Goal: Task Accomplishment & Management: Manage account settings

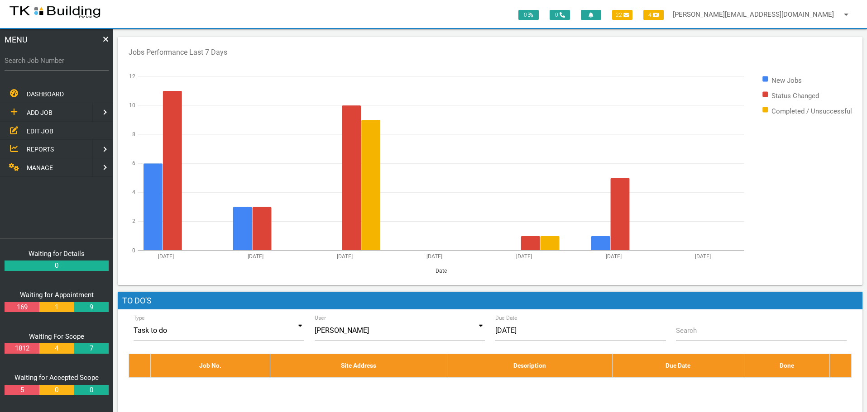
click at [39, 130] on span "EDIT JOB" at bounding box center [40, 130] width 27 height 7
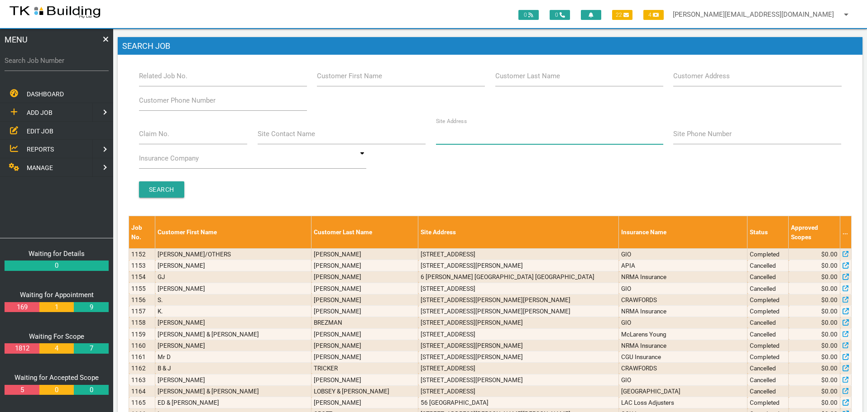
click at [544, 140] on input "Site Address" at bounding box center [549, 134] width 227 height 21
type input "Belmont St"
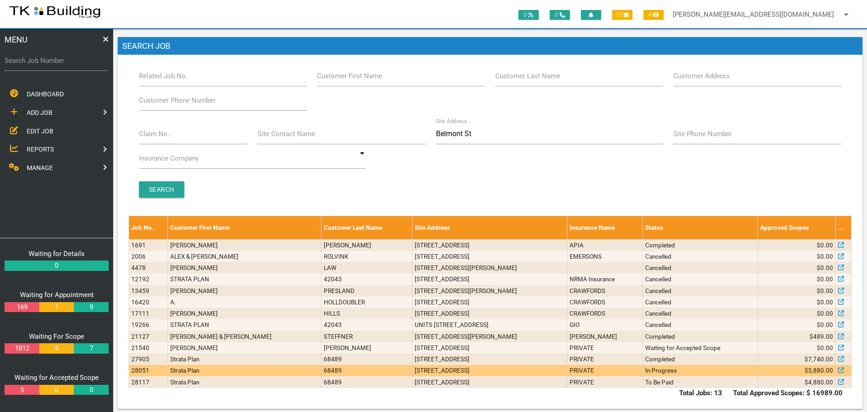
click at [567, 372] on td "PRIVATE" at bounding box center [605, 370] width 76 height 11
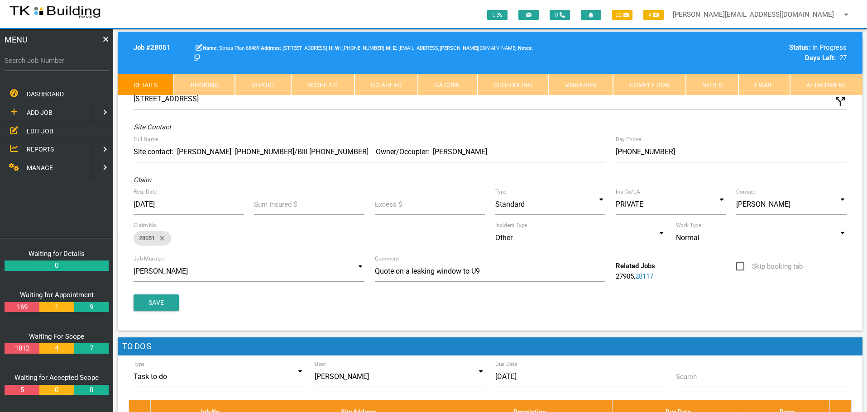
click at [709, 85] on link "Notes" at bounding box center [712, 85] width 53 height 22
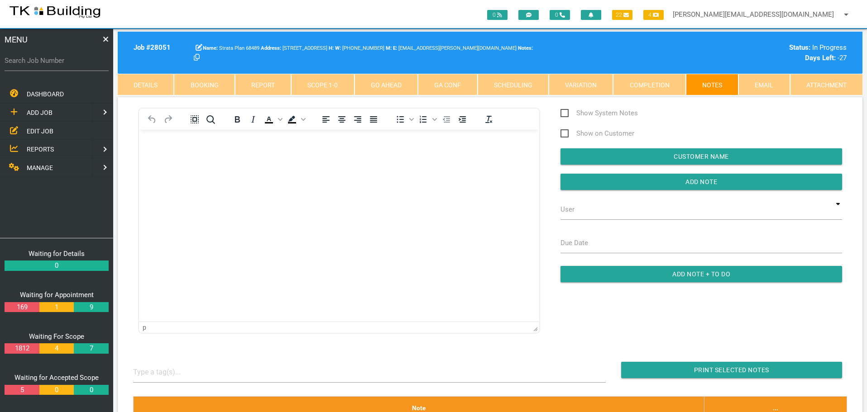
click at [156, 145] on p "Rich Text Area. Press ALT-0 for help." at bounding box center [339, 144] width 378 height 7
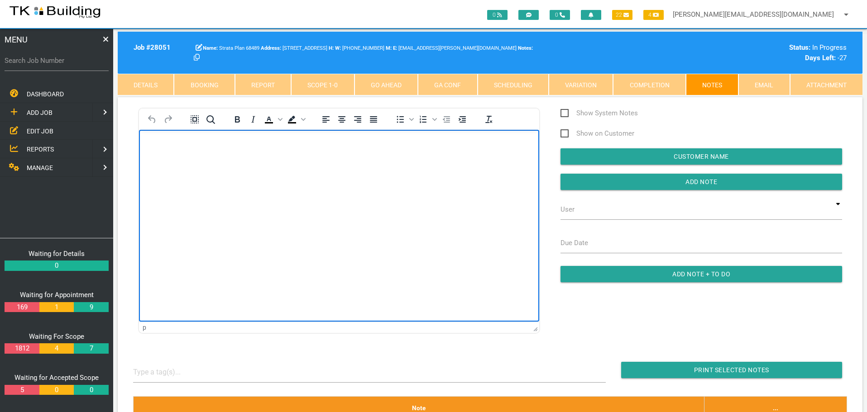
click at [160, 145] on p "Rich Text Area. Press ALT-0 for help." at bounding box center [339, 144] width 378 height 7
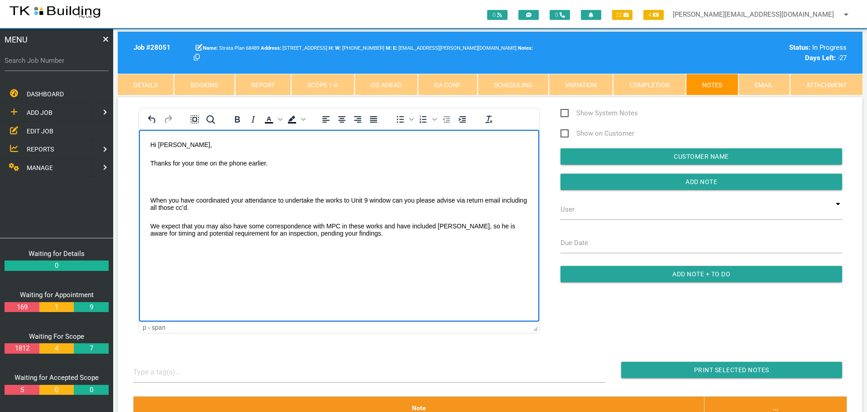
click at [155, 177] on body "Hi Andrew, Thanks for your time on the phone earlier. When you have coordinated…" at bounding box center [339, 200] width 400 height 119
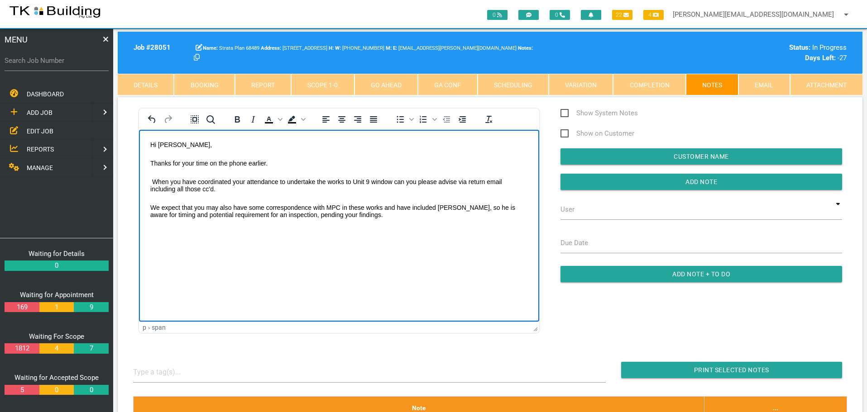
click at [163, 230] on body "Hi Andrew, Thanks for your time on the phone earlier. When you have coordinated…" at bounding box center [339, 191] width 400 height 100
click at [352, 218] on body "Hi Andrew, Thanks for your time on the phone earlier. When you have coordinated…" at bounding box center [339, 191] width 400 height 100
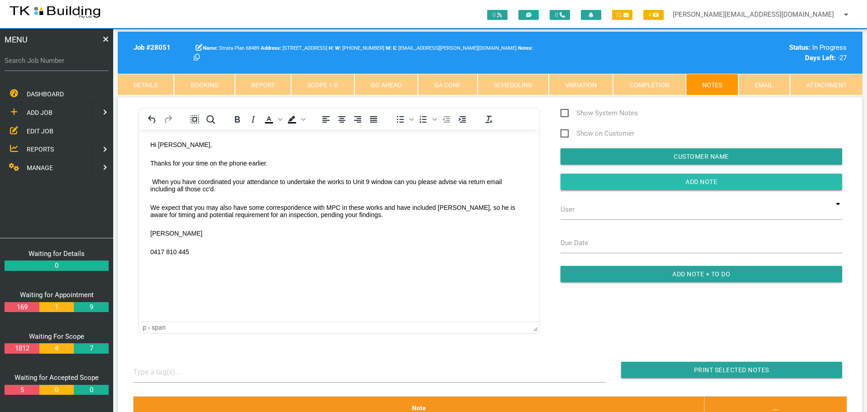
click at [578, 177] on input "button" at bounding box center [701, 182] width 282 height 16
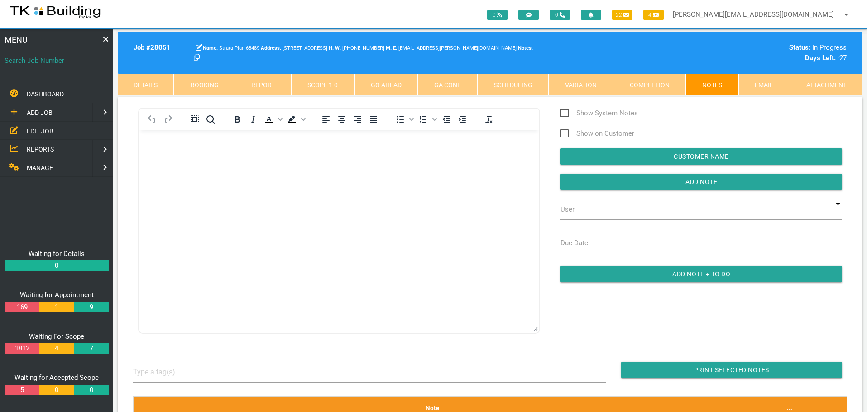
click at [56, 67] on input "Search Job Number" at bounding box center [57, 60] width 104 height 21
type input "27919"
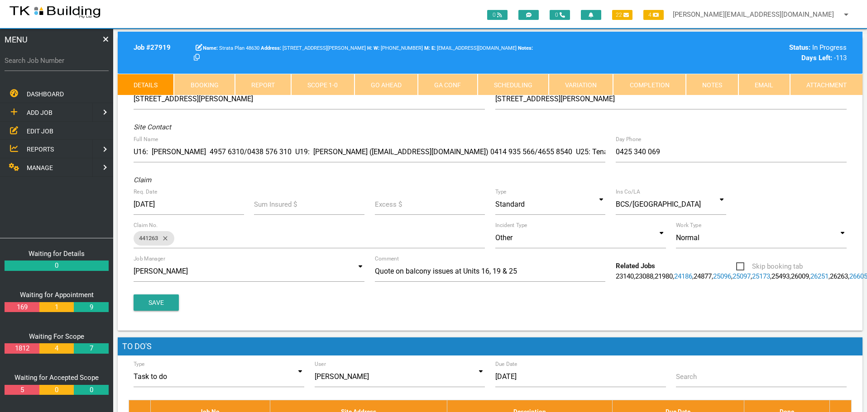
click at [722, 85] on link "Notes" at bounding box center [712, 85] width 53 height 22
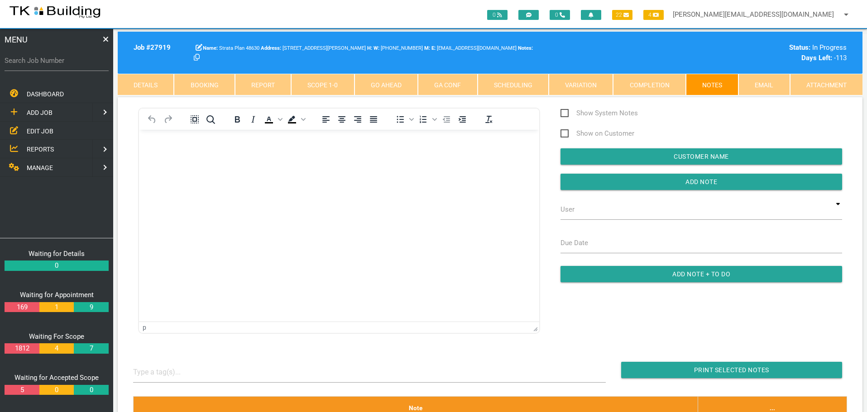
click at [37, 132] on span "EDIT JOB" at bounding box center [40, 130] width 27 height 7
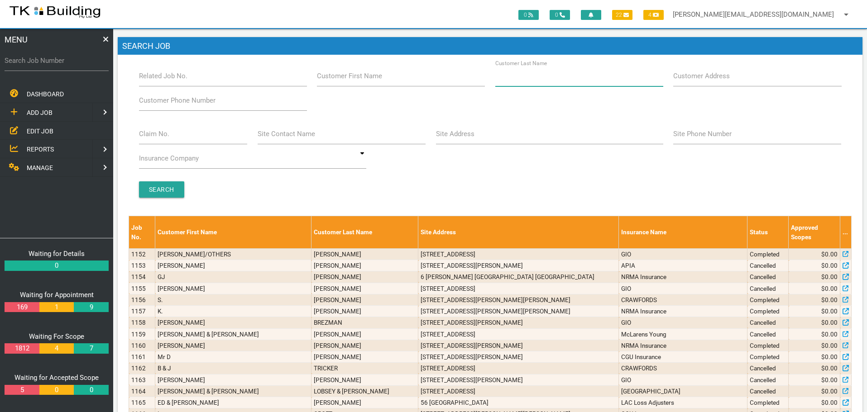
click at [570, 81] on input "Customer Last Name" at bounding box center [579, 76] width 168 height 21
type input "81506"
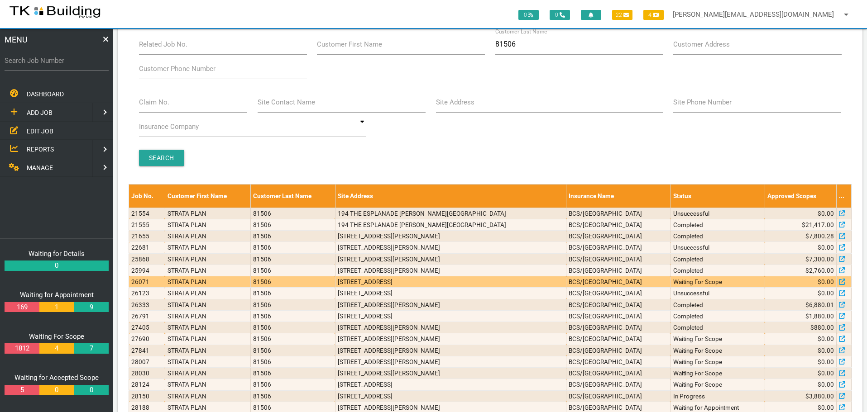
scroll to position [66, 0]
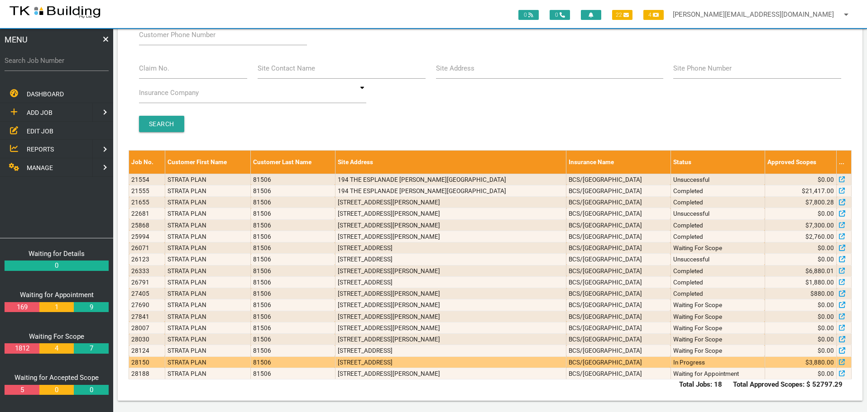
click at [550, 366] on td "1/194 The Esplanade, Lake Macquarie NSW 2283, Australia" at bounding box center [450, 362] width 231 height 11
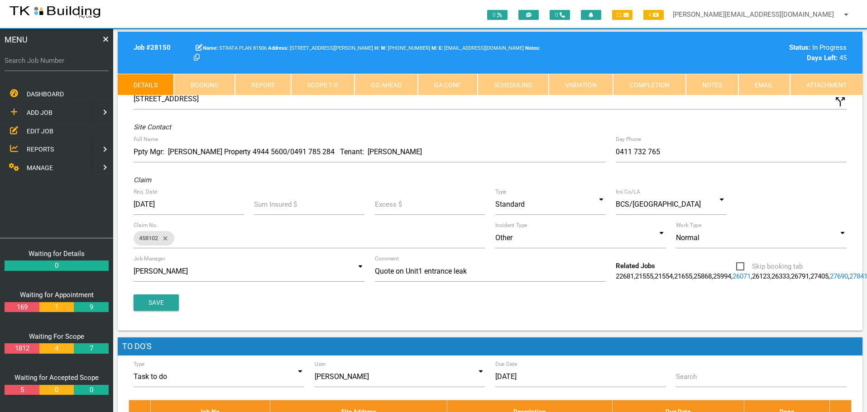
click at [698, 81] on link "Notes" at bounding box center [712, 85] width 53 height 22
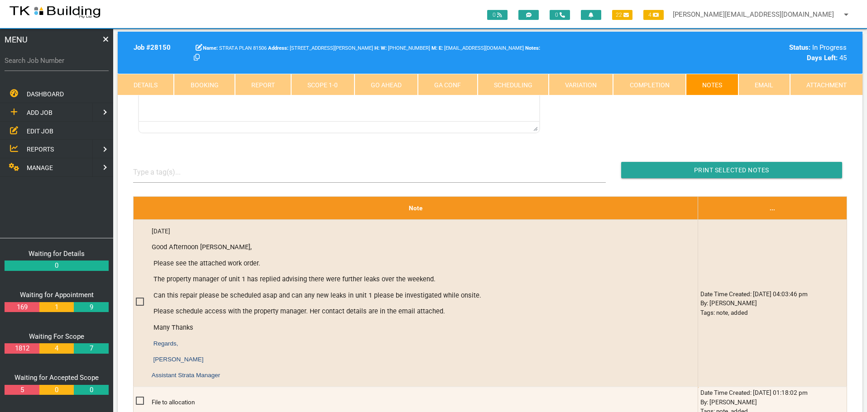
scroll to position [199, 0]
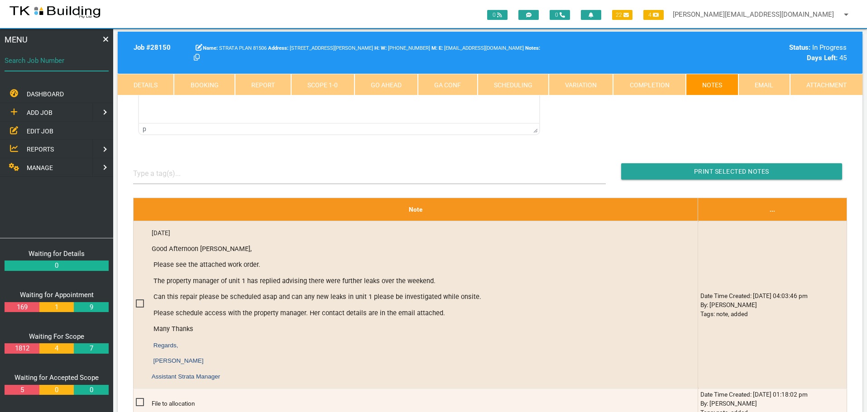
click at [55, 67] on input "Search Job Number" at bounding box center [57, 60] width 104 height 21
type input "27957"
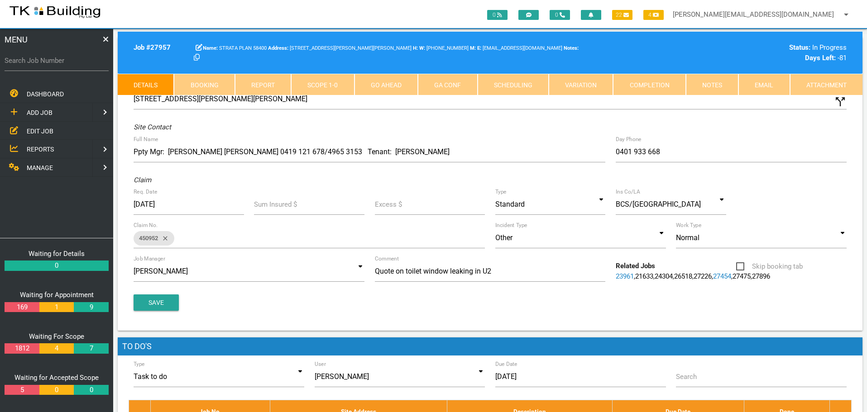
click at [719, 81] on link "Notes" at bounding box center [712, 85] width 53 height 22
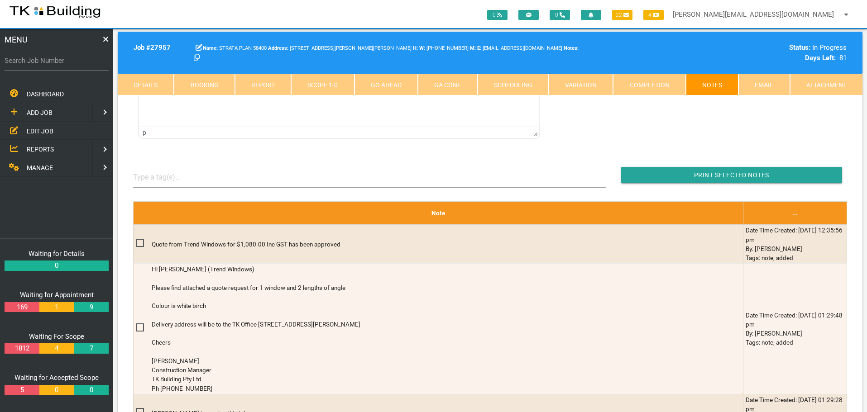
scroll to position [226, 0]
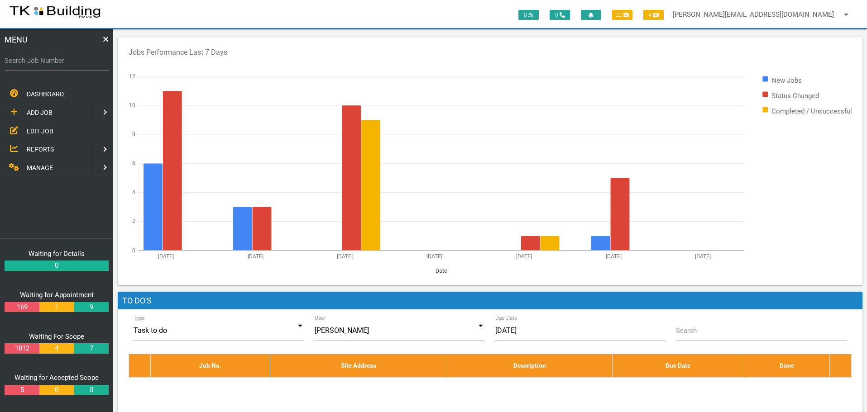
click at [34, 134] on span "EDIT JOB" at bounding box center [40, 130] width 27 height 7
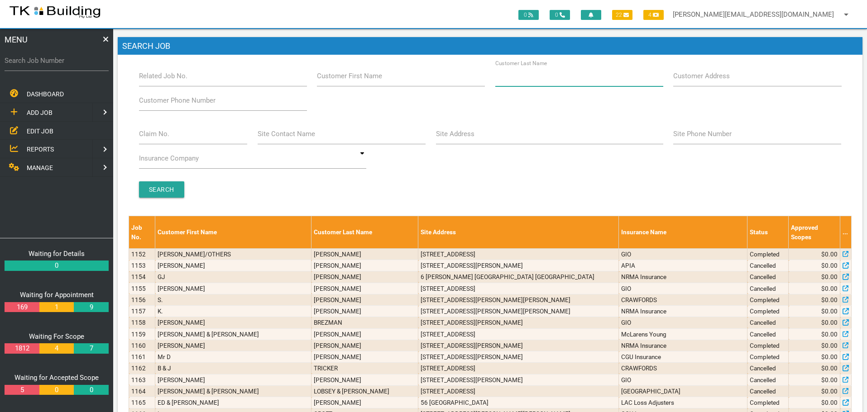
click at [596, 81] on input "Customer Last Name" at bounding box center [579, 76] width 168 height 21
type input "76837"
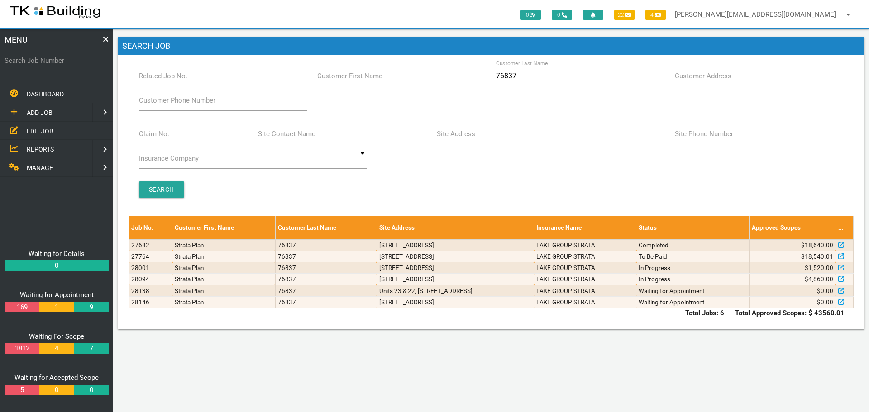
click at [33, 65] on label "Search Job Number" at bounding box center [57, 61] width 104 height 10
click at [33, 65] on input "Search Job Number" at bounding box center [57, 60] width 104 height 21
type input "27861"
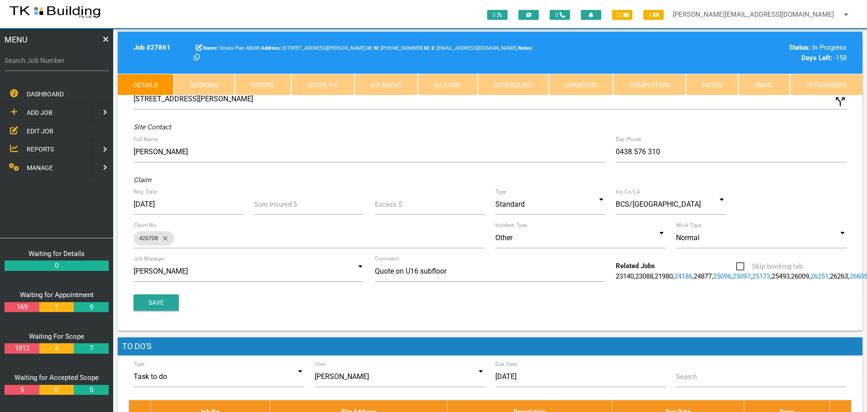
click at [717, 84] on link "Notes" at bounding box center [712, 85] width 53 height 22
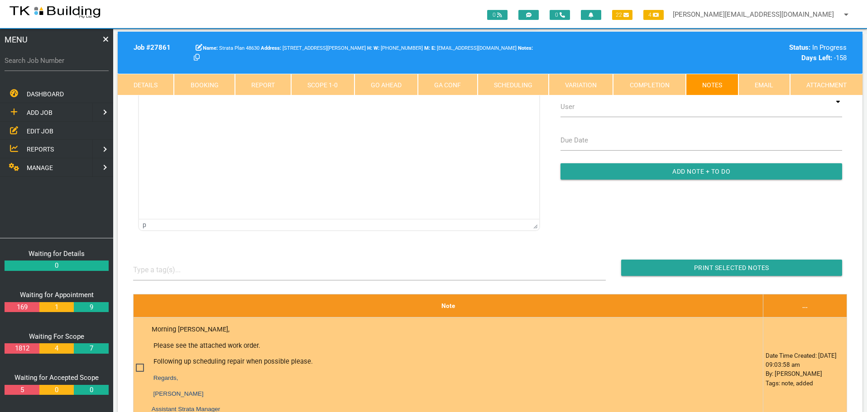
scroll to position [181, 0]
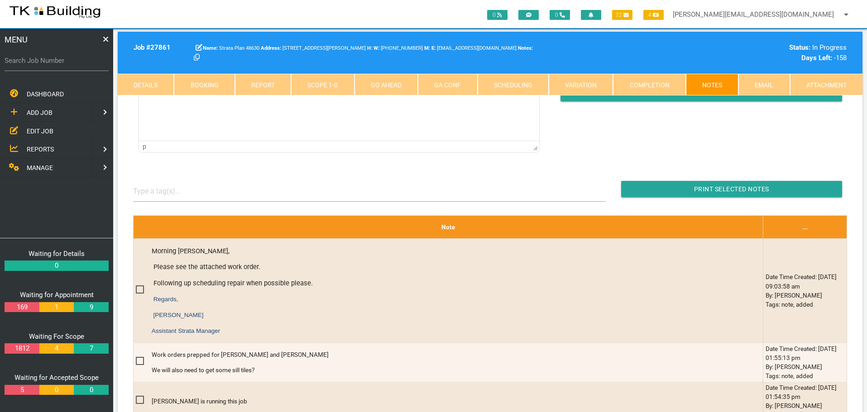
click at [147, 84] on link "Details" at bounding box center [146, 85] width 56 height 22
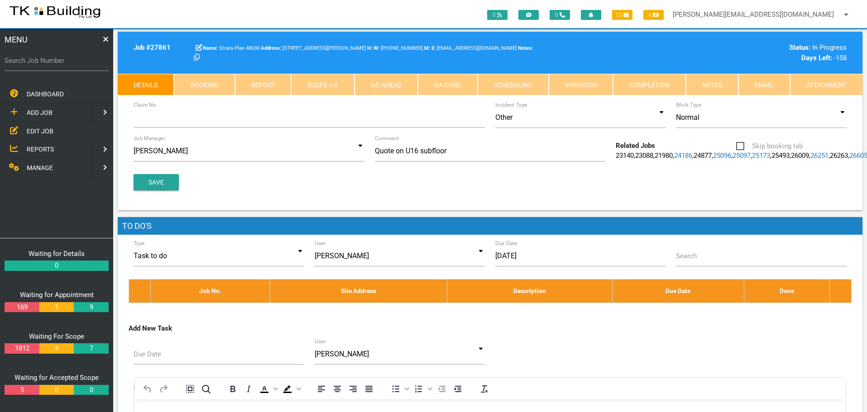
scroll to position [0, 0]
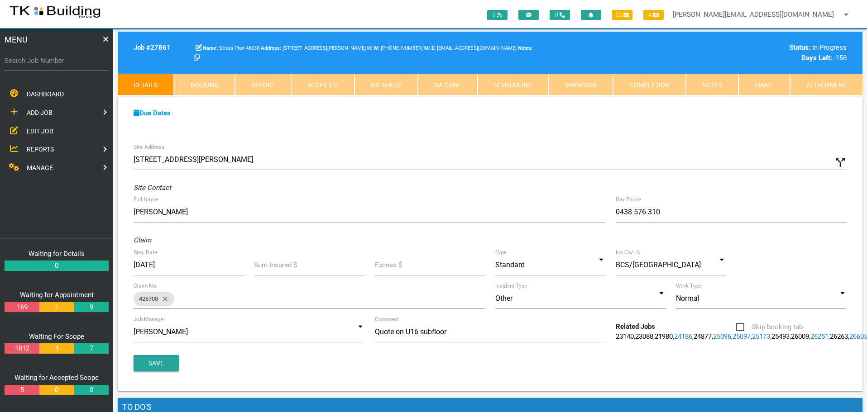
click at [46, 129] on span "EDIT JOB" at bounding box center [40, 130] width 27 height 7
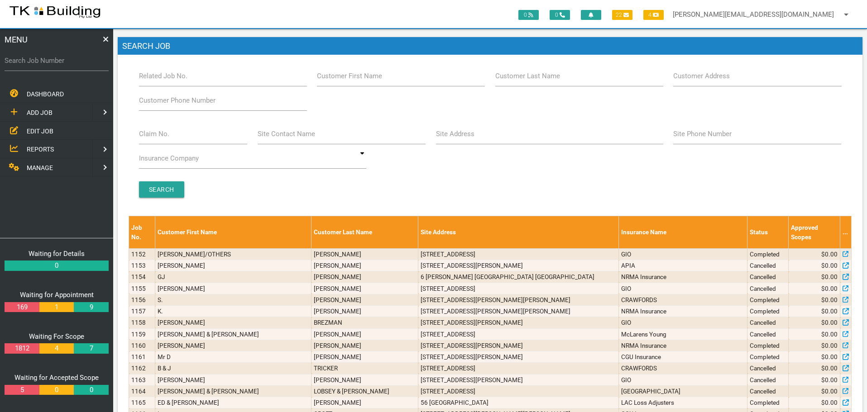
click at [554, 78] on label "Customer Last Name" at bounding box center [527, 76] width 65 height 10
click at [554, 78] on input "Customer Last Name" at bounding box center [579, 76] width 168 height 21
type input "93478"
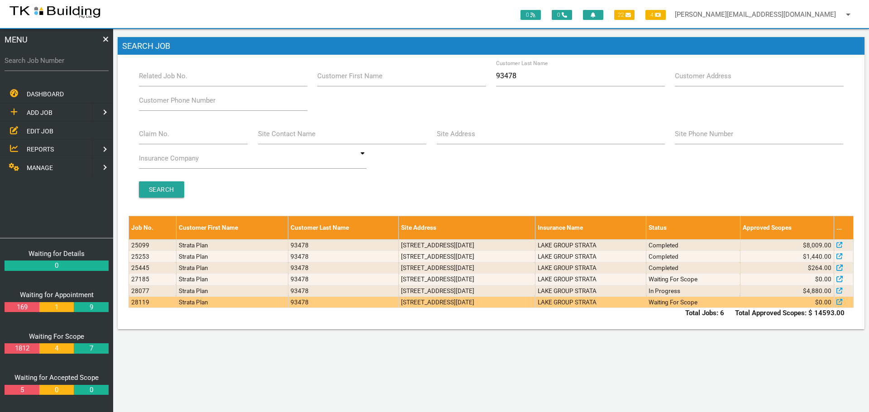
click at [525, 304] on td "8/6 Noel Ave, Adamstown NSW 2289, Australia" at bounding box center [467, 302] width 137 height 11
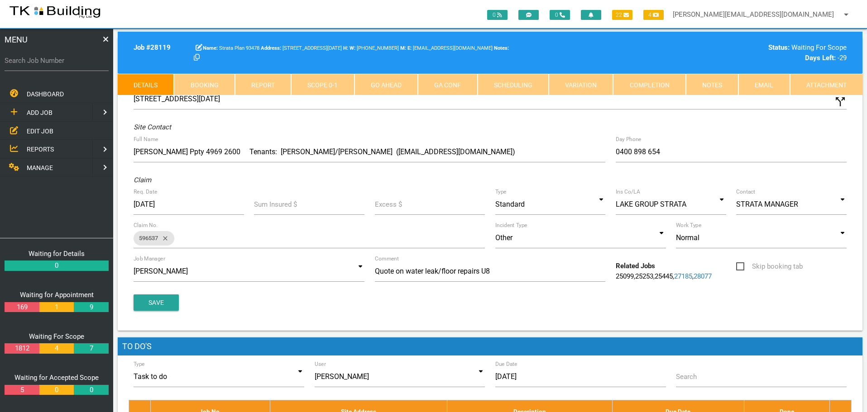
click at [713, 85] on link "Notes" at bounding box center [712, 85] width 53 height 22
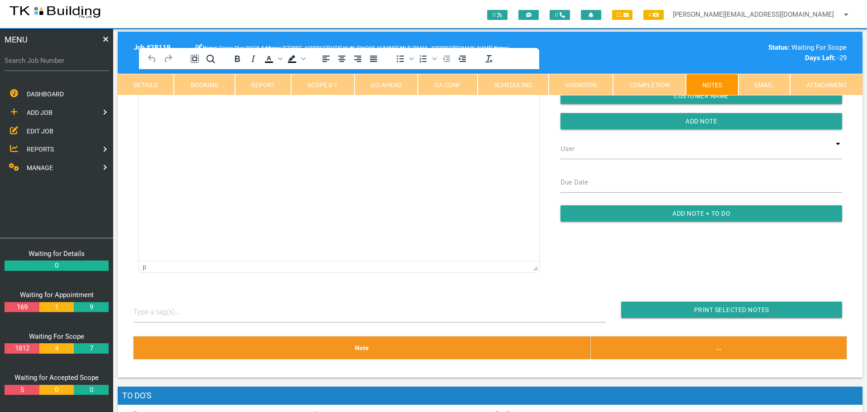
click at [157, 83] on link "Details" at bounding box center [146, 85] width 56 height 22
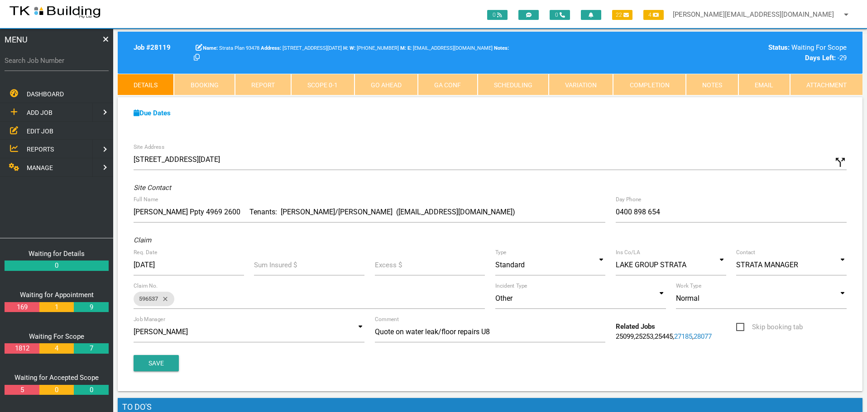
click at [214, 84] on link "Booking" at bounding box center [204, 85] width 61 height 22
select select "9"
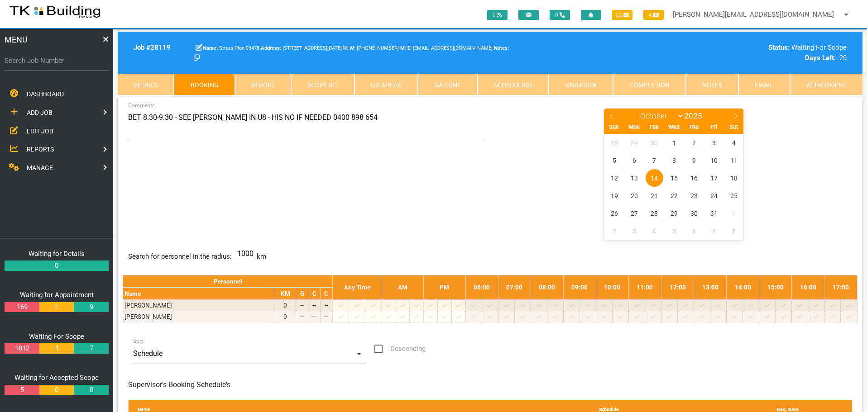
click at [32, 129] on span "EDIT JOB" at bounding box center [40, 130] width 27 height 7
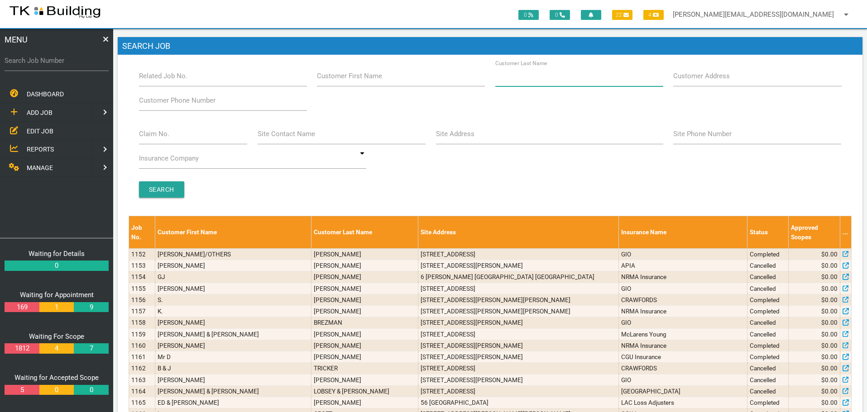
click at [585, 79] on input "Customer Last Name" at bounding box center [579, 76] width 168 height 21
type input "9381"
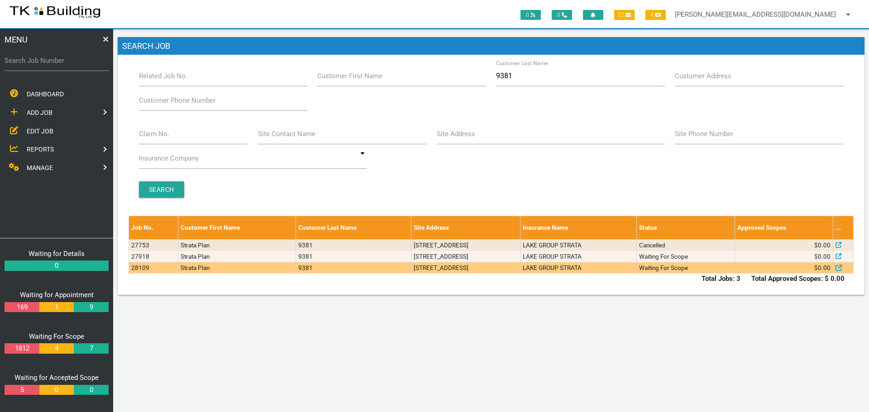
click at [411, 271] on td "5-7 Hall St, Merewether NSW 2291, Australia" at bounding box center [465, 268] width 109 height 11
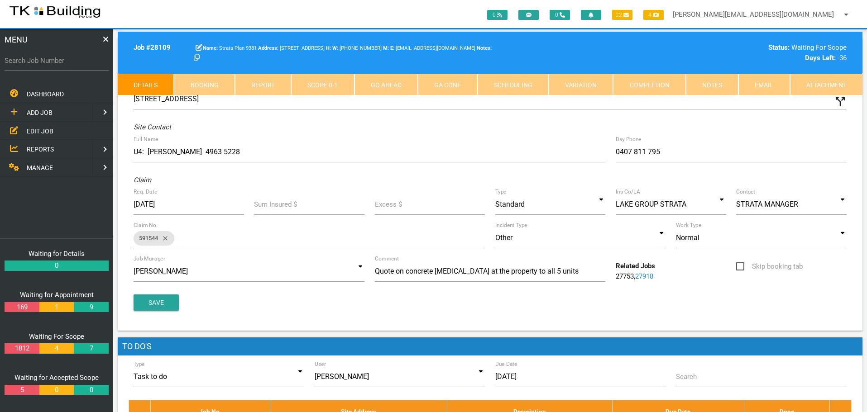
click at [650, 277] on link "27918" at bounding box center [644, 277] width 18 height 8
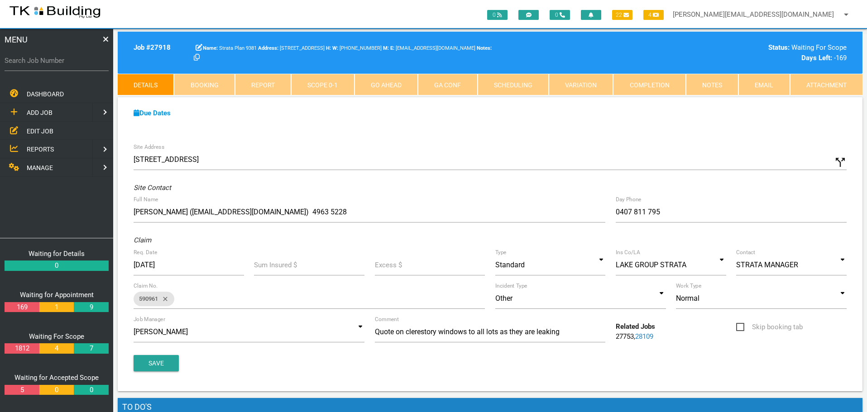
click at [718, 79] on link "Notes" at bounding box center [712, 85] width 53 height 22
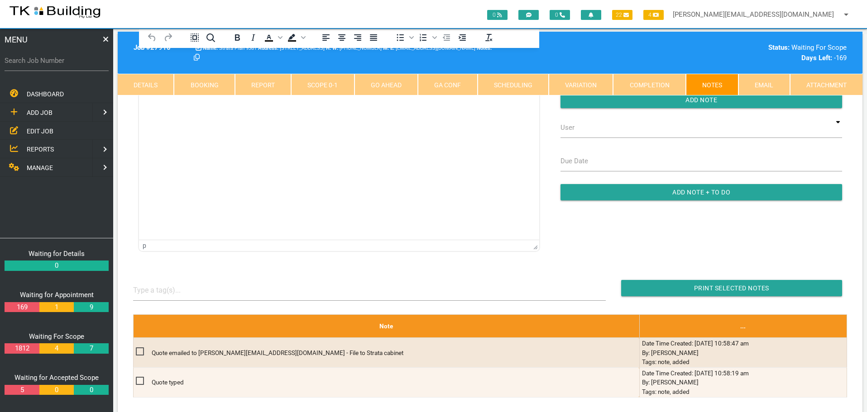
scroll to position [91, 0]
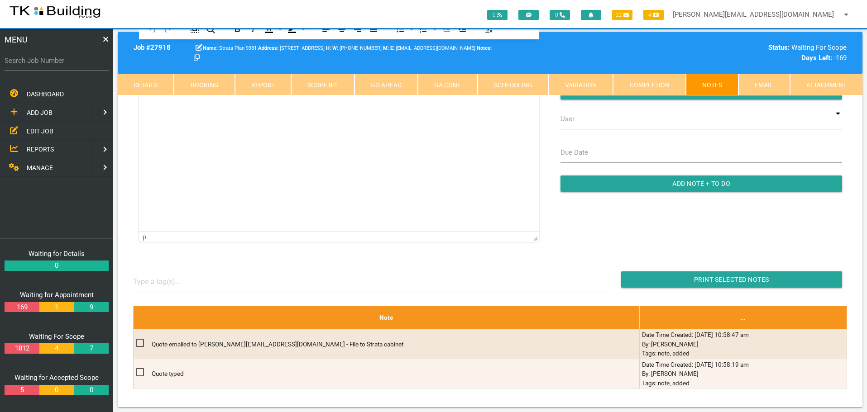
click at [40, 130] on span "EDIT JOB" at bounding box center [40, 130] width 27 height 7
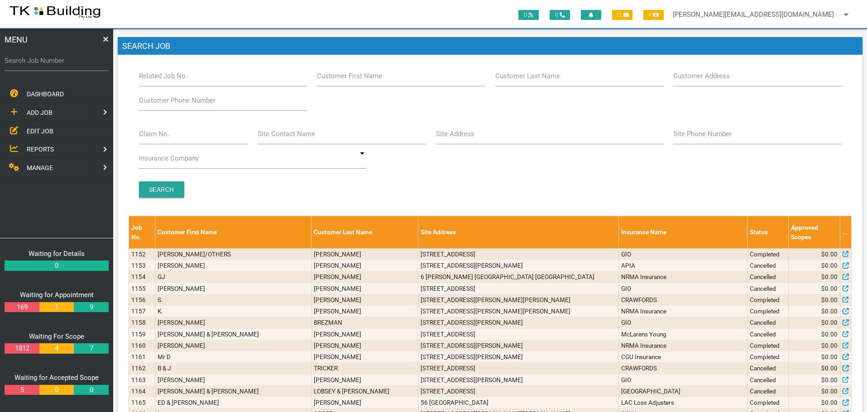
click at [539, 79] on label "Customer Last Name" at bounding box center [527, 76] width 65 height 10
click at [539, 79] on input "Customer Last Name" at bounding box center [579, 76] width 168 height 21
type input "6468"
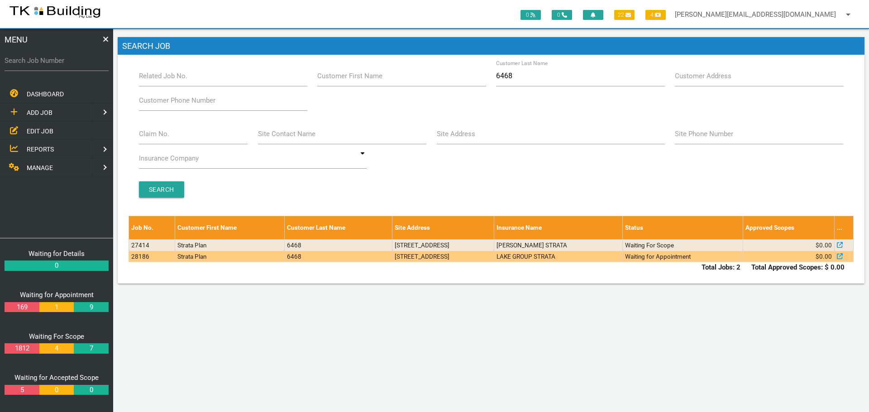
click at [494, 256] on td "75 Union St, Cooks Hill NSW 2300, Australia" at bounding box center [444, 256] width 102 height 11
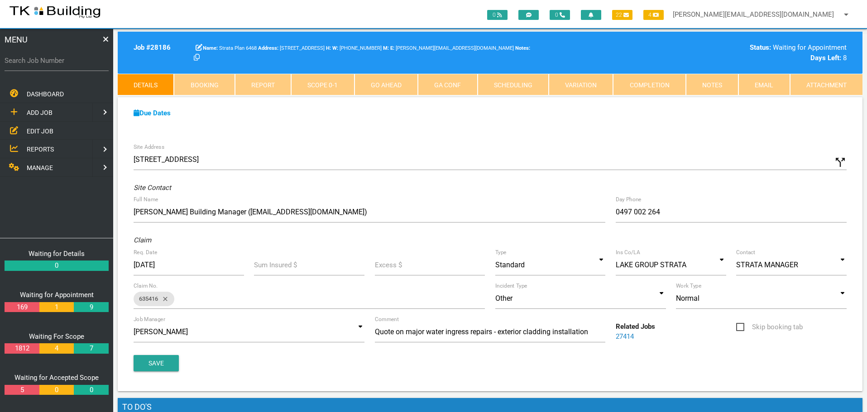
click at [32, 128] on span "EDIT JOB" at bounding box center [40, 130] width 27 height 7
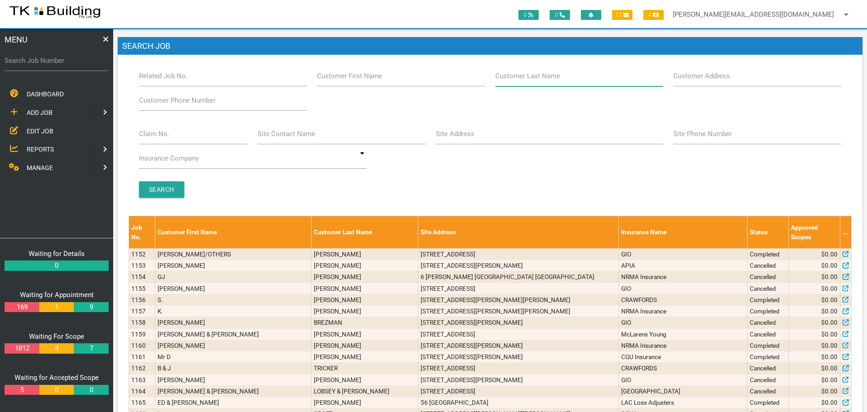
click at [578, 81] on input "Customer Last Name" at bounding box center [579, 76] width 168 height 21
type input "21923"
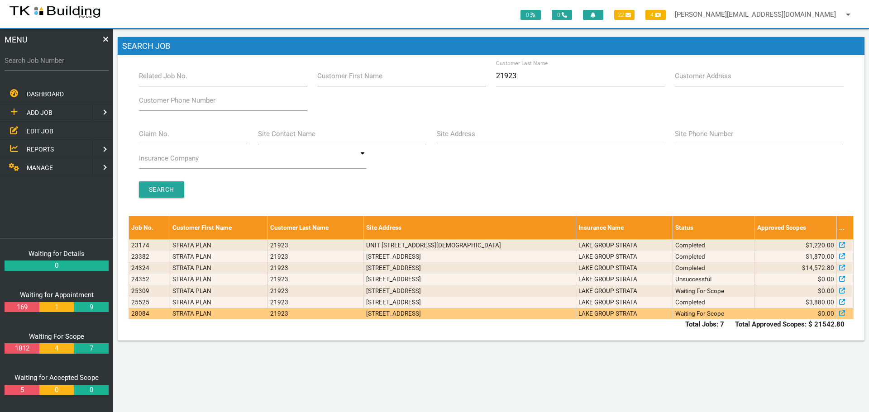
click at [652, 317] on td "LAKE GROUP STRATA" at bounding box center [624, 313] width 97 height 11
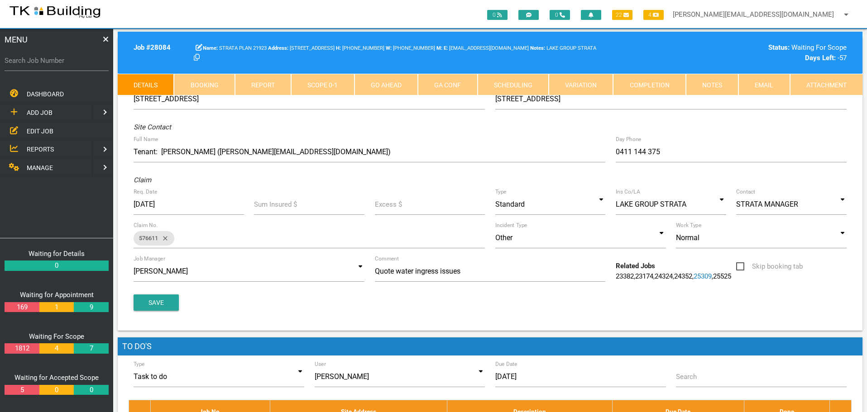
click at [722, 84] on link "Notes" at bounding box center [712, 85] width 53 height 22
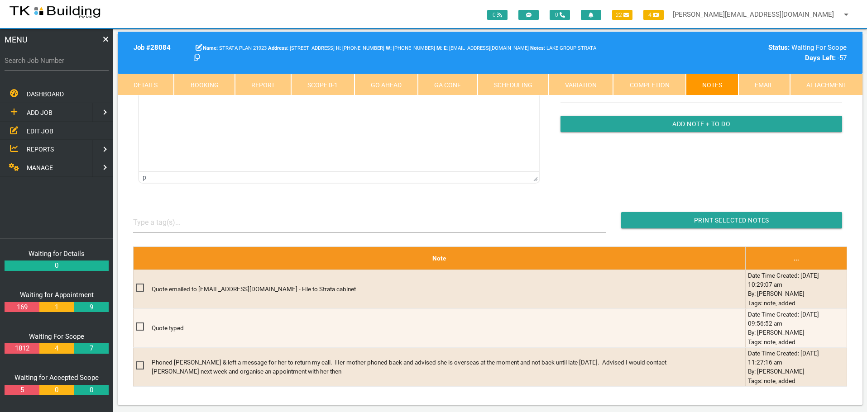
scroll to position [91, 0]
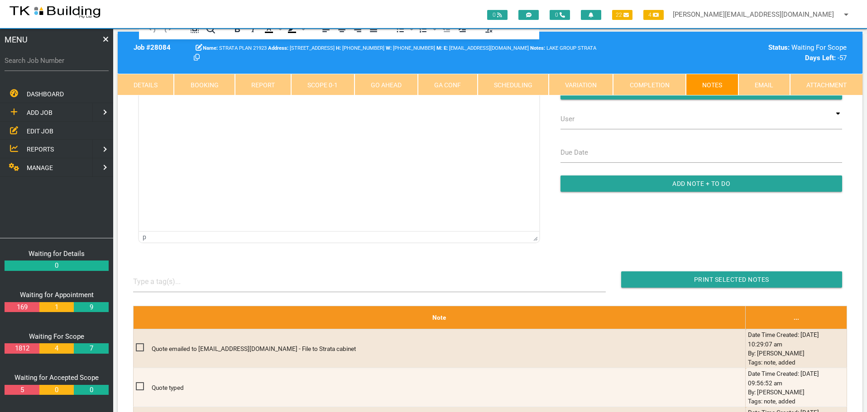
click at [43, 128] on span "EDIT JOB" at bounding box center [40, 130] width 27 height 7
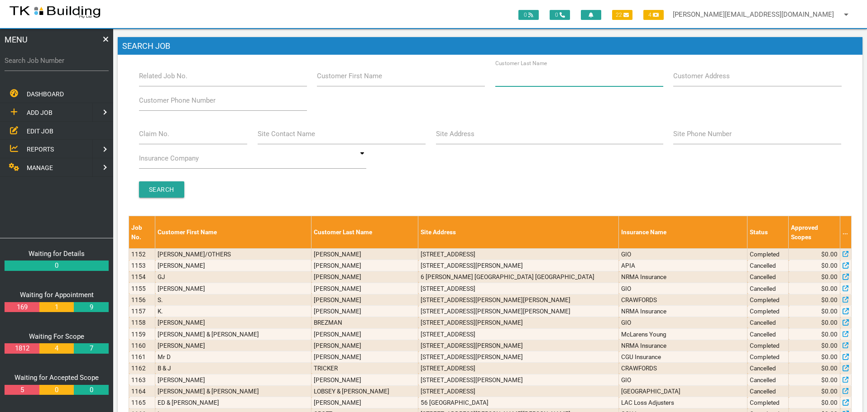
click at [580, 83] on input "Customer Last Name" at bounding box center [579, 76] width 168 height 21
type input "98185"
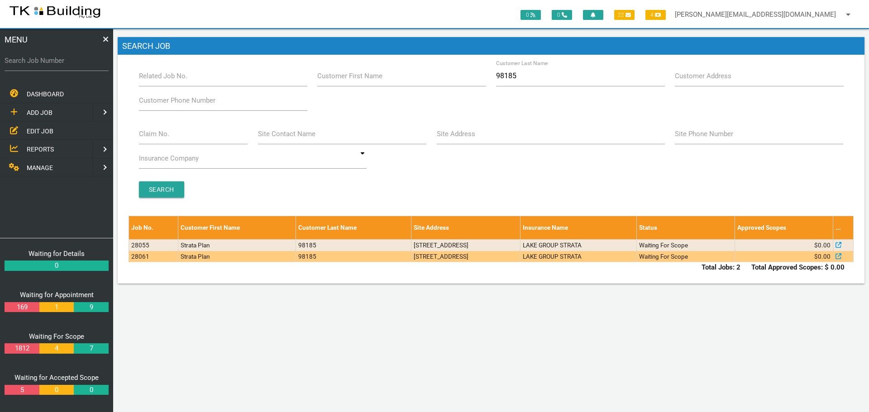
click at [520, 254] on td "8/4 Kaleen St, Charlestown NSW 2290, Australia" at bounding box center [465, 256] width 109 height 11
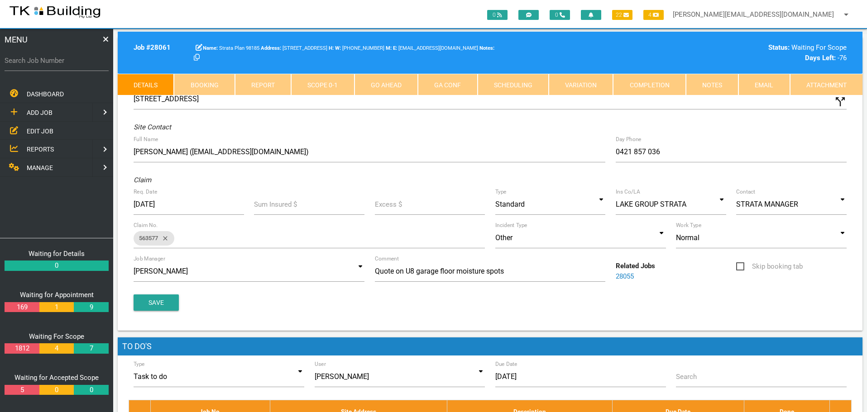
click at [711, 82] on link "Notes" at bounding box center [712, 85] width 53 height 22
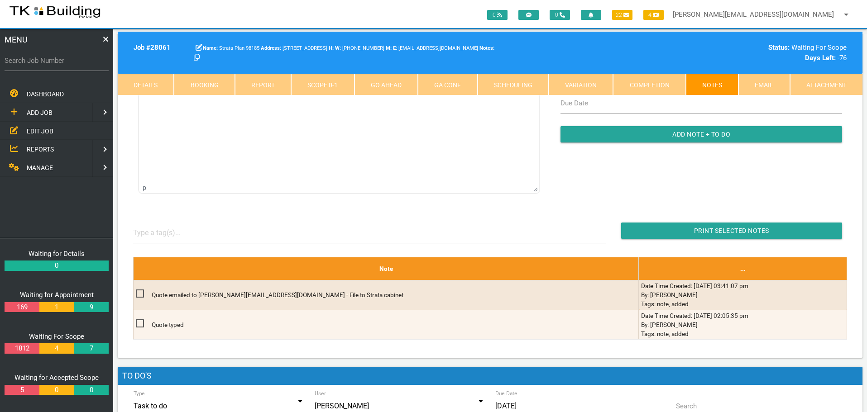
scroll to position [136, 0]
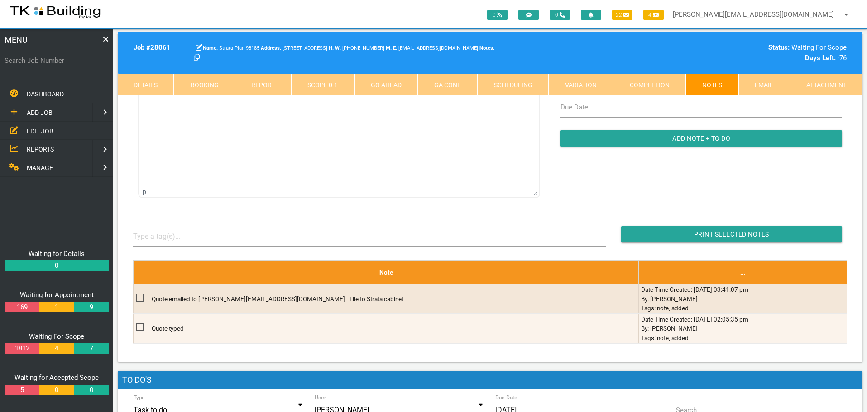
click at [151, 83] on link "Details" at bounding box center [146, 85] width 56 height 22
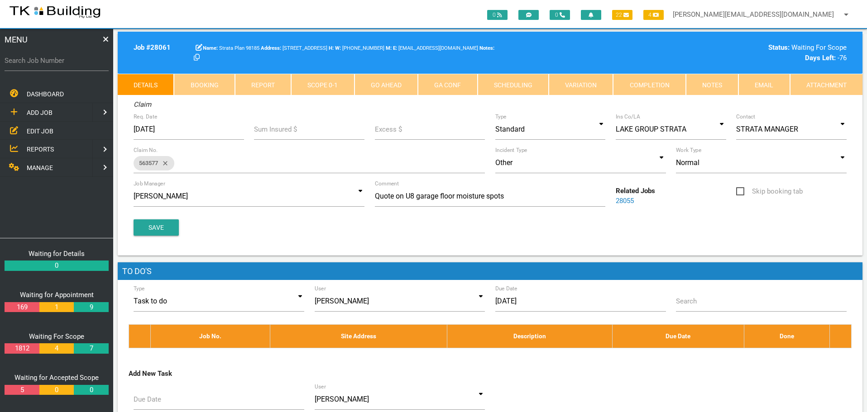
click at [621, 200] on link "28055" at bounding box center [625, 201] width 18 height 8
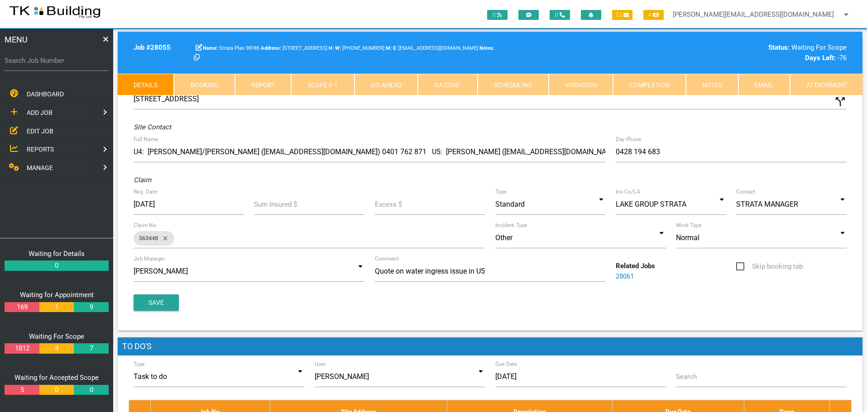
click at [709, 83] on link "Notes" at bounding box center [712, 85] width 53 height 22
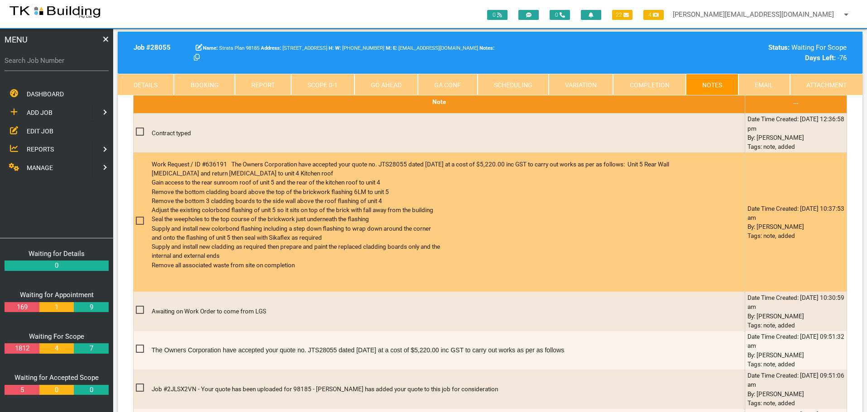
scroll to position [317, 0]
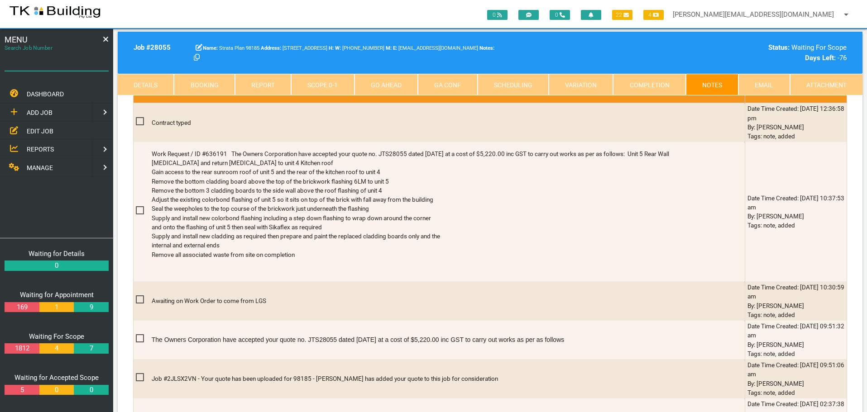
click at [61, 66] on input "Search Job Number" at bounding box center [57, 60] width 104 height 21
type input "28061"
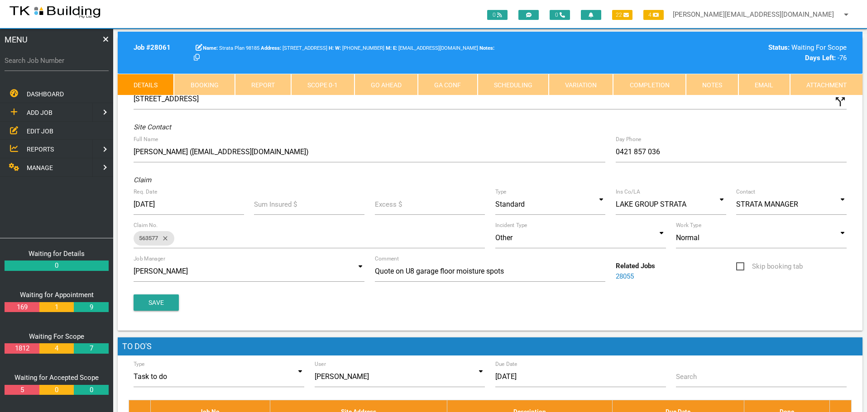
click at [713, 86] on link "Notes" at bounding box center [712, 85] width 53 height 22
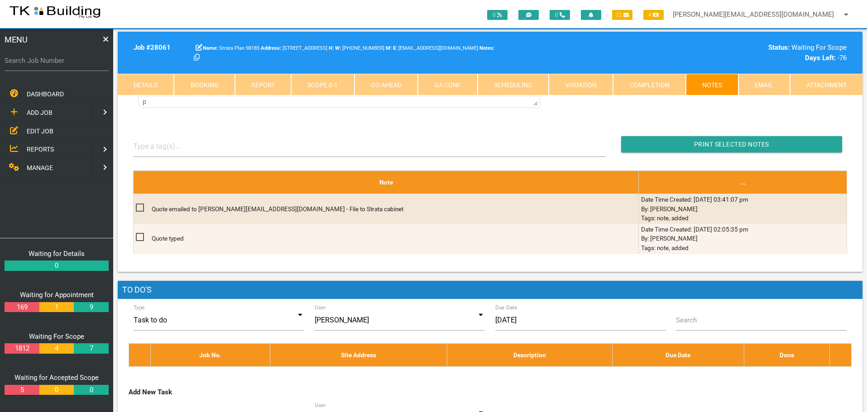
scroll to position [226, 0]
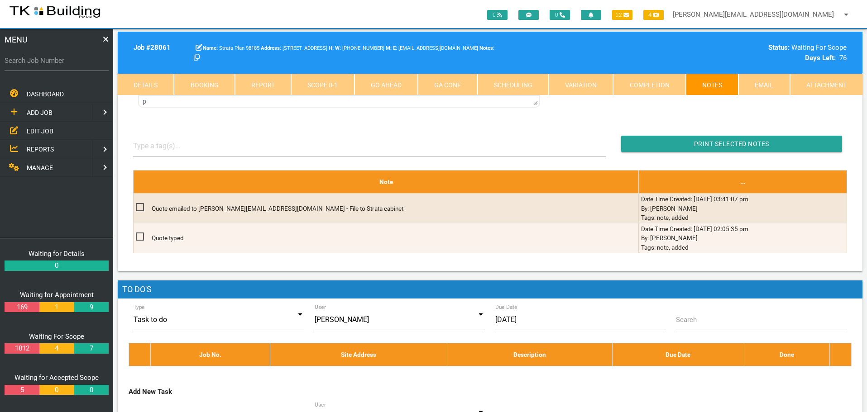
click at [41, 131] on span "EDIT JOB" at bounding box center [40, 130] width 27 height 7
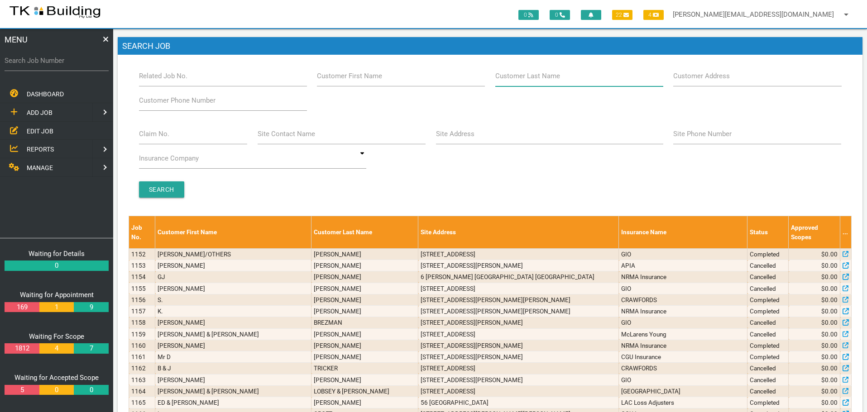
click at [570, 80] on input "Customer Last Name" at bounding box center [579, 76] width 168 height 21
type input "99555"
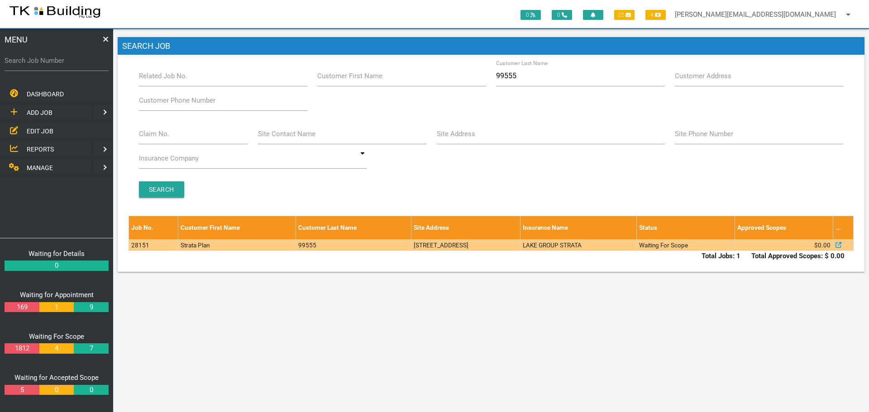
click at [520, 245] on td "2/170 Kahibah Rd, Charlestown NSW 2290, Australia" at bounding box center [465, 245] width 109 height 11
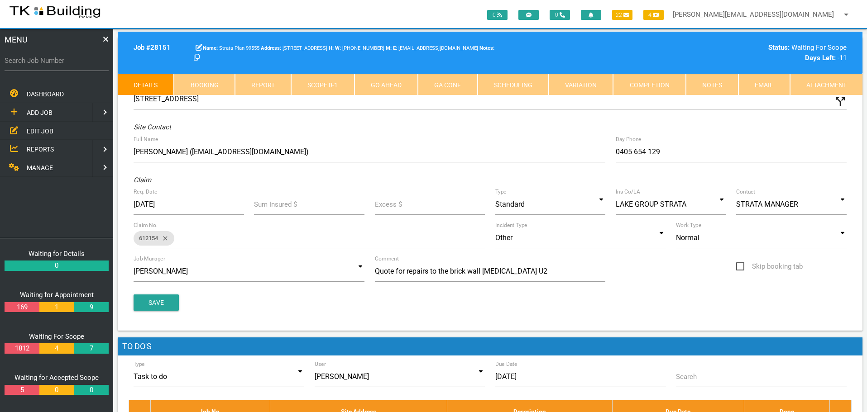
click at [715, 87] on link "Notes" at bounding box center [712, 85] width 53 height 22
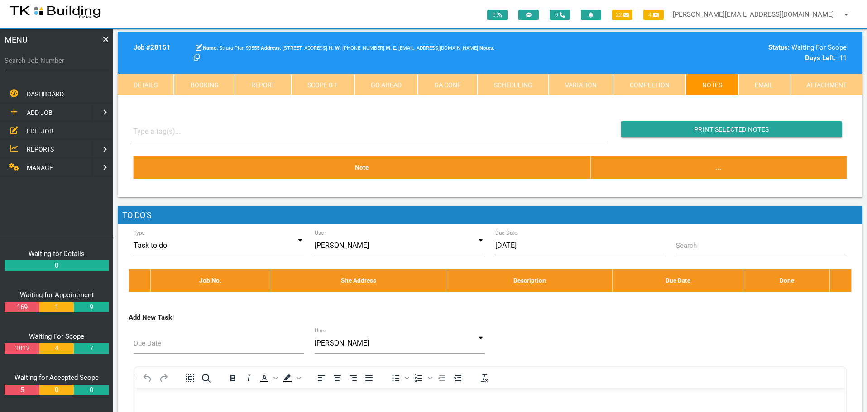
scroll to position [181, 0]
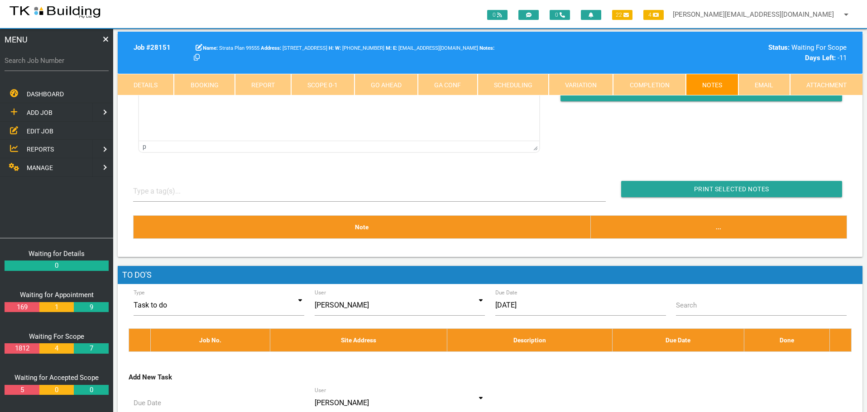
click at [40, 131] on span "EDIT JOB" at bounding box center [40, 130] width 27 height 7
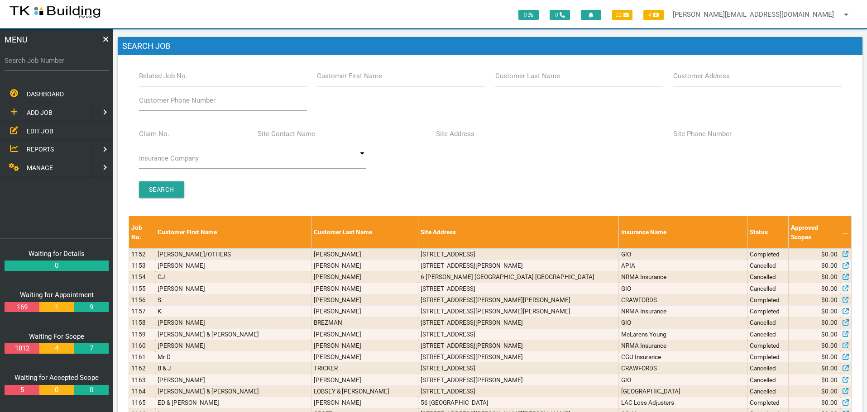
click at [547, 81] on label "Customer Last Name" at bounding box center [527, 76] width 65 height 10
click at [547, 81] on input "Customer Last Name" at bounding box center [579, 76] width 168 height 21
type input "54145"
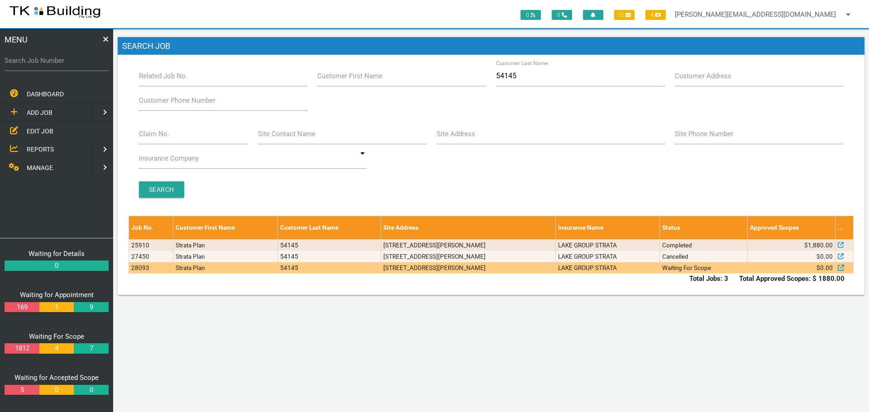
click at [642, 271] on td "LAKE GROUP STRATA" at bounding box center [608, 268] width 104 height 11
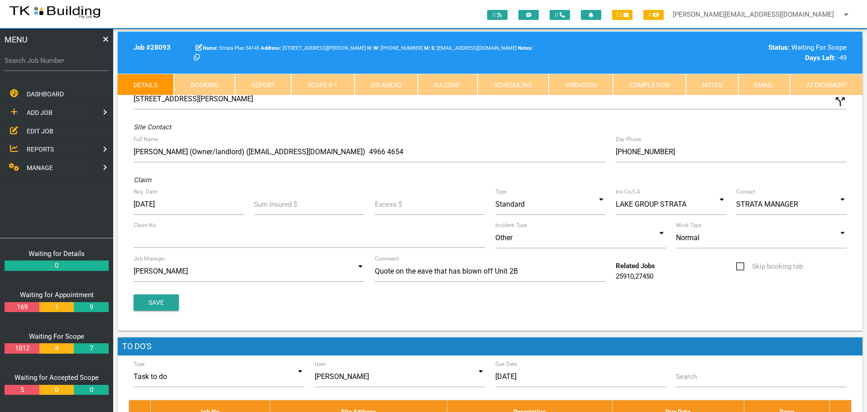
click at [710, 79] on link "Notes" at bounding box center [712, 85] width 53 height 22
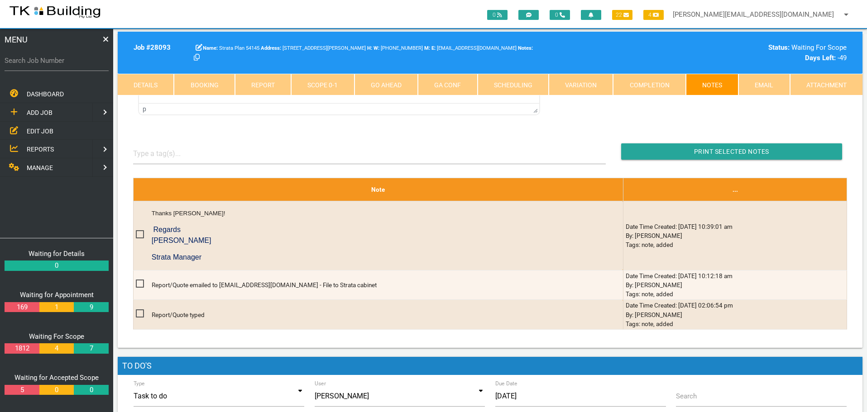
scroll to position [226, 0]
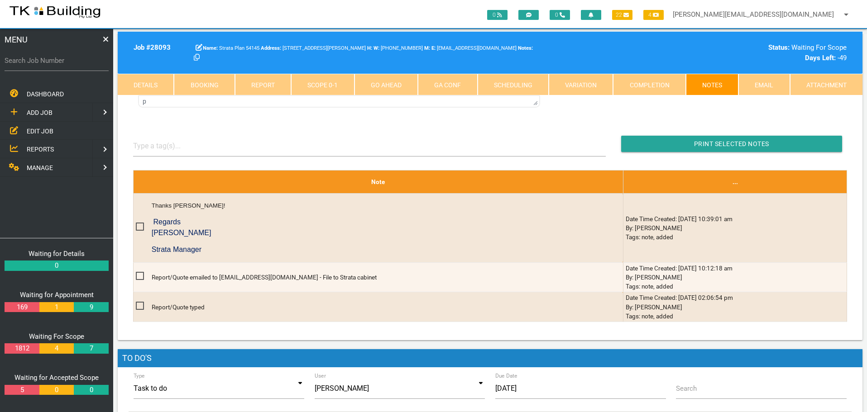
click at [38, 129] on span "EDIT JOB" at bounding box center [40, 130] width 27 height 7
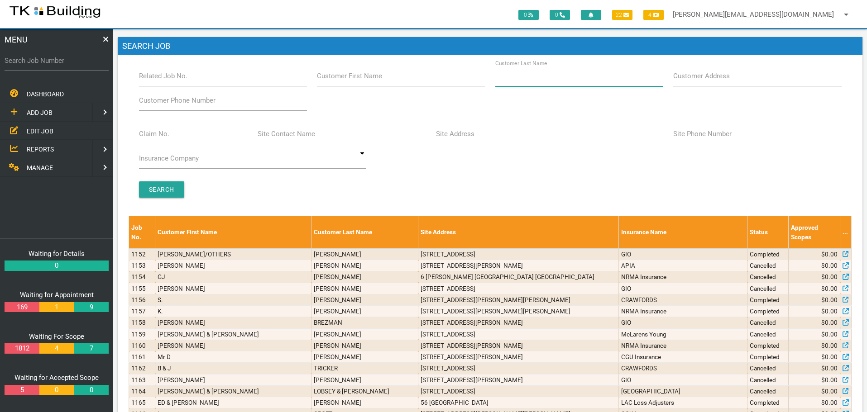
click at [567, 78] on input "Customer Last Name" at bounding box center [579, 76] width 168 height 21
type input "9381"
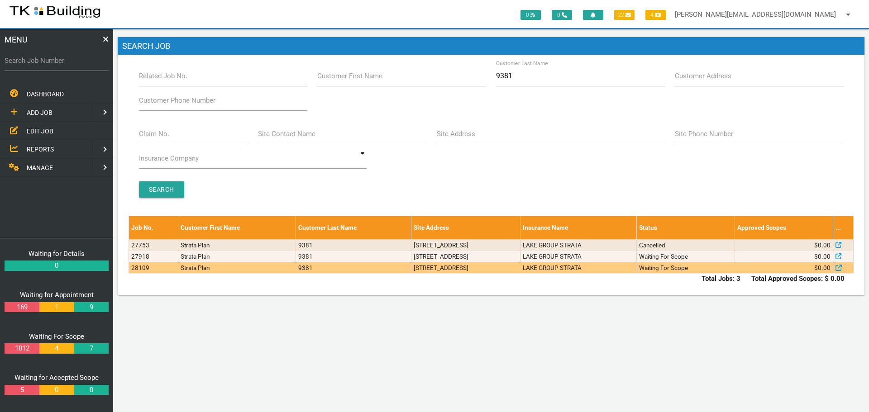
click at [520, 272] on td "[STREET_ADDRESS]" at bounding box center [465, 268] width 109 height 11
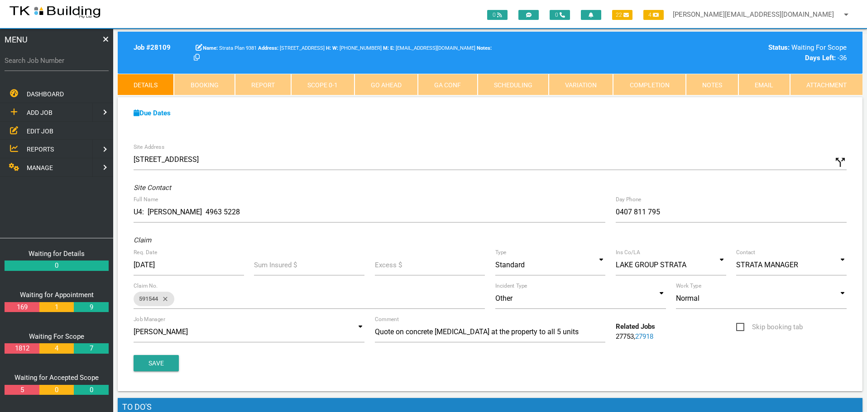
click at [45, 131] on span "EDIT JOB" at bounding box center [40, 130] width 27 height 7
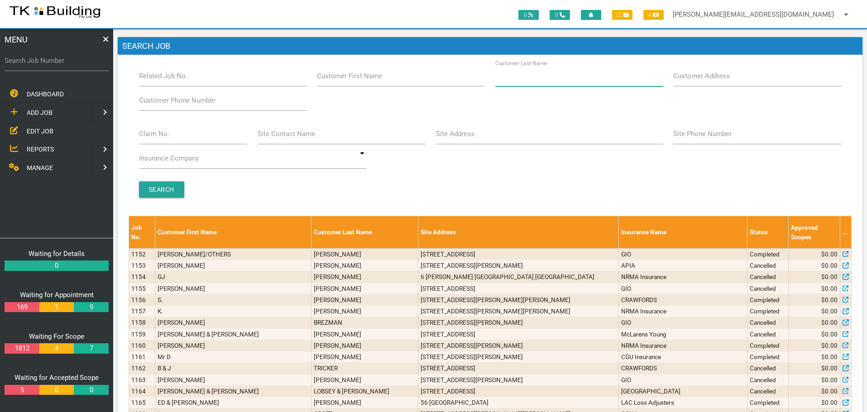
click at [573, 81] on input "Customer Last Name" at bounding box center [579, 76] width 168 height 21
type input "66704"
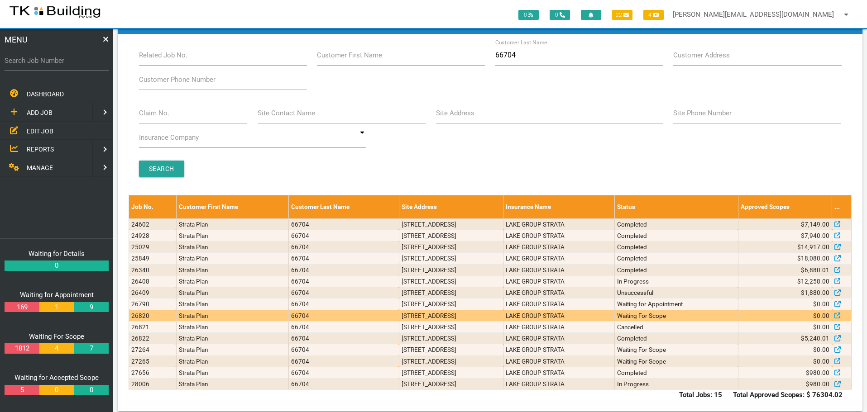
scroll to position [31, 0]
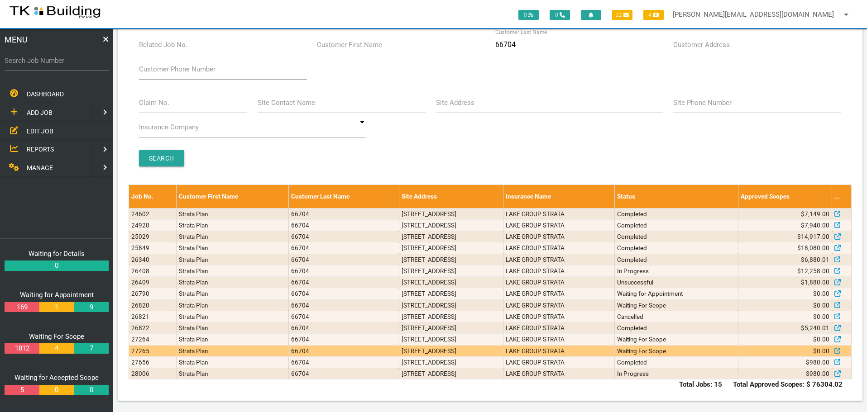
click at [503, 352] on td "105/4 Ravenshaw St, Newcastle West NSW 2302, Australia" at bounding box center [451, 350] width 104 height 11
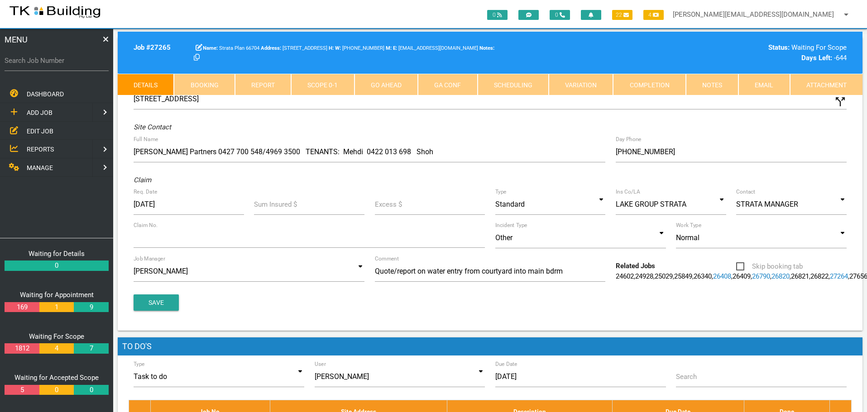
click at [713, 84] on link "Notes" at bounding box center [712, 85] width 53 height 22
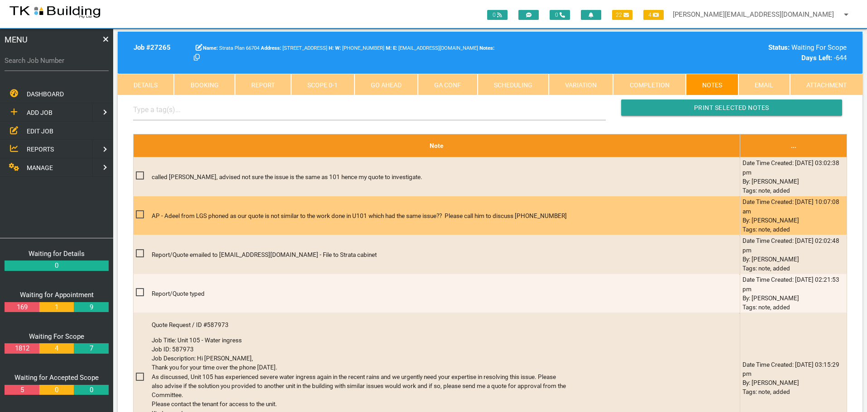
scroll to position [272, 0]
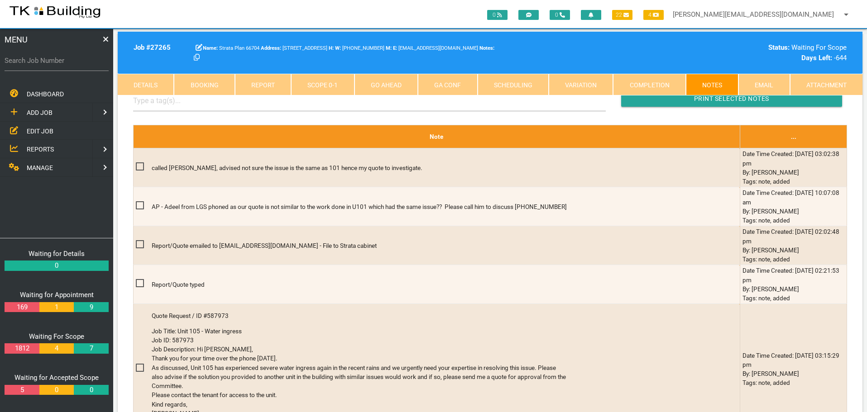
click at [44, 133] on span "EDIT JOB" at bounding box center [40, 130] width 27 height 7
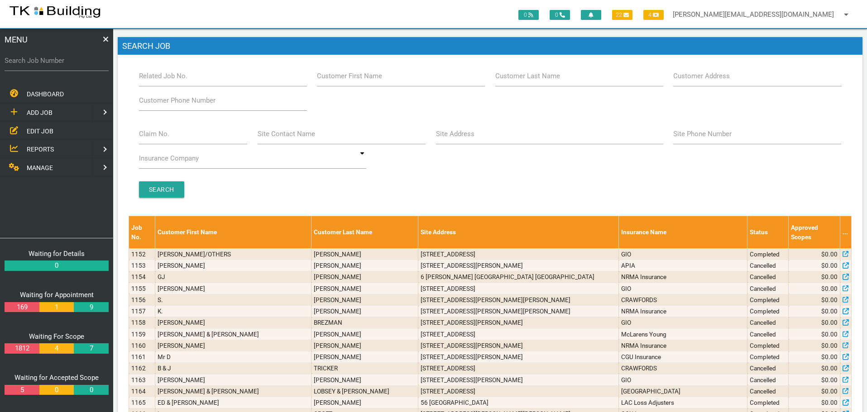
click at [553, 80] on label "Customer Last Name" at bounding box center [527, 76] width 65 height 10
click at [553, 80] on input "Customer Last Name" at bounding box center [579, 76] width 168 height 21
type input "19449"
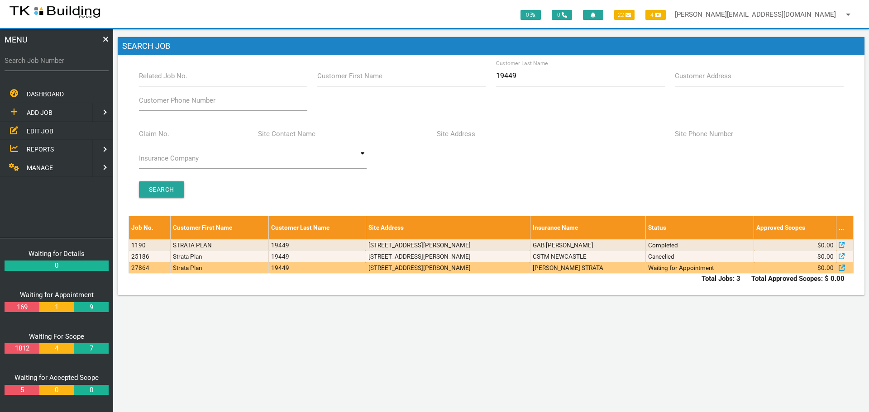
click at [517, 269] on td "2/29 Thomas St, Cardiff NSW 2285, Australia" at bounding box center [448, 268] width 164 height 11
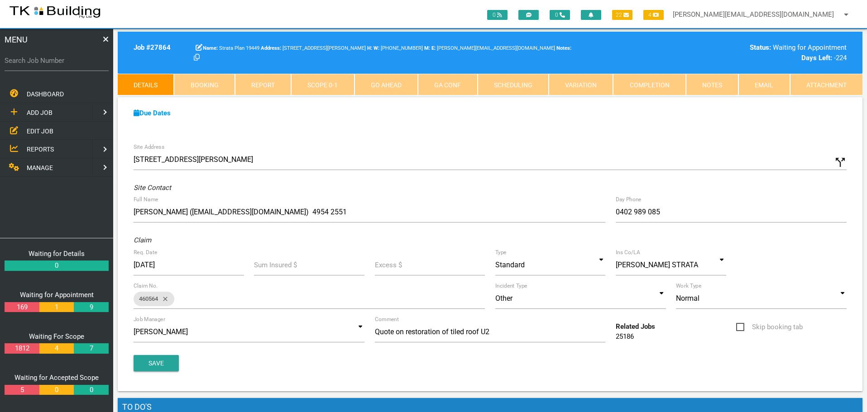
click at [38, 132] on span "EDIT JOB" at bounding box center [40, 130] width 27 height 7
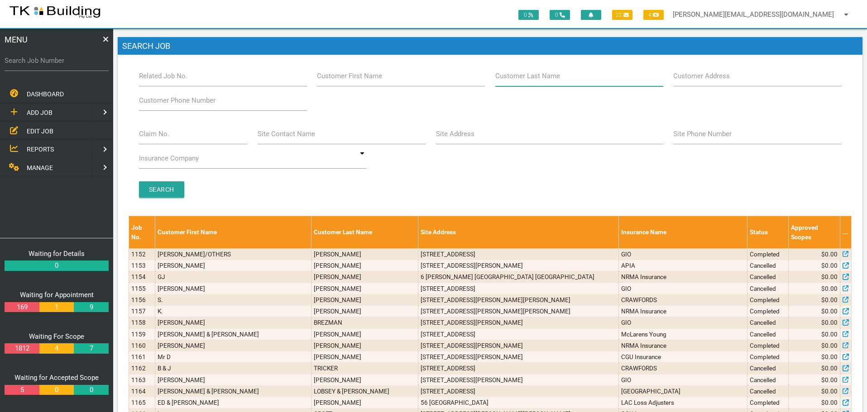
click at [604, 81] on input "Customer Last Name" at bounding box center [579, 76] width 168 height 21
type input "10821"
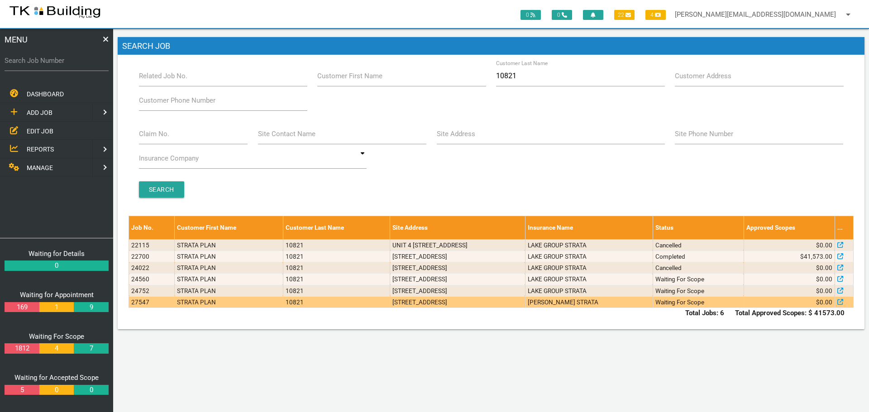
click at [526, 304] on td "2/285 Pacific Hwy, Charlestown NSW 2290, Australia" at bounding box center [457, 302] width 135 height 11
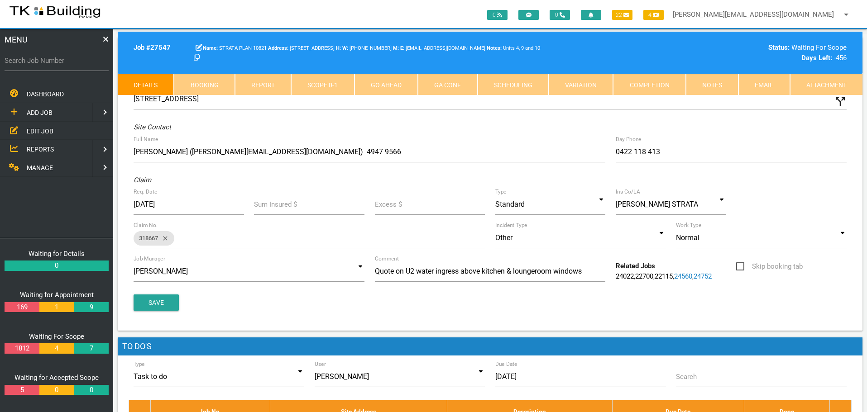
click at [717, 90] on link "Notes" at bounding box center [712, 85] width 53 height 22
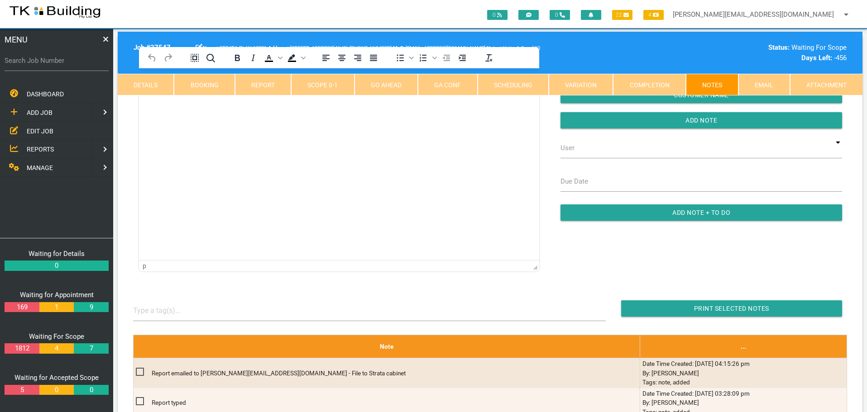
scroll to position [91, 0]
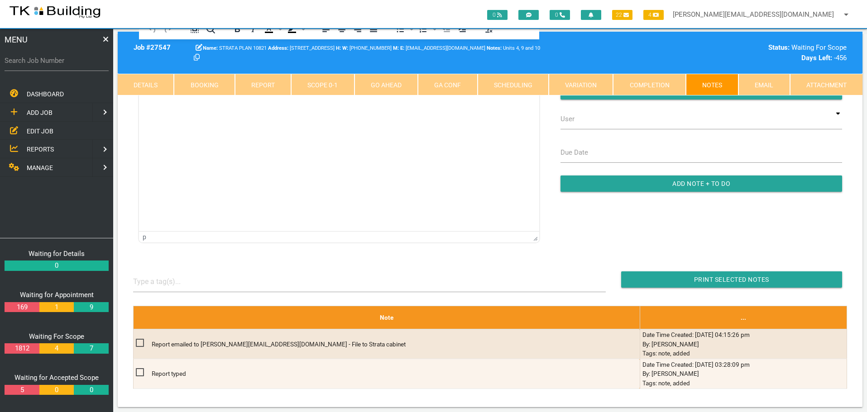
click at [147, 85] on link "Details" at bounding box center [146, 85] width 56 height 22
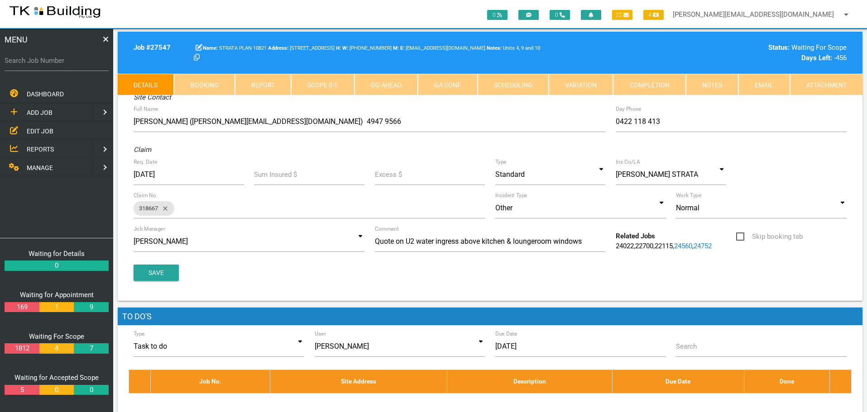
drag, startPoint x: 709, startPoint y: 83, endPoint x: 704, endPoint y: 86, distance: 6.5
click at [709, 83] on link "Notes" at bounding box center [712, 85] width 53 height 22
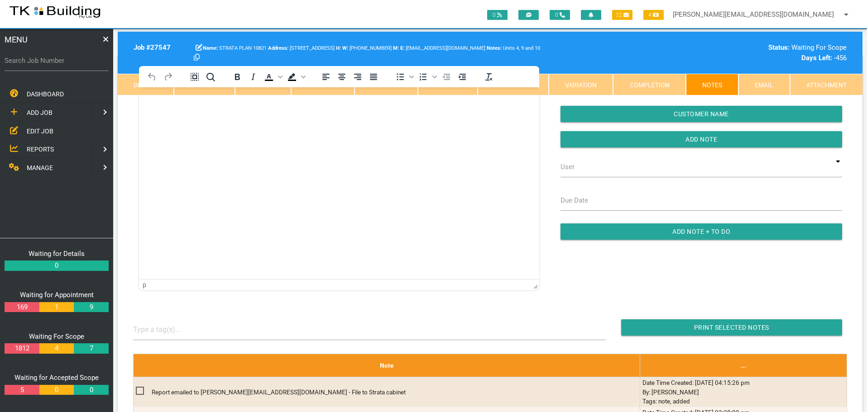
scroll to position [0, 0]
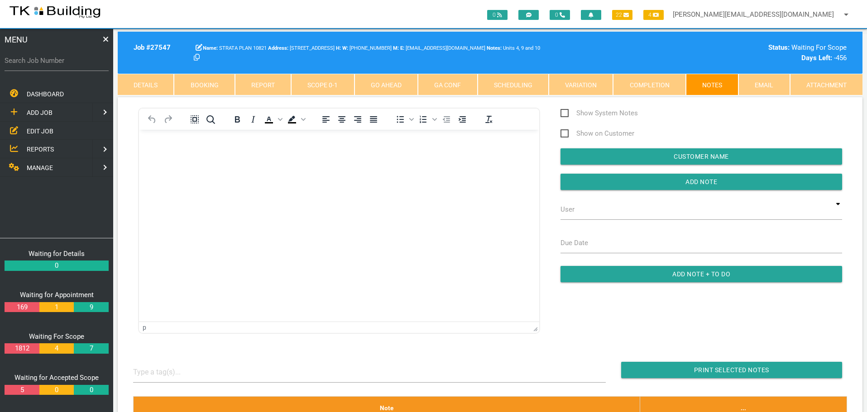
drag, startPoint x: 40, startPoint y: 131, endPoint x: 75, endPoint y: 128, distance: 35.0
click at [40, 131] on span "EDIT JOB" at bounding box center [40, 130] width 27 height 7
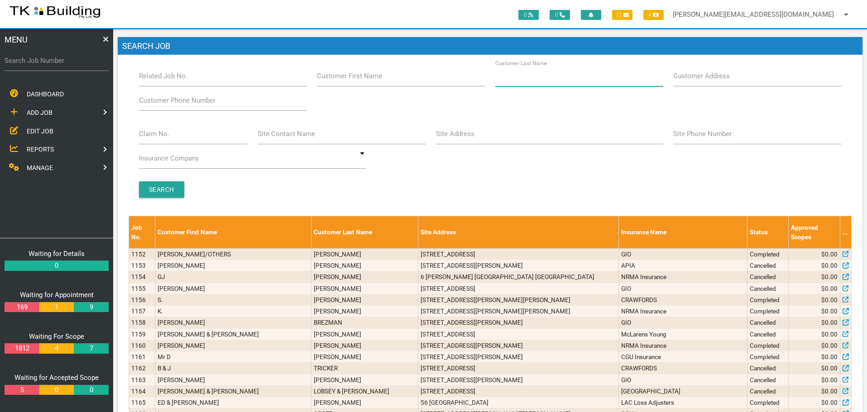
click at [568, 80] on input "Customer Last Name" at bounding box center [579, 76] width 168 height 21
type input "37532"
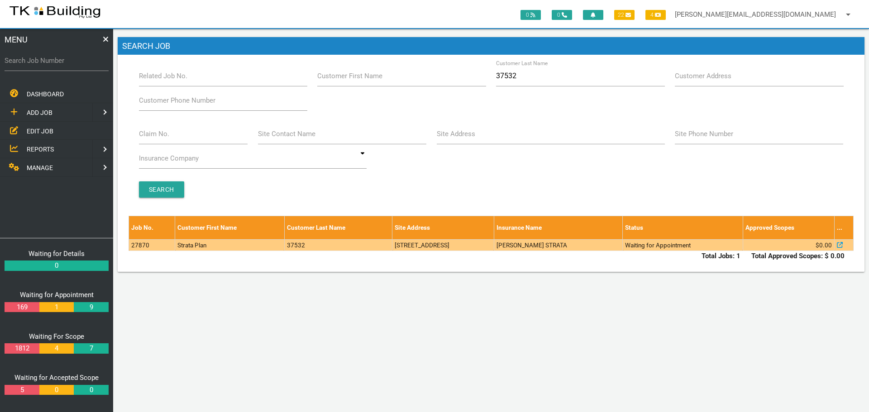
click at [568, 245] on td "[PERSON_NAME] STRATA" at bounding box center [558, 245] width 129 height 11
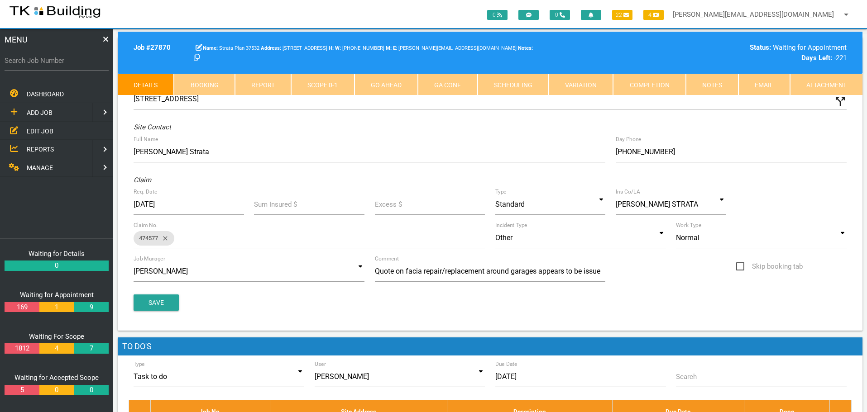
click at [714, 84] on link "Notes" at bounding box center [712, 85] width 53 height 22
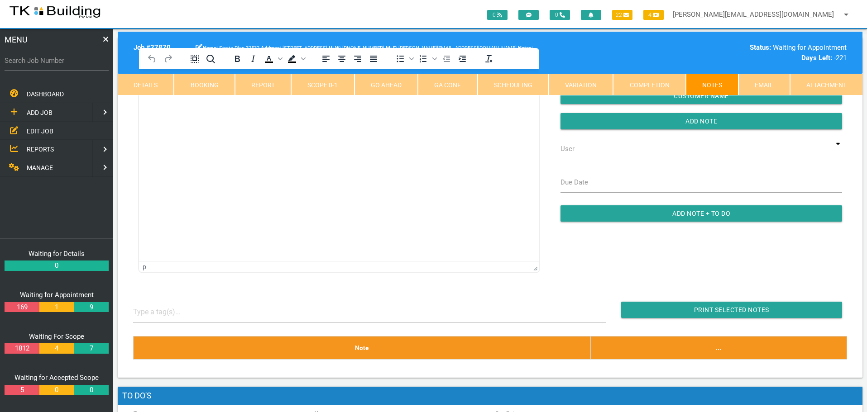
click at [153, 83] on link "Details" at bounding box center [146, 85] width 56 height 22
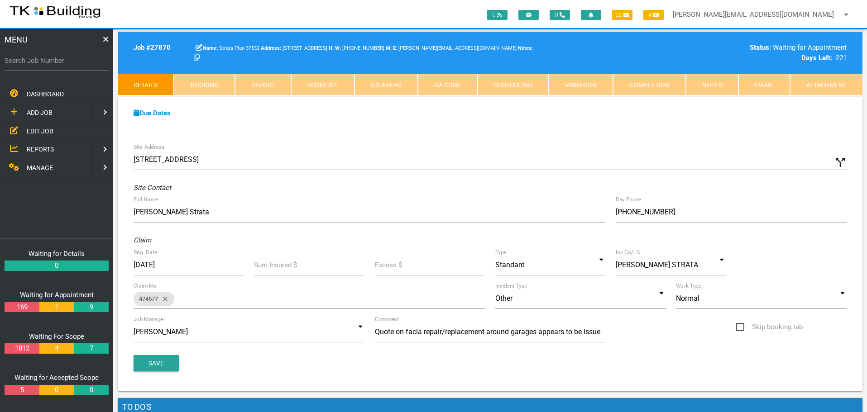
click at [43, 128] on span "EDIT JOB" at bounding box center [40, 130] width 27 height 7
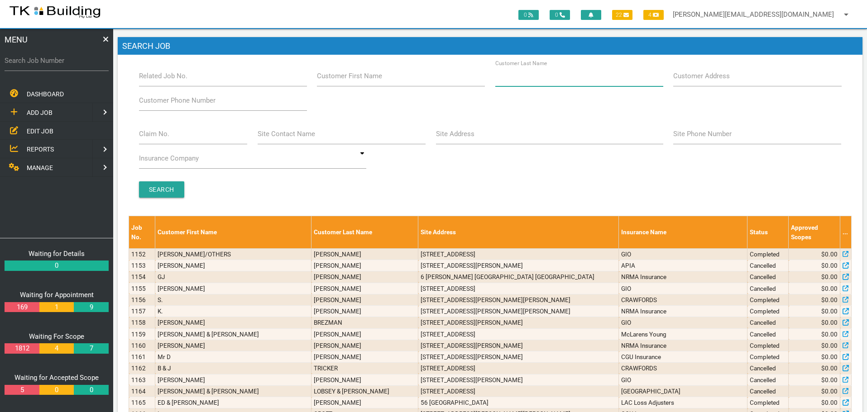
click at [593, 83] on input "Customer Last Name" at bounding box center [579, 76] width 168 height 21
type input "42146"
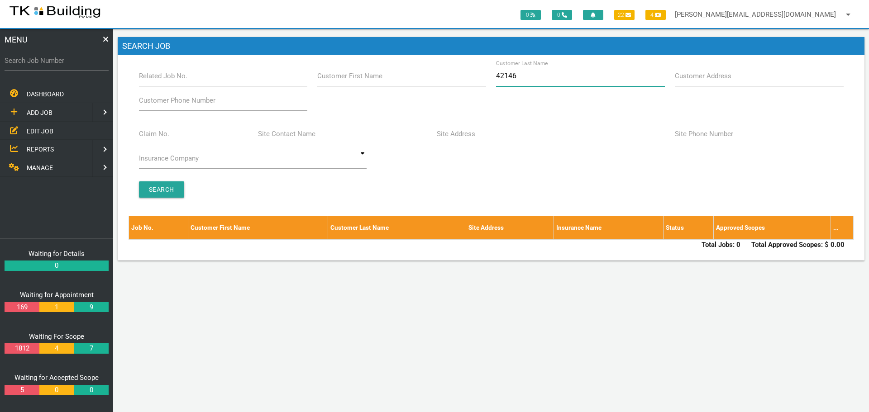
click at [573, 80] on input "42146" at bounding box center [580, 76] width 168 height 21
type input "42148"
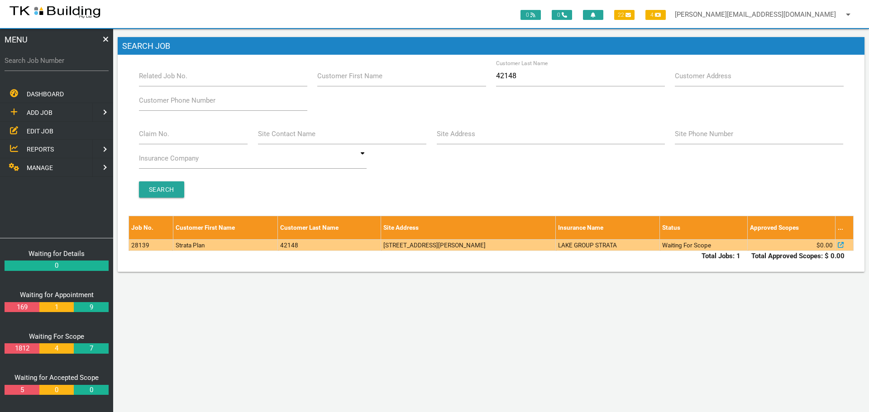
click at [556, 244] on td "3/221 Beaumont St, Hamilton South NSW 2303, Australia" at bounding box center [468, 245] width 175 height 11
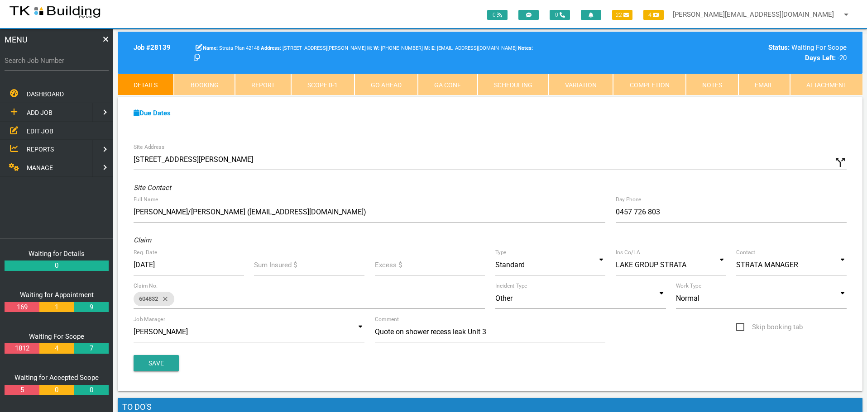
click at [728, 83] on link "Notes" at bounding box center [712, 85] width 53 height 22
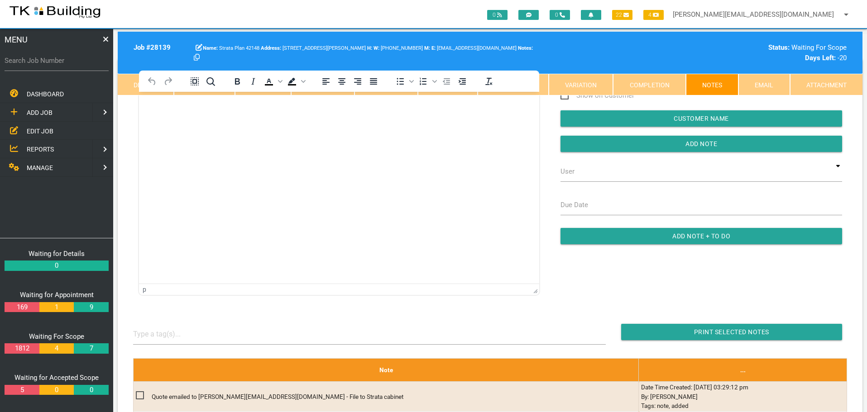
scroll to position [181, 0]
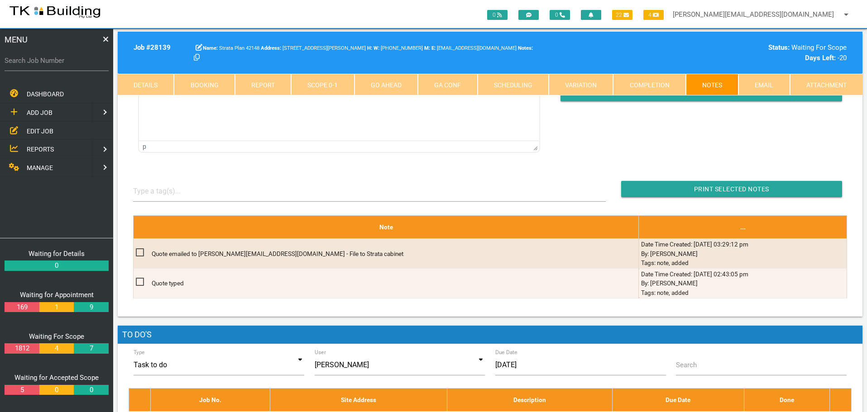
click at [39, 129] on span "EDIT JOB" at bounding box center [40, 130] width 27 height 7
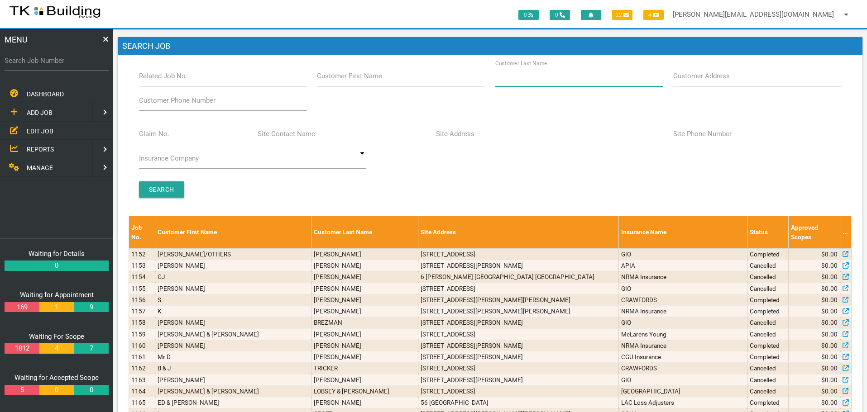
click at [584, 79] on input "Customer Last Name" at bounding box center [579, 76] width 168 height 21
type input "57415"
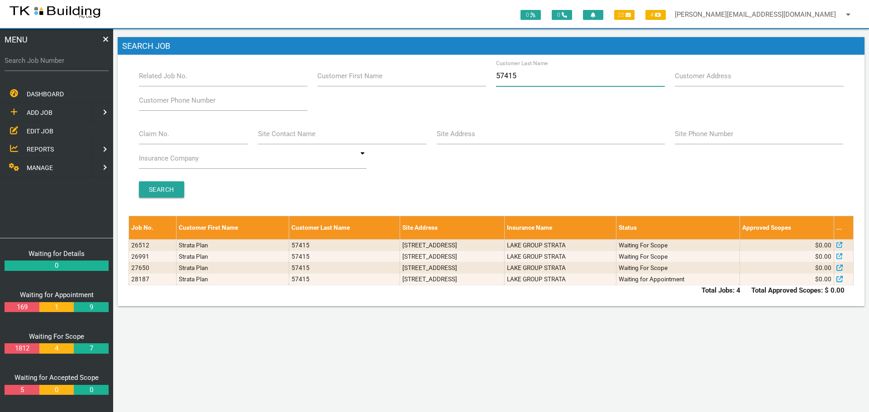
click at [535, 82] on input "57415" at bounding box center [580, 76] width 168 height 21
type input "5"
type input "93428"
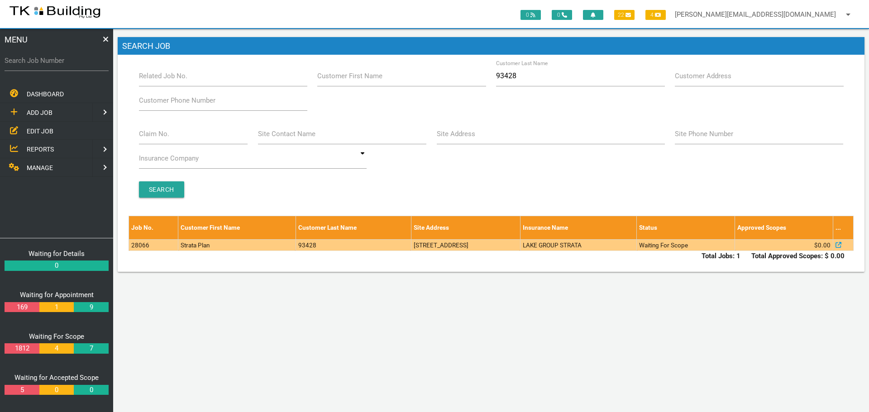
click at [520, 247] on td "2/94 Brighton Ave, Toronto NSW 2283, Australia" at bounding box center [465, 245] width 109 height 11
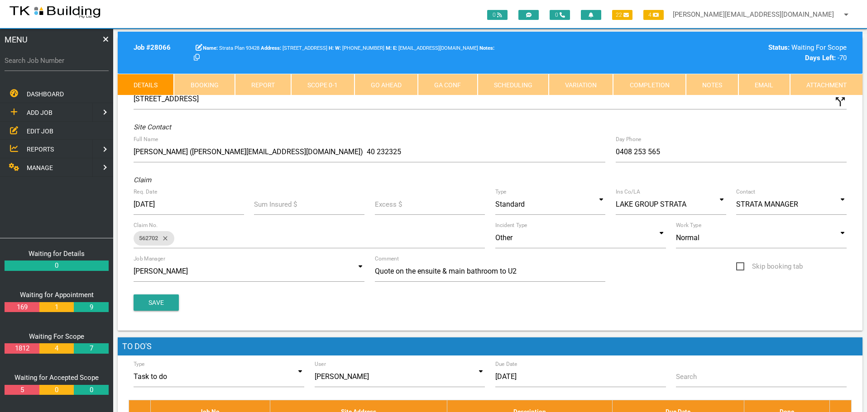
click at [714, 85] on link "Notes" at bounding box center [712, 85] width 53 height 22
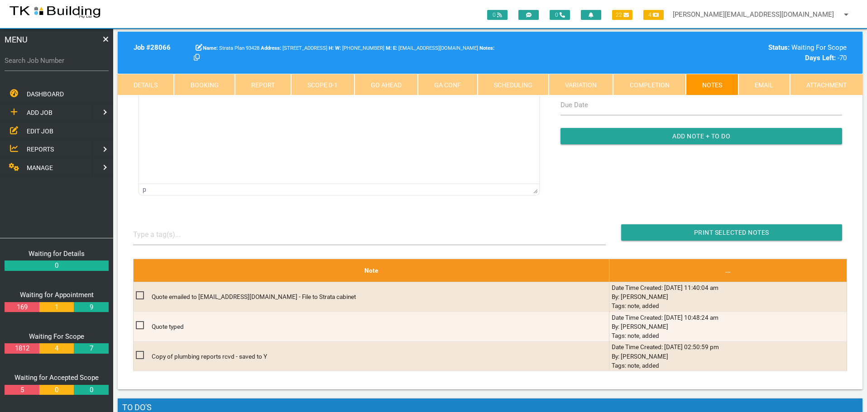
scroll to position [91, 0]
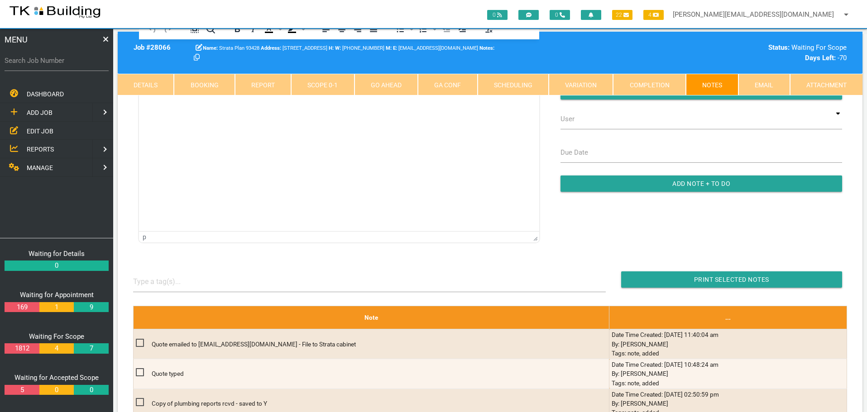
click at [38, 150] on span "REPORTS" at bounding box center [40, 149] width 27 height 7
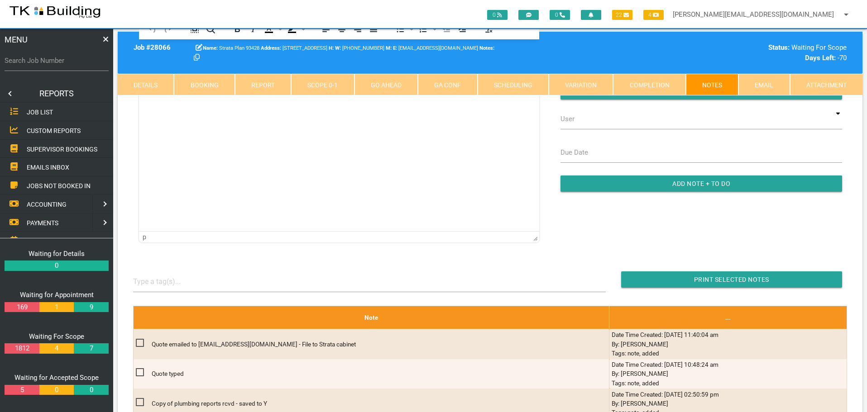
scroll to position [0, 0]
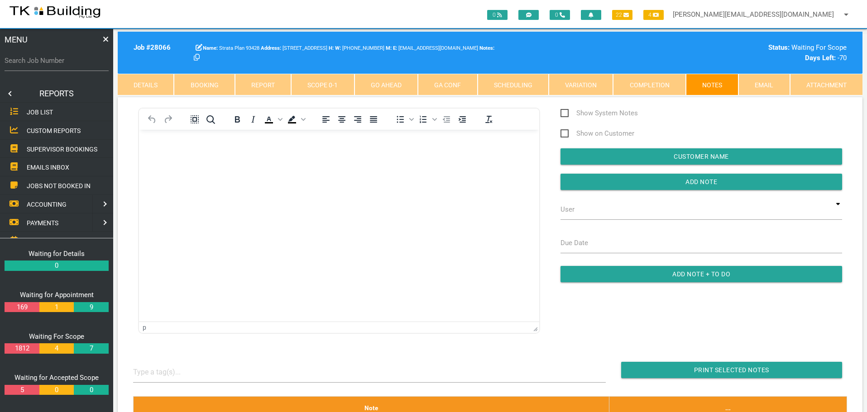
click at [38, 150] on span "SUPERVISOR BOOKINGS" at bounding box center [62, 148] width 71 height 7
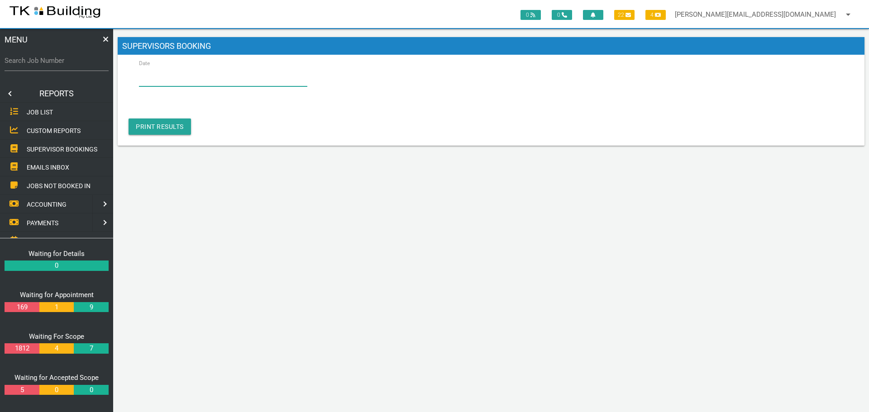
click at [193, 81] on input "Date" at bounding box center [223, 76] width 168 height 21
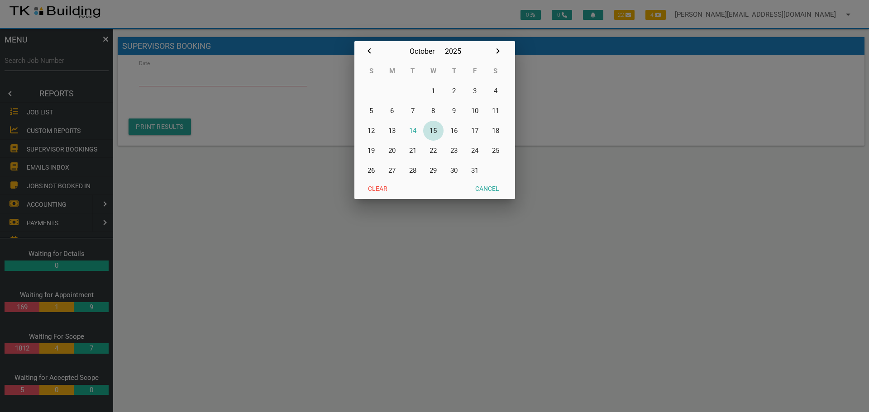
click at [437, 129] on button "15" at bounding box center [433, 131] width 21 height 20
type input "15/10/2025"
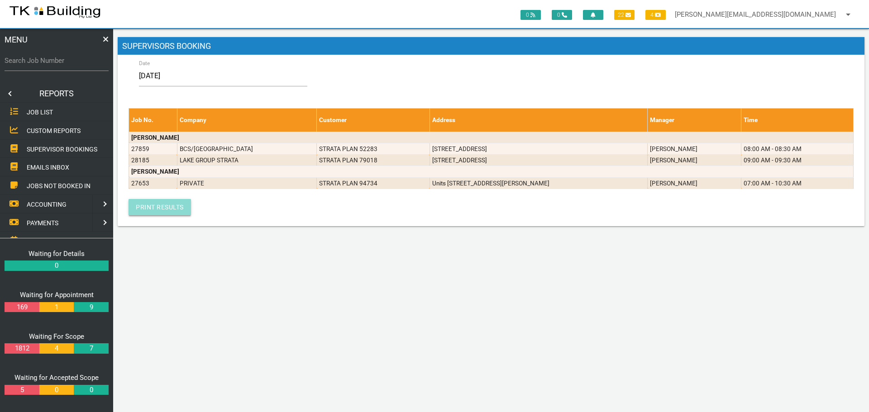
click at [151, 204] on link "Print Results" at bounding box center [160, 207] width 62 height 16
click at [51, 64] on label "Search Job Number" at bounding box center [57, 61] width 104 height 10
click at [51, 64] on input "Search Job Number" at bounding box center [57, 60] width 104 height 21
type input "27653"
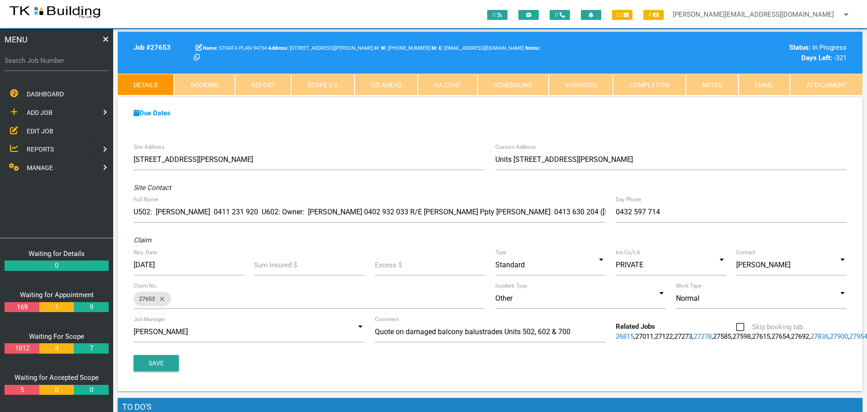
click at [208, 81] on link "Booking" at bounding box center [204, 85] width 61 height 22
select select "9"
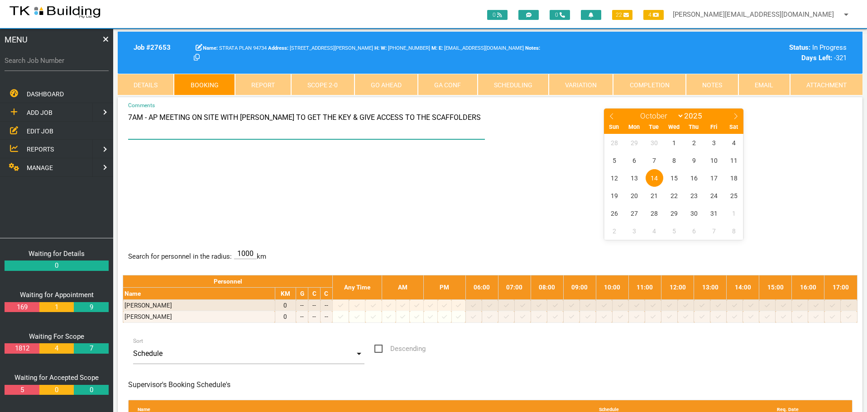
click at [432, 117] on textarea "7AM - AP MEETING ON SITE WITH ALI TO GET THE KEY & GIVE ACCESS TO THE SCAFFOLDE…" at bounding box center [306, 124] width 357 height 32
click at [443, 118] on textarea "7AM - AP MEETING ON SITE WITH ALI TO GET THE KEY & GIVE ACCESS TO THE SCAFFOLDE…" at bounding box center [306, 124] width 357 height 32
type textarea "7AM - AP MEETING ON SITE WITH [PERSON_NAME] TO GET THE KEY & GIVE ACCESS TO THE…"
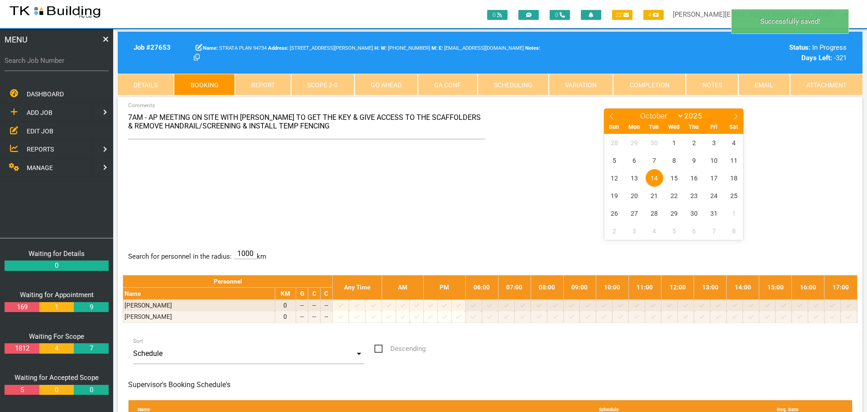
click at [324, 194] on div "7AM - AP MEETING ON SITE WITH ALI TO GET THE KEY & GIVE ACCESS TO THE SCAFFOLDE…" at bounding box center [490, 174] width 735 height 132
click at [40, 150] on span "REPORTS" at bounding box center [40, 149] width 27 height 7
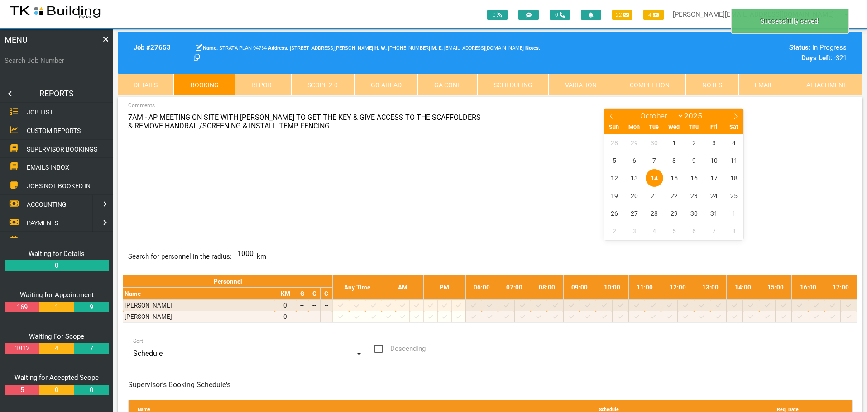
click at [40, 150] on span "SUPERVISOR BOOKINGS" at bounding box center [62, 148] width 71 height 7
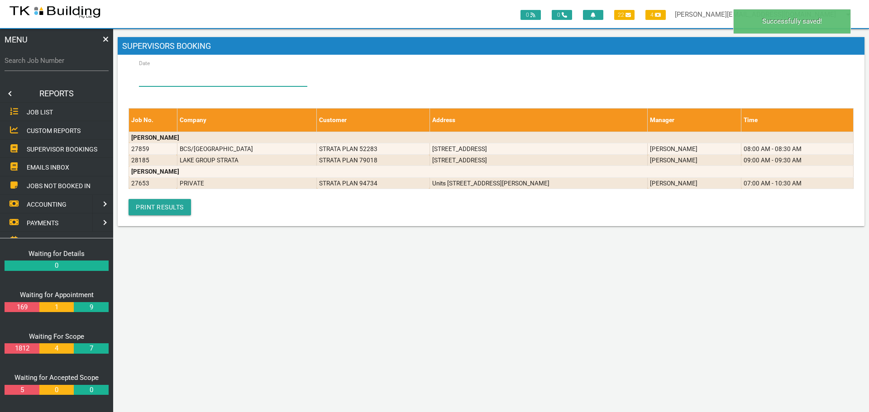
click at [199, 73] on input "Date" at bounding box center [223, 76] width 168 height 21
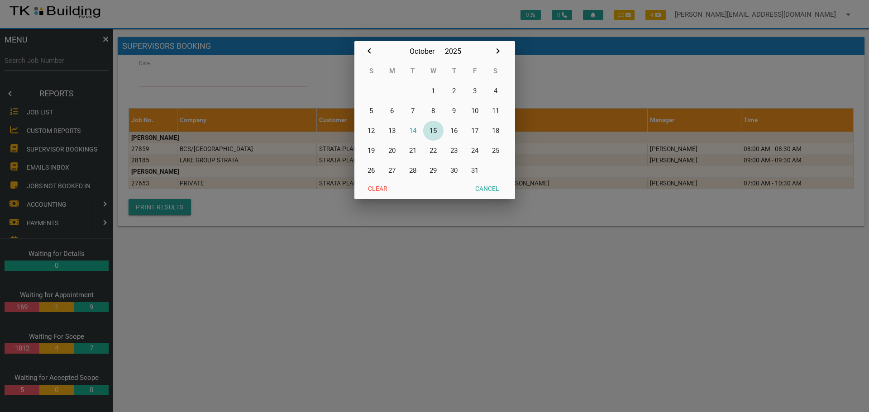
click at [436, 130] on button "15" at bounding box center [433, 131] width 21 height 20
type input "15/10/2025"
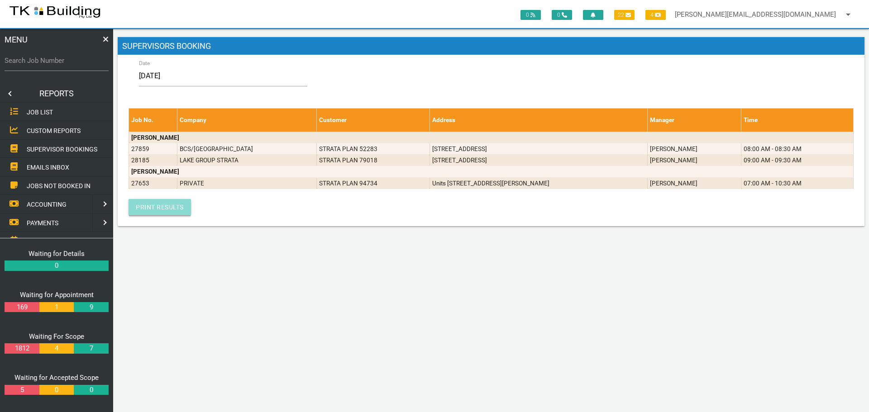
click at [172, 210] on link "Print Results" at bounding box center [160, 207] width 62 height 16
click at [8, 93] on link at bounding box center [9, 94] width 18 height 18
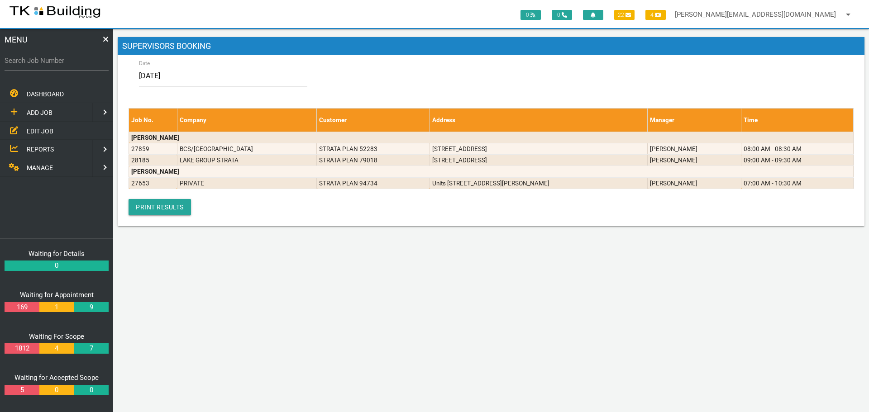
click at [38, 131] on span "EDIT JOB" at bounding box center [40, 130] width 27 height 7
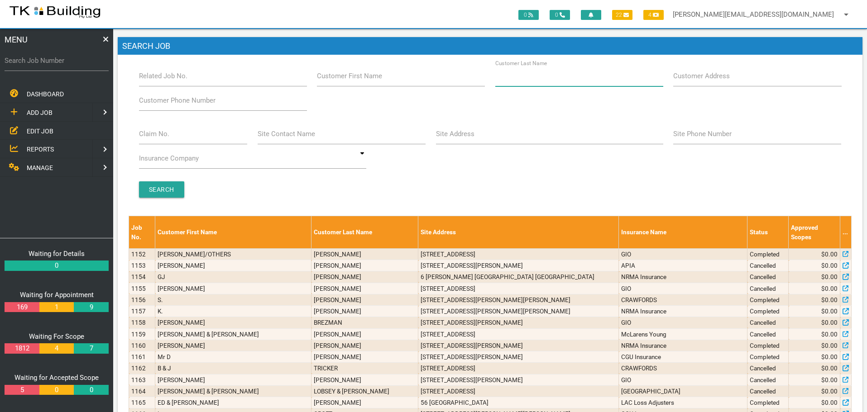
click at [550, 83] on input "Customer Last Name" at bounding box center [579, 76] width 168 height 21
type input "10821"
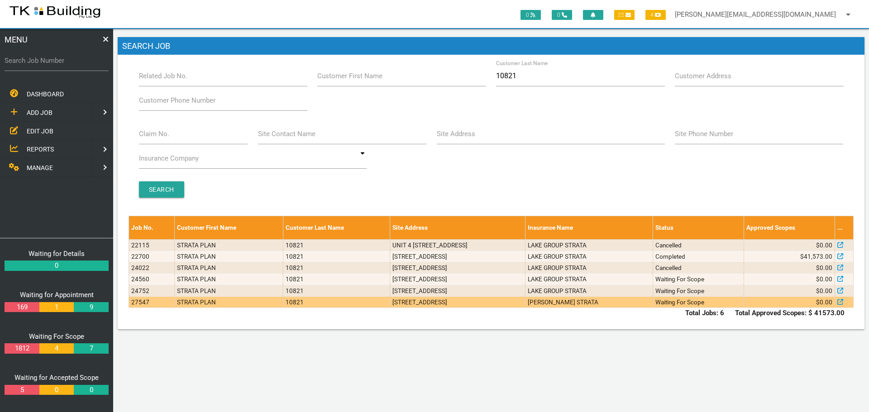
click at [459, 303] on td "2/285 Pacific Hwy, Charlestown NSW 2290, Australia" at bounding box center [457, 302] width 135 height 11
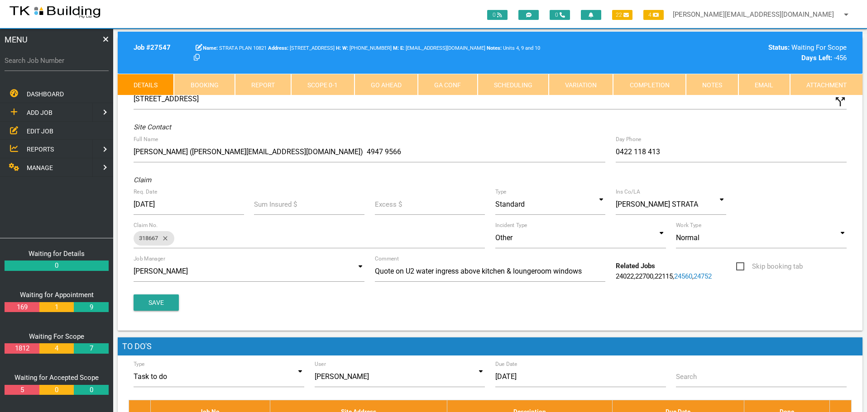
click at [707, 84] on link "Notes" at bounding box center [712, 85] width 53 height 22
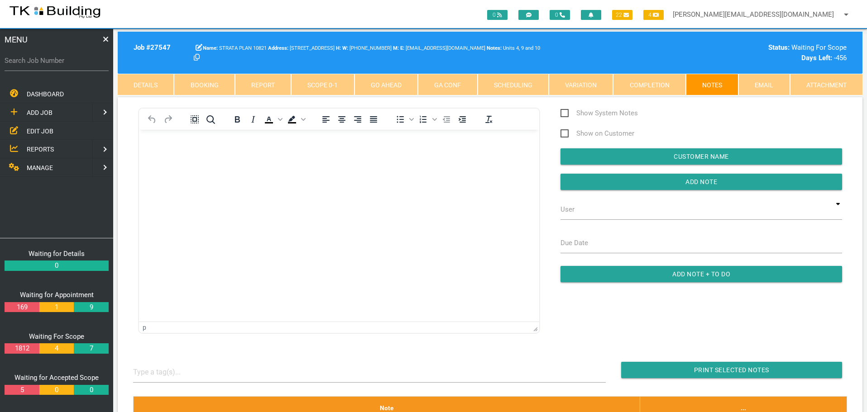
drag, startPoint x: 38, startPoint y: 132, endPoint x: 44, endPoint y: 132, distance: 6.8
click at [38, 132] on span "EDIT JOB" at bounding box center [40, 130] width 27 height 7
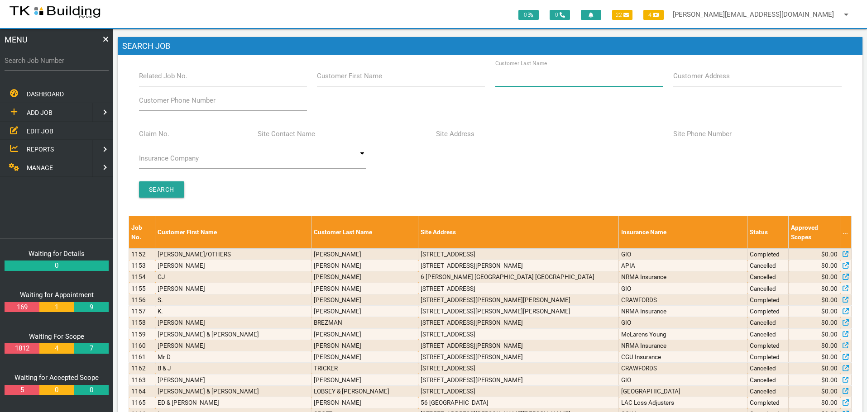
click at [545, 81] on input "Customer Last Name" at bounding box center [579, 76] width 168 height 21
type input "44093"
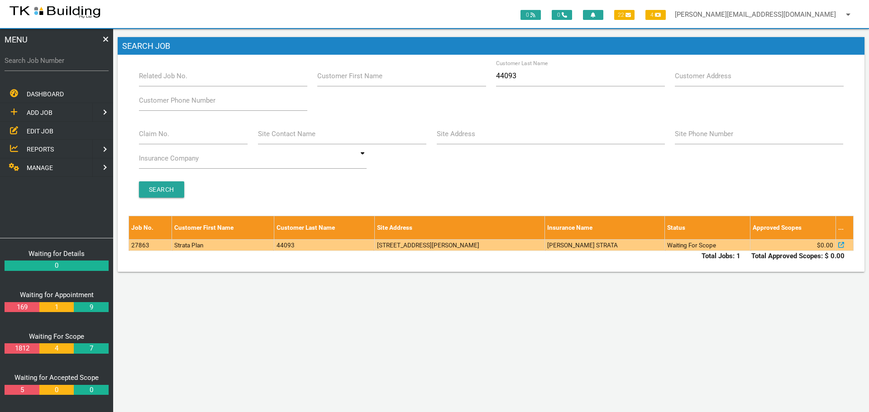
click at [545, 246] on td "2/5 Hilda St, Belmont South NSW 2280" at bounding box center [459, 245] width 170 height 11
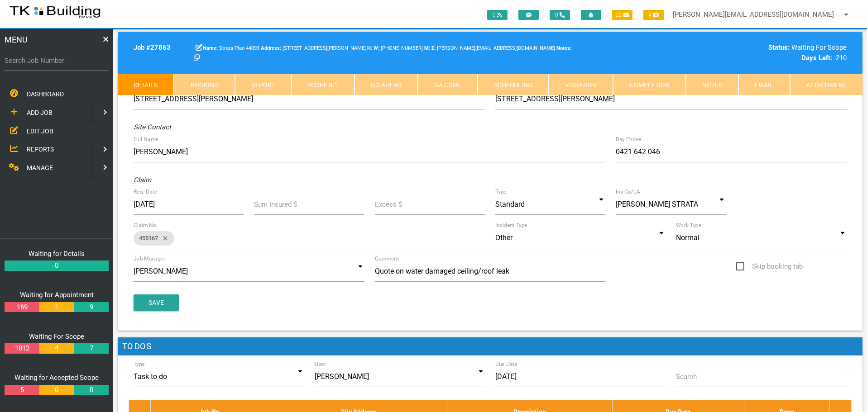
click at [702, 85] on link "Notes" at bounding box center [712, 85] width 53 height 22
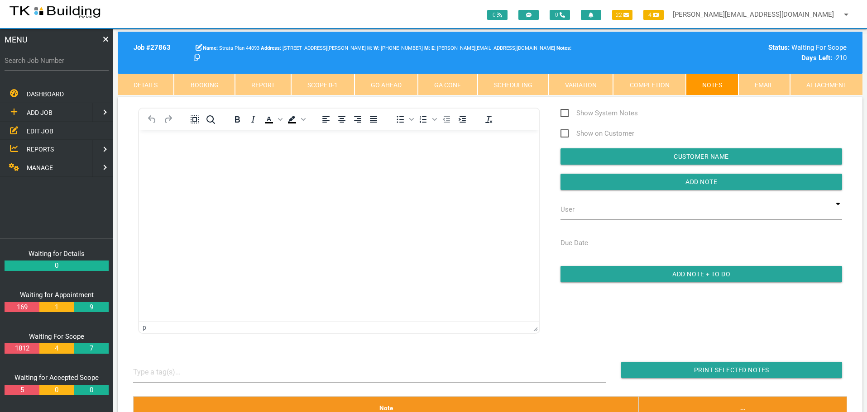
click at [38, 130] on span "EDIT JOB" at bounding box center [40, 130] width 27 height 7
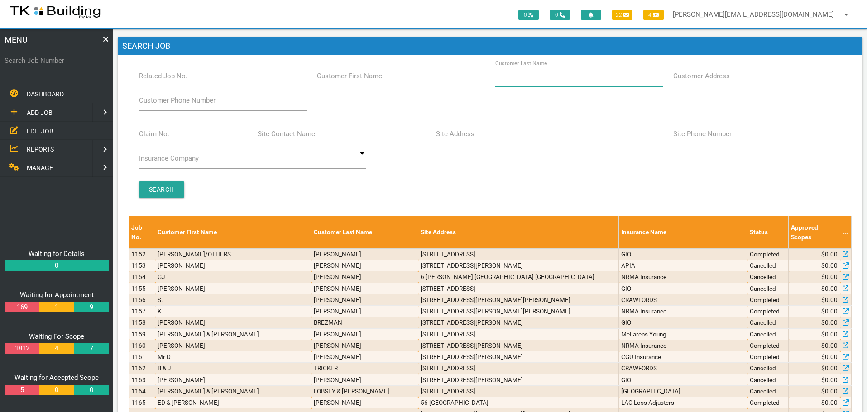
click at [557, 84] on input "Customer Last Name" at bounding box center [579, 76] width 168 height 21
type input "38532"
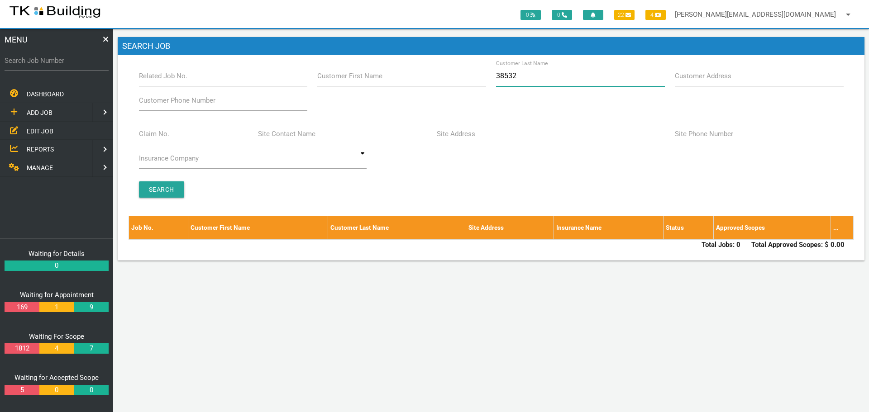
click at [504, 75] on input "38532" at bounding box center [580, 76] width 168 height 21
type input "37532"
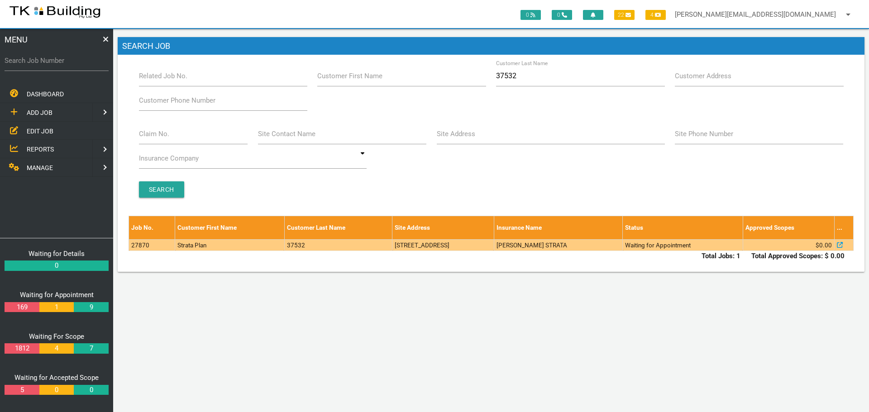
click at [494, 245] on td "253 Glebe Rd, Merewether NSW 2291, Australia" at bounding box center [444, 245] width 102 height 11
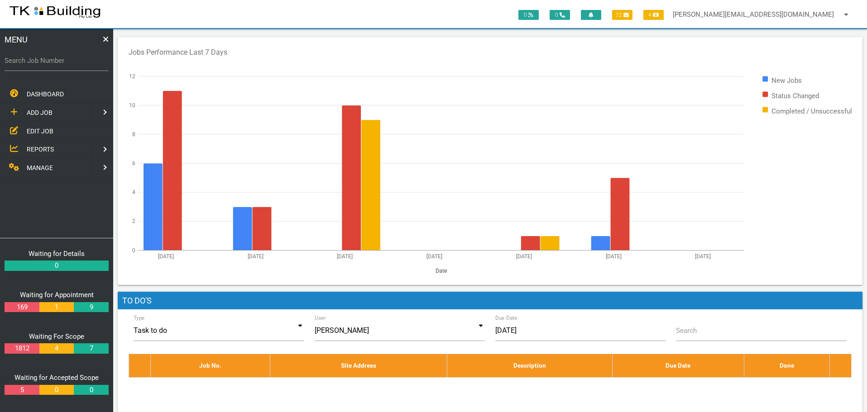
click at [42, 128] on span "EDIT JOB" at bounding box center [40, 130] width 27 height 7
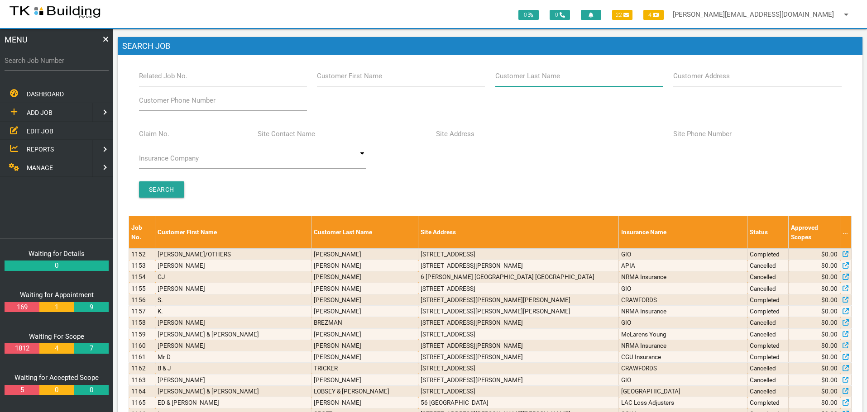
click at [560, 77] on input "Customer Last Name" at bounding box center [579, 76] width 168 height 21
type input "63166"
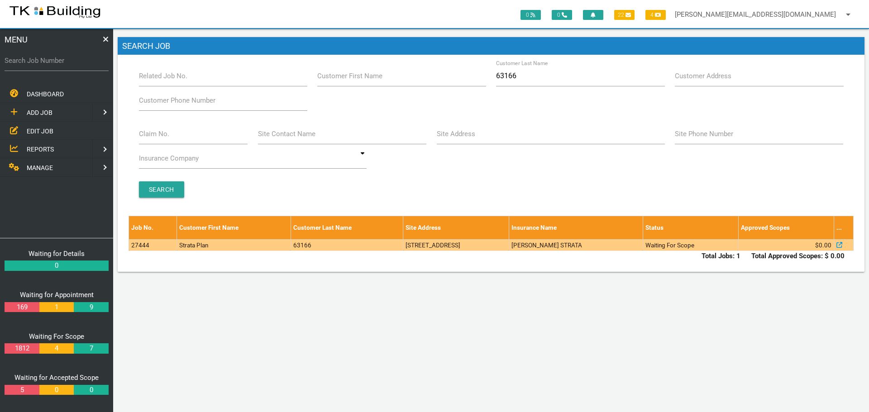
click at [509, 247] on td "5 Turrug St, Whitebridge NSW 2290, Australia" at bounding box center [456, 245] width 106 height 11
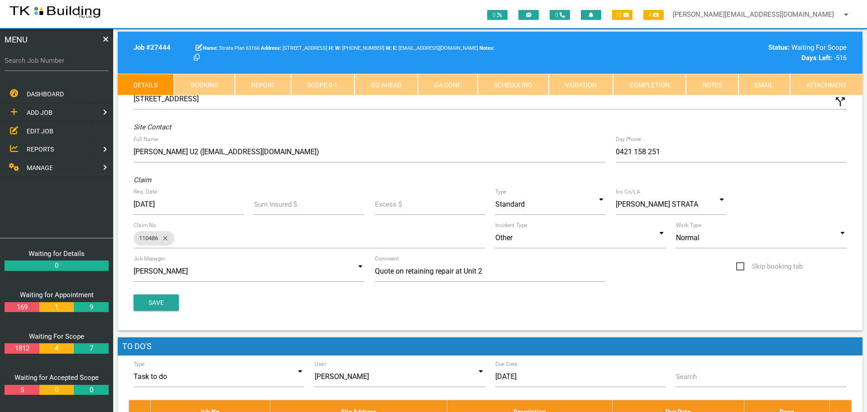
click at [711, 83] on link "Notes" at bounding box center [712, 85] width 53 height 22
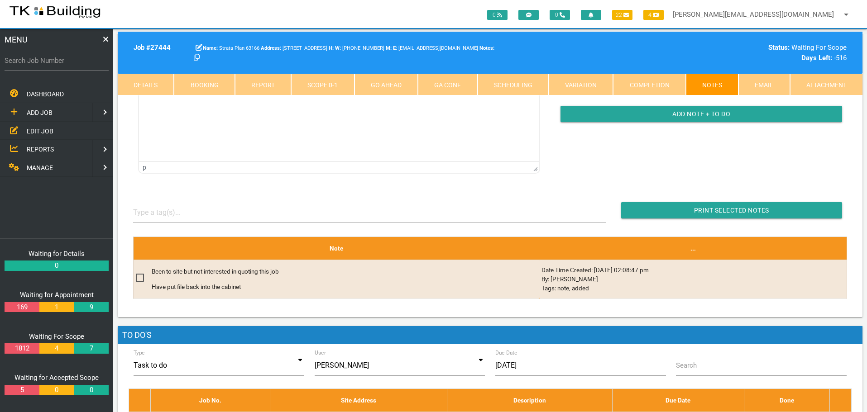
scroll to position [136, 0]
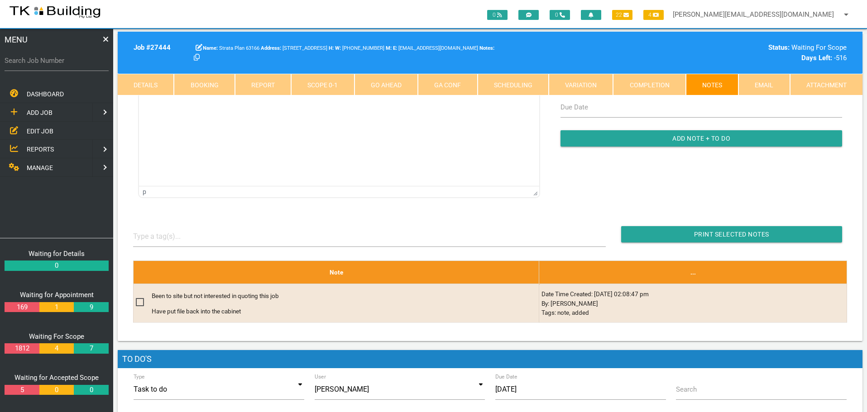
click at [39, 128] on span "EDIT JOB" at bounding box center [40, 130] width 27 height 7
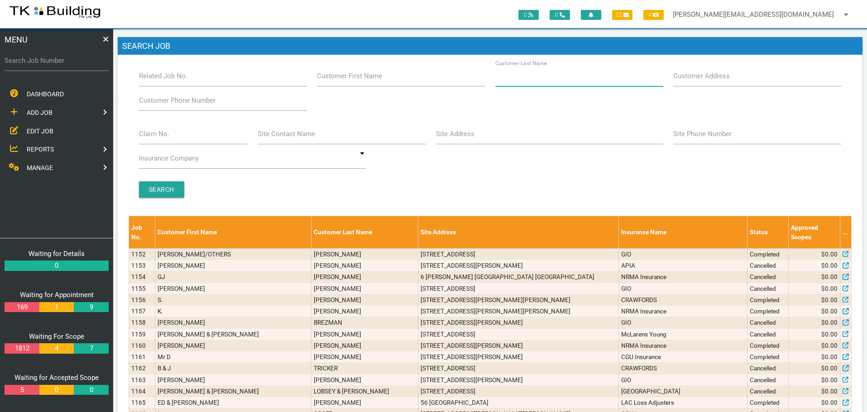
click at [570, 77] on input "Customer Last Name" at bounding box center [579, 76] width 168 height 21
type input "37532"
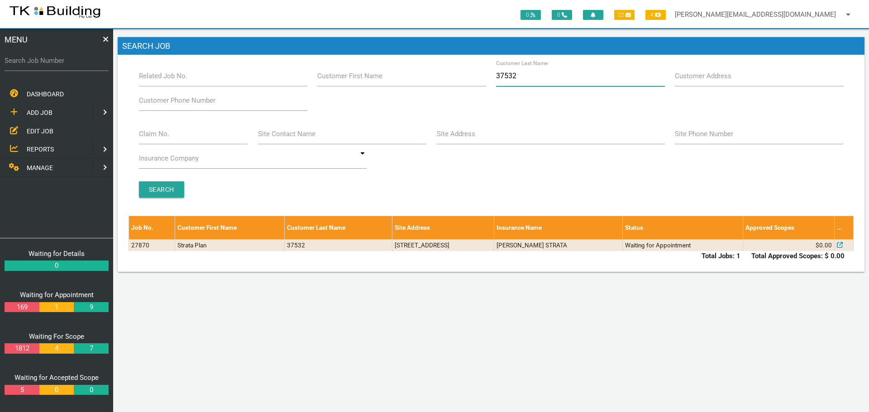
click at [527, 77] on input "37532" at bounding box center [580, 76] width 168 height 21
type input "3"
type input "44093"
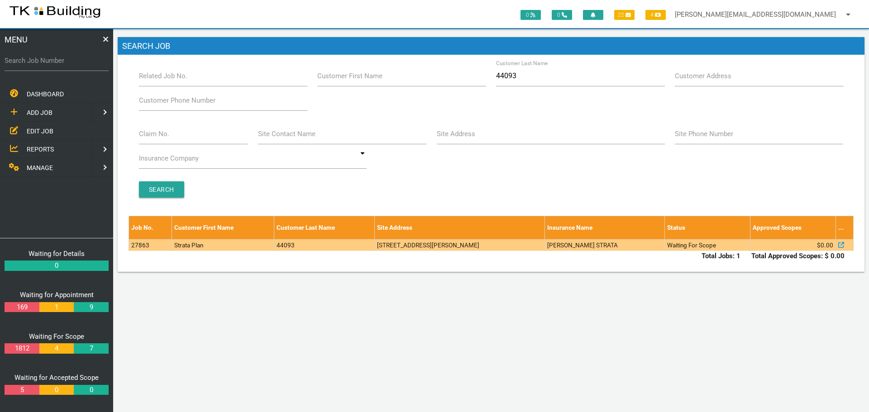
click at [532, 244] on td "[STREET_ADDRESS][PERSON_NAME]" at bounding box center [459, 245] width 170 height 11
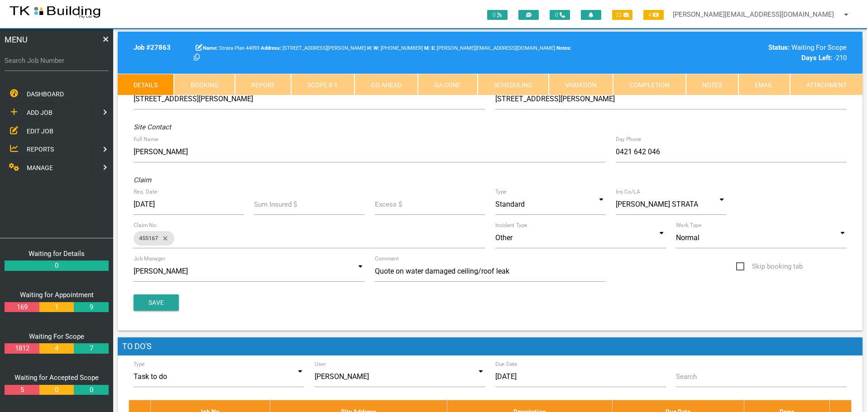
click at [708, 84] on link "Notes" at bounding box center [712, 85] width 53 height 22
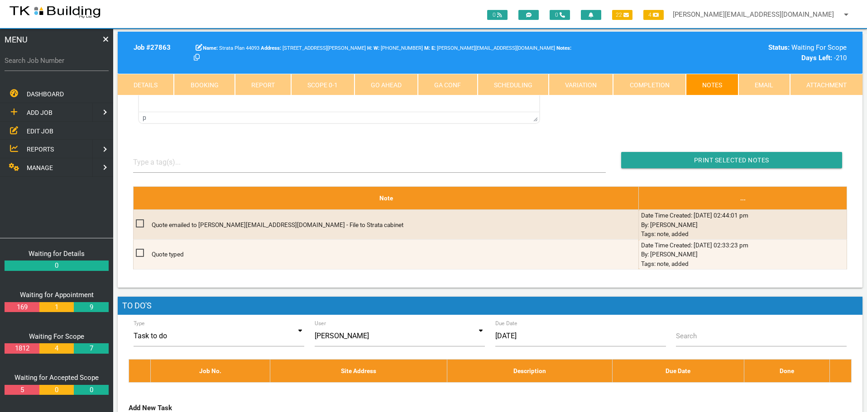
scroll to position [226, 0]
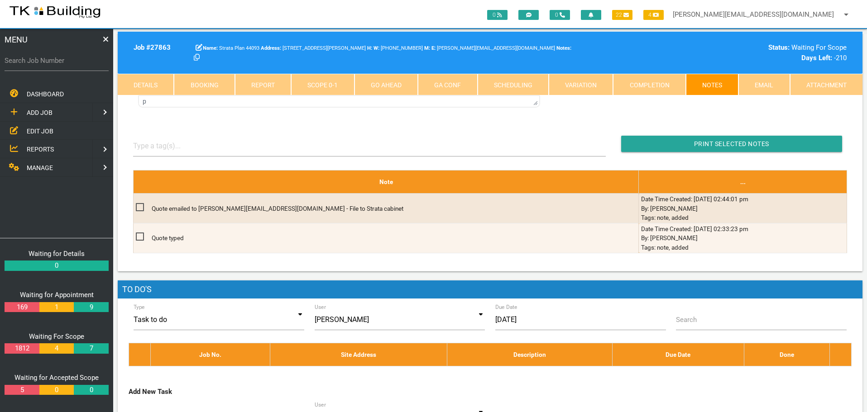
click at [155, 88] on link "Details" at bounding box center [146, 85] width 56 height 22
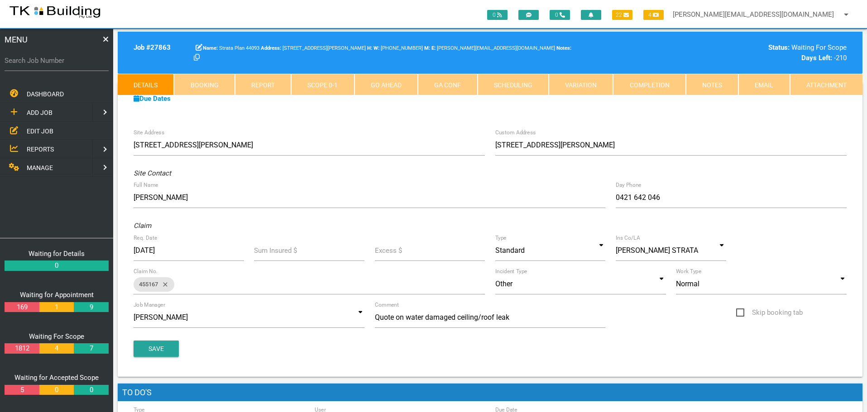
scroll to position [0, 0]
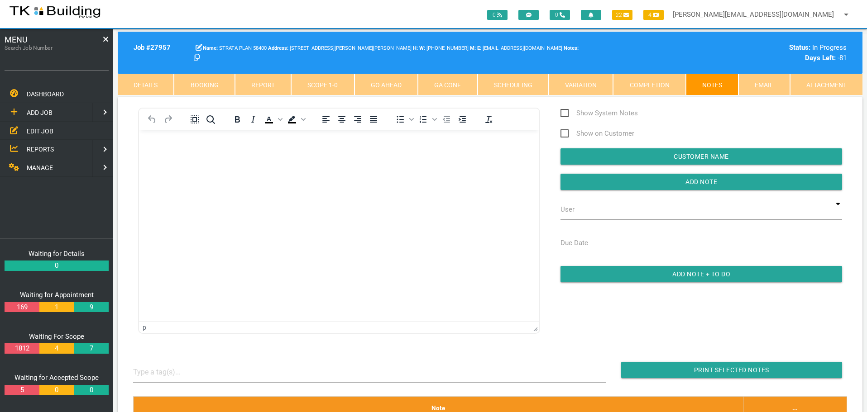
scroll to position [226, 0]
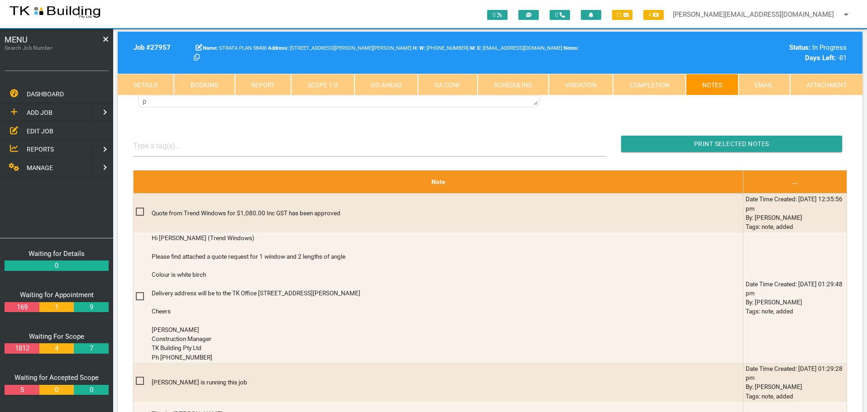
click at [67, 66] on input "Search Job Number" at bounding box center [57, 60] width 104 height 21
type input "27863"
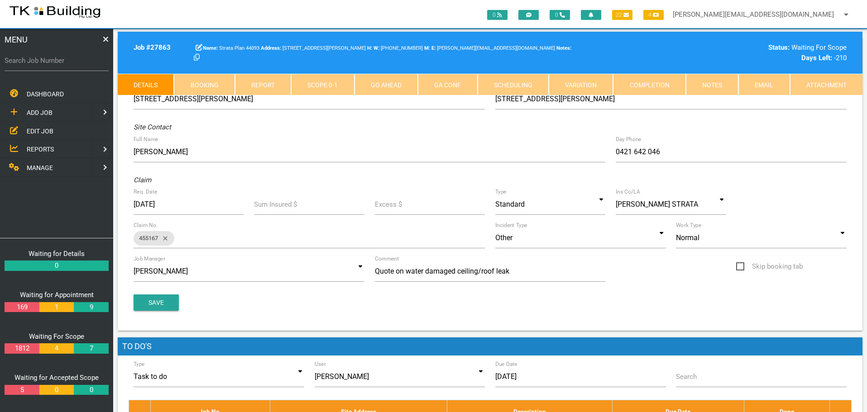
click at [707, 87] on link "Notes" at bounding box center [712, 85] width 53 height 22
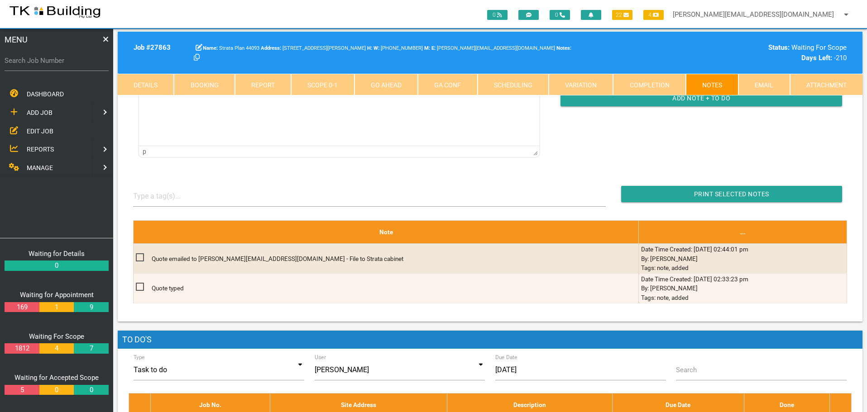
scroll to position [181, 0]
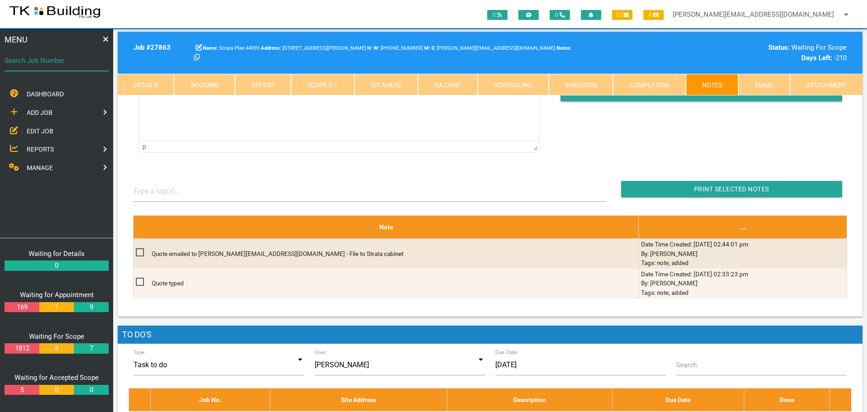
drag, startPoint x: 60, startPoint y: 67, endPoint x: 59, endPoint y: 72, distance: 4.6
click at [60, 67] on input "Search Job Number" at bounding box center [57, 60] width 104 height 21
type input "27547"
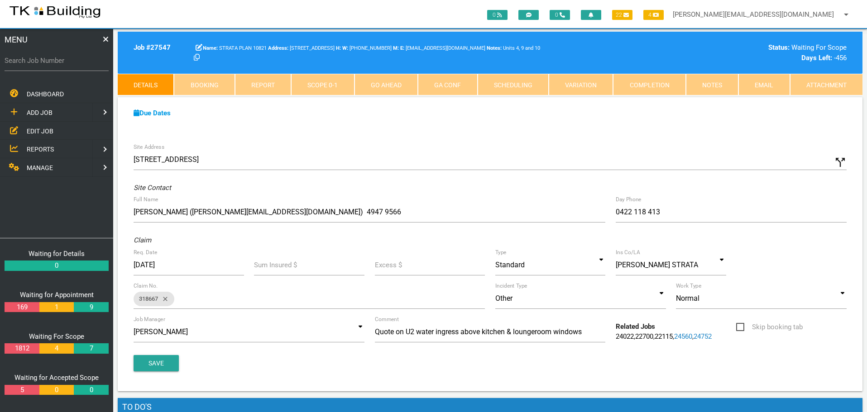
click at [711, 80] on link "Notes" at bounding box center [712, 85] width 53 height 22
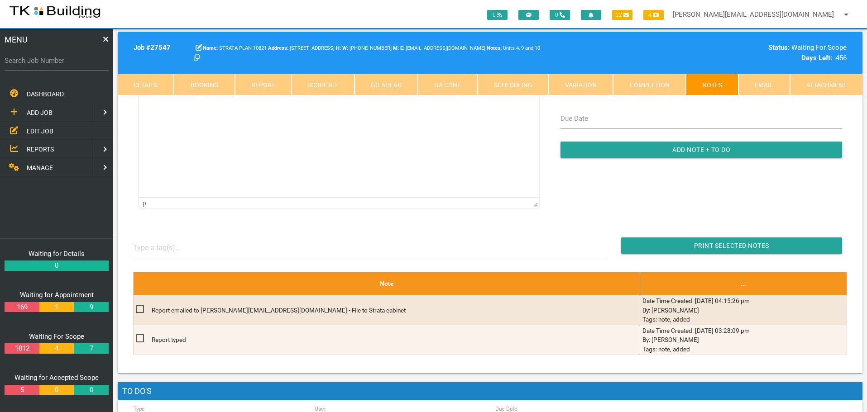
scroll to position [136, 0]
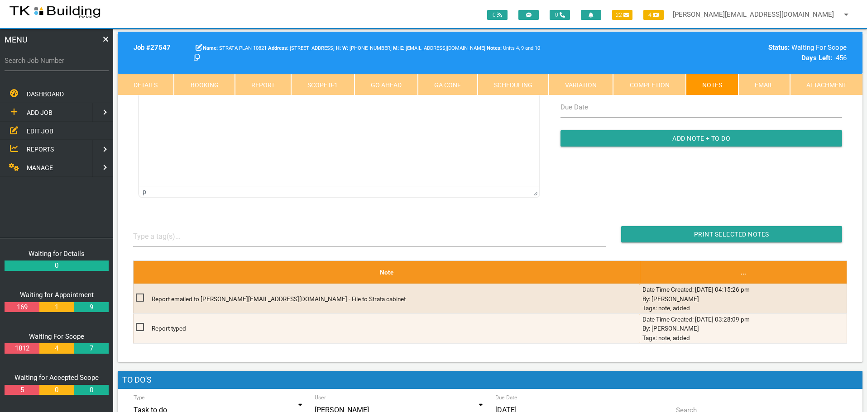
click at [47, 132] on span "EDIT JOB" at bounding box center [40, 130] width 27 height 7
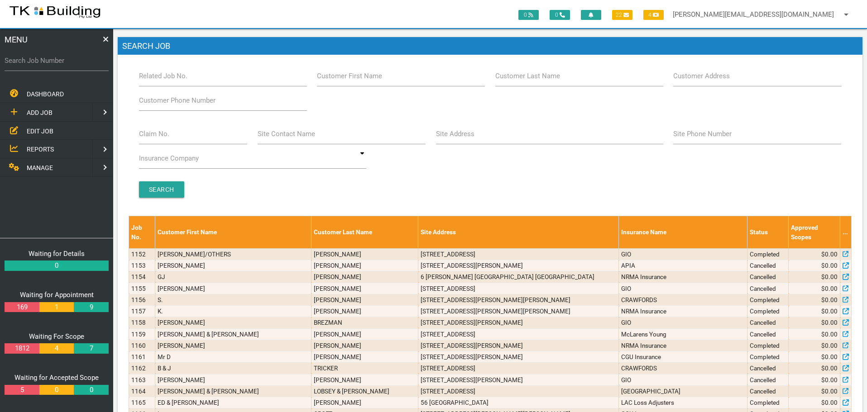
click at [554, 80] on label "Customer Last Name" at bounding box center [527, 76] width 65 height 10
click at [554, 80] on input "Customer Last Name" at bounding box center [579, 76] width 168 height 21
type input "37532"
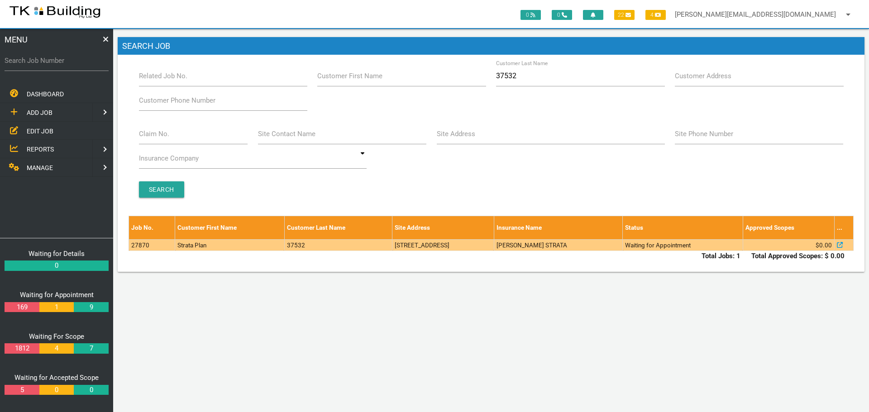
click at [494, 248] on td "253 Glebe Rd, Merewether NSW 2291, Australia" at bounding box center [444, 245] width 102 height 11
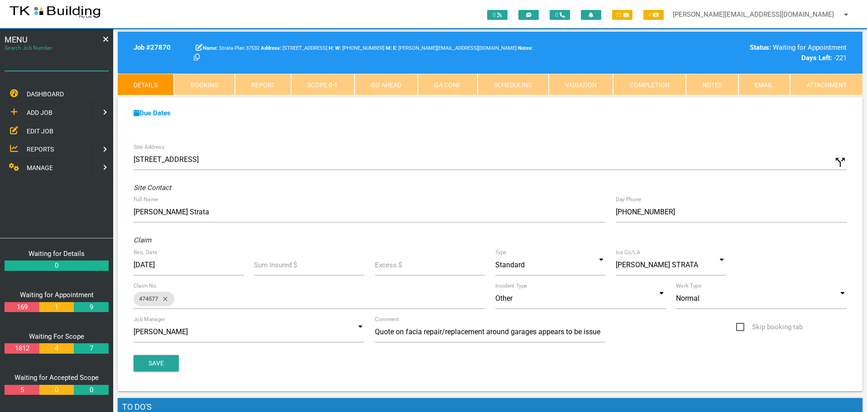
click at [66, 68] on input "Search Job Number" at bounding box center [57, 60] width 104 height 21
type input "27959"
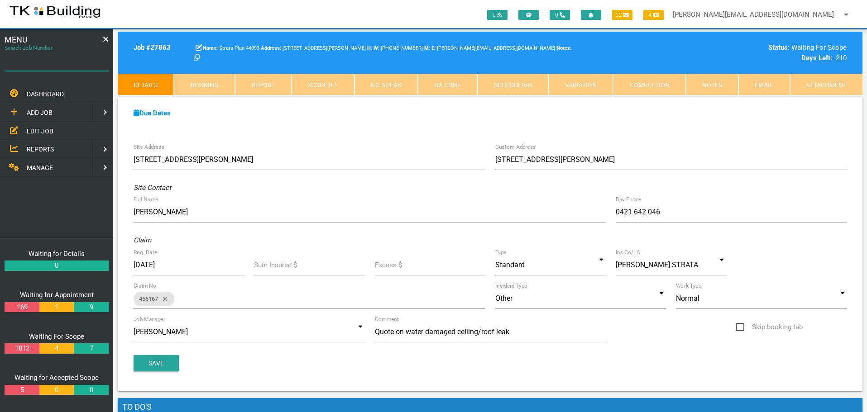
click at [69, 67] on input "Search Job Number" at bounding box center [57, 60] width 104 height 21
type input "27959"
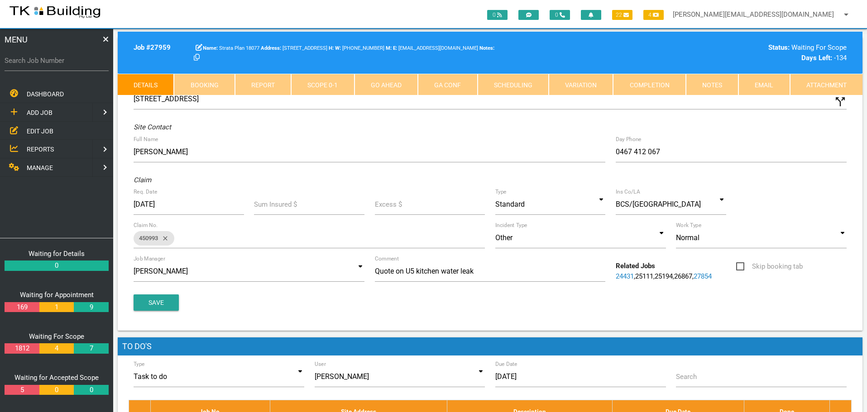
click at [711, 86] on link "Notes" at bounding box center [712, 85] width 53 height 22
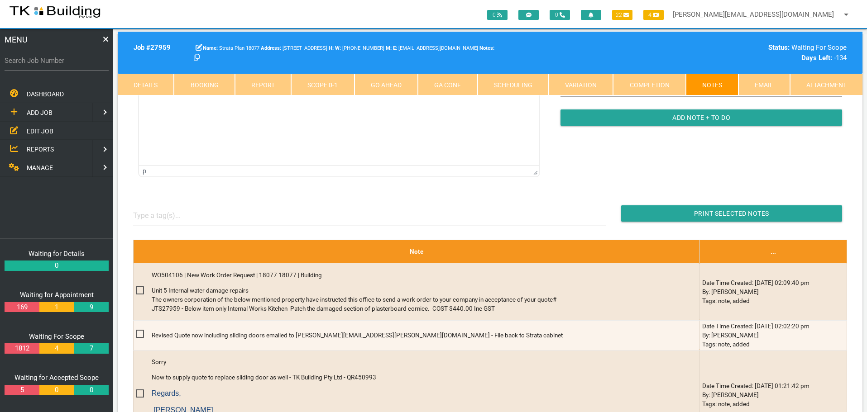
scroll to position [181, 0]
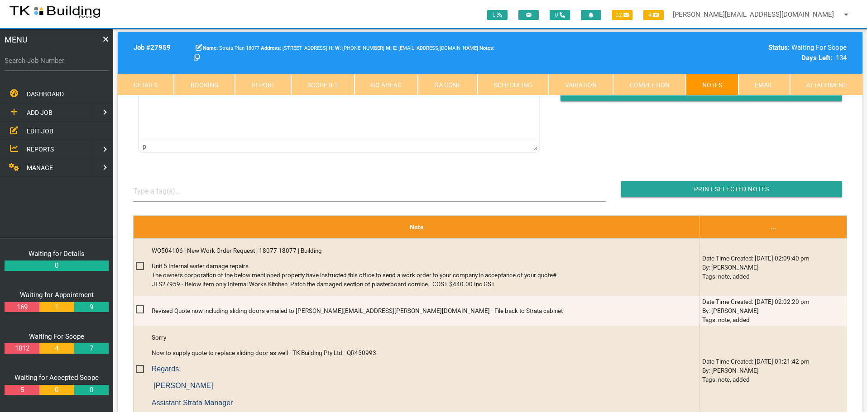
click at [335, 86] on link "Scope 0 - 1" at bounding box center [322, 85] width 63 height 22
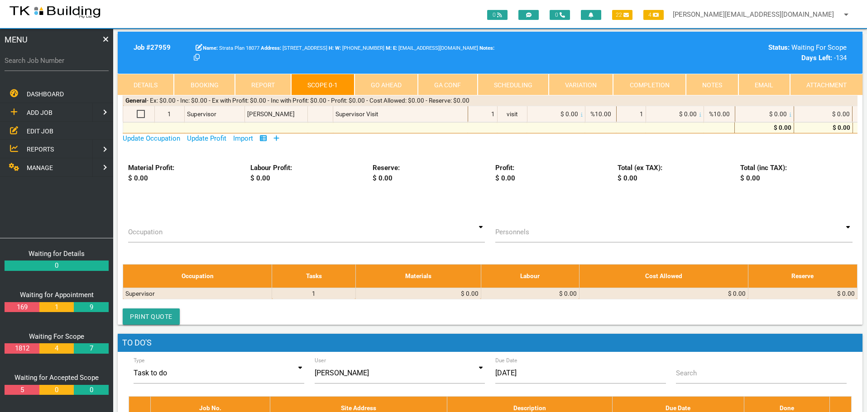
scroll to position [0, 0]
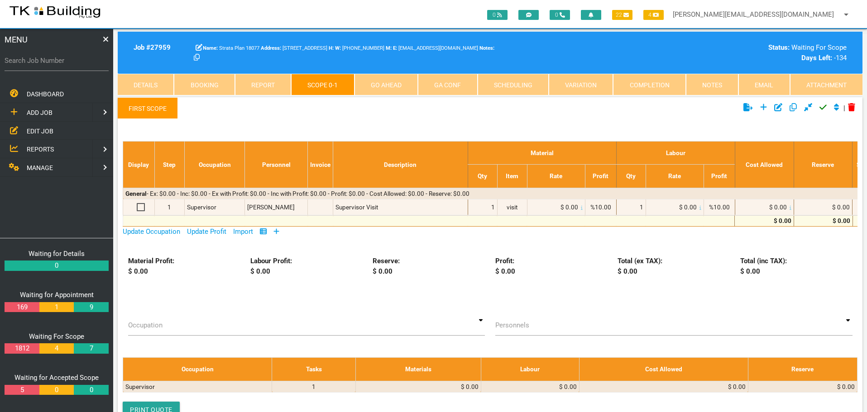
click at [279, 231] on icon at bounding box center [276, 231] width 6 height 7
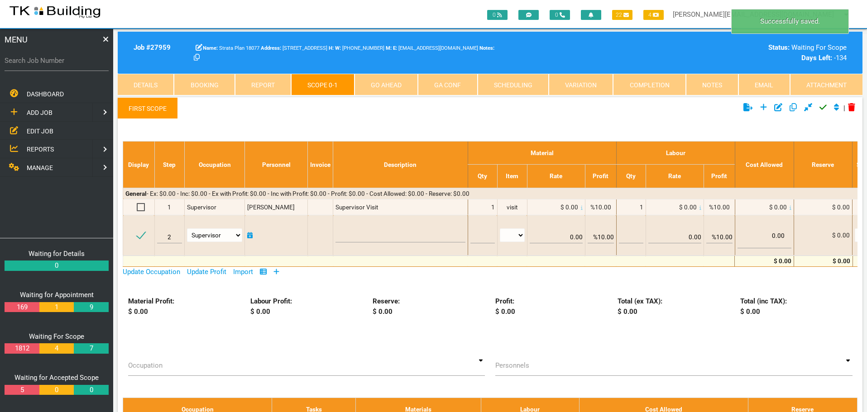
click at [156, 106] on link "First Scope" at bounding box center [148, 108] width 60 height 22
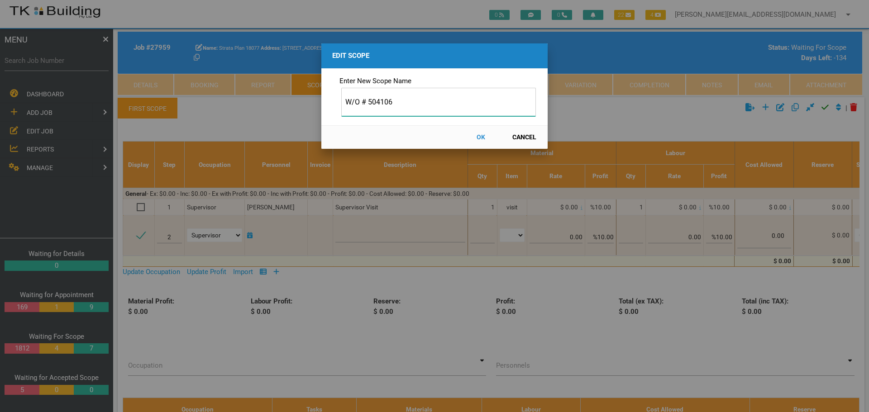
type input "W/O # 504106"
click at [480, 134] on button "OK" at bounding box center [481, 137] width 40 height 16
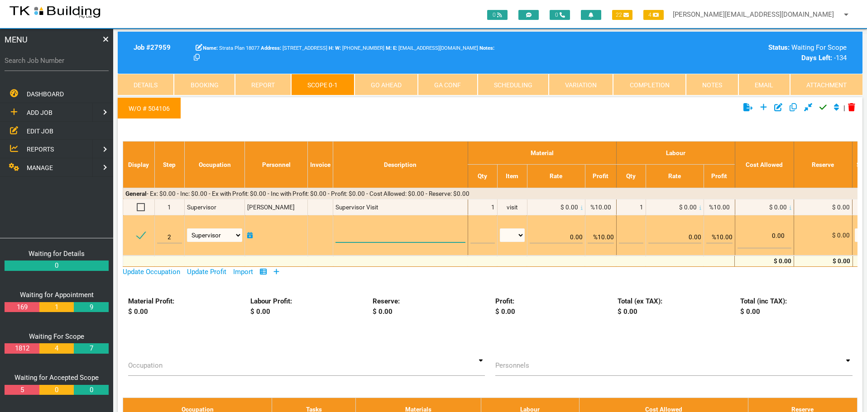
click at [352, 236] on textarea at bounding box center [399, 232] width 129 height 20
paste textarea "Kitchen Patch the damaged section of plasterboard cornice. COST $440.00 Inc GST"
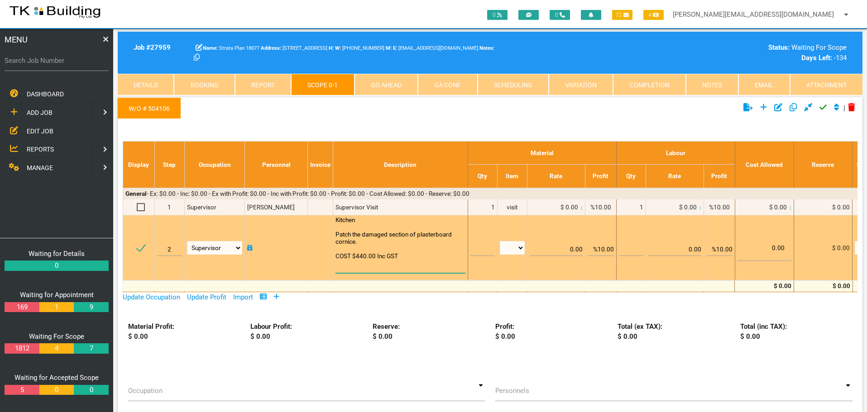
type textarea "Kitchen Patch the damaged section of plasterboard cornice. COST $440.00 Inc GST"
click at [475, 252] on input "text" at bounding box center [482, 245] width 24 height 21
type input "1"
click at [518, 247] on select "patch LM hrs m3 items m2 m" at bounding box center [512, 248] width 25 height 14
select select "items"
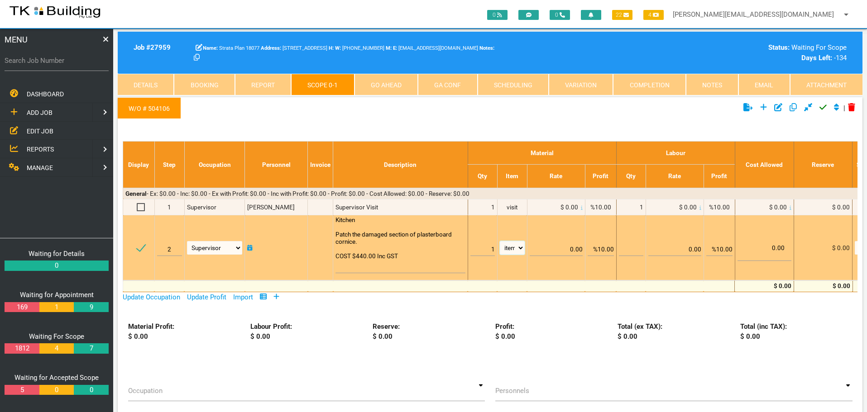
click at [500, 241] on select "patch LM hrs m3 items m2 m" at bounding box center [512, 248] width 25 height 14
click at [601, 249] on input "%10.00" at bounding box center [601, 245] width 26 height 21
type input "0.00"
click at [560, 221] on td "0.00" at bounding box center [556, 248] width 58 height 65
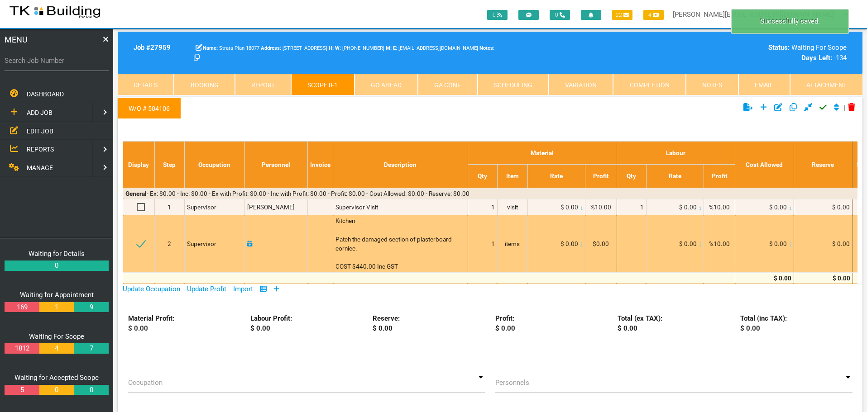
click at [581, 245] on icon at bounding box center [582, 244] width 2 height 5
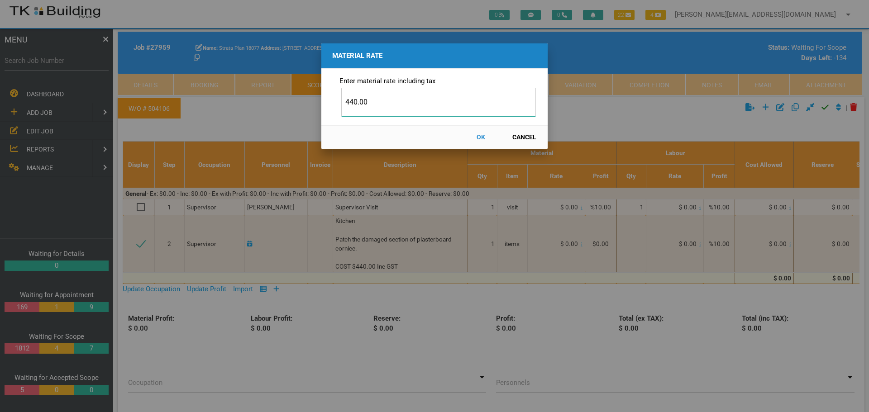
type input "440.00"
click at [479, 136] on button "OK" at bounding box center [481, 137] width 40 height 16
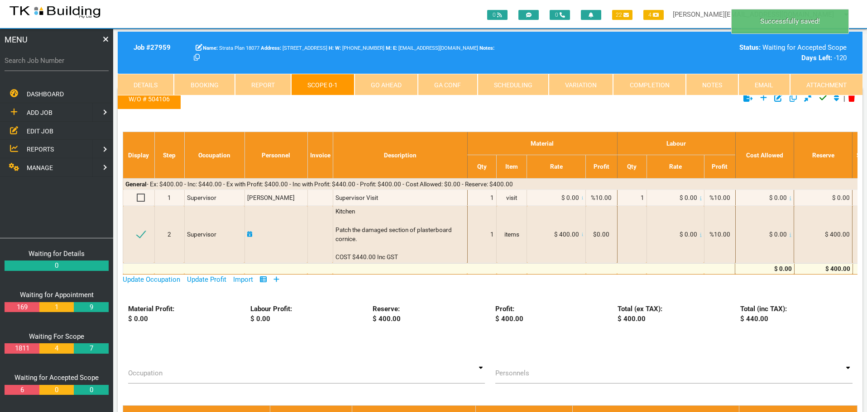
scroll to position [0, 0]
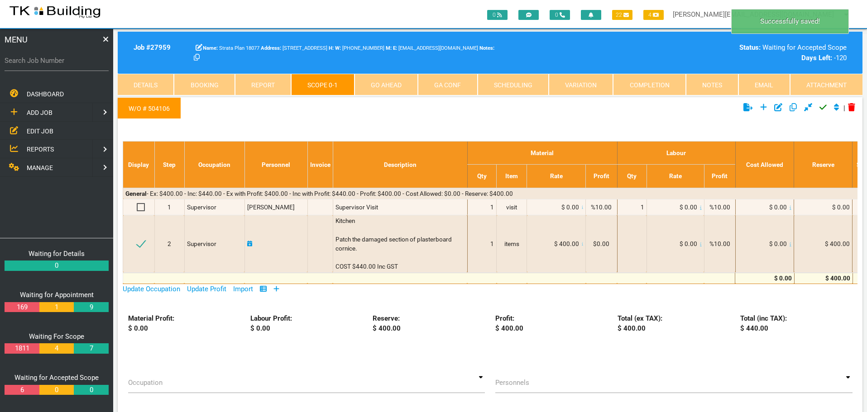
click at [819, 107] on icon "Click to approve current scope" at bounding box center [822, 107] width 7 height 8
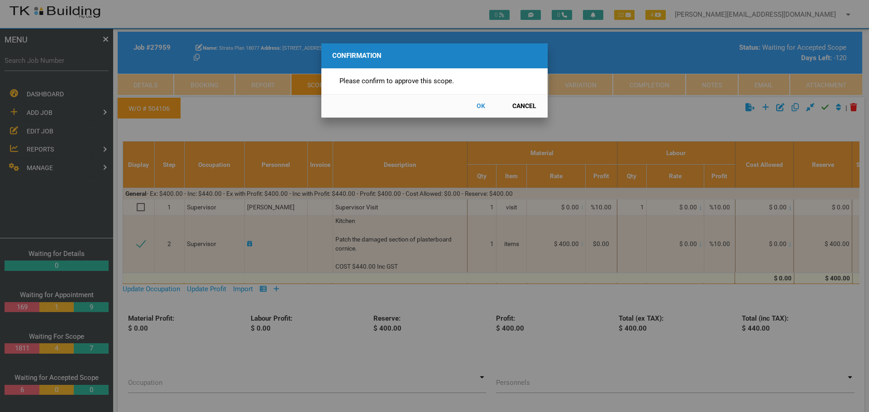
click at [479, 105] on button "OK" at bounding box center [481, 106] width 40 height 16
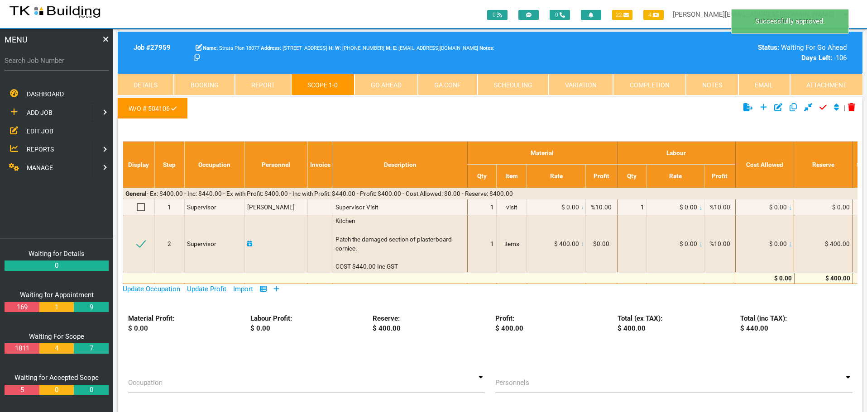
scroll to position [29, 0]
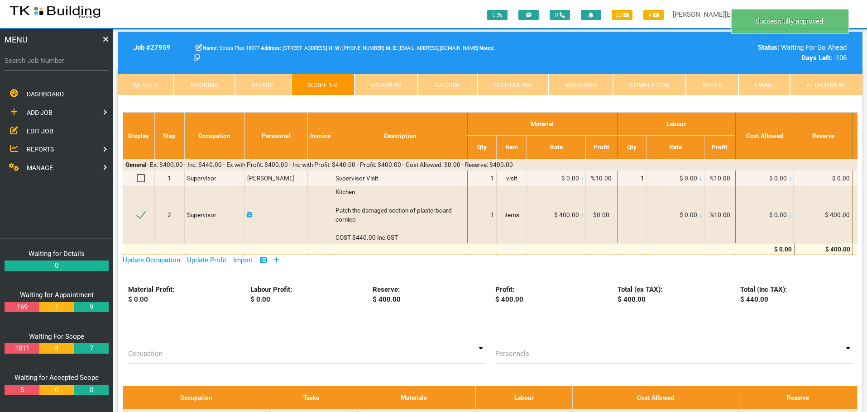
click at [397, 81] on link "Go Ahead" at bounding box center [385, 85] width 63 height 22
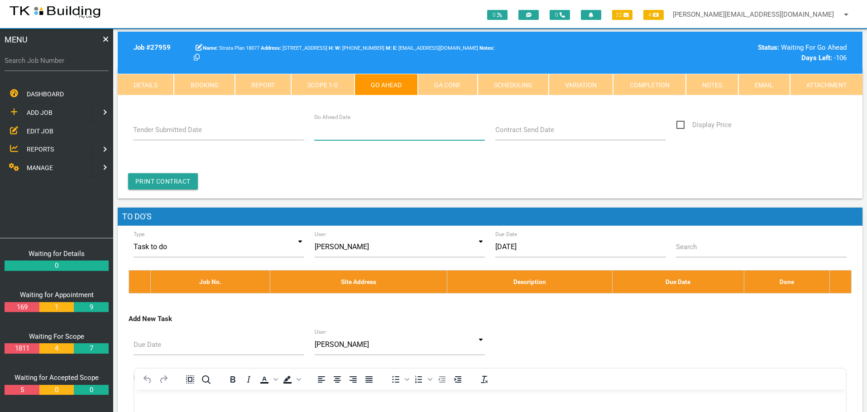
click at [383, 137] on input "Go Ahead Date" at bounding box center [399, 130] width 171 height 21
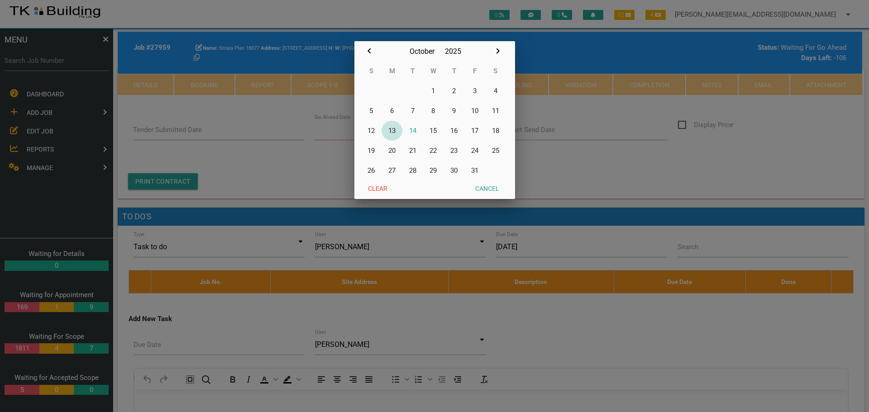
click at [393, 129] on button "13" at bounding box center [392, 131] width 21 height 20
type input "[DATE]"
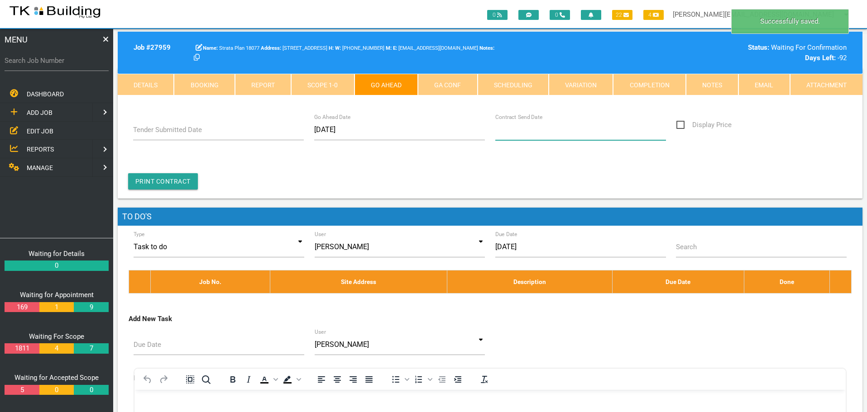
click at [535, 136] on input "Contract Send Date" at bounding box center [580, 130] width 171 height 21
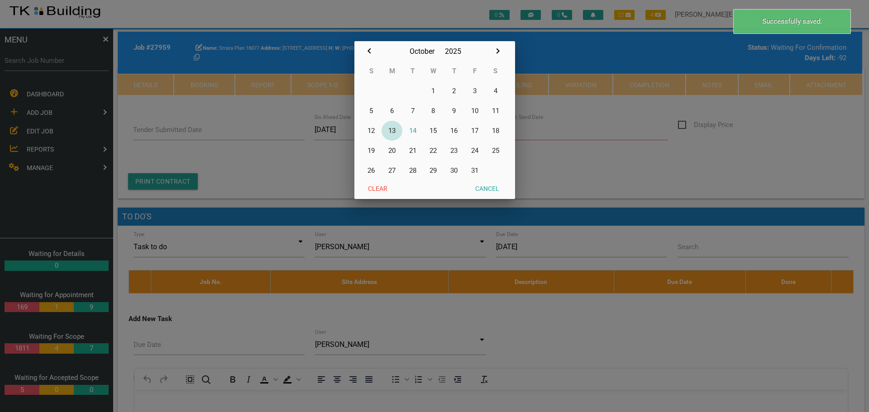
click at [393, 129] on button "13" at bounding box center [392, 131] width 21 height 20
type input "[DATE]"
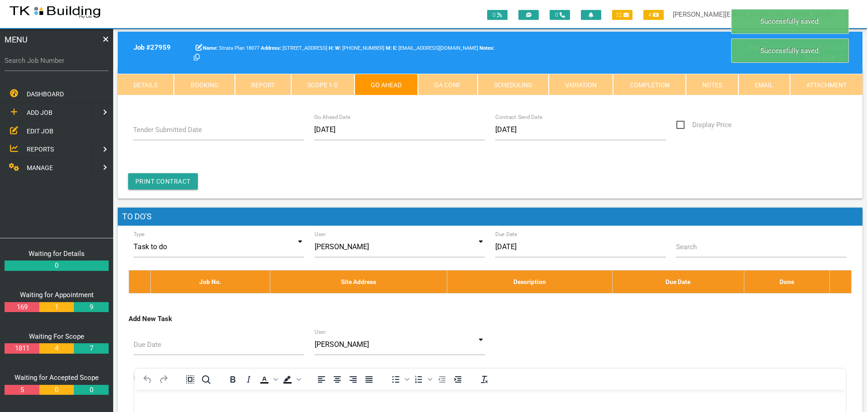
click at [443, 84] on link "GA Conf" at bounding box center [447, 85] width 59 height 22
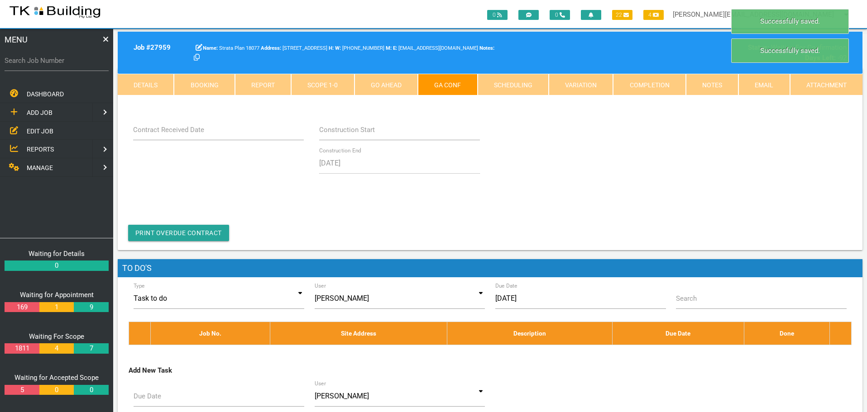
click at [186, 134] on label "Contract Received Date" at bounding box center [168, 130] width 71 height 10
click at [186, 134] on input "Contract Received Date" at bounding box center [218, 130] width 171 height 21
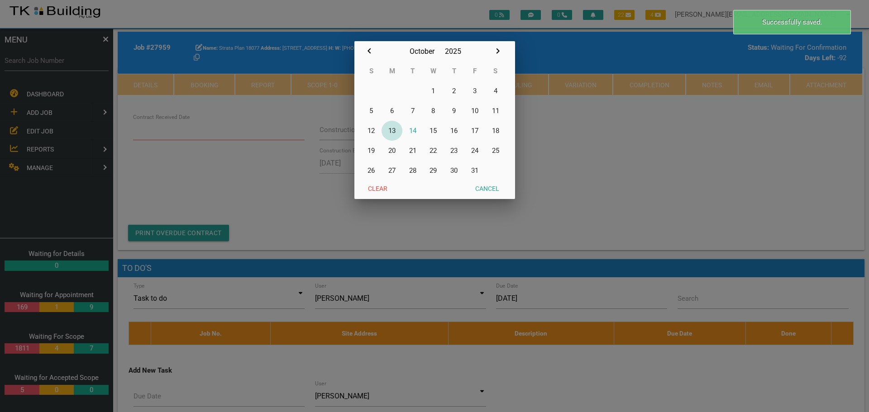
click at [394, 128] on button "13" at bounding box center [392, 131] width 21 height 20
type input "[DATE]"
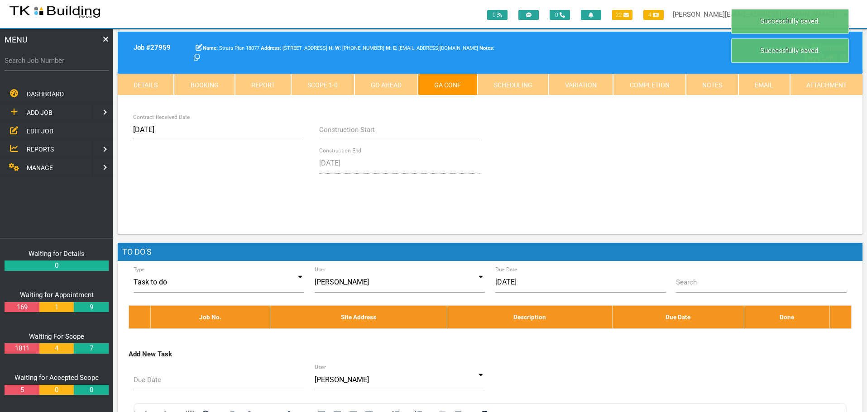
click at [715, 81] on link "Notes" at bounding box center [712, 85] width 53 height 22
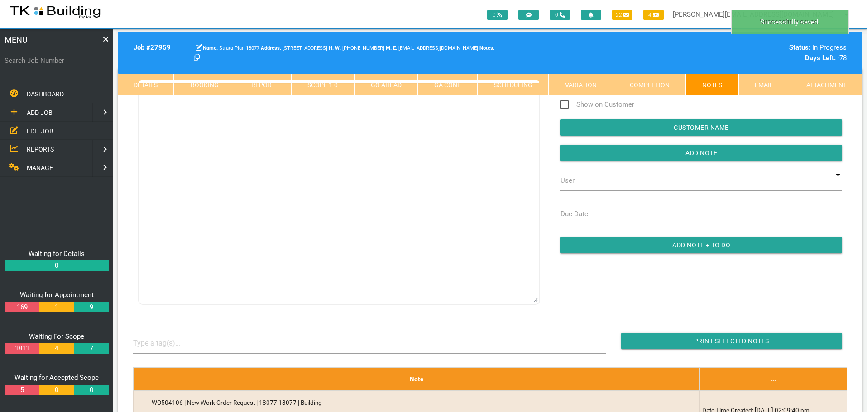
scroll to position [0, 0]
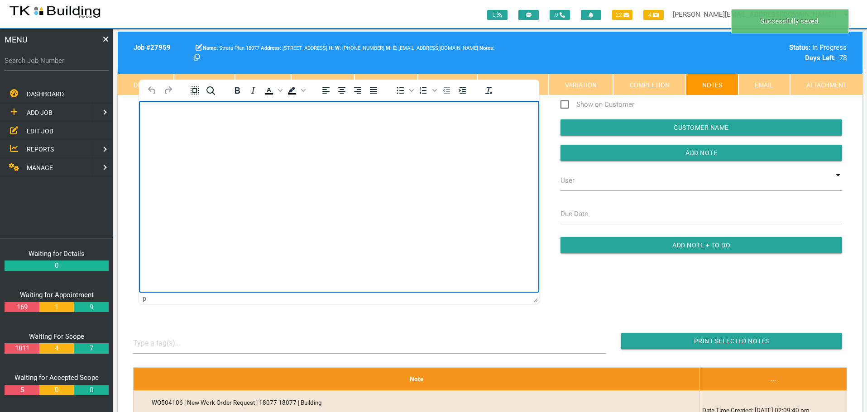
click at [172, 119] on html at bounding box center [339, 110] width 400 height 19
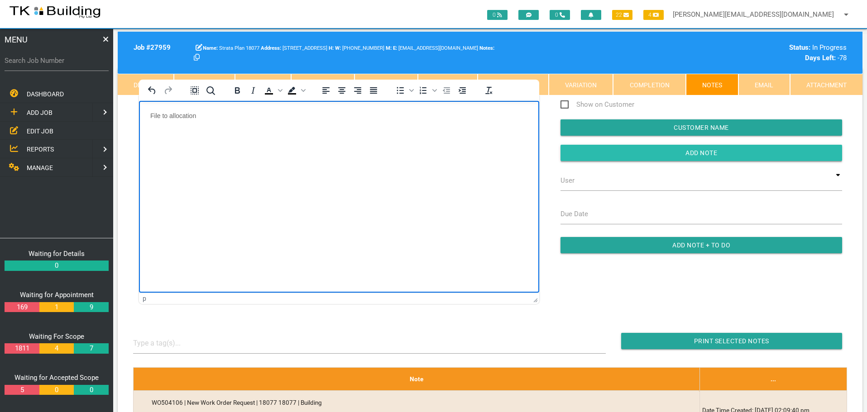
click at [569, 149] on input "Add Note" at bounding box center [701, 153] width 282 height 16
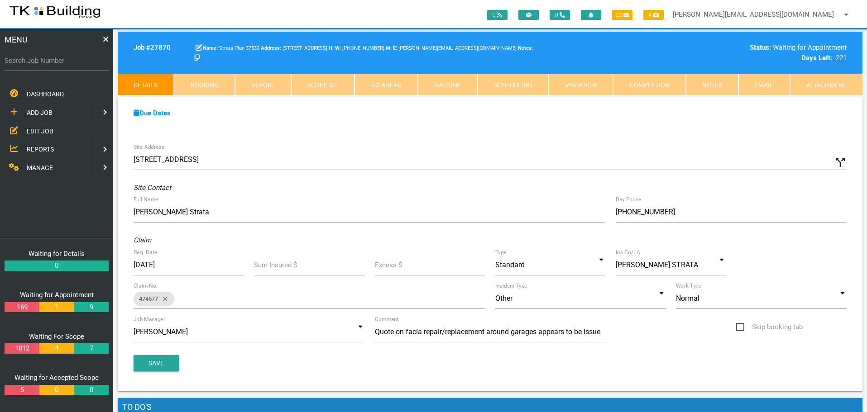
click at [34, 129] on span "EDIT JOB" at bounding box center [40, 130] width 27 height 7
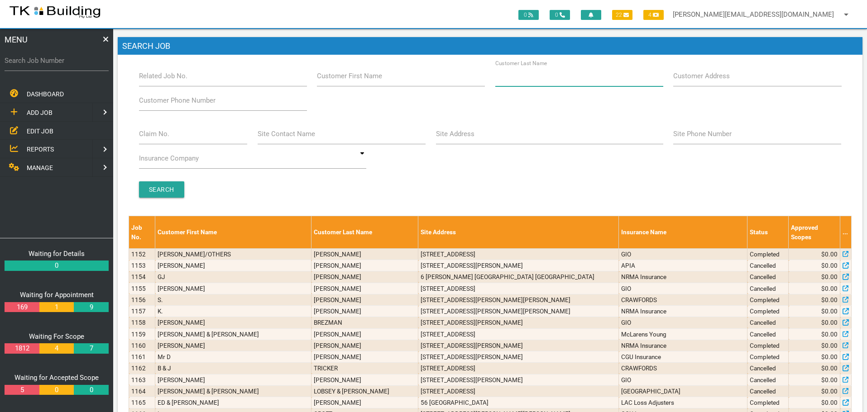
click at [560, 81] on input "Customer Last Name" at bounding box center [579, 76] width 168 height 21
type input "3418"
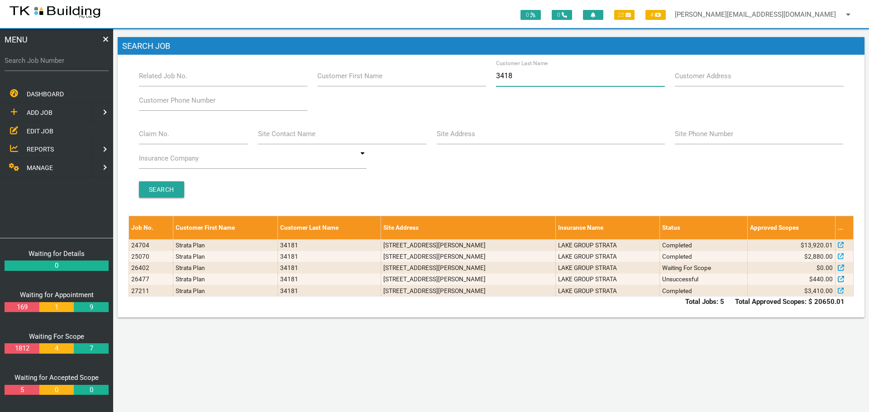
click at [528, 80] on input "3418" at bounding box center [580, 76] width 168 height 21
type input "3"
click at [200, 135] on input "Claim No." at bounding box center [193, 134] width 109 height 21
type input "3418"
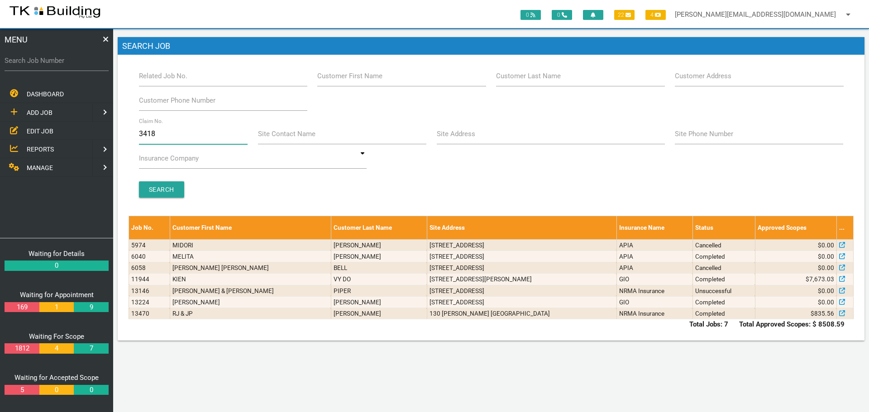
click at [168, 132] on input "3418" at bounding box center [193, 134] width 109 height 21
type input "3"
click at [151, 138] on input "Claim No." at bounding box center [193, 134] width 109 height 21
type input "12"
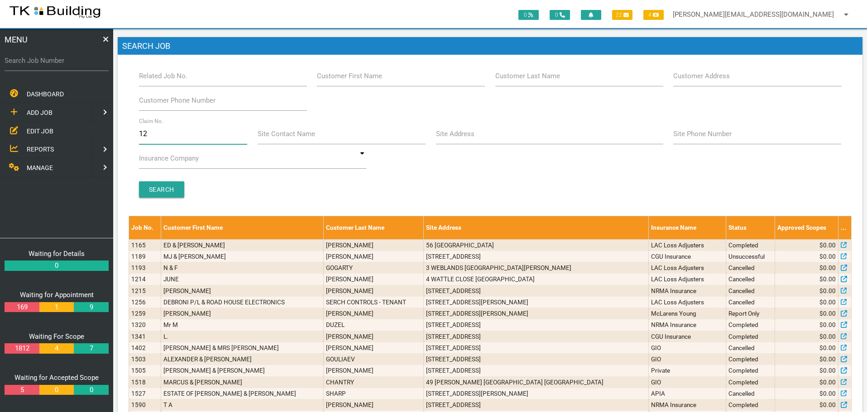
click at [165, 137] on input "12" at bounding box center [193, 134] width 109 height 21
type input "1"
click at [538, 82] on input "Customer Last Name" at bounding box center [579, 76] width 168 height 21
type input "84268"
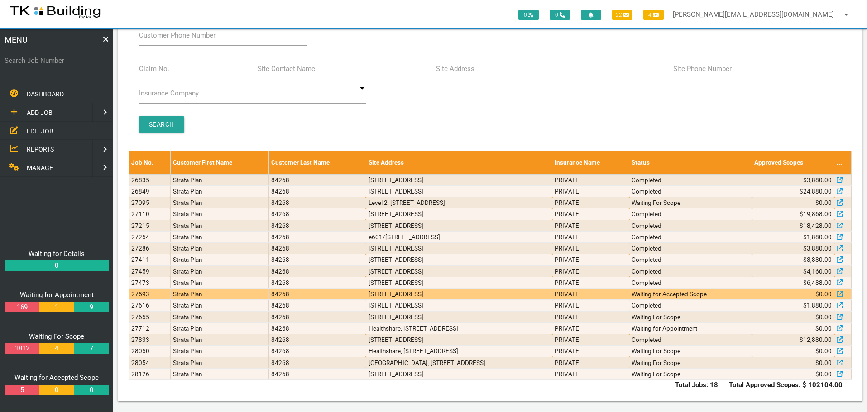
scroll to position [66, 0]
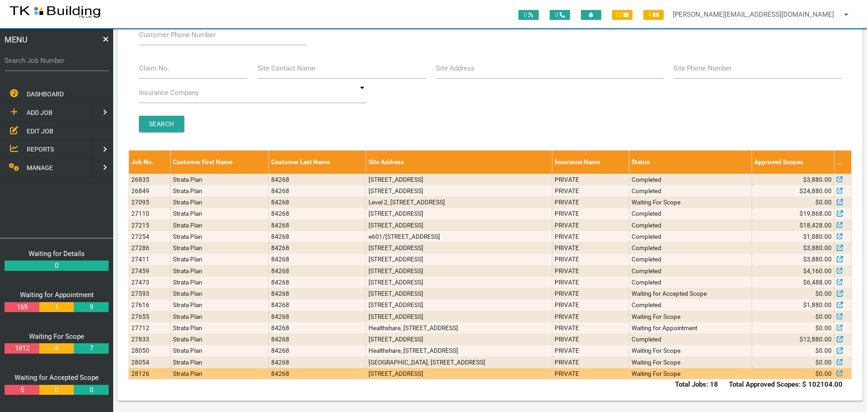
click at [426, 374] on td "[STREET_ADDRESS]" at bounding box center [459, 373] width 187 height 11
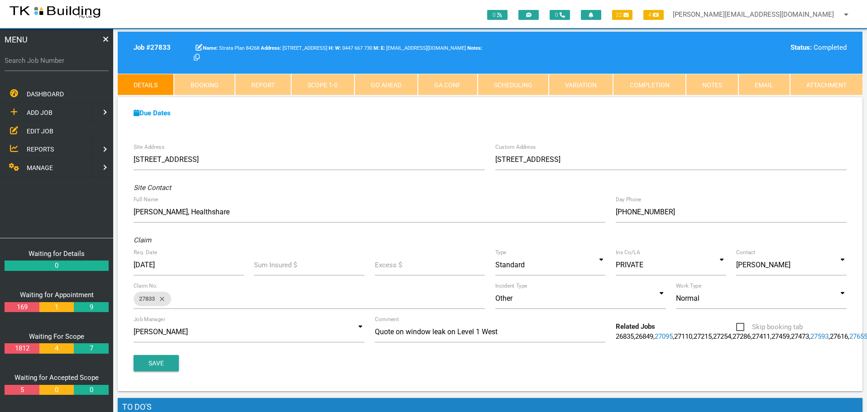
click at [867, 341] on link "27712" at bounding box center [878, 337] width 18 height 8
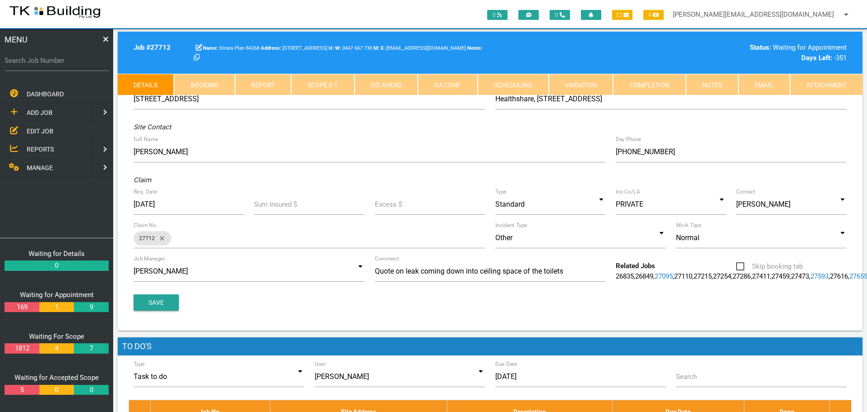
click at [849, 281] on link "27655" at bounding box center [858, 277] width 18 height 8
click at [34, 129] on span "EDIT JOB" at bounding box center [40, 130] width 27 height 7
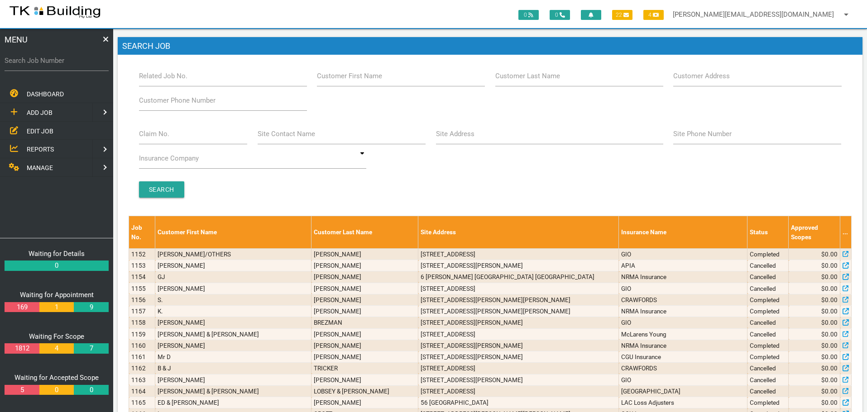
click at [469, 139] on label "Site Address" at bounding box center [455, 134] width 38 height 10
click at [469, 139] on input "Site Address" at bounding box center [549, 134] width 227 height 21
type input "18 Smart"
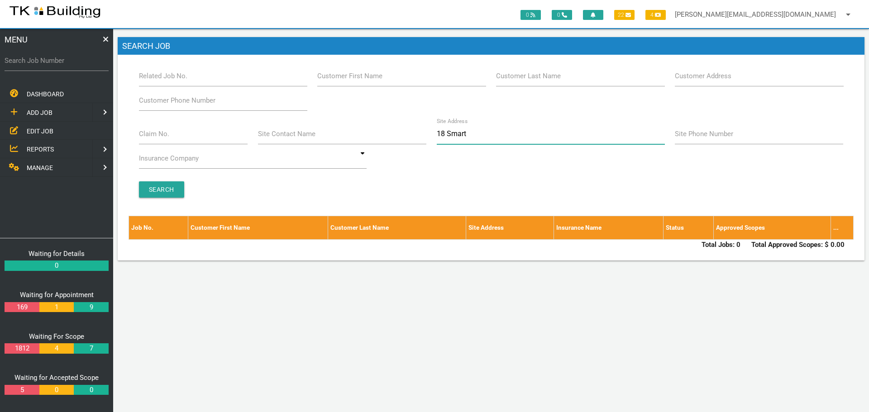
click at [472, 135] on input "18 Smart" at bounding box center [551, 134] width 228 height 21
type input "1"
type input "123 Pacific"
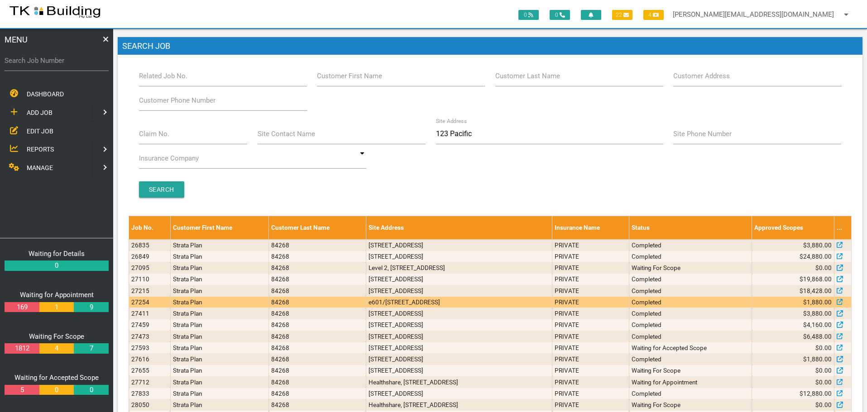
scroll to position [54, 0]
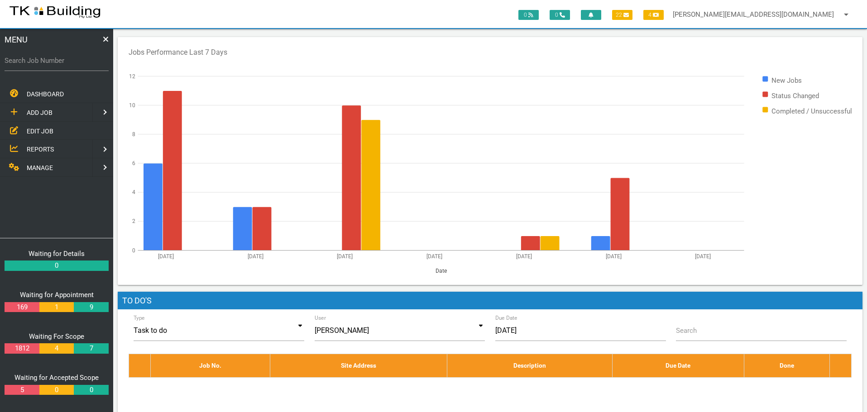
click at [47, 66] on label "Search Job Number" at bounding box center [57, 61] width 104 height 10
click at [47, 66] on input "Search Job Number" at bounding box center [57, 60] width 104 height 21
type input "28054"
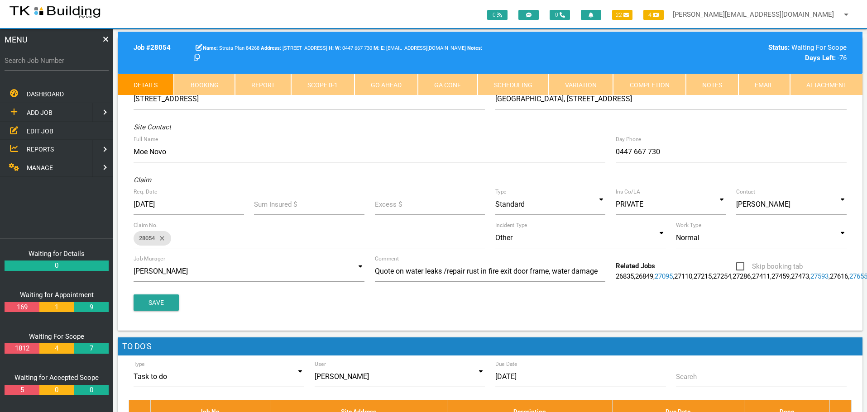
click at [216, 80] on link "Booking" at bounding box center [204, 85] width 61 height 22
select select "9"
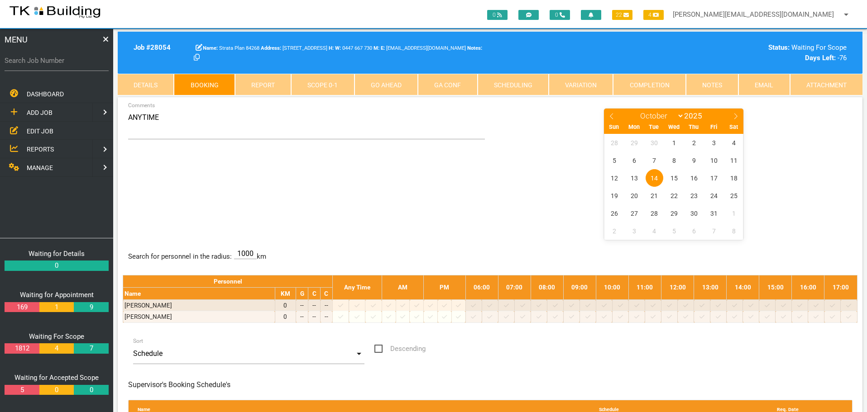
click at [712, 79] on link "Notes" at bounding box center [712, 85] width 53 height 22
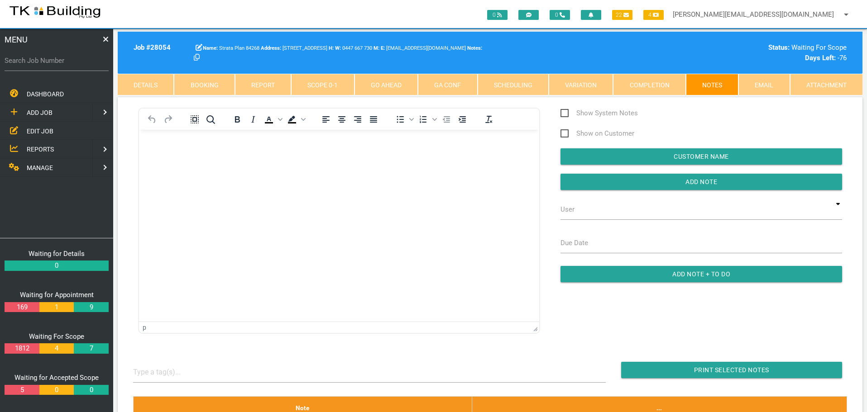
click at [202, 80] on link "Booking" at bounding box center [204, 85] width 61 height 22
select select "9"
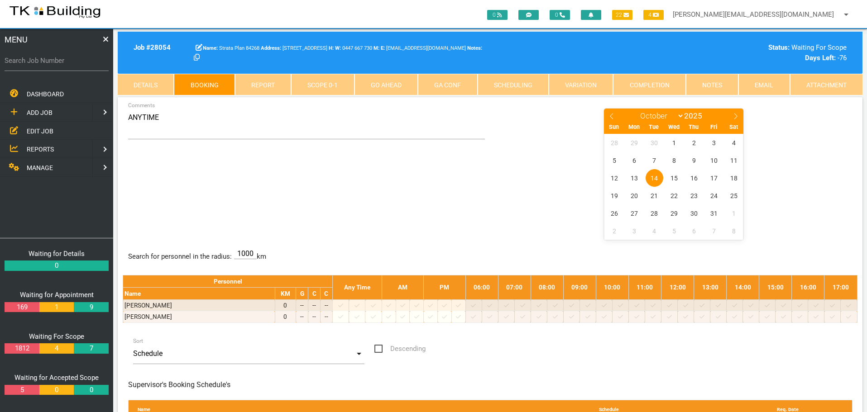
click at [153, 77] on link "Details" at bounding box center [146, 85] width 56 height 22
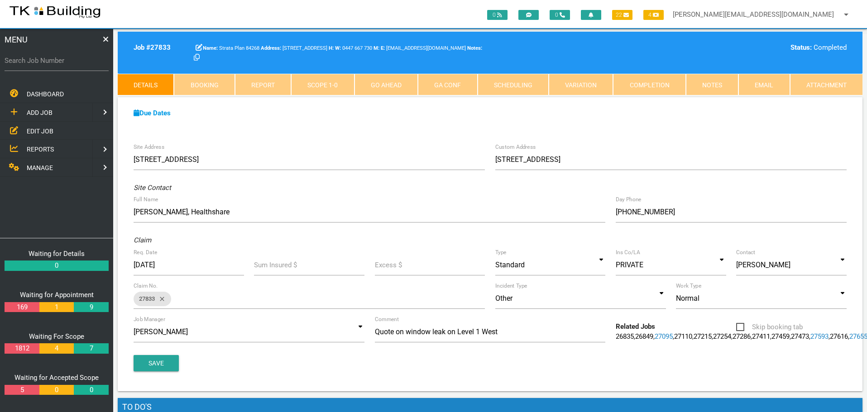
click at [849, 341] on link "27655" at bounding box center [858, 337] width 18 height 8
click at [697, 82] on link "Notes" at bounding box center [712, 85] width 53 height 22
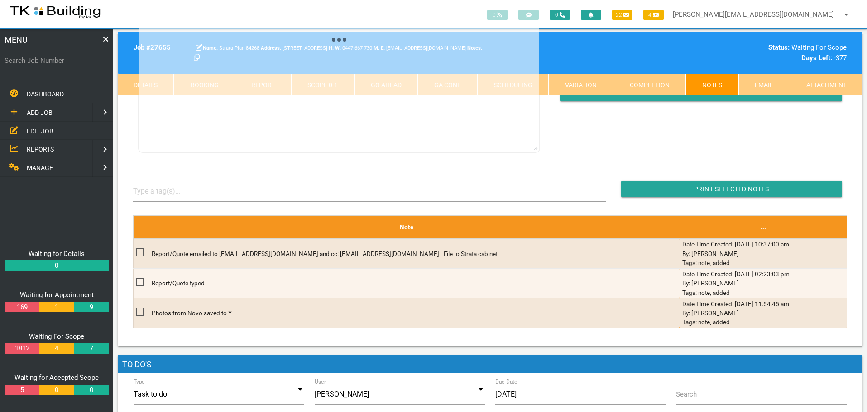
scroll to position [199, 0]
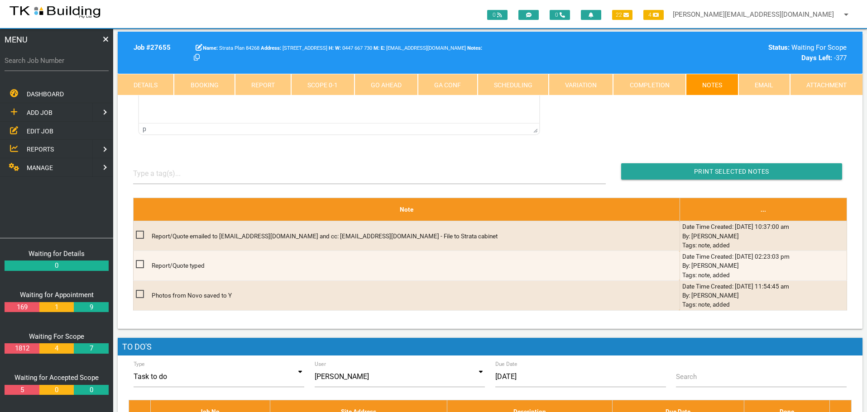
click at [150, 88] on link "Details" at bounding box center [146, 85] width 56 height 22
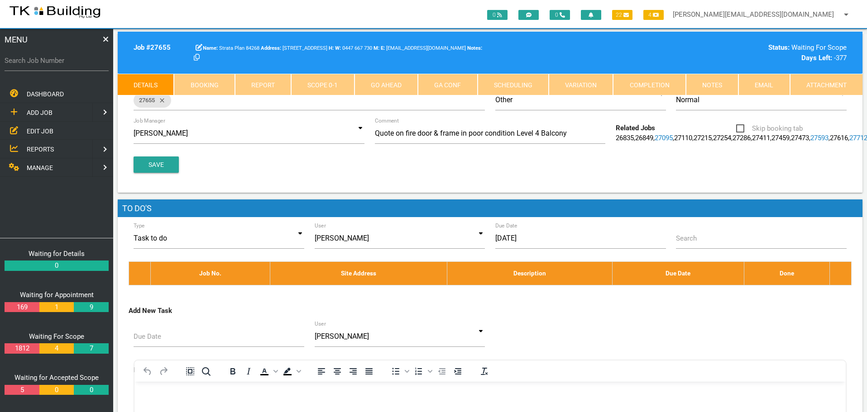
click at [849, 142] on link "27712" at bounding box center [858, 138] width 18 height 8
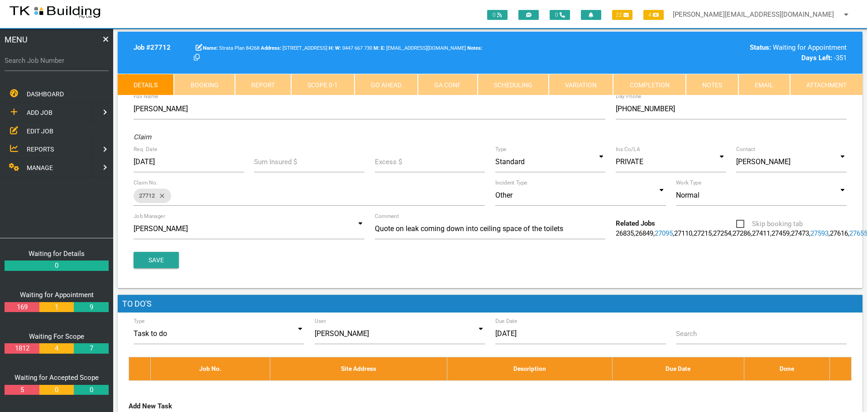
scroll to position [136, 0]
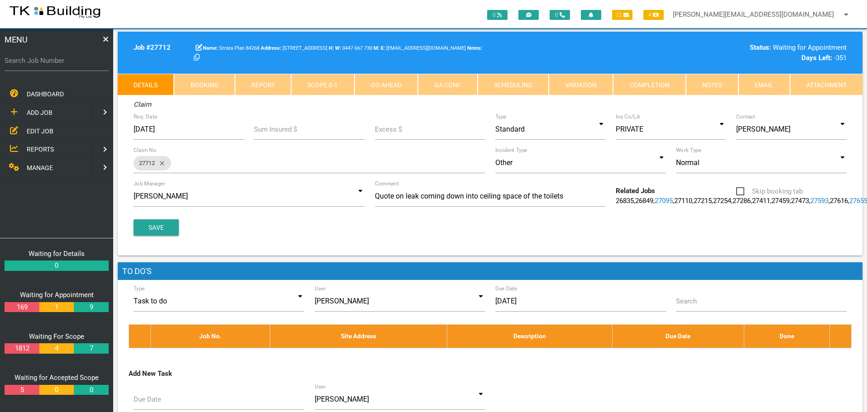
click at [830, 205] on link "27616" at bounding box center [839, 201] width 18 height 8
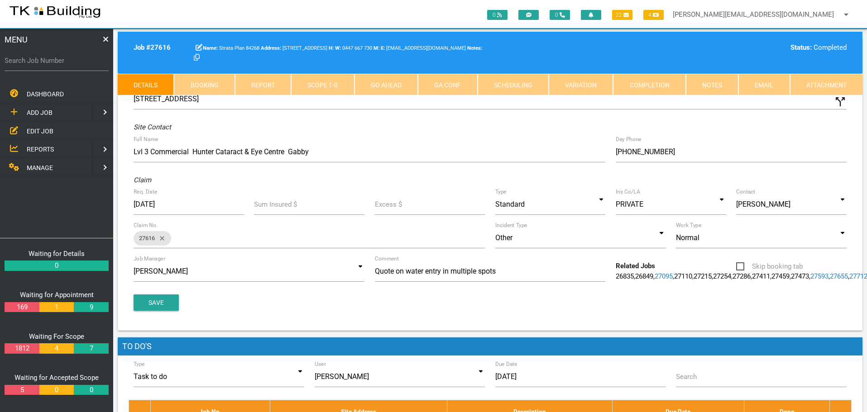
click at [810, 281] on link "27593" at bounding box center [819, 277] width 18 height 8
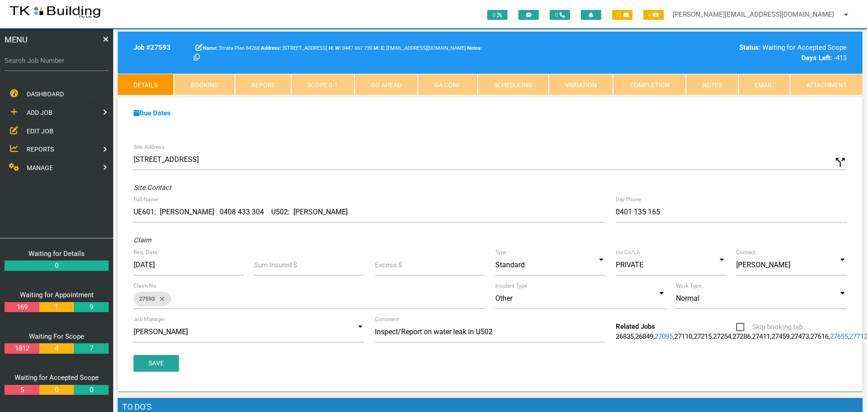
click at [49, 131] on span "EDIT JOB" at bounding box center [40, 130] width 27 height 7
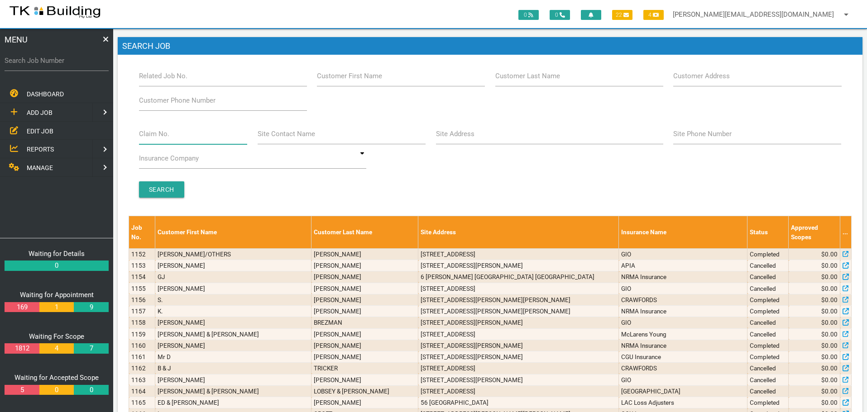
click at [172, 140] on input "Claim No." at bounding box center [193, 134] width 109 height 21
type input "3418"
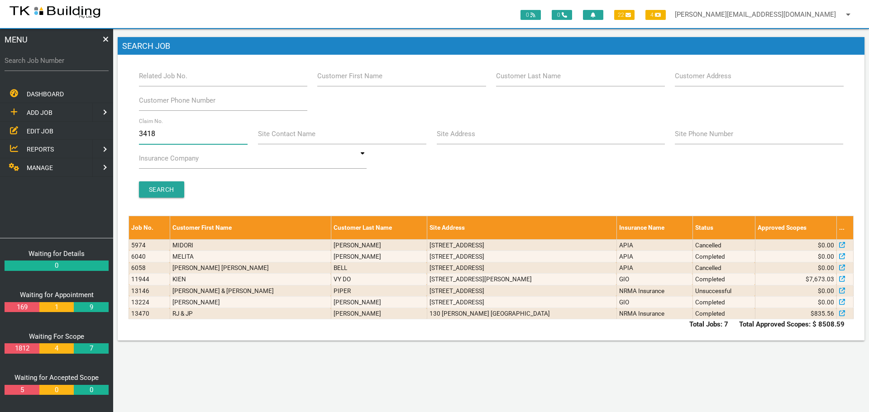
click at [172, 136] on input "3418" at bounding box center [193, 134] width 109 height 21
type input "3"
click at [55, 66] on input "Search Job Number" at bounding box center [57, 60] width 104 height 21
type input "28055"
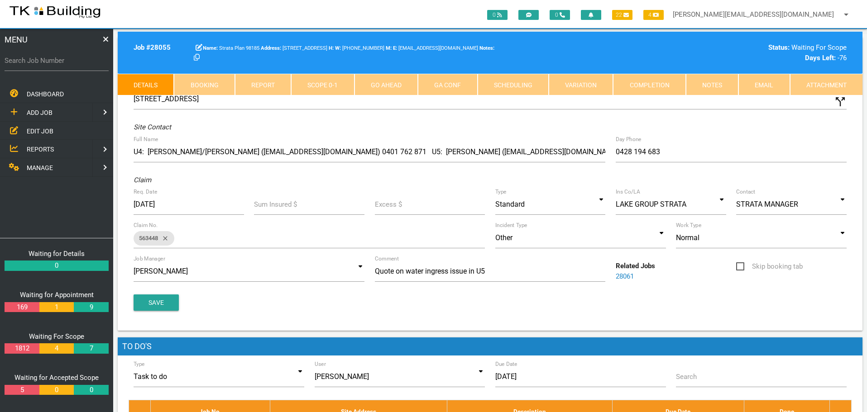
click at [706, 87] on link "Notes" at bounding box center [712, 85] width 53 height 22
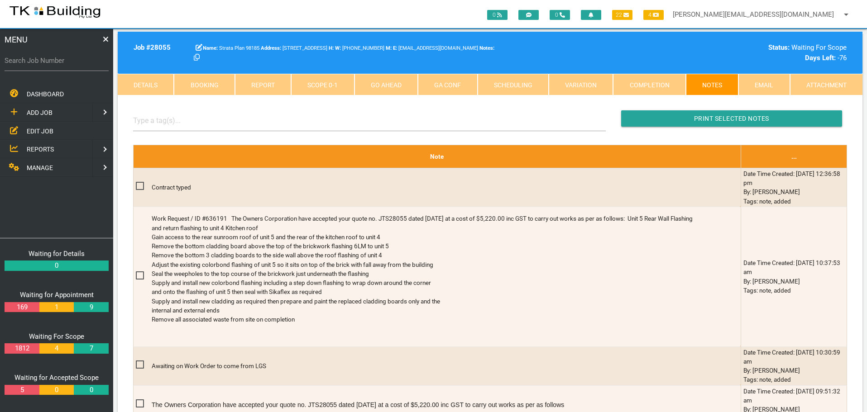
scroll to position [199, 0]
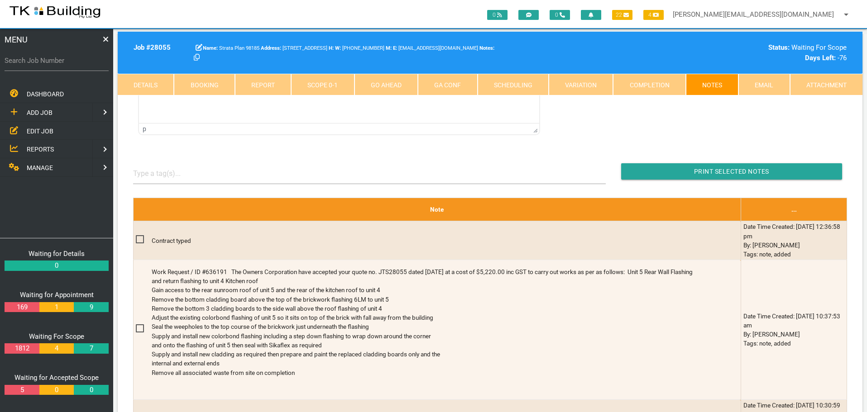
click at [33, 132] on span "EDIT JOB" at bounding box center [40, 130] width 27 height 7
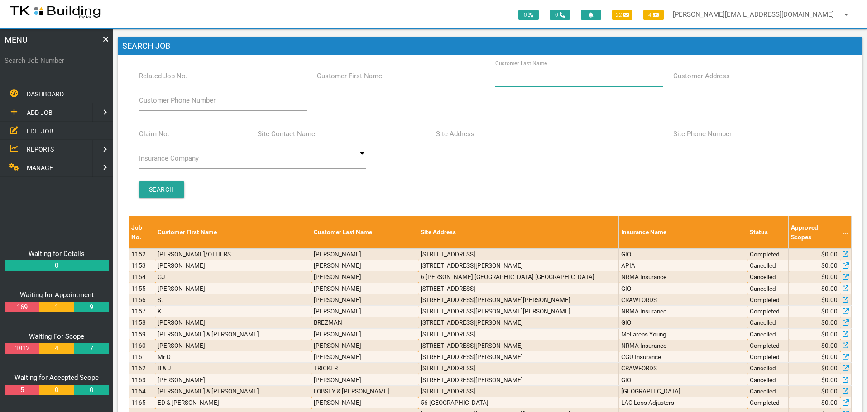
click at [565, 84] on input "Customer Last Name" at bounding box center [579, 76] width 168 height 21
type input "98185"
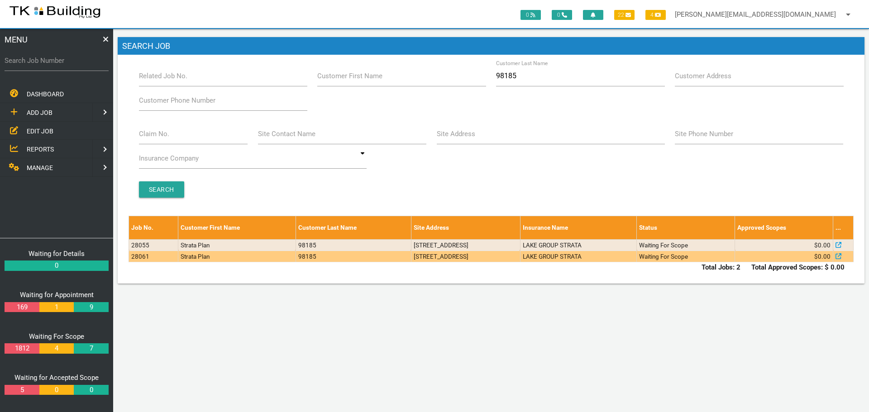
click at [520, 255] on td "8/4 Kaleen St, Charlestown NSW 2290, Australia" at bounding box center [465, 256] width 109 height 11
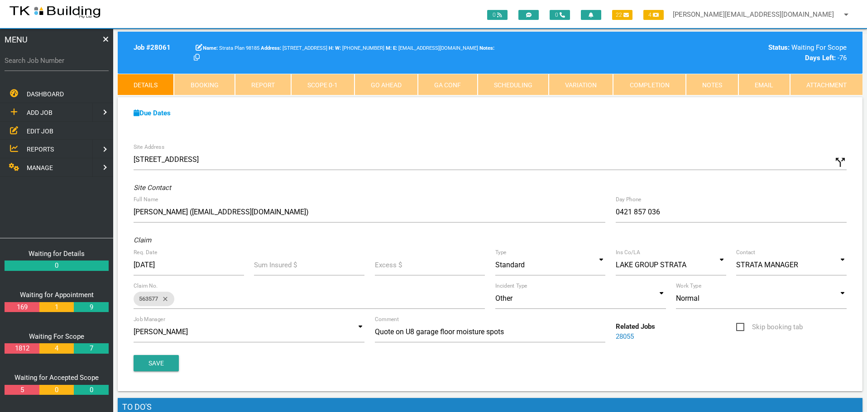
click at [714, 85] on link "Notes" at bounding box center [712, 85] width 53 height 22
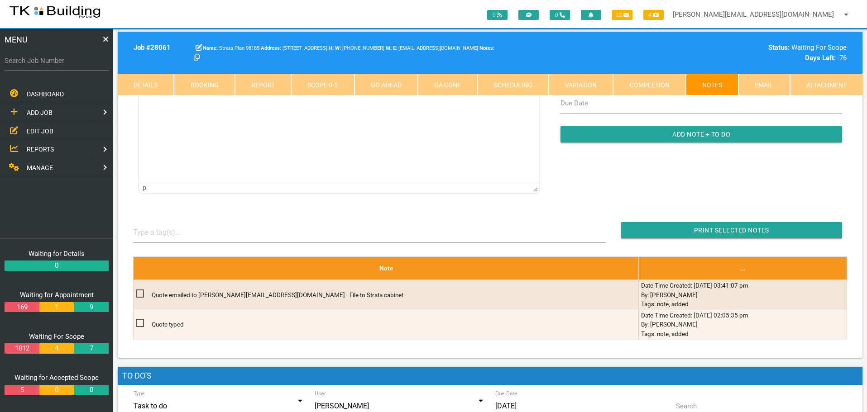
scroll to position [181, 0]
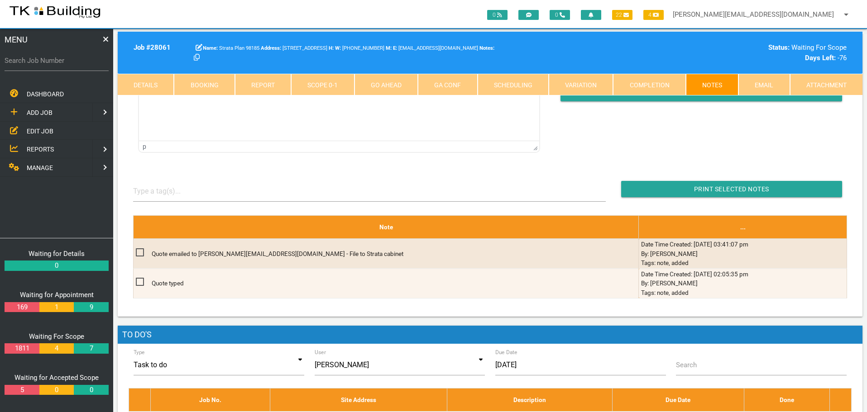
click at [65, 65] on label "Search Job Number" at bounding box center [57, 61] width 104 height 10
click at [65, 65] on input "Search Job Number" at bounding box center [57, 60] width 104 height 21
type input "27801"
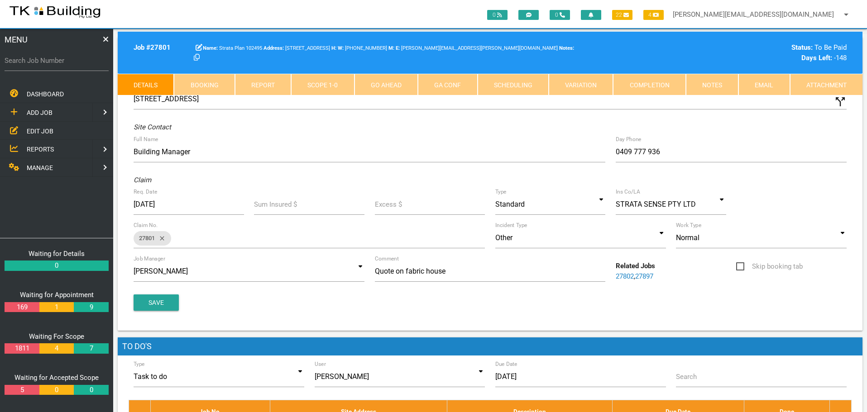
click at [702, 87] on link "Notes" at bounding box center [712, 85] width 53 height 22
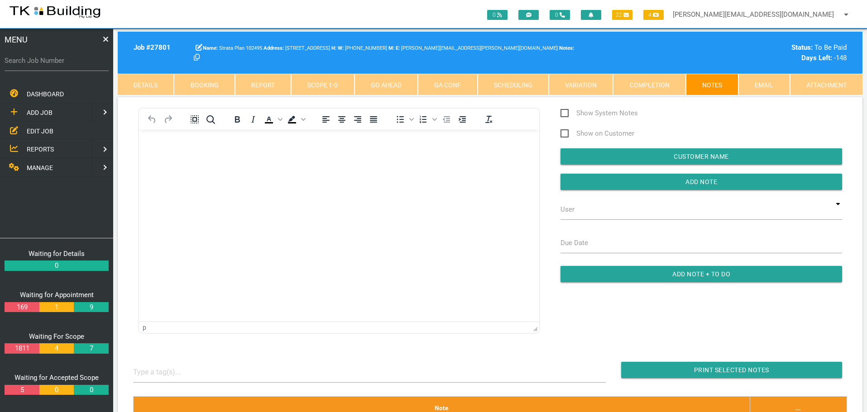
scroll to position [45, 0]
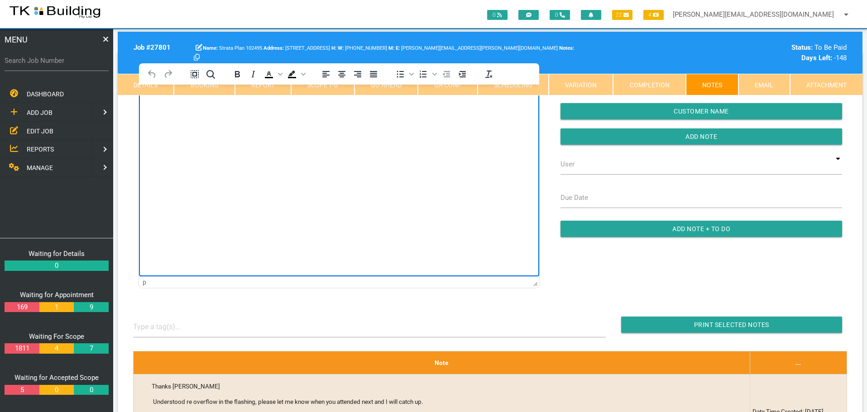
click at [169, 124] on body "Rich Text Area. Press ALT-0 for help." at bounding box center [339, 111] width 400 height 30
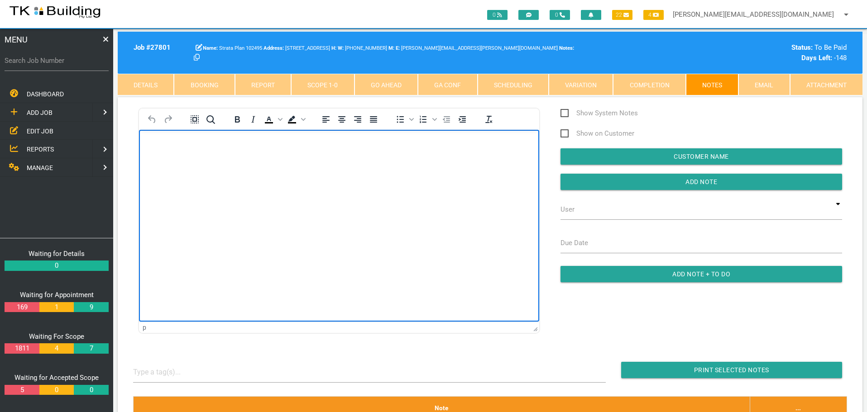
click at [158, 147] on p "Rich Text Area. Press ALT-0 for help." at bounding box center [339, 144] width 378 height 7
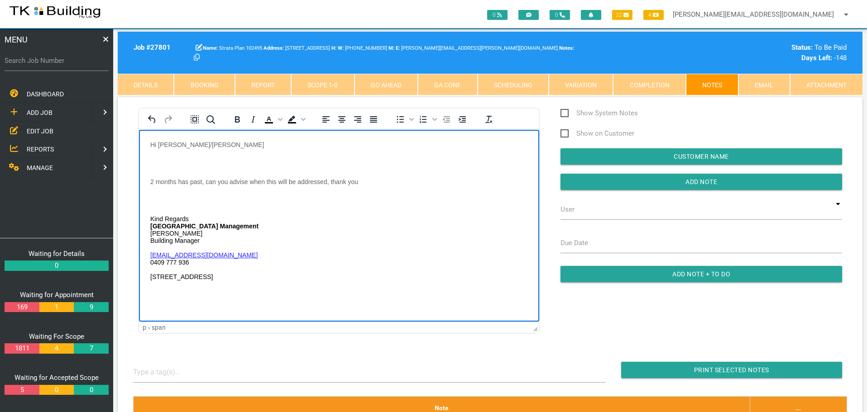
click at [158, 158] on body "Hi Andrew/Sharon 2 months has past, can you advise when this will be addressed,…" at bounding box center [339, 216] width 400 height 151
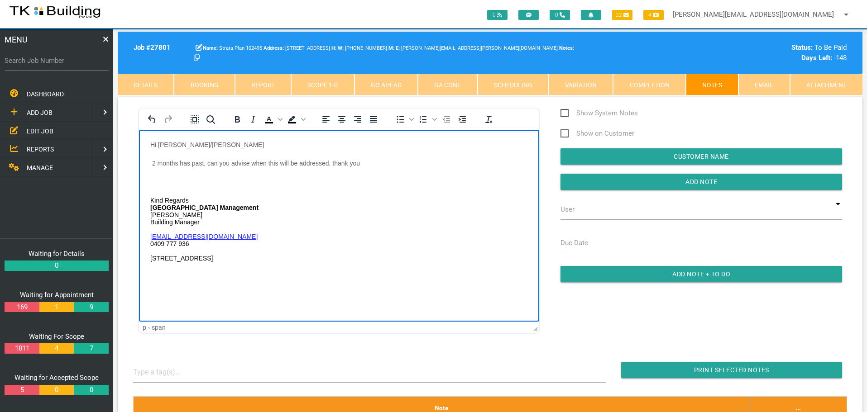
click at [163, 175] on body "Hi Andrew/Sharon 2 months has past, can you advise when this will be addressed,…" at bounding box center [339, 207] width 400 height 132
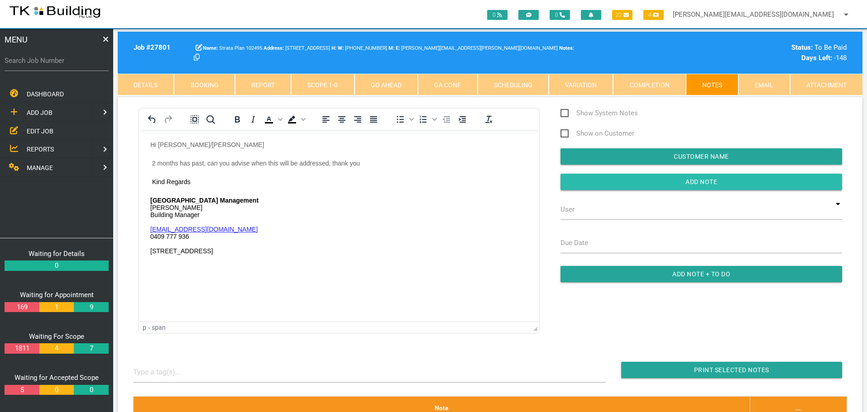
click at [587, 182] on input "button" at bounding box center [701, 182] width 282 height 16
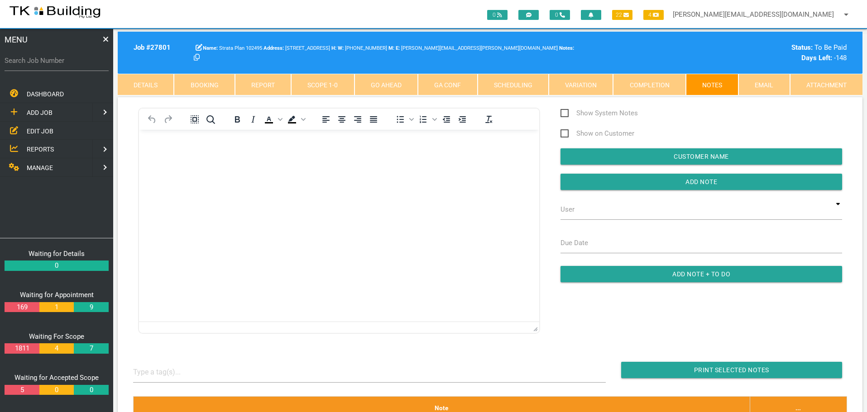
click at [42, 131] on span "EDIT JOB" at bounding box center [40, 130] width 27 height 7
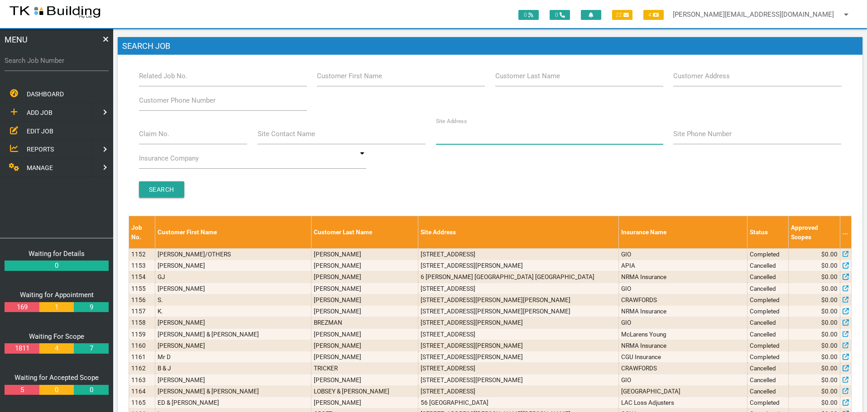
click at [494, 135] on input "Site Address" at bounding box center [549, 134] width 227 height 21
type input "37 kitchener"
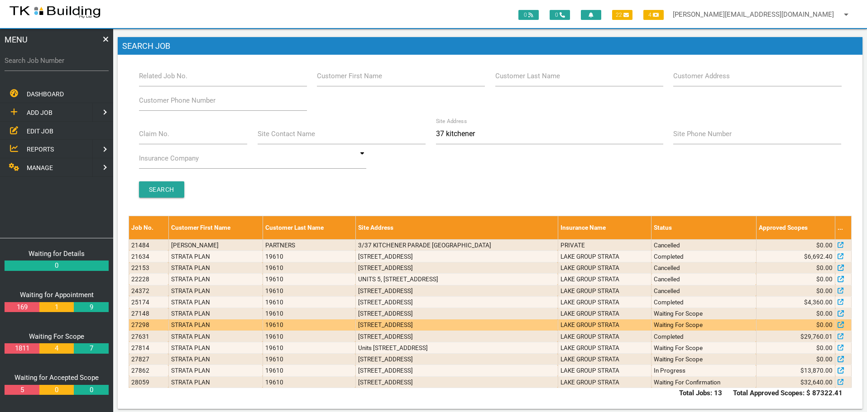
scroll to position [8, 0]
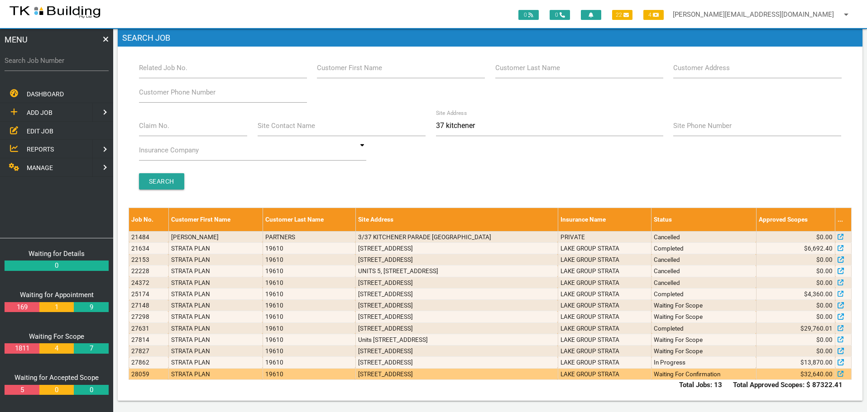
click at [471, 378] on td "3/37 Kitchener Parade, The Hill NSW 2300, Australia" at bounding box center [456, 374] width 202 height 11
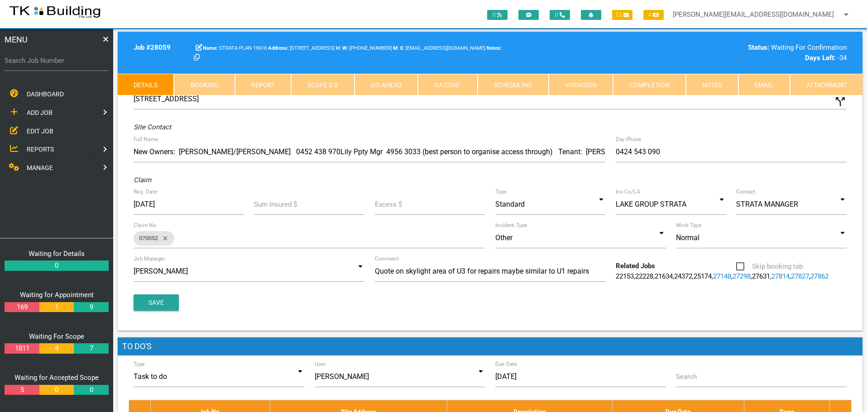
click at [704, 80] on link "Notes" at bounding box center [712, 85] width 53 height 22
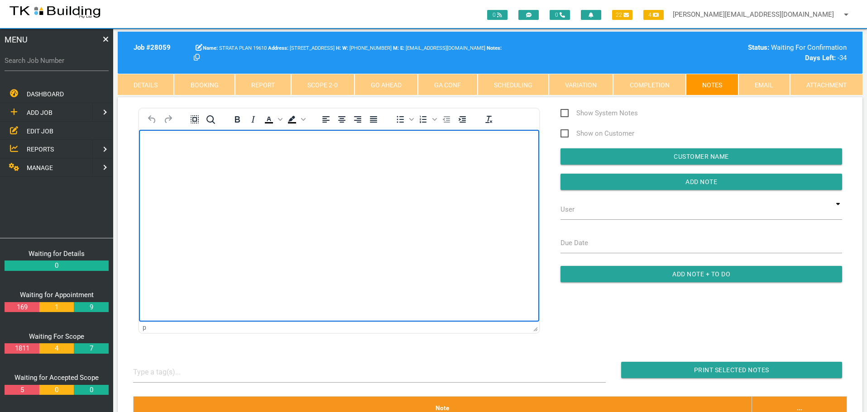
click at [191, 158] on body "Rich Text Area. Press ALT-0 for help." at bounding box center [339, 156] width 400 height 30
drag, startPoint x: 38, startPoint y: 132, endPoint x: 49, endPoint y: 131, distance: 11.8
click at [38, 132] on span "EDIT JOB" at bounding box center [40, 130] width 27 height 7
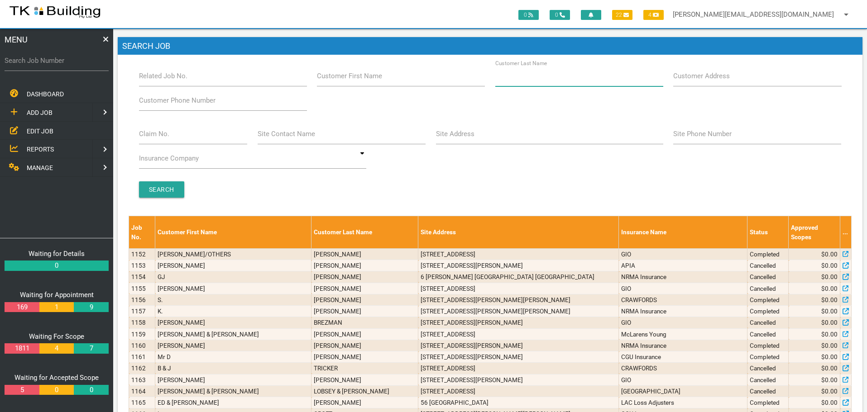
drag, startPoint x: 566, startPoint y: 79, endPoint x: 470, endPoint y: 93, distance: 96.6
click at [565, 79] on input "Customer Last Name" at bounding box center [579, 76] width 168 height 21
type input "9381"
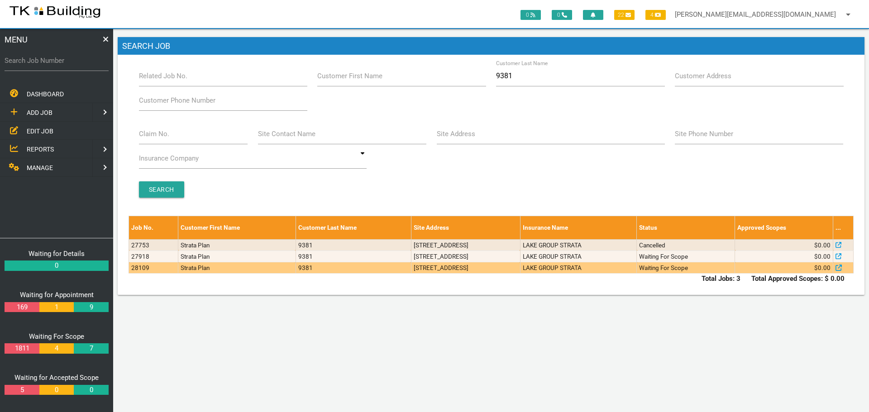
click at [507, 270] on td "5-7 Hall St, Merewether NSW 2291, Australia" at bounding box center [465, 268] width 109 height 11
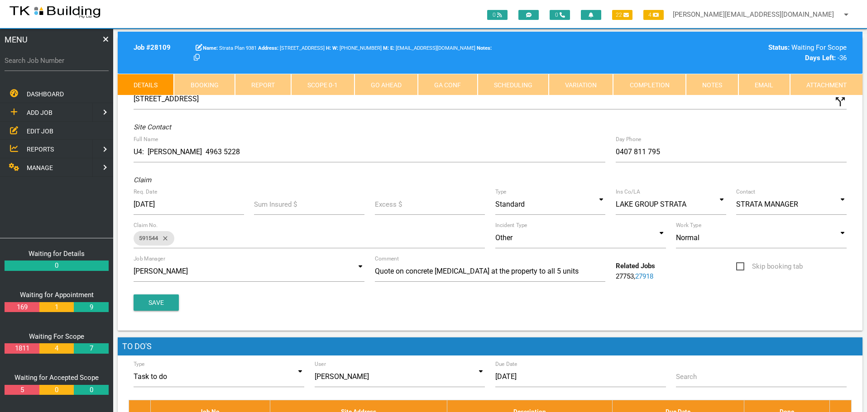
click at [647, 275] on link "27918" at bounding box center [644, 277] width 18 height 8
click at [709, 86] on link "Notes" at bounding box center [712, 85] width 53 height 22
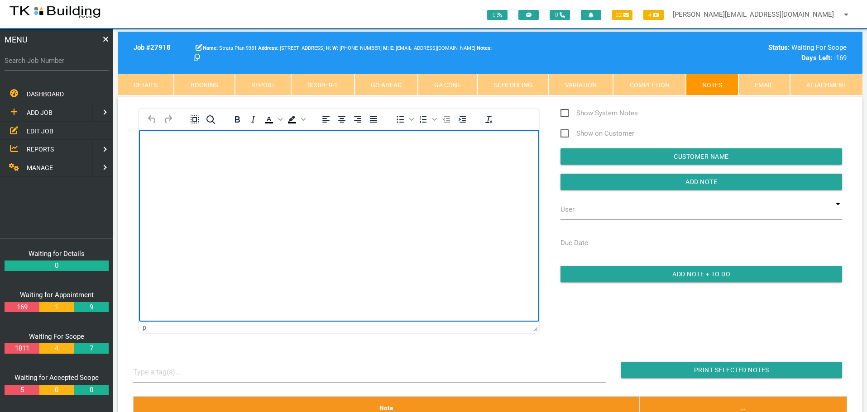
click at [167, 159] on body "Rich Text Area. Press ALT-0 for help." at bounding box center [339, 156] width 400 height 30
click at [149, 145] on body "Rich Text Area. Press ALT-0 for help." at bounding box center [339, 156] width 400 height 30
paste body "Rich Text Area. Press ALT-0 for help."
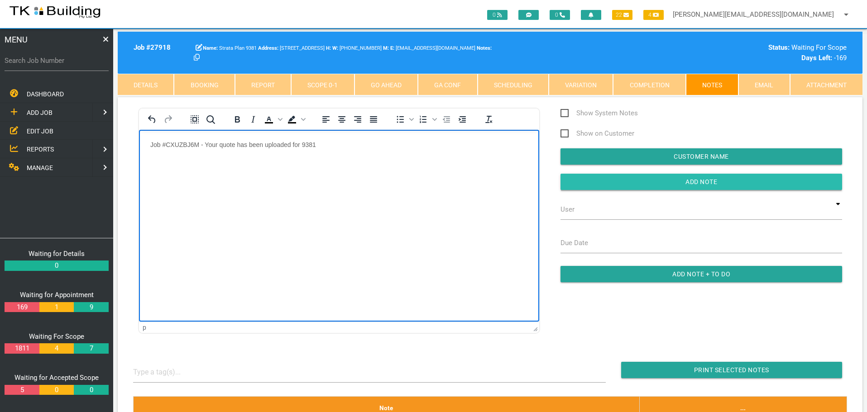
click at [612, 182] on input "Add Note" at bounding box center [701, 182] width 282 height 16
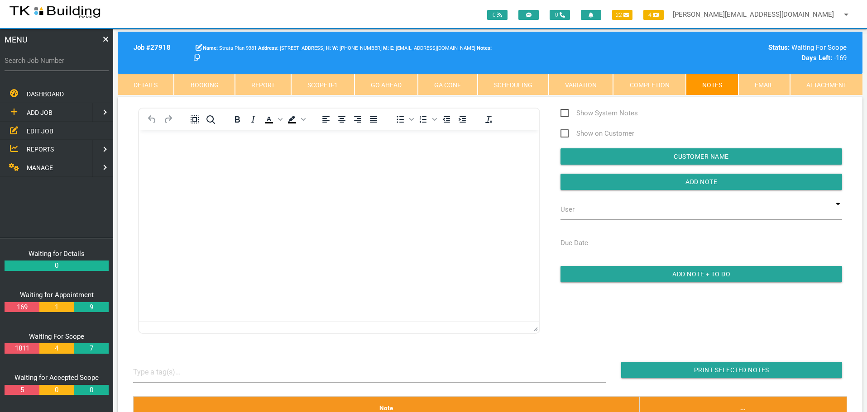
drag, startPoint x: 191, startPoint y: 174, endPoint x: 144, endPoint y: 322, distance: 154.8
click at [191, 171] on html at bounding box center [339, 149] width 400 height 41
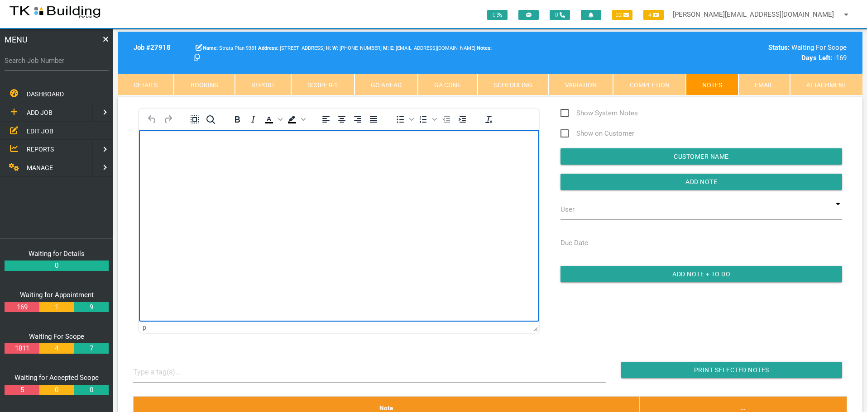
click at [150, 141] on body "Rich Text Area. Press ALT-0 for help." at bounding box center [339, 156] width 400 height 30
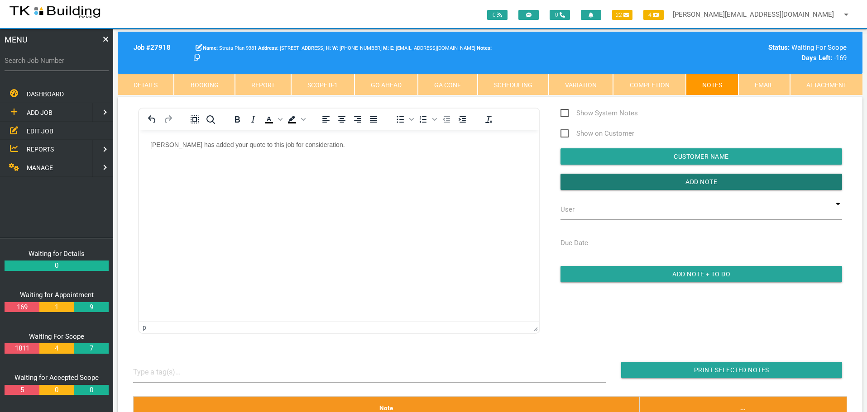
drag, startPoint x: 626, startPoint y: 182, endPoint x: 125, endPoint y: 149, distance: 501.8
click at [620, 184] on input "button" at bounding box center [701, 182] width 282 height 16
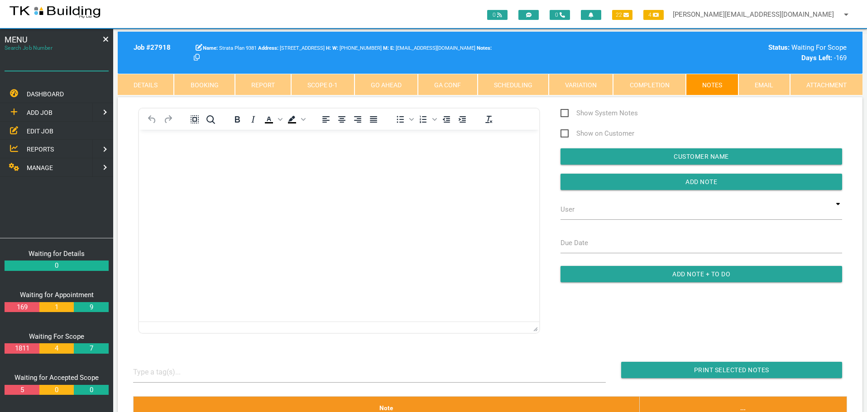
click at [57, 69] on input "Search Job Number" at bounding box center [57, 60] width 104 height 21
type input "28117"
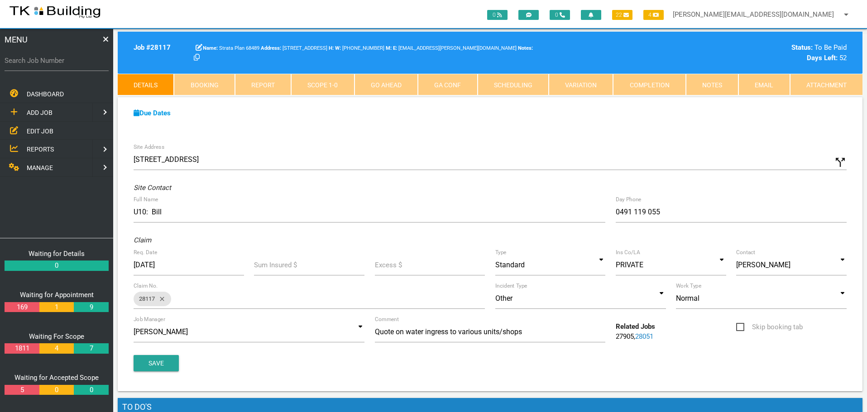
click at [74, 66] on label "Search Job Number" at bounding box center [57, 61] width 104 height 10
click at [74, 66] on input "Search Job Number" at bounding box center [57, 60] width 104 height 21
type input "27750"
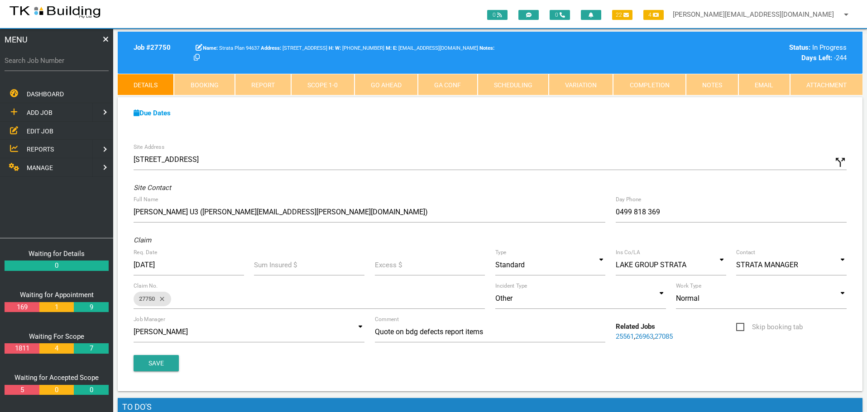
click at [74, 66] on label "Search Job Number" at bounding box center [57, 61] width 104 height 10
click at [74, 66] on input "Search Job Number" at bounding box center [57, 60] width 104 height 21
type input "28117"
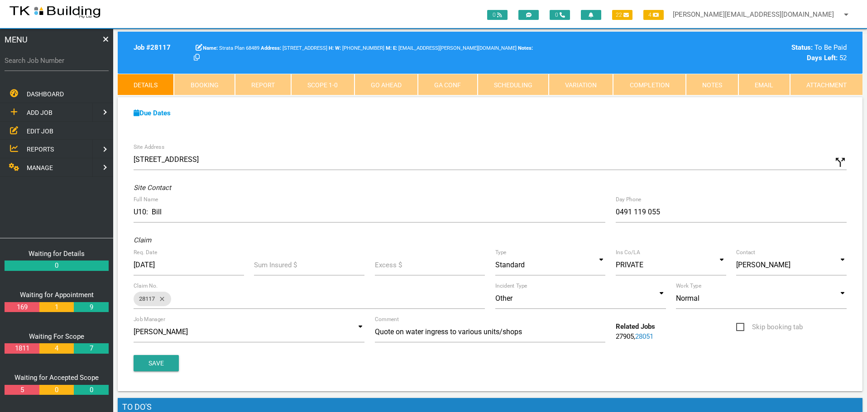
click at [74, 66] on label "Search Job Number" at bounding box center [57, 61] width 104 height 10
click at [74, 66] on input "Search Job Number" at bounding box center [57, 60] width 104 height 21
type input "27767"
click at [31, 131] on span "EDIT JOB" at bounding box center [40, 130] width 27 height 7
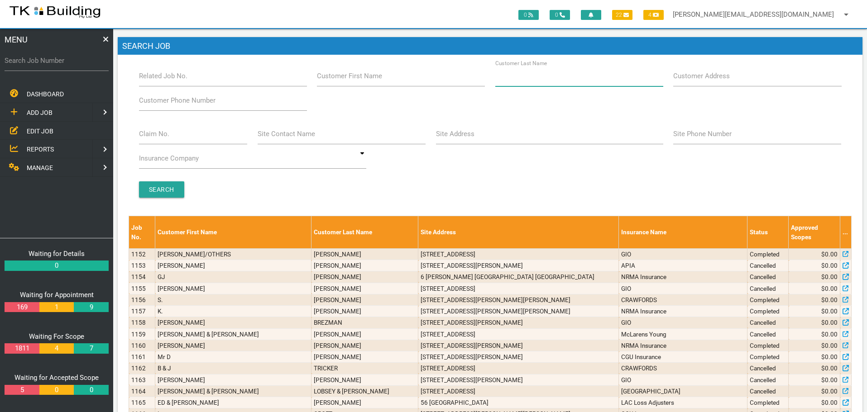
click at [586, 82] on input "Customer Last Name" at bounding box center [579, 76] width 168 height 21
type input "50197"
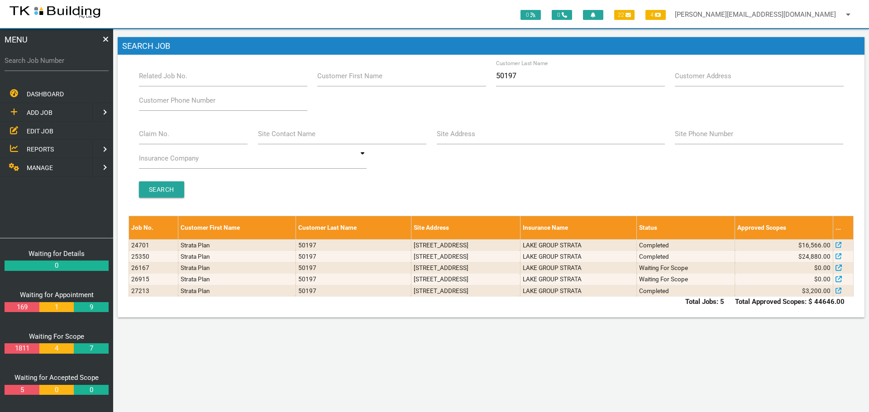
click at [41, 111] on span "ADD JOB" at bounding box center [40, 112] width 26 height 7
click at [34, 130] on span "EXISTING CUSTOMER" at bounding box center [58, 130] width 62 height 7
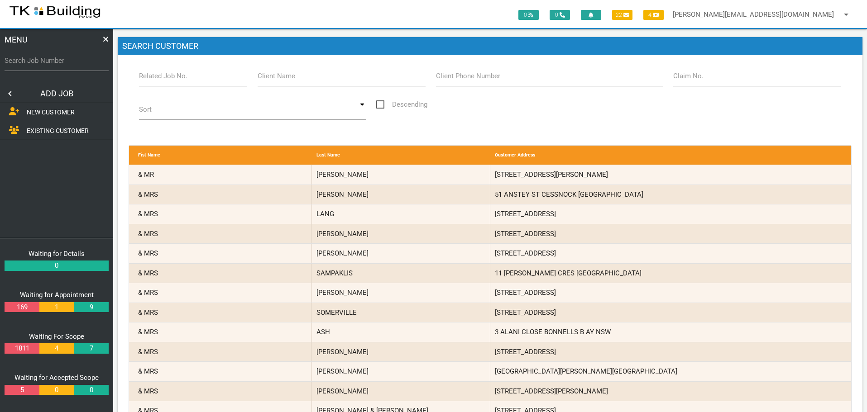
click at [172, 80] on label "Related Job No." at bounding box center [163, 76] width 48 height 10
click at [172, 80] on input "Related Job No." at bounding box center [193, 76] width 109 height 21
type input "27213"
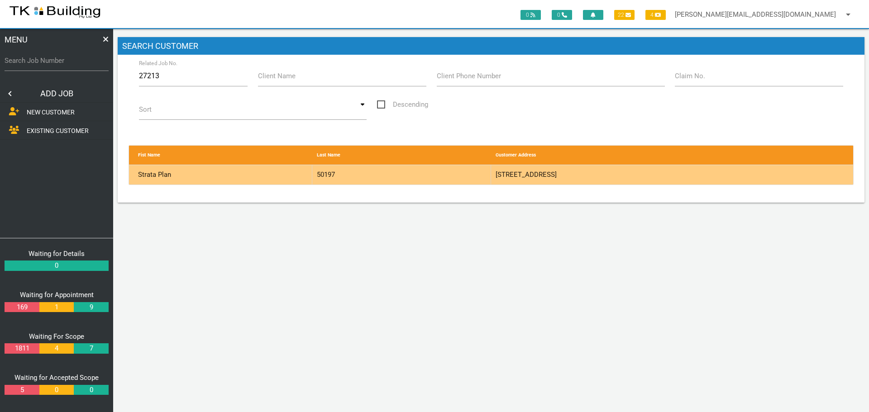
click at [423, 172] on div "50197" at bounding box center [401, 174] width 179 height 19
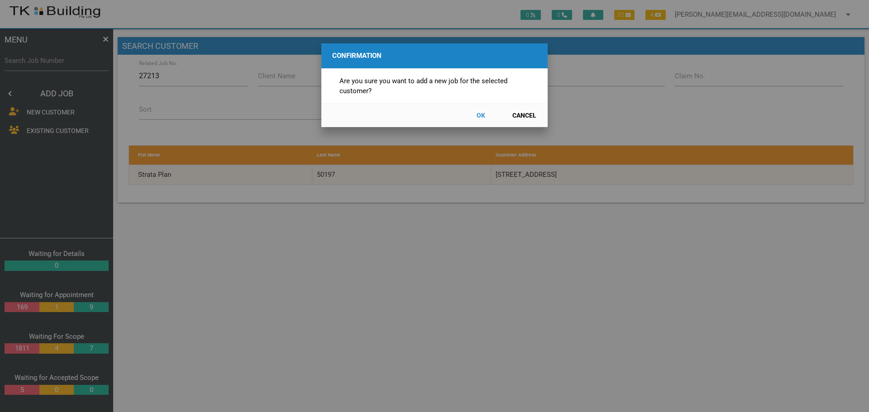
click at [481, 116] on button "OK" at bounding box center [481, 116] width 40 height 16
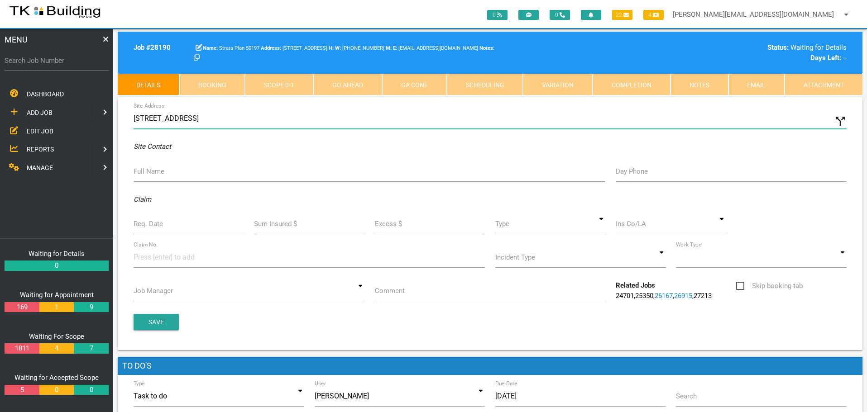
click at [134, 118] on input "43 Oakdale Rd, Gateshead NSW 2290, Australia" at bounding box center [490, 118] width 713 height 21
type input "4/43 Oakdale Rd, Gateshead NSW 2290, Australia"
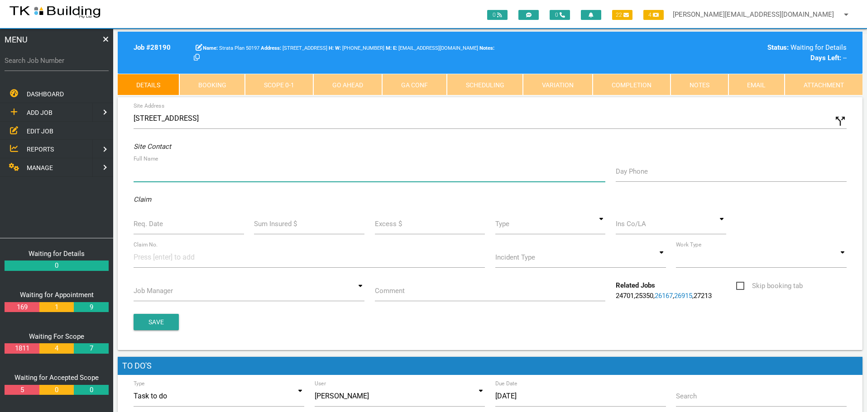
click at [160, 178] on input "Full Name" at bounding box center [370, 171] width 472 height 21
type input "T & K Owen Investments P/L (iroyo@newcastlebalustrades.com.au)"
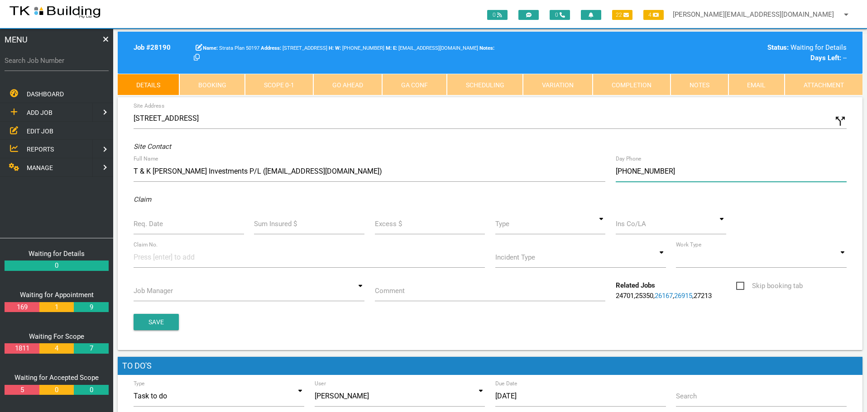
type input "(04) 2749 5476"
click at [164, 225] on input "Req. Date" at bounding box center [189, 224] width 110 height 21
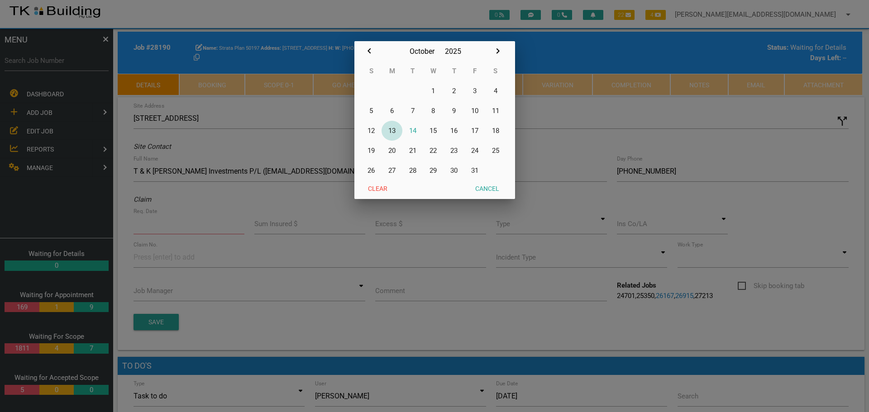
click at [393, 129] on button "13" at bounding box center [392, 131] width 21 height 20
type input "[DATE]"
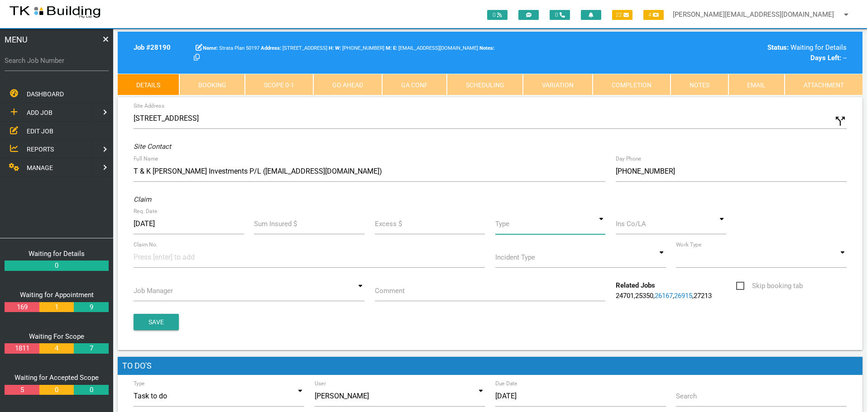
click at [604, 227] on input at bounding box center [550, 224] width 110 height 21
click at [565, 263] on span "Standard" at bounding box center [550, 265] width 110 height 23
type input "Standard"
click at [655, 230] on input at bounding box center [671, 224] width 110 height 21
click at [661, 241] on span "LAKE GROUP STRATA" at bounding box center [671, 243] width 110 height 23
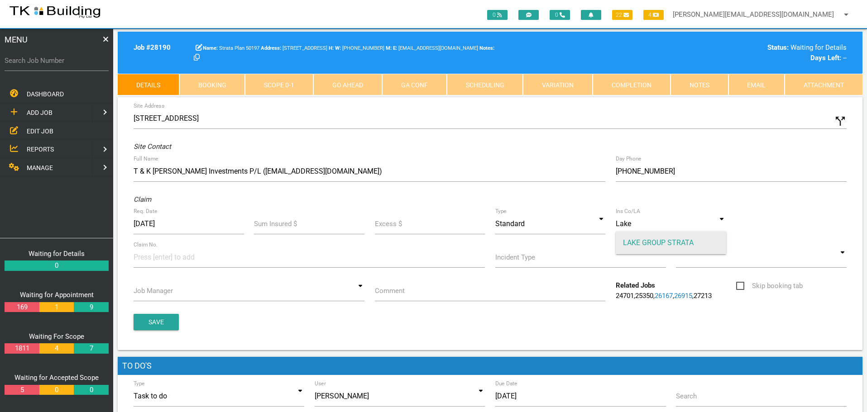
type input "LAKE GROUP STRATA"
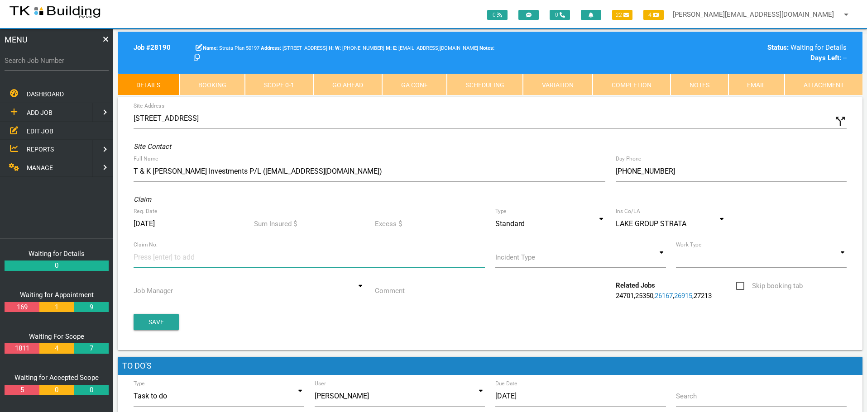
click at [147, 257] on input at bounding box center [168, 257] width 68 height 20
type input "637976"
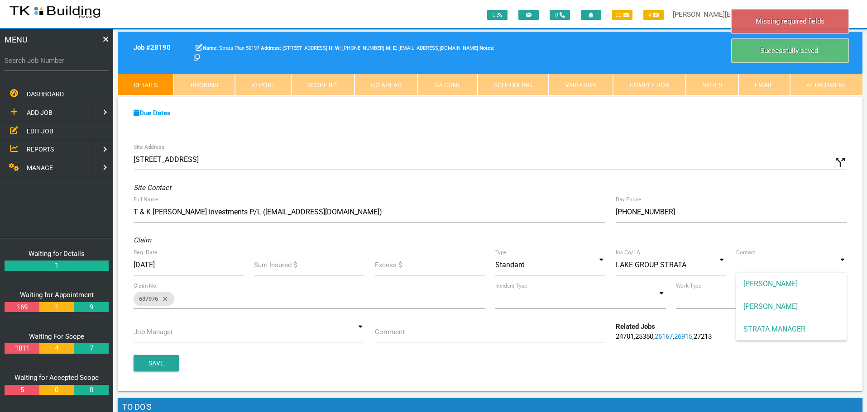
click at [841, 267] on input at bounding box center [791, 265] width 110 height 21
click at [808, 326] on span "STRATA MANAGER" at bounding box center [791, 329] width 110 height 23
type input "STRATA MANAGER"
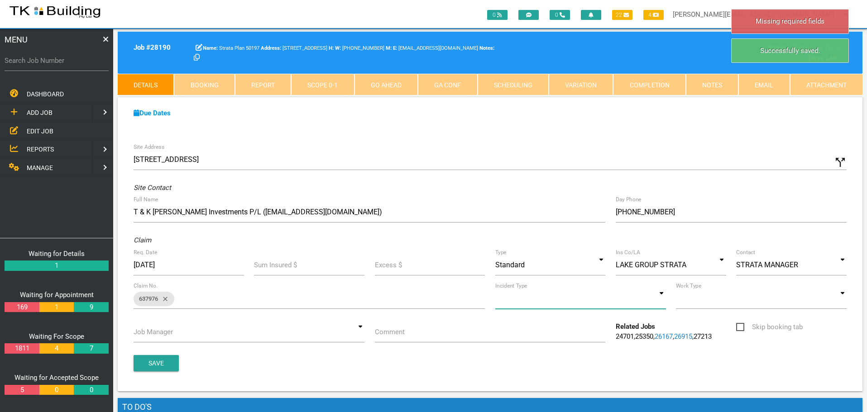
click at [662, 298] on input at bounding box center [580, 298] width 171 height 21
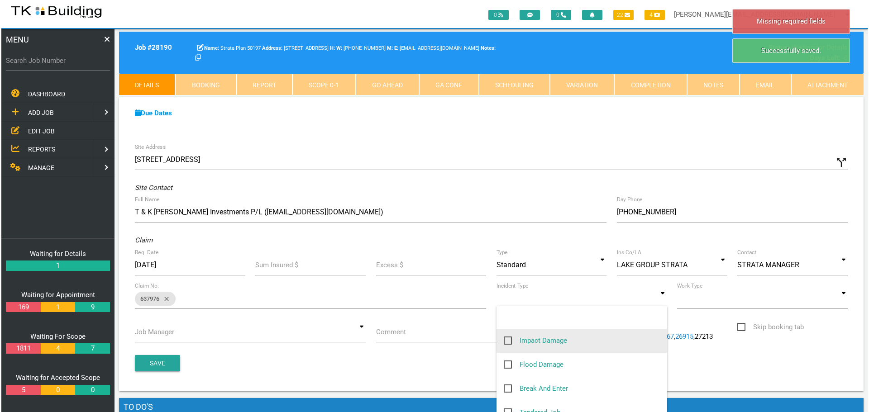
scroll to position [91, 0]
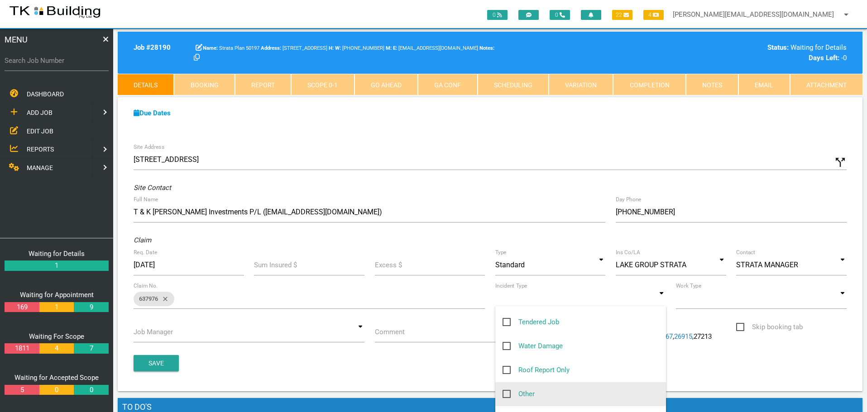
click at [507, 395] on span "Other" at bounding box center [519, 394] width 32 height 11
click at [507, 395] on input "Other" at bounding box center [506, 392] width 6 height 6
checkbox input "true"
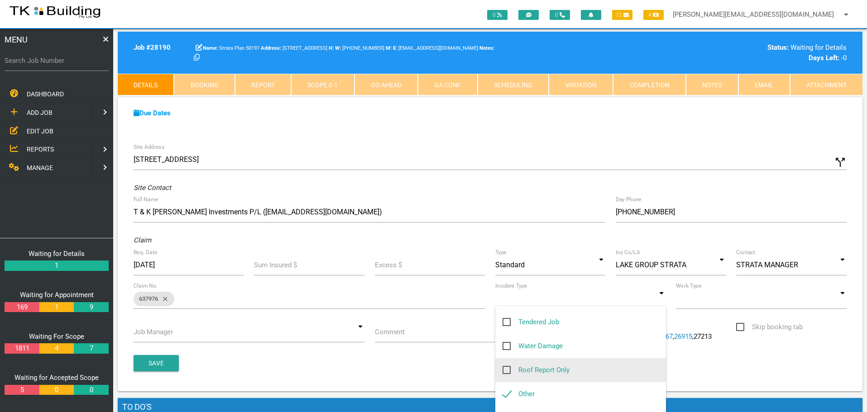
type input "Other"
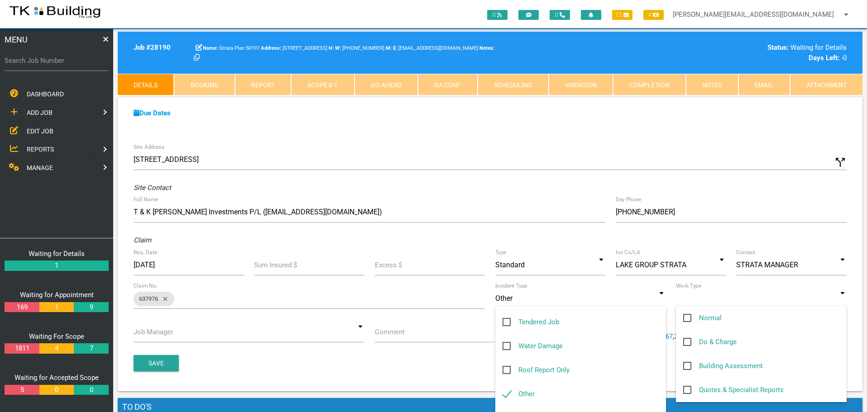
click at [840, 301] on input at bounding box center [761, 298] width 171 height 21
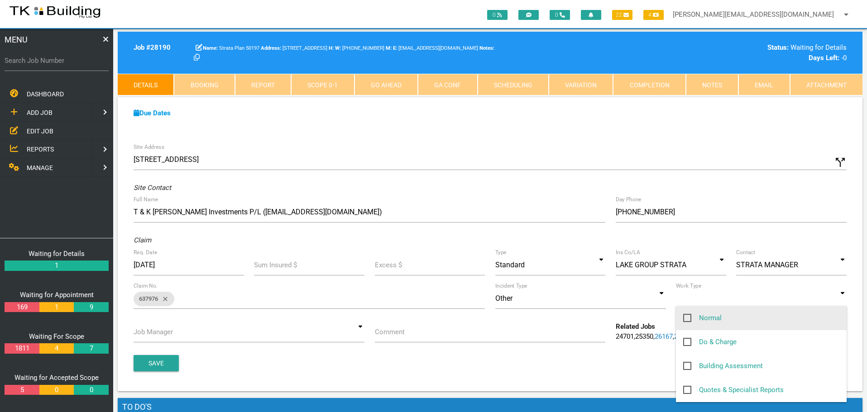
click at [689, 318] on span "Normal" at bounding box center [702, 318] width 38 height 11
click at [689, 318] on input "Normal" at bounding box center [686, 316] width 6 height 6
checkbox input "true"
type input "Normal"
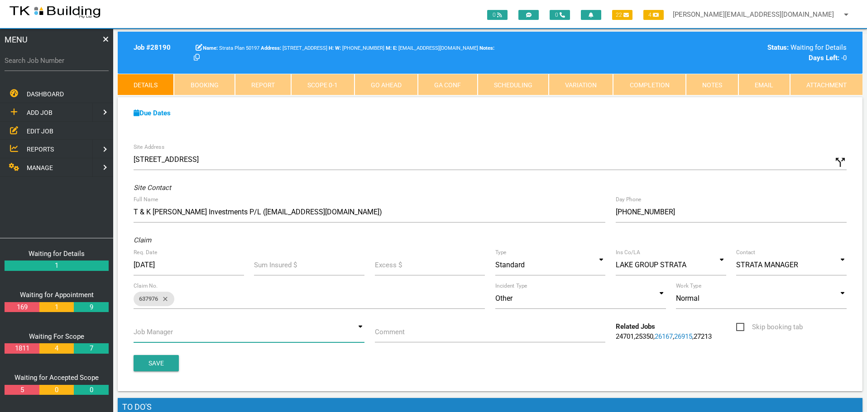
click at [361, 332] on input at bounding box center [249, 332] width 231 height 21
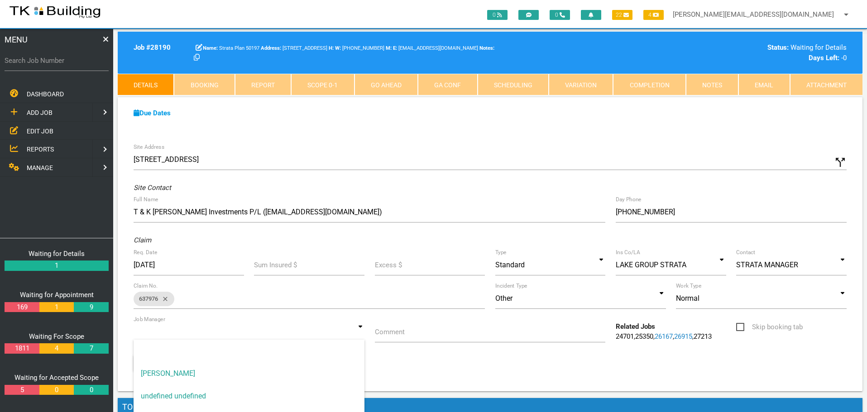
drag, startPoint x: 335, startPoint y: 373, endPoint x: 389, endPoint y: 346, distance: 60.1
click at [341, 369] on span "[PERSON_NAME]" at bounding box center [249, 374] width 231 height 23
type input "[PERSON_NAME]"
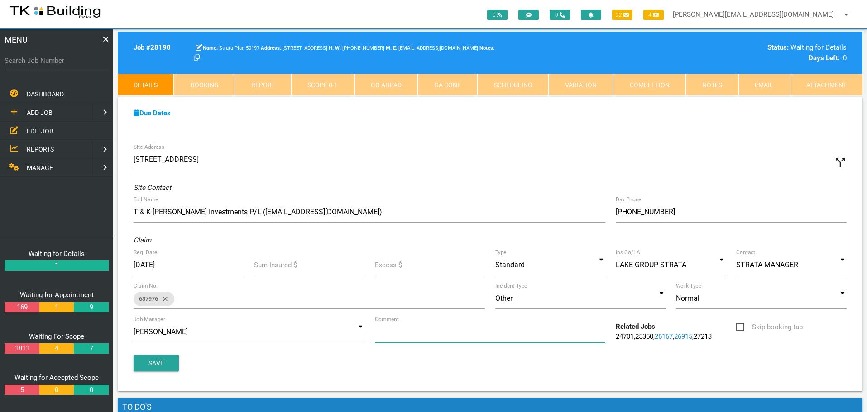
click at [436, 333] on input "Comment" at bounding box center [490, 332] width 231 height 21
type input "Quote on replacement of corroded metal framing/door"
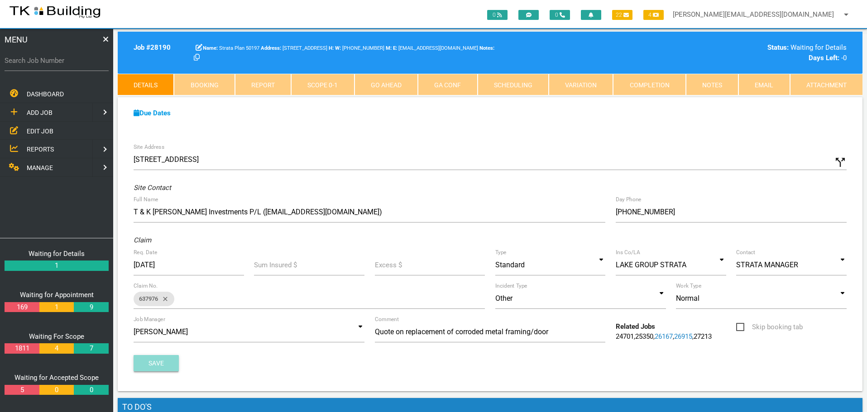
click at [153, 361] on button "Save" at bounding box center [156, 363] width 45 height 16
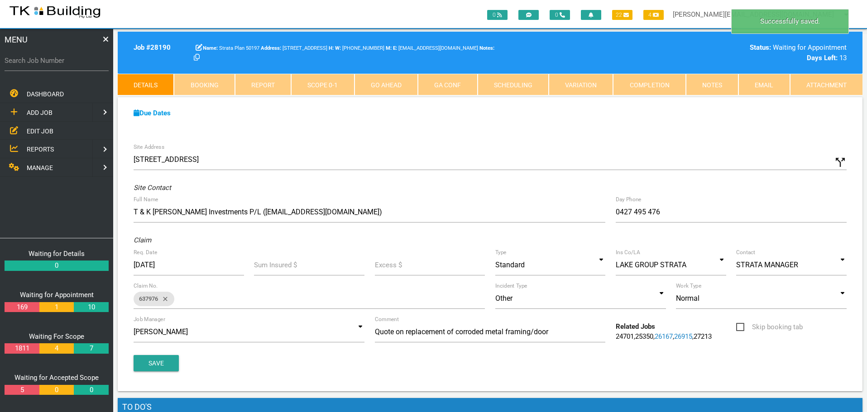
click at [28, 129] on span "EDIT JOB" at bounding box center [40, 130] width 27 height 7
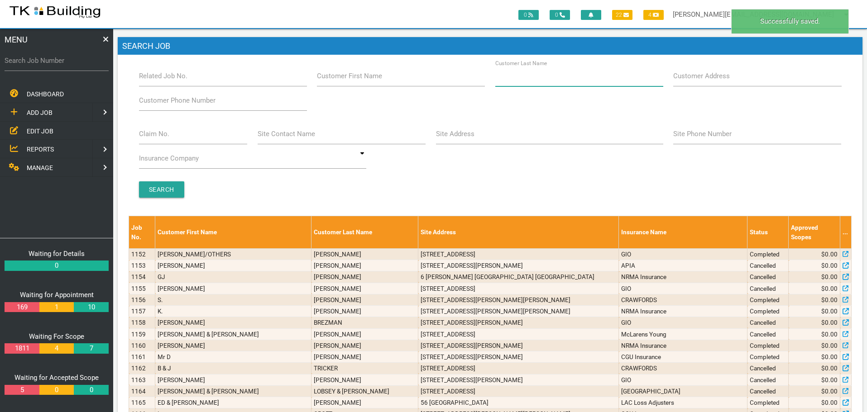
click at [556, 83] on input "Customer Last Name" at bounding box center [579, 76] width 168 height 21
type input "69812"
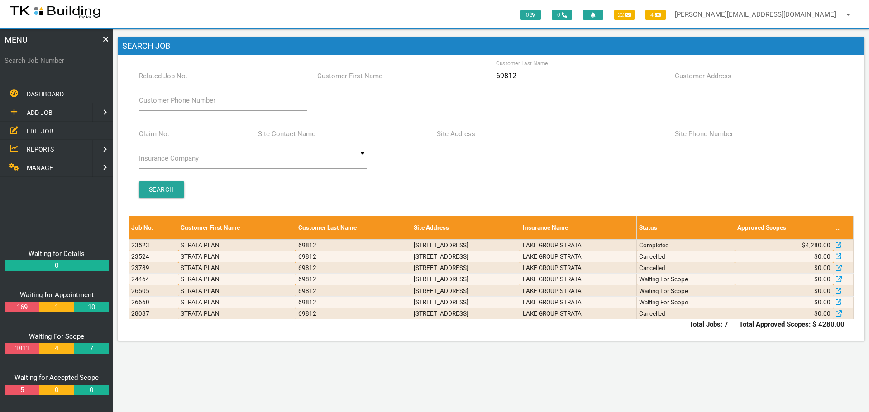
click at [47, 112] on span "ADD JOB" at bounding box center [40, 112] width 26 height 7
click at [42, 132] on span "EXISTING CUSTOMER" at bounding box center [58, 130] width 62 height 7
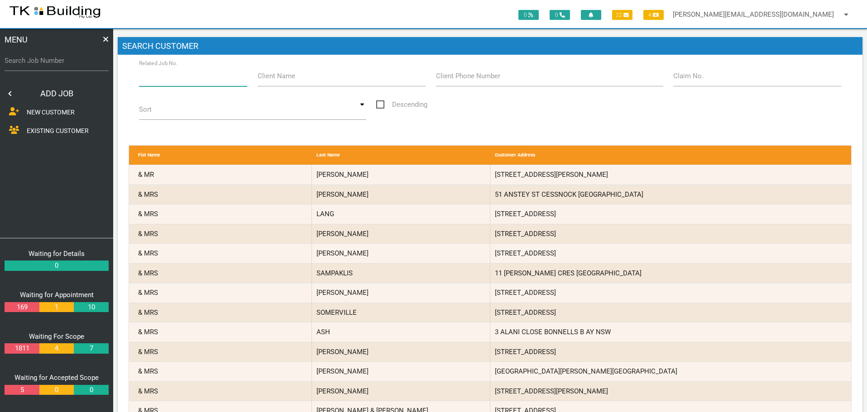
click at [201, 78] on input "Related Job No." at bounding box center [193, 76] width 109 height 21
type input "28087"
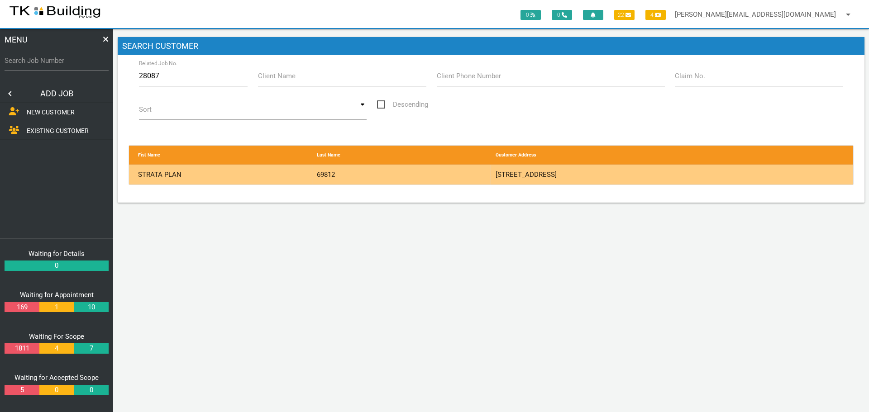
click at [441, 172] on div "69812" at bounding box center [401, 174] width 179 height 19
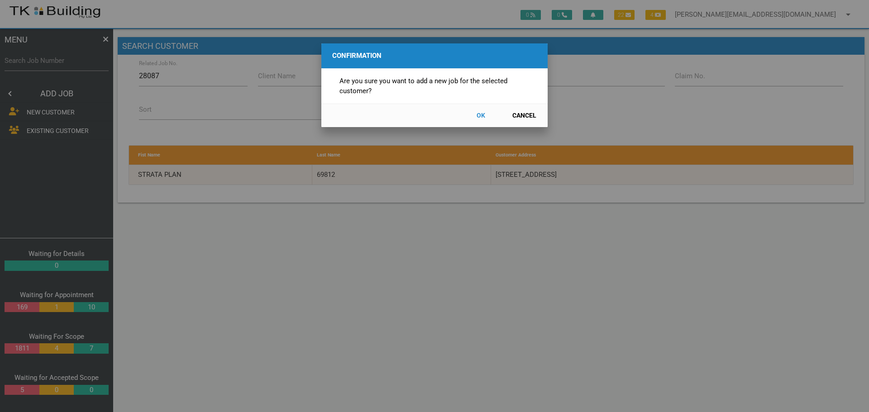
click at [483, 115] on button "OK" at bounding box center [481, 116] width 40 height 16
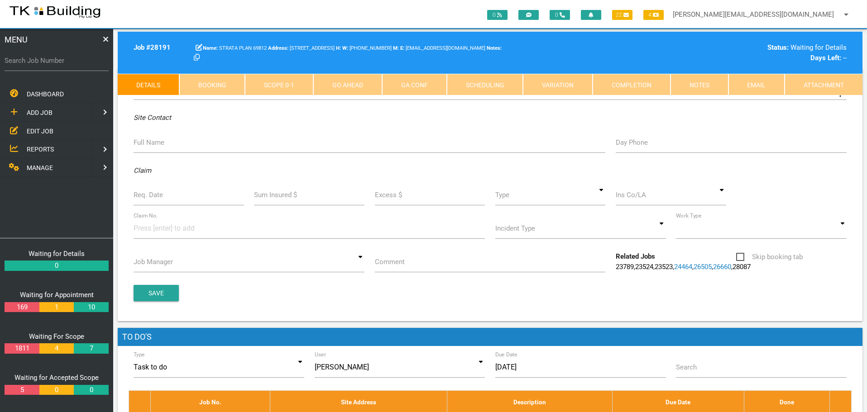
scroll to position [89, 0]
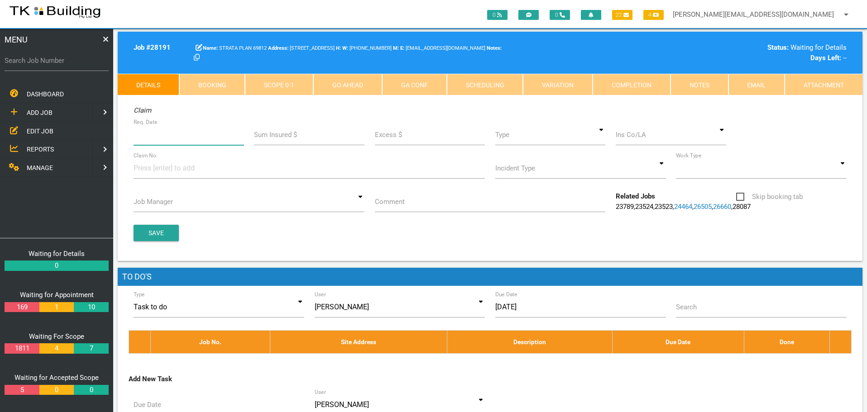
click at [182, 135] on input "Req. Date" at bounding box center [189, 135] width 110 height 21
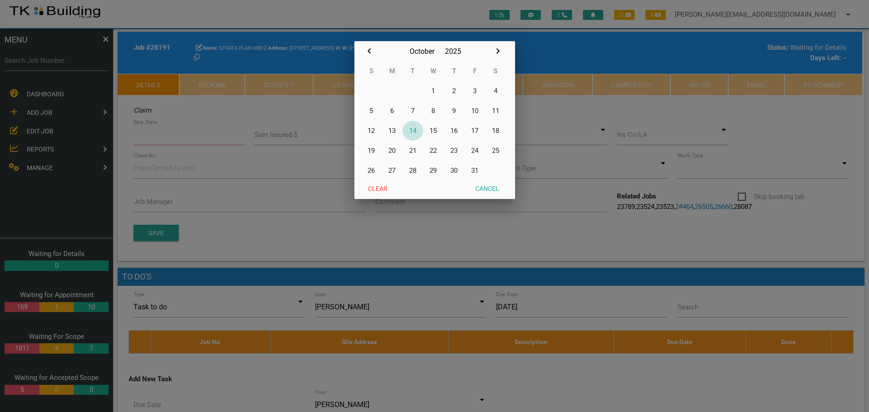
click at [413, 131] on button "14" at bounding box center [412, 131] width 21 height 20
type input "[DATE]"
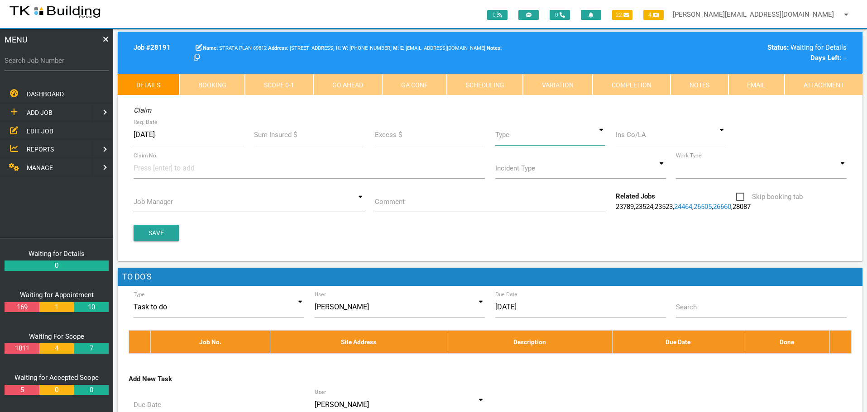
click at [600, 137] on input at bounding box center [550, 135] width 110 height 21
click at [584, 175] on span "Standard" at bounding box center [550, 176] width 110 height 23
type input "Standard"
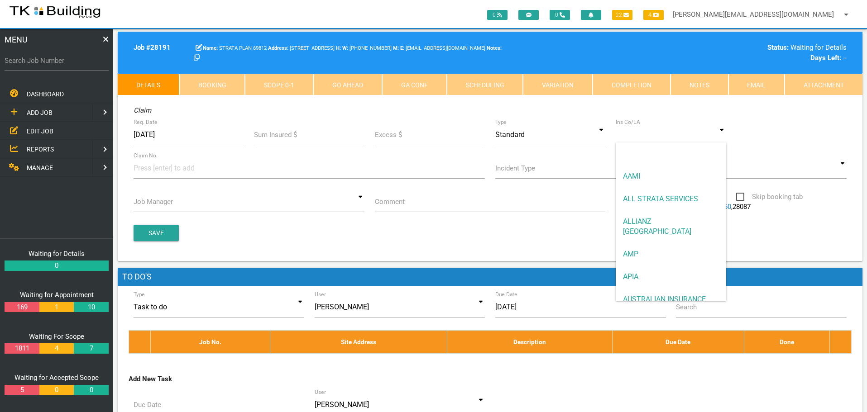
click at [645, 137] on input at bounding box center [671, 135] width 110 height 21
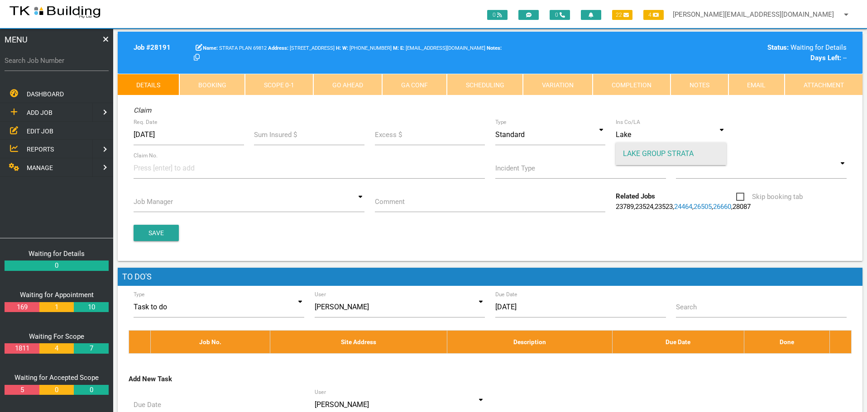
click at [645, 153] on span "LAKE GROUP STRATA" at bounding box center [671, 154] width 110 height 23
type input "LAKE GROUP STRATA"
click at [153, 171] on input at bounding box center [168, 168] width 68 height 20
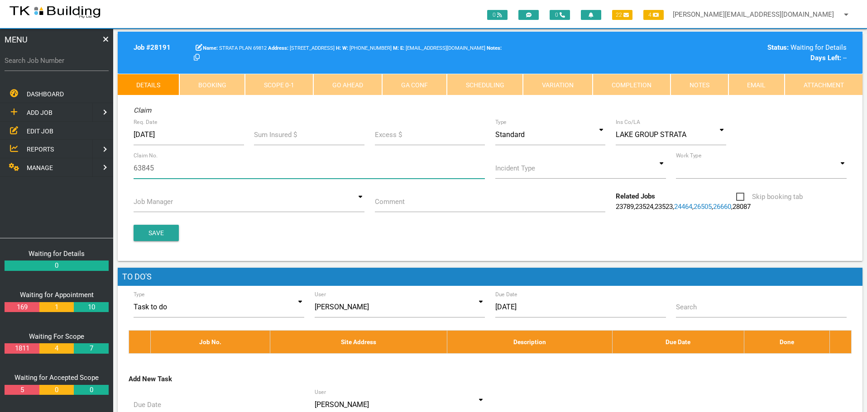
type input "638452"
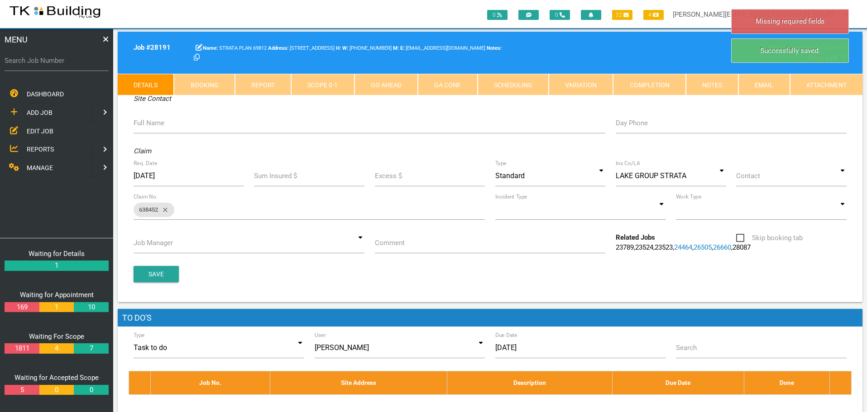
click at [847, 181] on div "Contact BRAD GRIBBLE AARON DARCY STRATA MANAGER BRAD GRIBBLE AARON DARCY STRATA…" at bounding box center [791, 178] width 120 height 24
click at [843, 177] on input at bounding box center [791, 176] width 110 height 21
click at [788, 243] on span "STRATA MANAGER" at bounding box center [791, 240] width 110 height 23
type input "STRATA MANAGER"
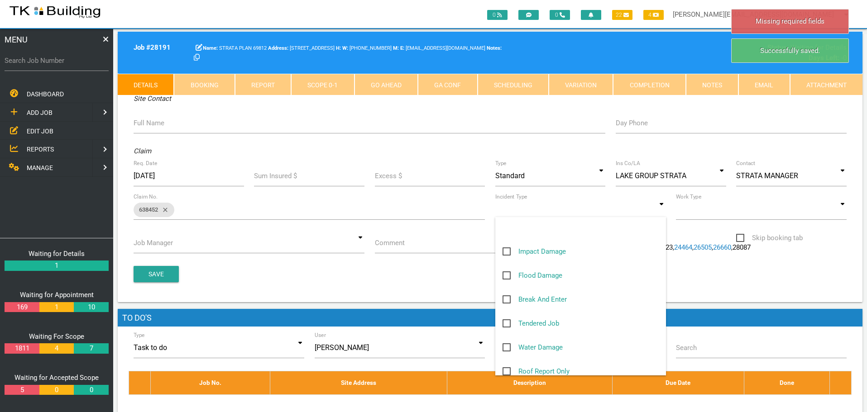
click at [659, 212] on input at bounding box center [580, 209] width 171 height 21
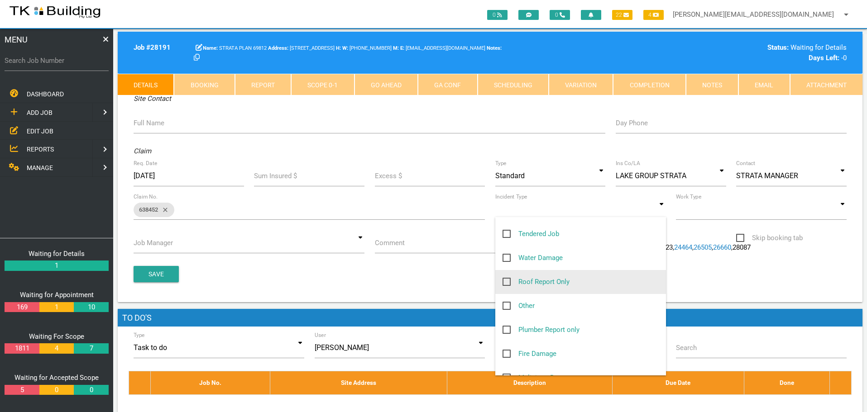
scroll to position [91, 0]
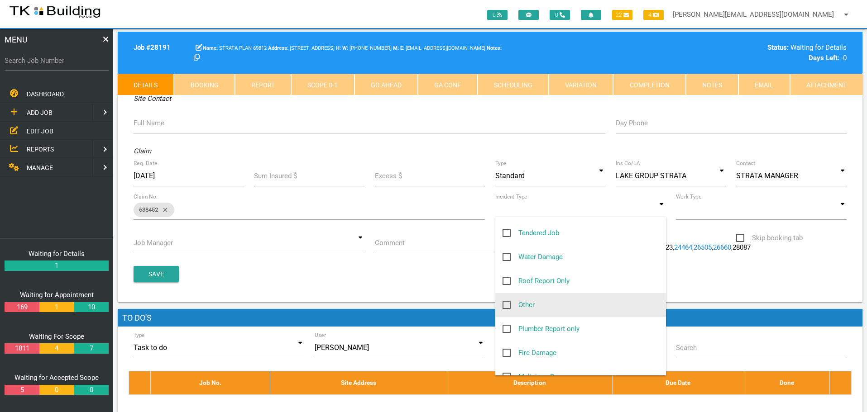
click at [508, 305] on span "Other" at bounding box center [519, 305] width 32 height 11
click at [508, 305] on input "Other" at bounding box center [506, 303] width 6 height 6
checkbox input "true"
type input "Other"
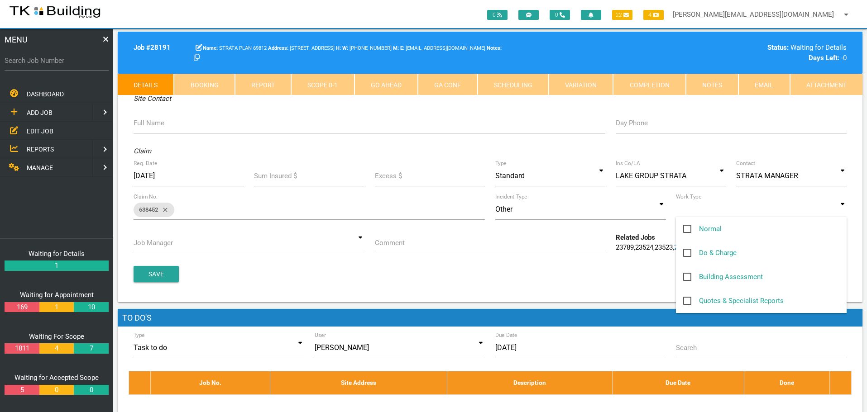
click at [844, 210] on input at bounding box center [761, 209] width 171 height 21
click at [687, 228] on span "Normal" at bounding box center [702, 229] width 38 height 11
click at [687, 228] on input "Normal" at bounding box center [686, 227] width 6 height 6
checkbox input "true"
type input "Normal"
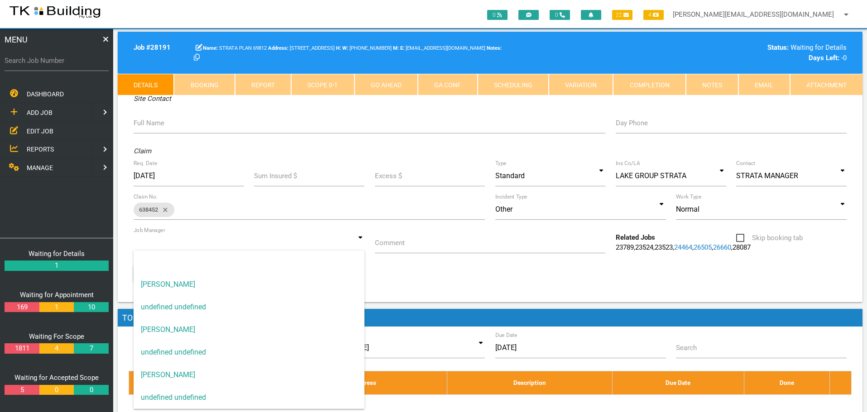
click at [357, 242] on input at bounding box center [249, 243] width 231 height 21
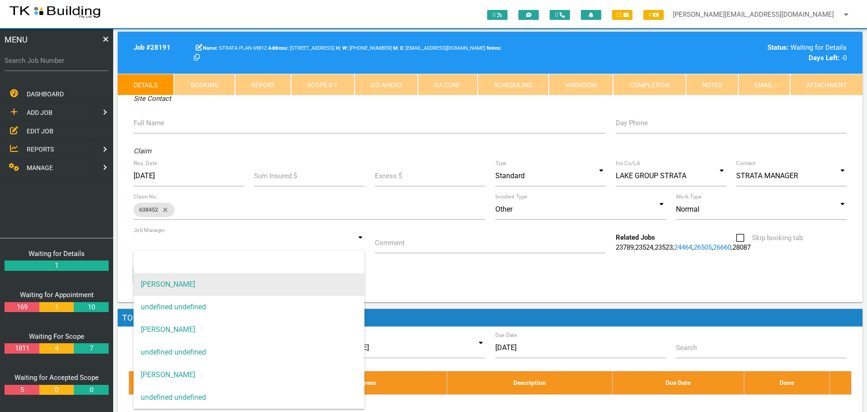
drag, startPoint x: 348, startPoint y: 285, endPoint x: 353, endPoint y: 282, distance: 6.2
click at [350, 284] on span "[PERSON_NAME]" at bounding box center [249, 284] width 231 height 23
type input "[PERSON_NAME]"
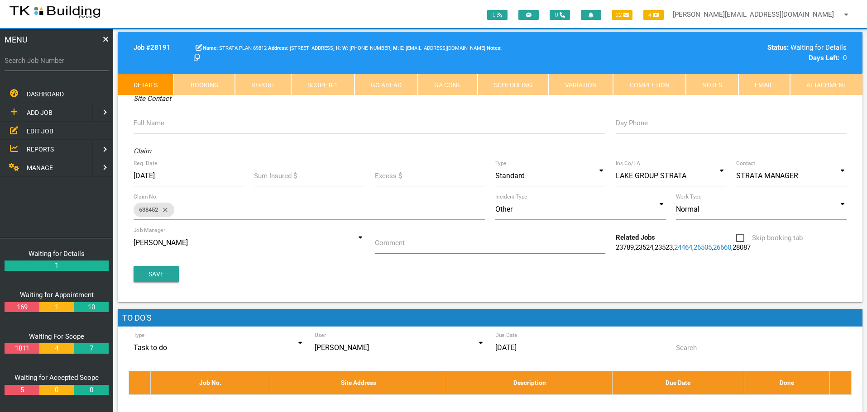
click at [426, 248] on input "Comment" at bounding box center [490, 243] width 231 height 21
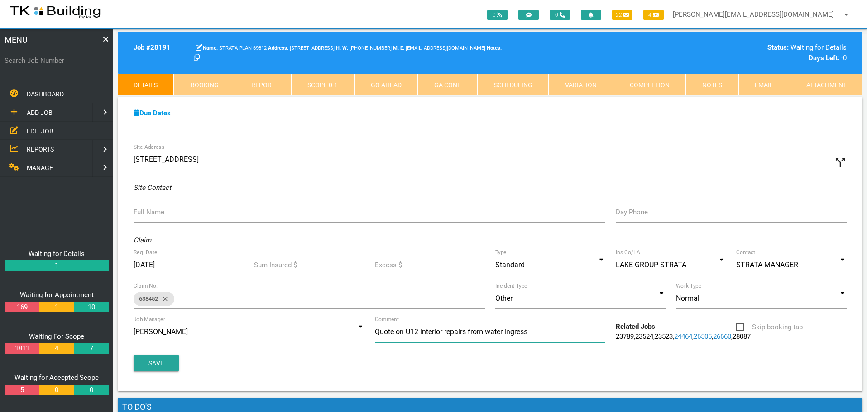
type input "Quote on U12 interior repairs from water ingress"
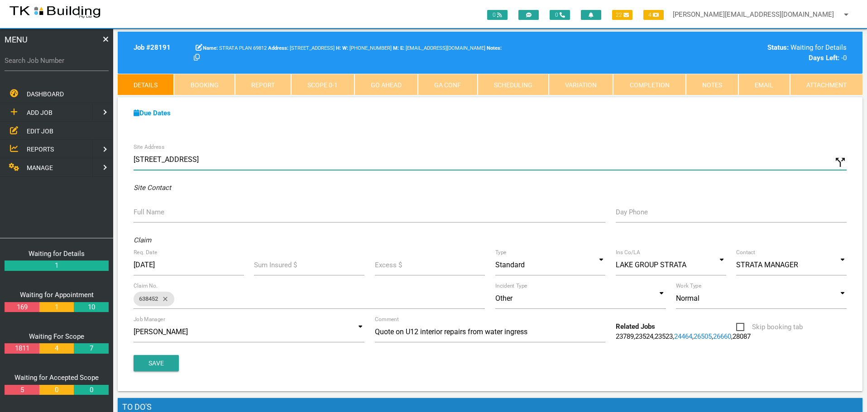
click at [134, 158] on input "10 The Ln, Maryville NSW 2293, Australia" at bounding box center [490, 159] width 713 height 21
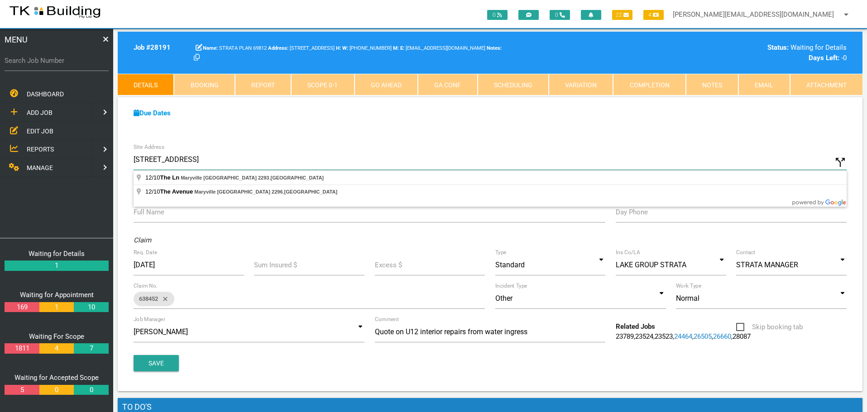
click at [188, 162] on input "12/10 The Ln, Maryville NSW 2293, Australia" at bounding box center [490, 159] width 713 height 21
click at [190, 160] on input "12/10 The Avenue, Maryville NSW 2296, Australia" at bounding box center [490, 159] width 713 height 21
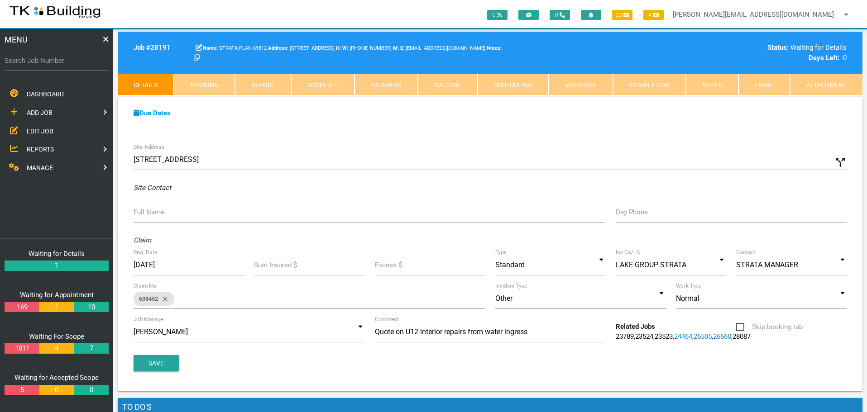
type input "12/10 The Ln, Maryville NSW 2293, Australia"
click at [162, 220] on input "Full Name" at bounding box center [370, 212] width 472 height 21
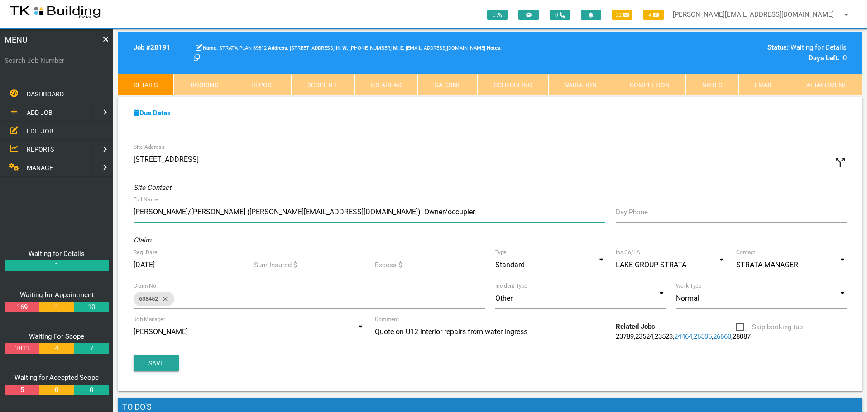
type input "Guiseppe/Kerri-Anne Jacovelli (Jacovelli@internode.on.net) Owner/occupier"
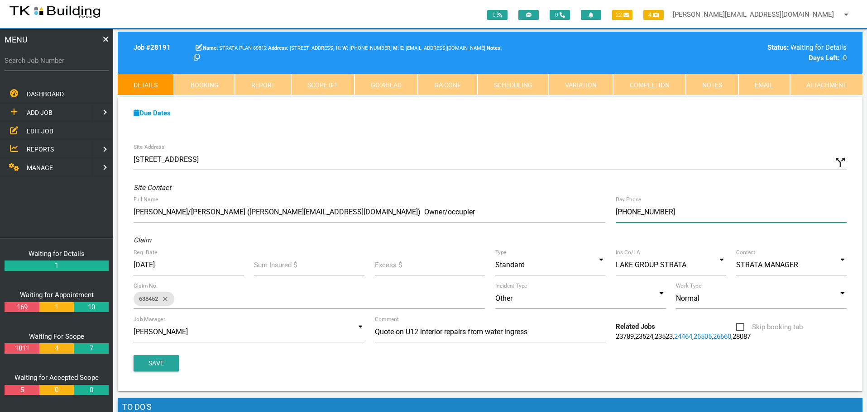
type input "(04) 1040 0166"
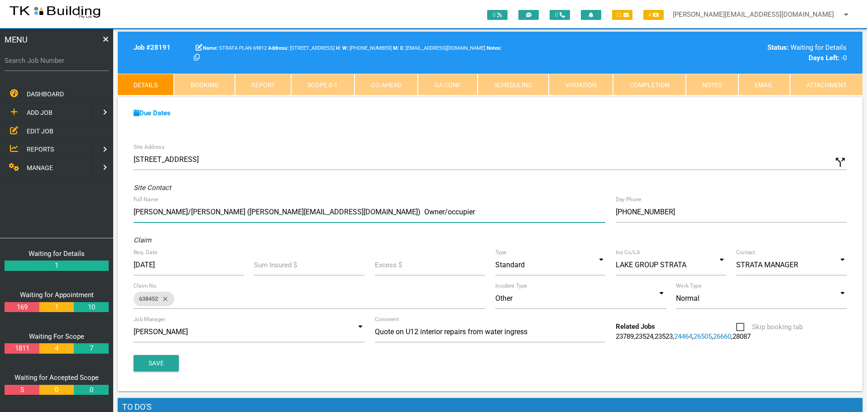
click at [411, 212] on input "Guiseppe/Kerri-Anne Jacovelli (Jacovelli@internode.on.net) Owner/occupier" at bounding box center [370, 212] width 472 height 21
type input "Guiseppe/Kerri-Anne Jacovelli (Jacovelli@internode.on.net) Owner/occupier"
click at [407, 163] on div "Site Address 12/10 The Ln, Maryville NSW 2293, Australia call_split Custom Addr…" at bounding box center [490, 265] width 745 height 253
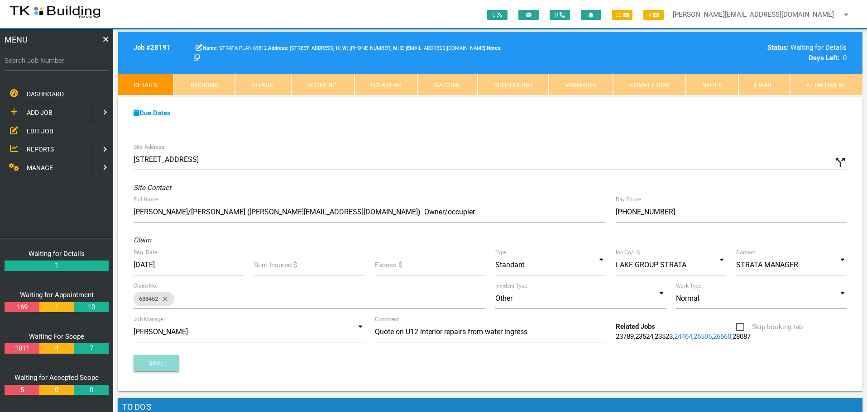
click at [150, 372] on button "Save" at bounding box center [156, 363] width 45 height 16
click at [709, 87] on link "Notes" at bounding box center [712, 85] width 53 height 22
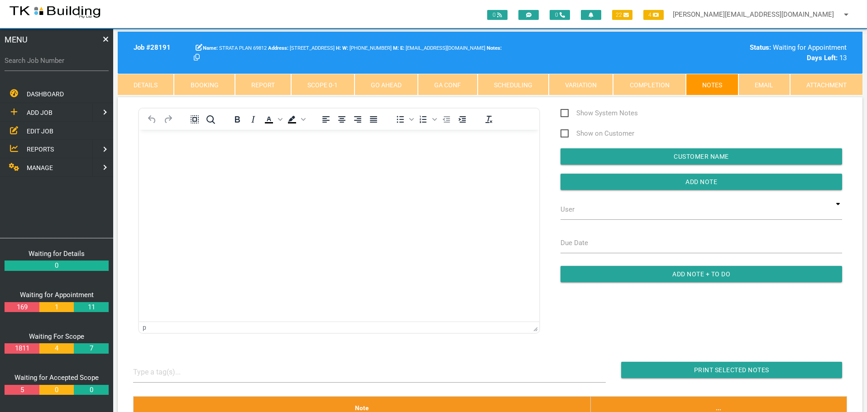
click at [157, 145] on p "Rich Text Area. Press ALT-0 for help." at bounding box center [339, 144] width 378 height 7
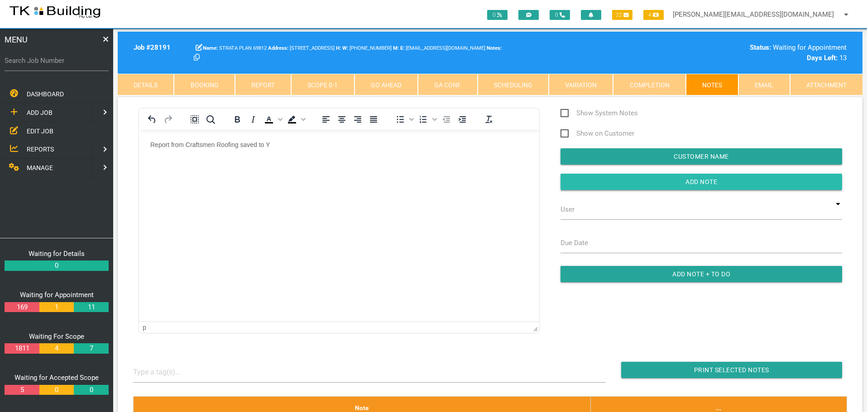
click at [590, 185] on input "button" at bounding box center [701, 182] width 282 height 16
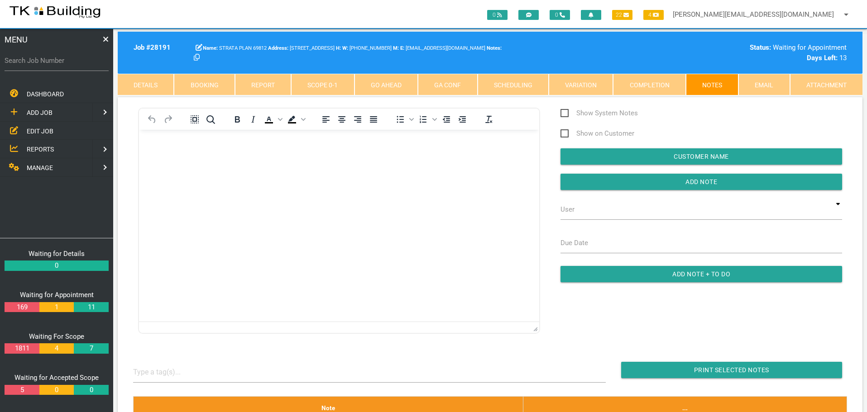
click at [86, 66] on label "Search Job Number" at bounding box center [57, 61] width 104 height 10
click at [86, 66] on input "Search Job Number" at bounding box center [57, 60] width 104 height 21
type input "28055"
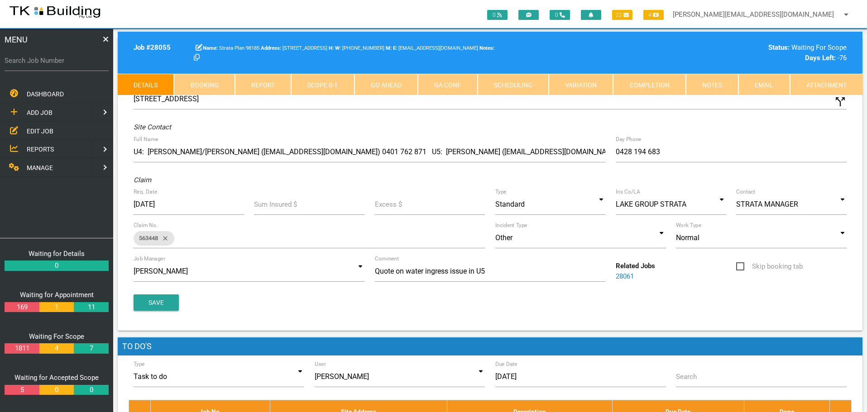
click at [709, 81] on link "Notes" at bounding box center [712, 85] width 53 height 22
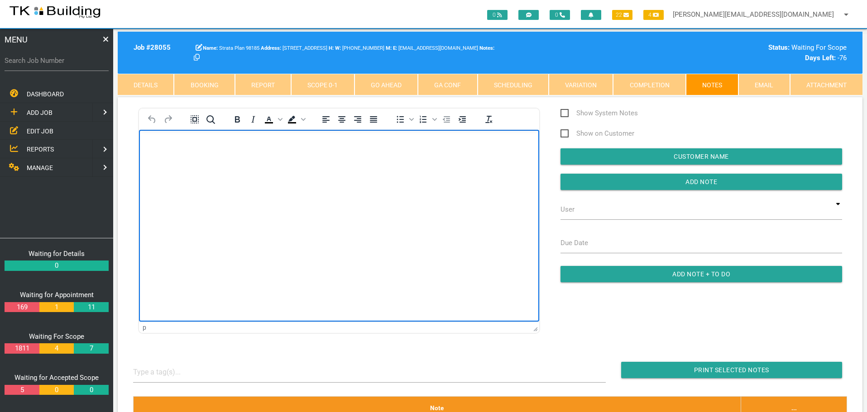
click at [170, 144] on p "Rich Text Area. Press ALT-0 for help." at bounding box center [339, 144] width 378 height 7
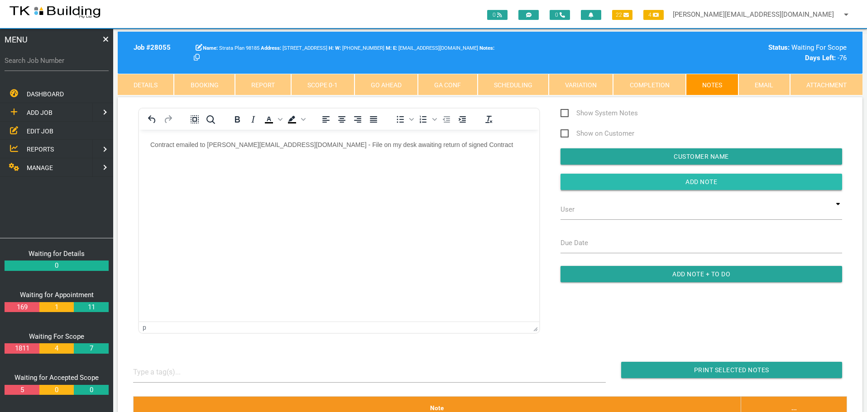
click at [638, 184] on input "button" at bounding box center [701, 182] width 282 height 16
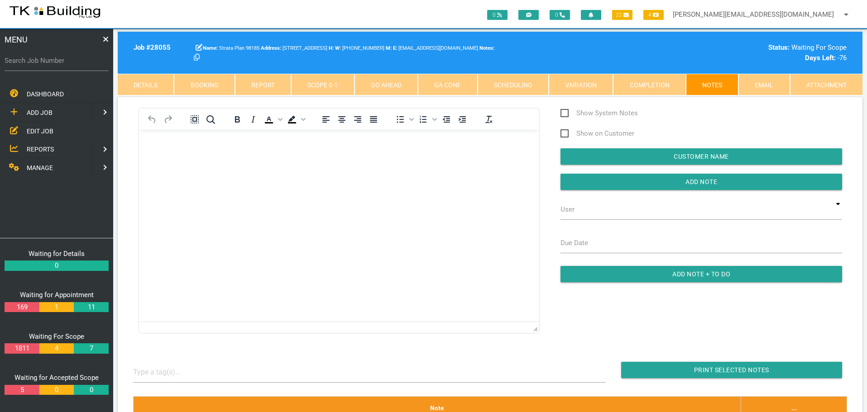
click at [74, 63] on label "Search Job Number" at bounding box center [57, 61] width 104 height 10
click at [74, 63] on input "Search Job Number" at bounding box center [57, 60] width 104 height 21
type input "28185"
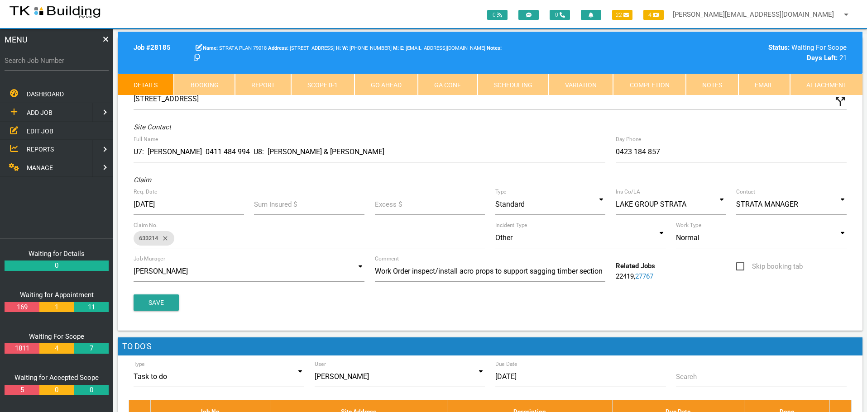
click at [189, 82] on link "Booking" at bounding box center [204, 85] width 61 height 22
select select "9"
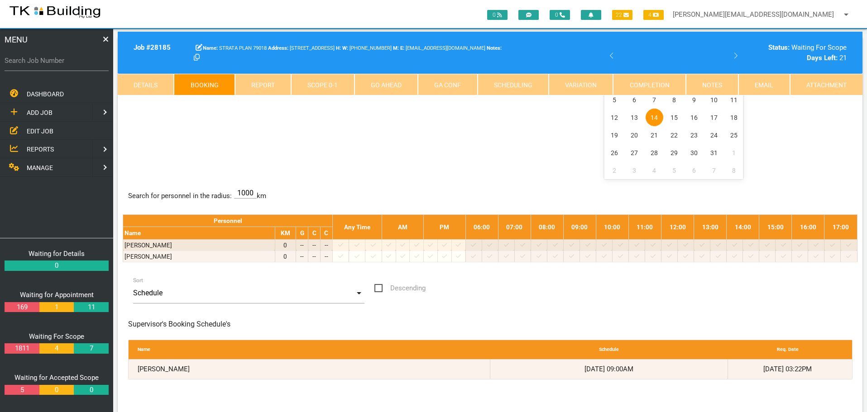
click at [188, 129] on div "9SM - MEET ON SITE WITH DAVID CHANDLER - HIS NO IF NEEDED 0488 766 824 Comments…" at bounding box center [490, 113] width 735 height 132
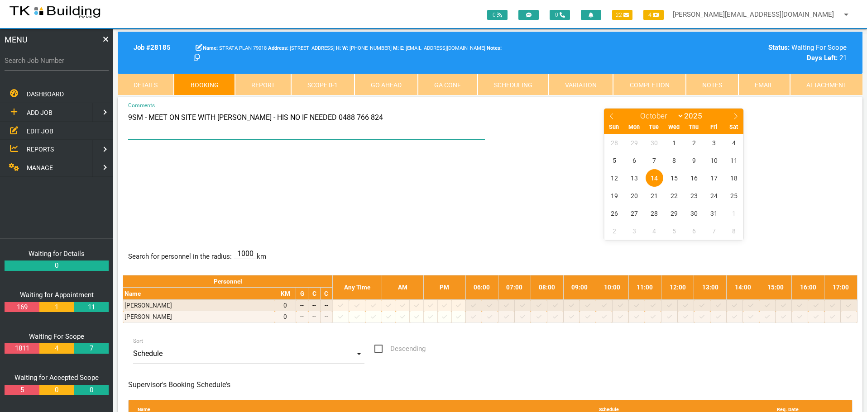
click at [131, 115] on textarea "9SM - MEET ON SITE WITH DAVID CHANDLER - HIS NO IF NEEDED 0488 766 824" at bounding box center [306, 124] width 357 height 32
type textarea "9AM - MEET ON SITE WITH DAVID CHANDLER - HIS NO IF NEEDED 0488 766 824"
click at [193, 189] on div "9AM - MEET ON SITE WITH DAVID CHANDLER - HIS NO IF NEEDED 0488 766 824 Comments…" at bounding box center [490, 174] width 735 height 132
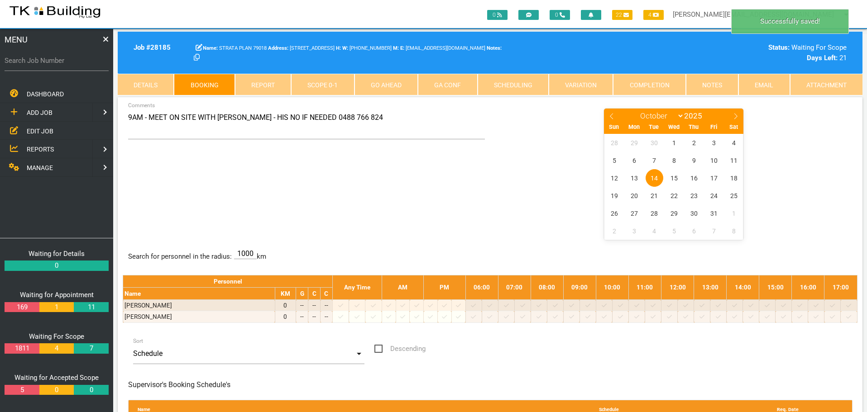
click at [33, 148] on span "REPORTS" at bounding box center [40, 149] width 27 height 7
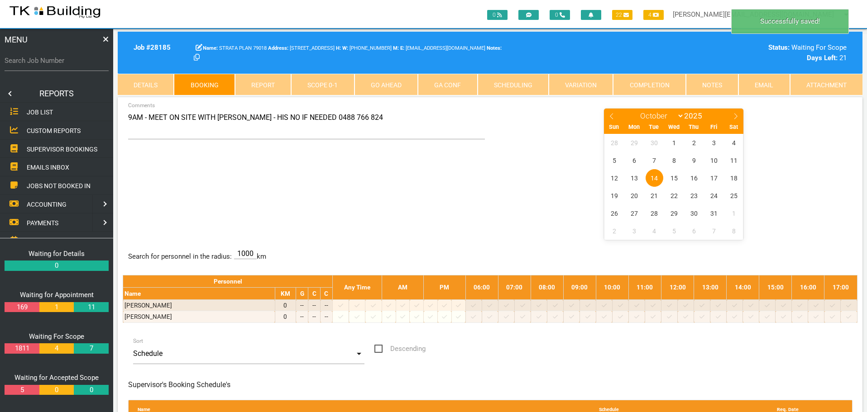
click at [37, 150] on span "SUPERVISOR BOOKINGS" at bounding box center [62, 148] width 71 height 7
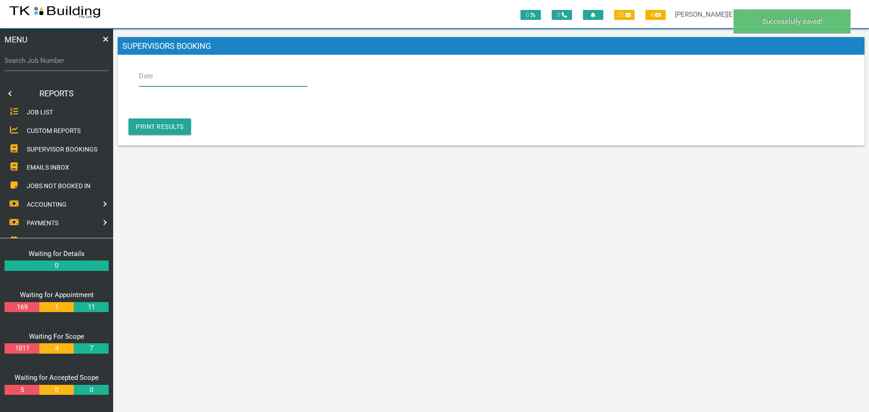
click at [174, 80] on input "Date" at bounding box center [223, 76] width 168 height 21
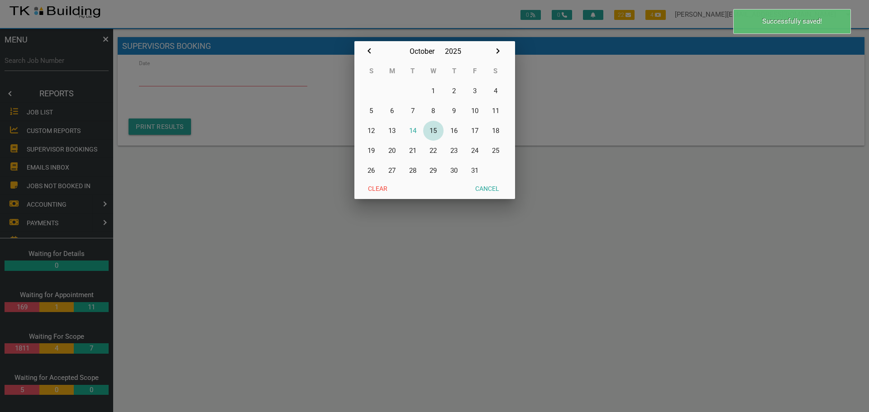
click at [438, 131] on button "15" at bounding box center [433, 131] width 21 height 20
type input "15/10/2025"
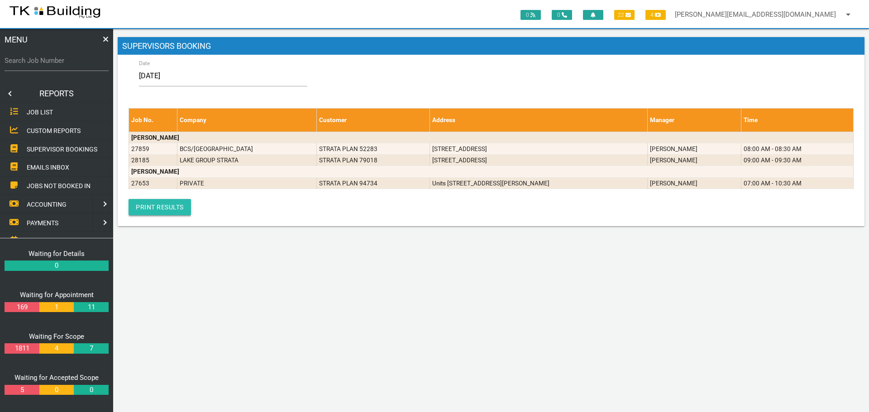
click at [169, 208] on link "Print Results" at bounding box center [160, 207] width 62 height 16
click at [10, 92] on link at bounding box center [9, 94] width 18 height 18
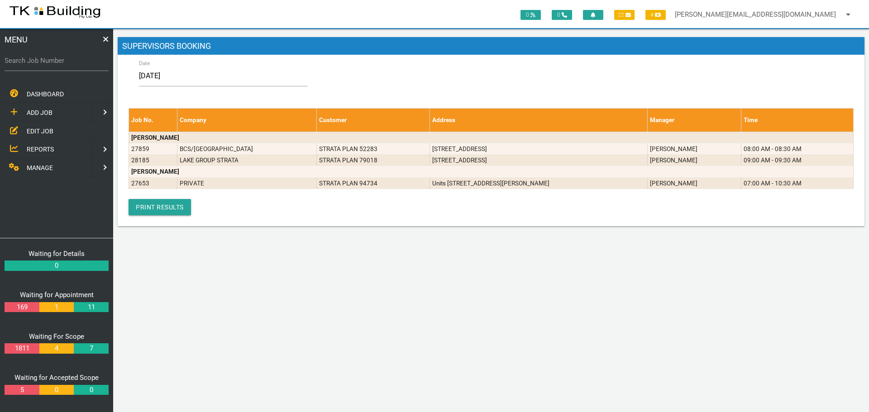
click at [43, 133] on span "EDIT JOB" at bounding box center [40, 130] width 27 height 7
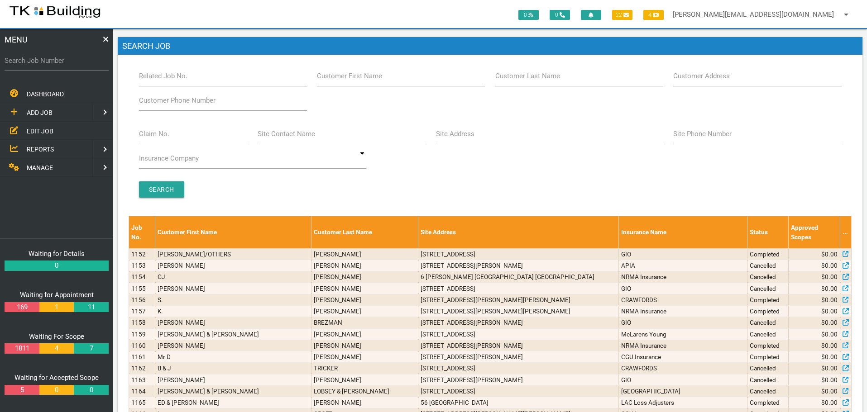
click at [528, 81] on label "Customer Last Name" at bounding box center [527, 76] width 65 height 10
click at [528, 81] on input "Customer Last Name" at bounding box center [579, 76] width 168 height 21
type input "103187"
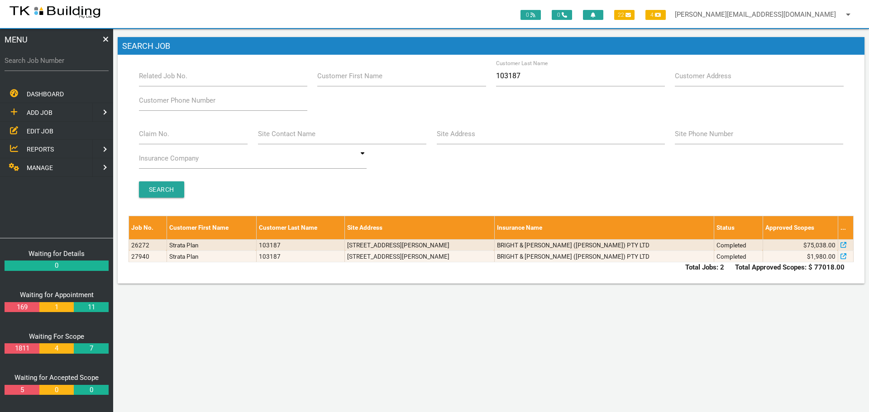
click at [36, 64] on label "Search Job Number" at bounding box center [57, 61] width 104 height 10
click at [36, 64] on input "Search Job Number" at bounding box center [57, 60] width 104 height 21
type input "27205"
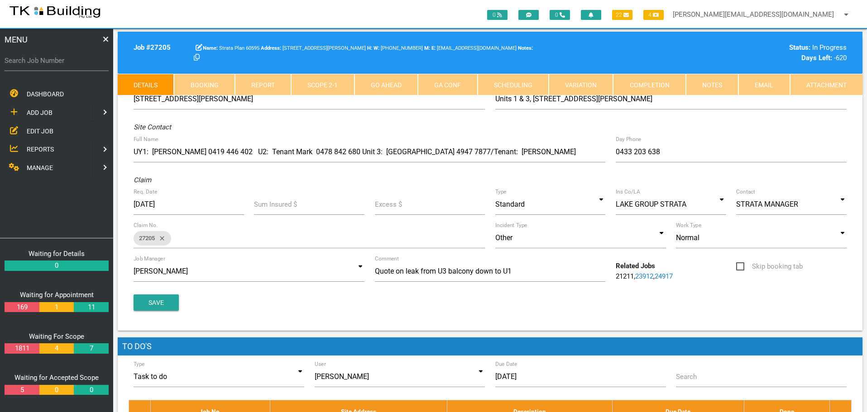
click at [722, 89] on link "Notes" at bounding box center [712, 85] width 53 height 22
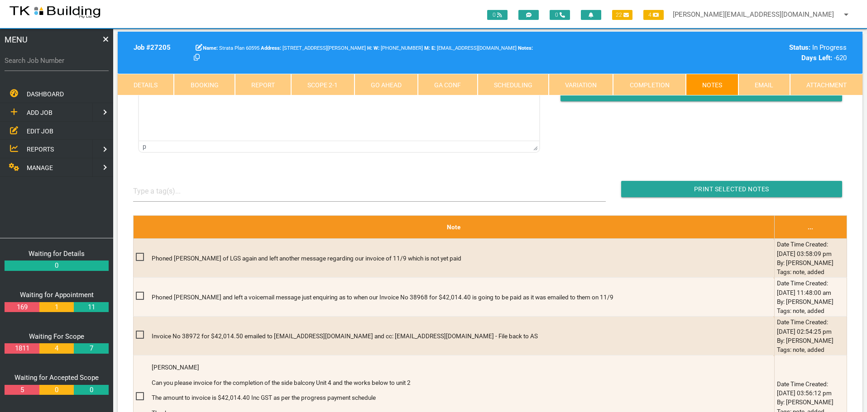
click at [44, 128] on span "EDIT JOB" at bounding box center [40, 130] width 27 height 7
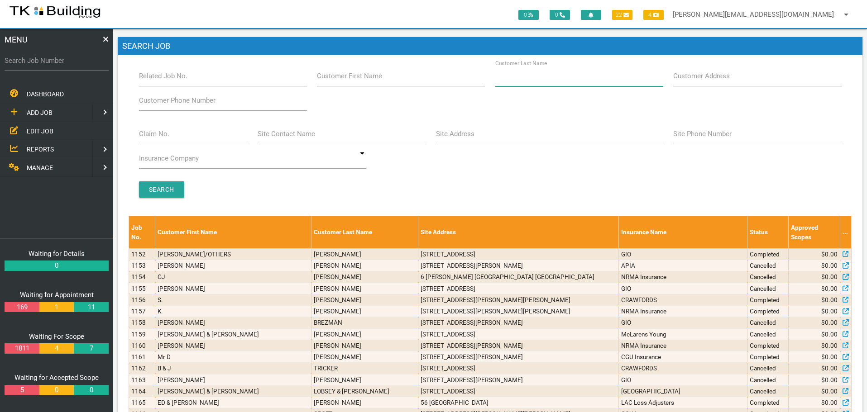
click at [575, 79] on input "Customer Last Name" at bounding box center [579, 76] width 168 height 21
type input "10005"
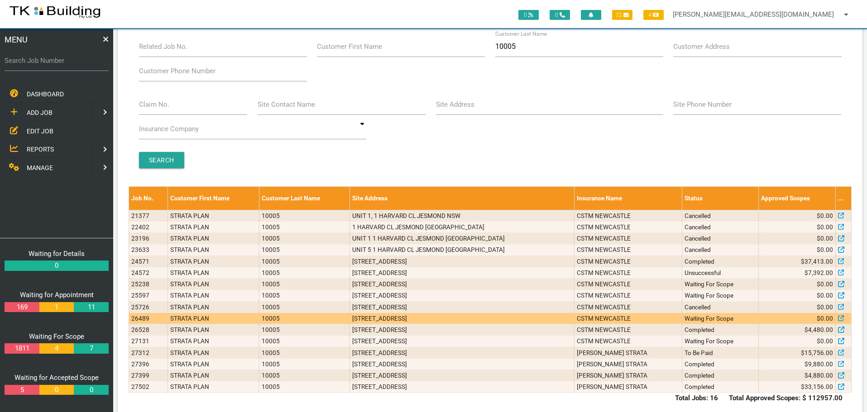
scroll to position [43, 0]
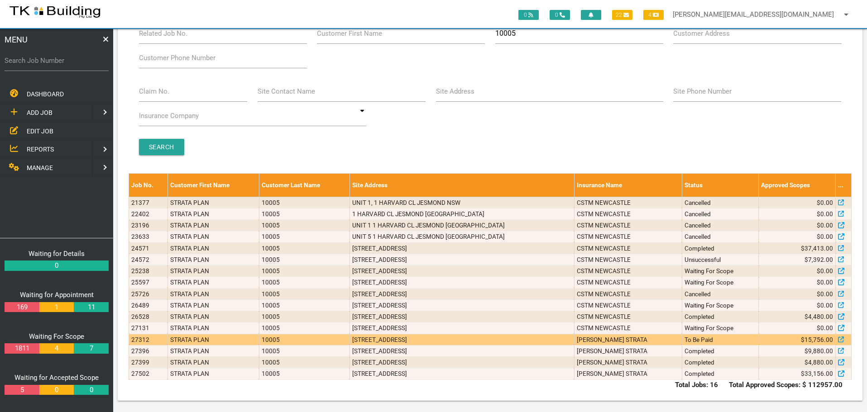
click at [682, 336] on td "To Be Paid" at bounding box center [720, 339] width 77 height 11
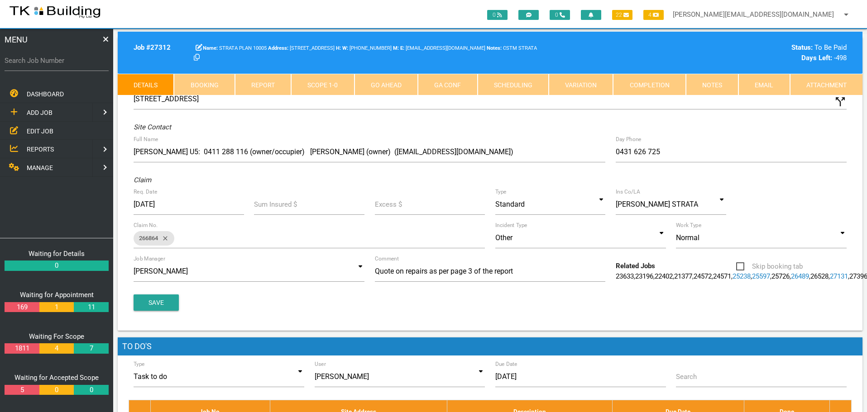
click at [710, 83] on link "Notes" at bounding box center [712, 85] width 53 height 22
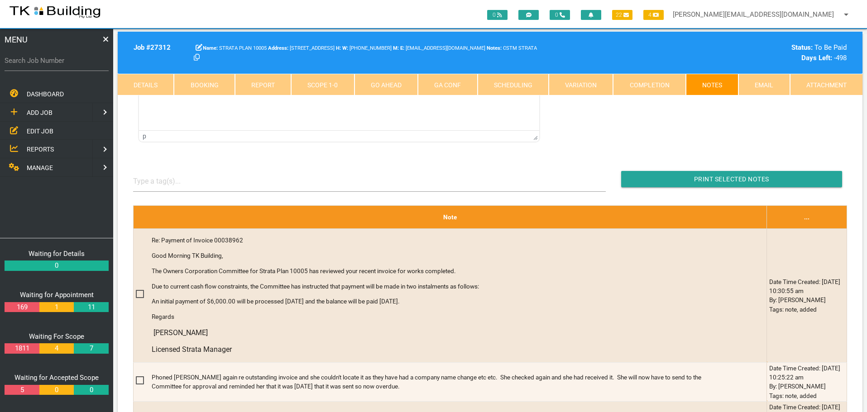
scroll to position [136, 0]
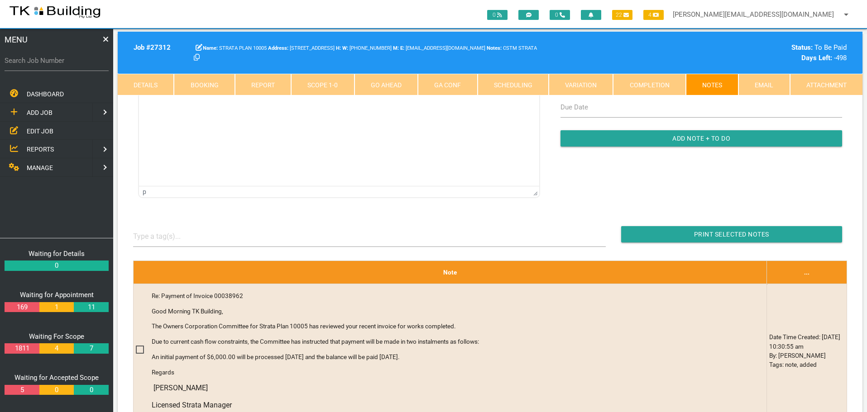
click at [38, 129] on span "EDIT JOB" at bounding box center [40, 130] width 27 height 7
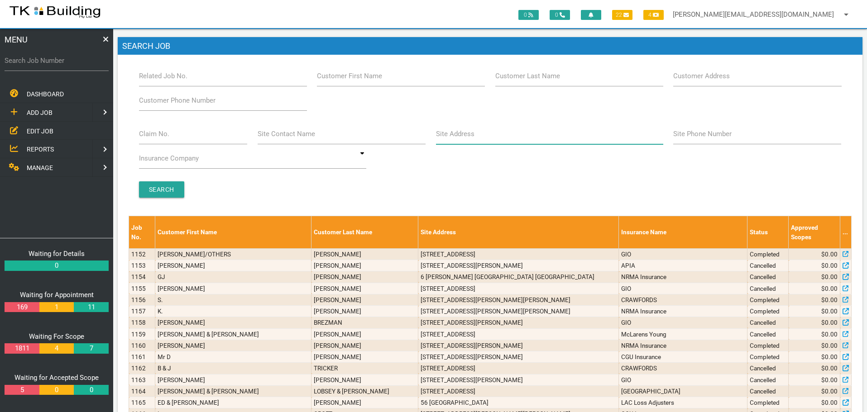
click at [526, 135] on input "Site Address" at bounding box center [549, 134] width 227 height 21
click at [584, 81] on input "Customer Last Name" at bounding box center [579, 76] width 168 height 21
type input "39392"
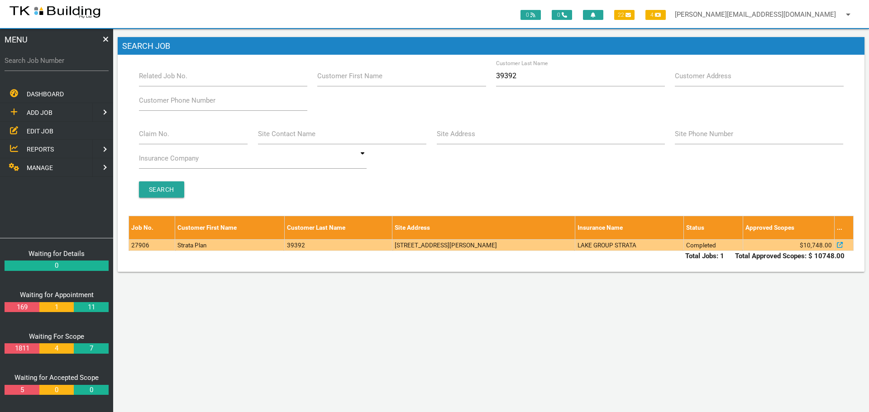
click at [509, 246] on td "1/13 Furracabad Cl, Raymond Terrace NSW 2324, Australia" at bounding box center [484, 245] width 182 height 11
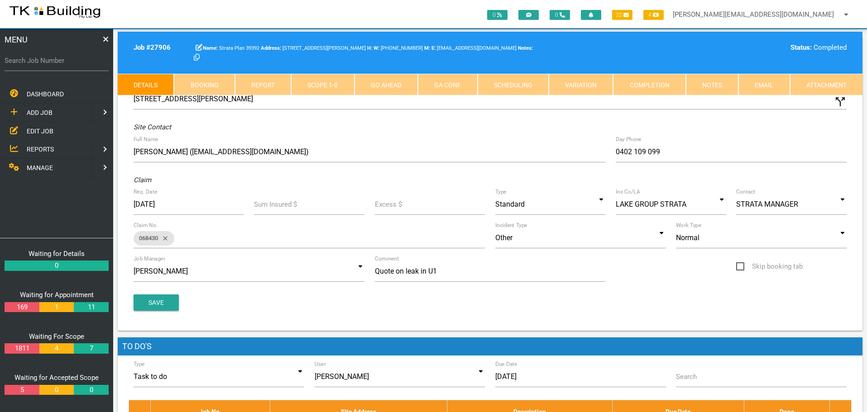
click at [707, 84] on link "Notes" at bounding box center [712, 85] width 53 height 22
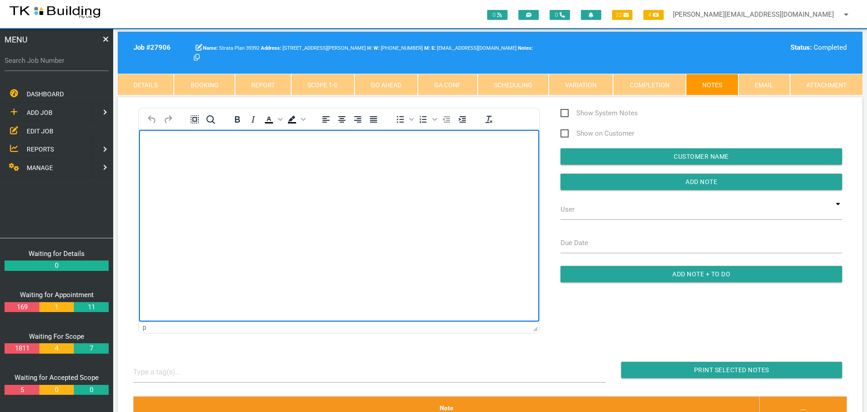
click at [149, 152] on body "Rich Text Area. Press ALT-0 for help." at bounding box center [339, 156] width 400 height 30
click at [155, 151] on body "Rich Text Area. Press ALT-0 for help." at bounding box center [339, 156] width 400 height 30
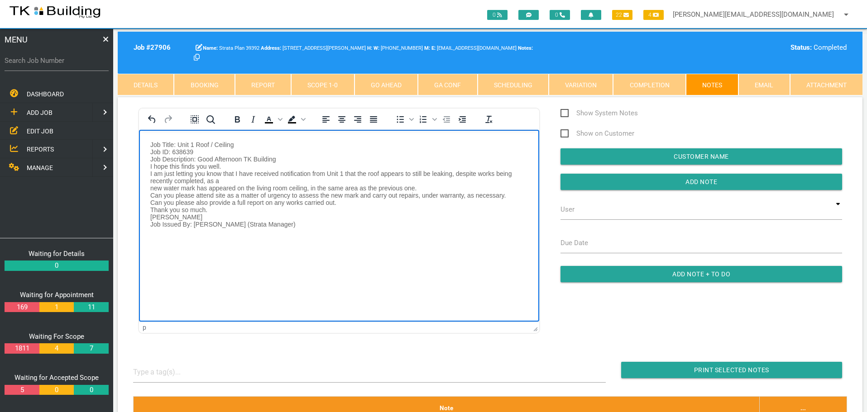
click at [240, 143] on p "Job Title: Unit 1 Roof / Ceiling Job ID: 638639 Job Description: Good Afternoon…" at bounding box center [339, 184] width 378 height 87
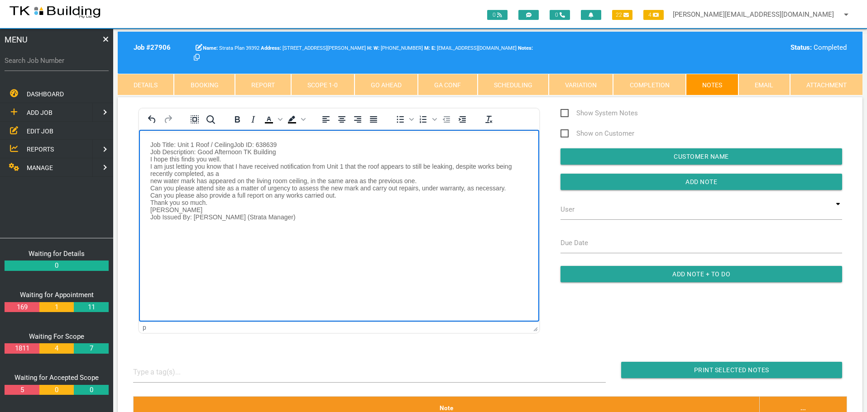
click at [297, 144] on p "Job Title: Unit 1 Roof / Ceiling Job ID: 638639 Job Description: Good Afternoon…" at bounding box center [339, 181] width 378 height 80
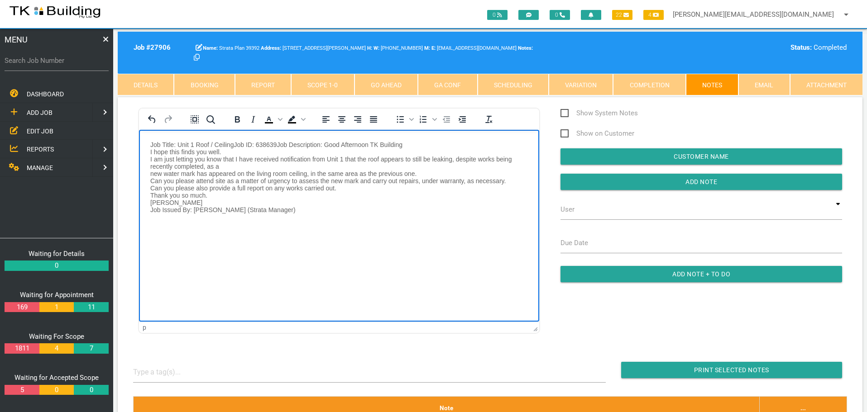
click at [230, 150] on p "Job Title: Unit 1 Roof / Ceiling Job ID: 638639 Job Description: Good Afternoon…" at bounding box center [339, 177] width 378 height 72
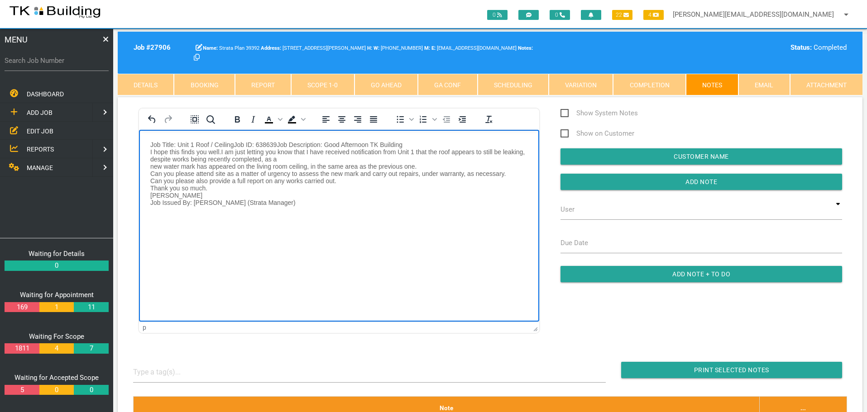
click at [310, 159] on p "Job Title: Unit 1 Roof / Ceiling Job ID: 638639 Job Description: Good Afternoon…" at bounding box center [339, 173] width 378 height 65
click at [202, 165] on p "Job Title: Unit 1 Roof / Ceiling Job ID: 638639 Job Description: Good Afternoon…" at bounding box center [339, 173] width 378 height 65
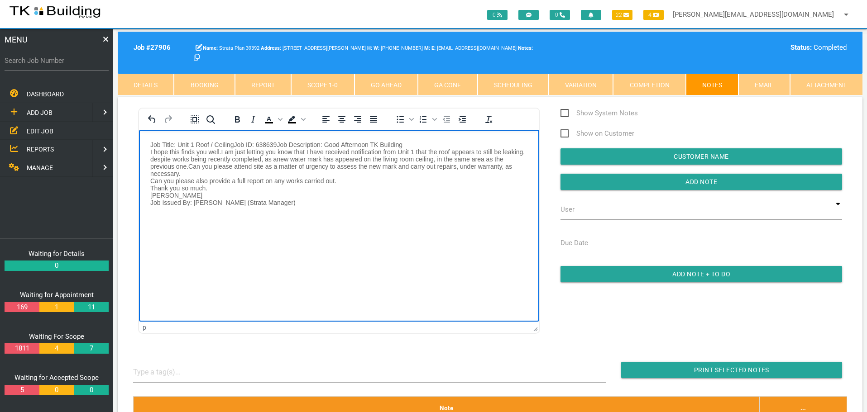
click at [190, 173] on p "Job Title: Unit 1 Roof / Ceiling Job ID: 638639 Job Description: Good Afternoon…" at bounding box center [339, 173] width 378 height 65
click at [378, 177] on p "Job Title: Unit 1 Roof / Ceiling Job ID: 638639 Job Description: Good Afternoon…" at bounding box center [339, 170] width 378 height 58
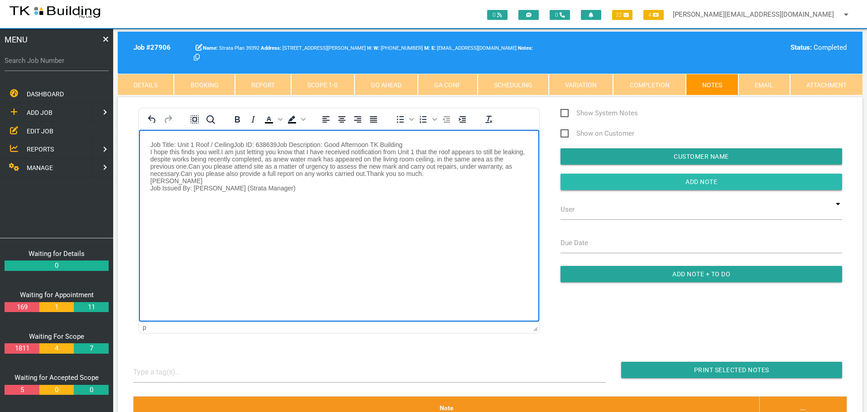
click at [606, 181] on input "Add Note" at bounding box center [701, 182] width 282 height 16
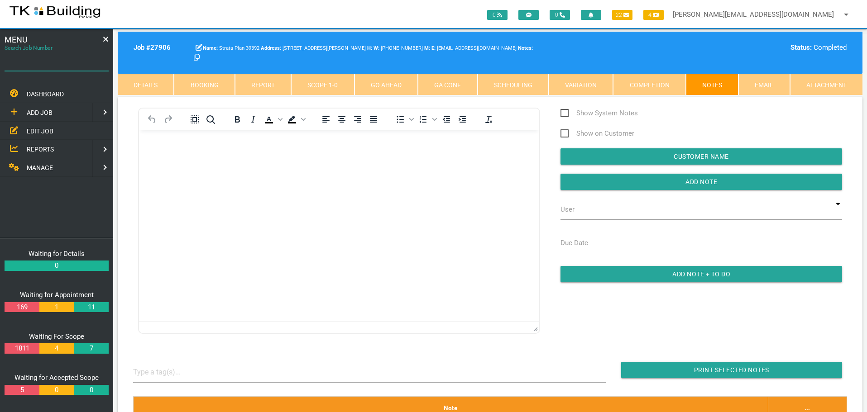
click at [36, 68] on input "Search Job Number" at bounding box center [57, 60] width 104 height 21
type input "27938"
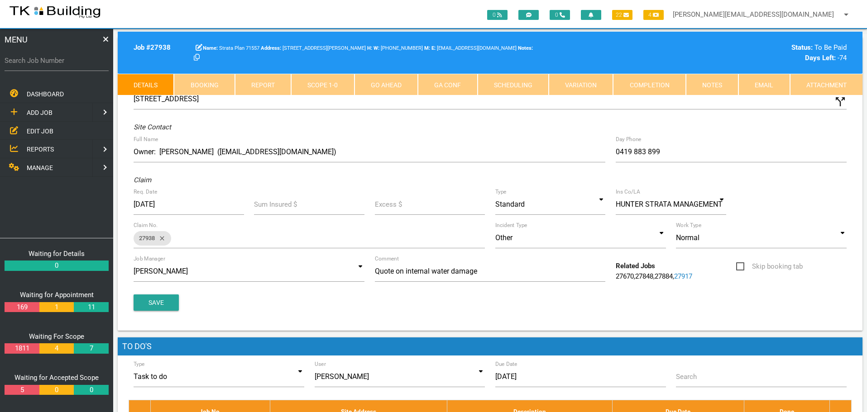
click at [727, 88] on link "Notes" at bounding box center [712, 85] width 53 height 22
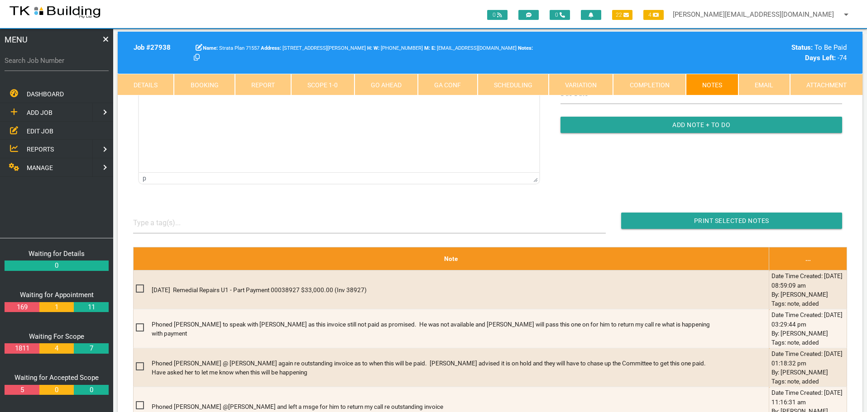
scroll to position [181, 0]
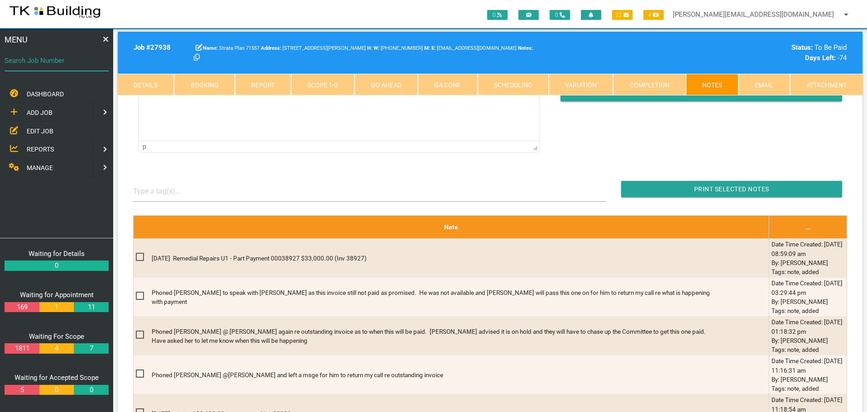
click at [58, 67] on input "Search Job Number" at bounding box center [57, 60] width 104 height 21
type input "27801"
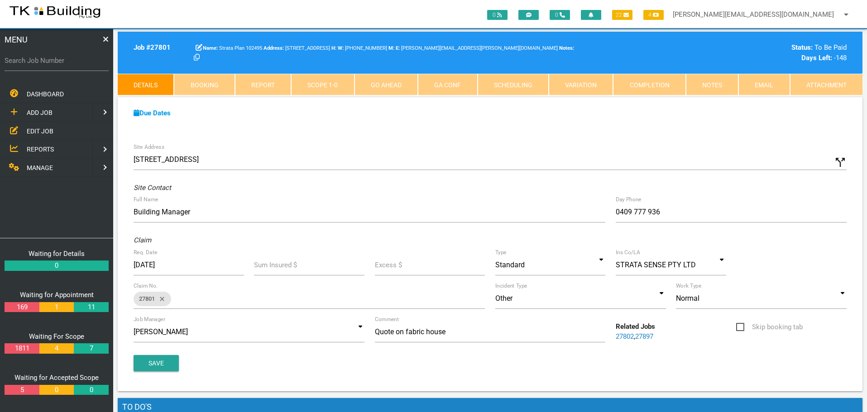
click at [43, 66] on label "Search Job Number" at bounding box center [57, 61] width 104 height 10
click at [43, 66] on input "Search Job Number" at bounding box center [57, 60] width 104 height 21
type input "27764"
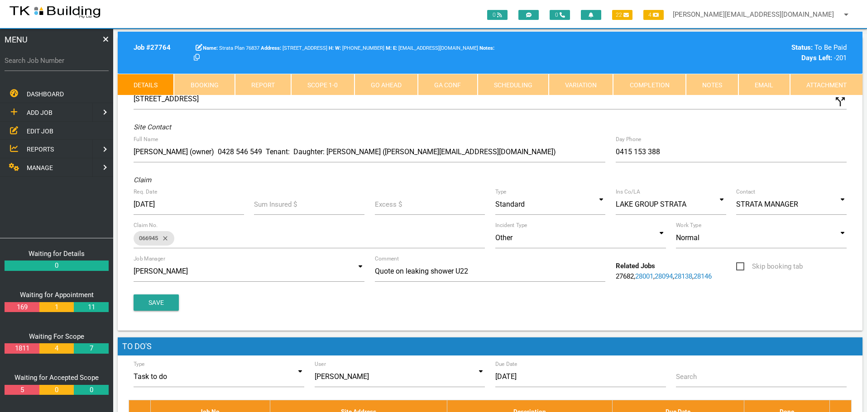
click at [721, 84] on link "Notes" at bounding box center [712, 85] width 53 height 22
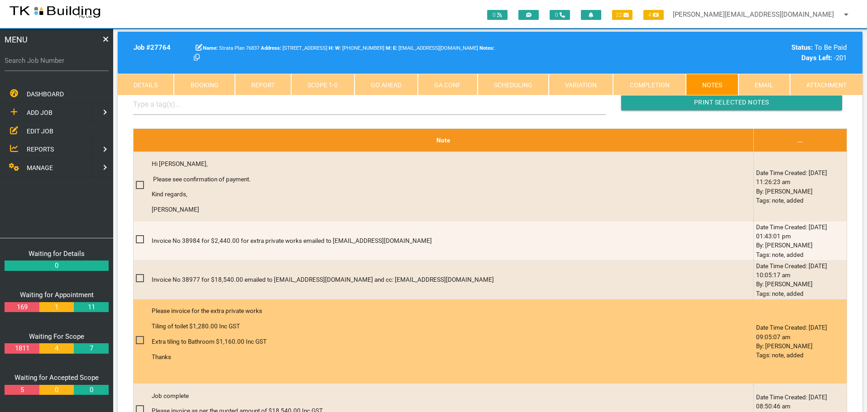
scroll to position [272, 0]
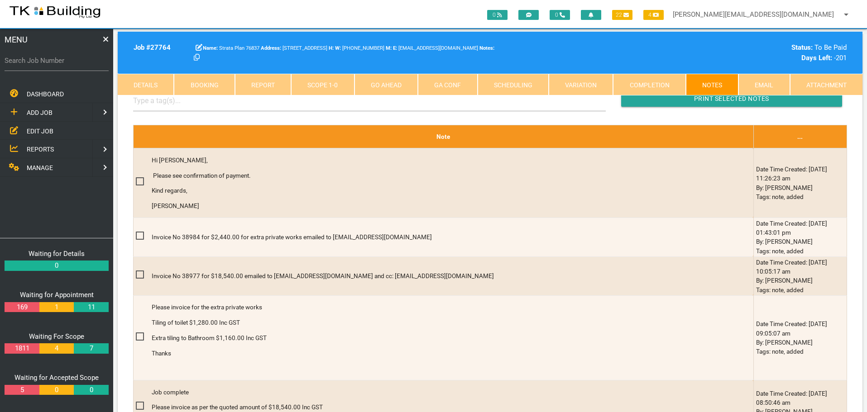
click at [68, 65] on label "Search Job Number" at bounding box center [57, 61] width 104 height 10
click at [68, 65] on input "Search Job Number" at bounding box center [57, 60] width 104 height 21
type input "27946"
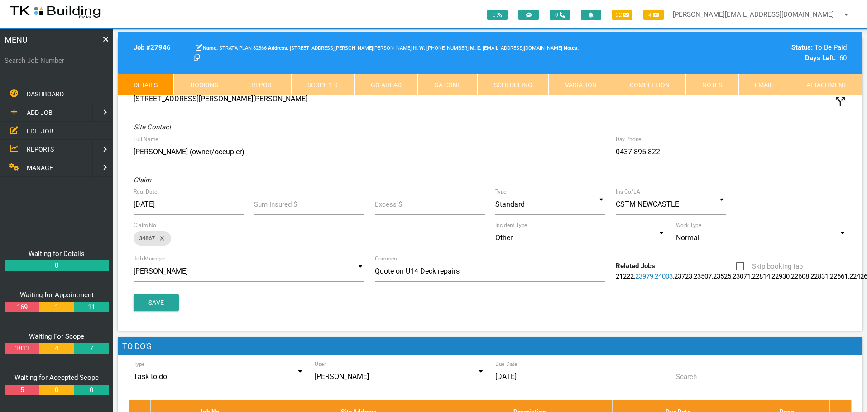
click at [716, 84] on link "Notes" at bounding box center [712, 85] width 53 height 22
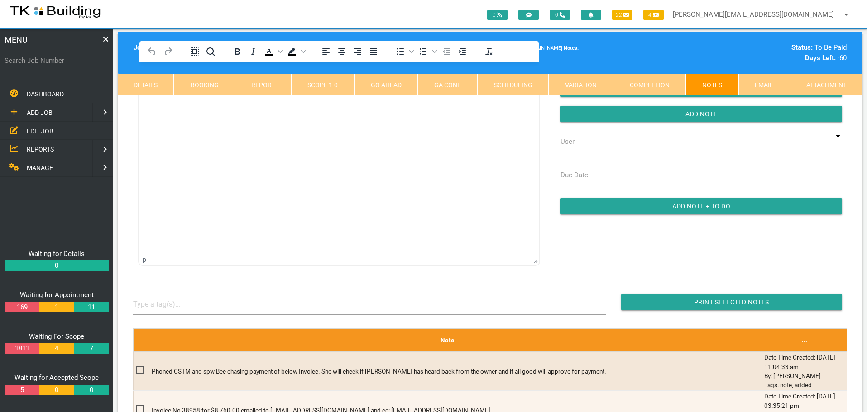
scroll to position [136, 0]
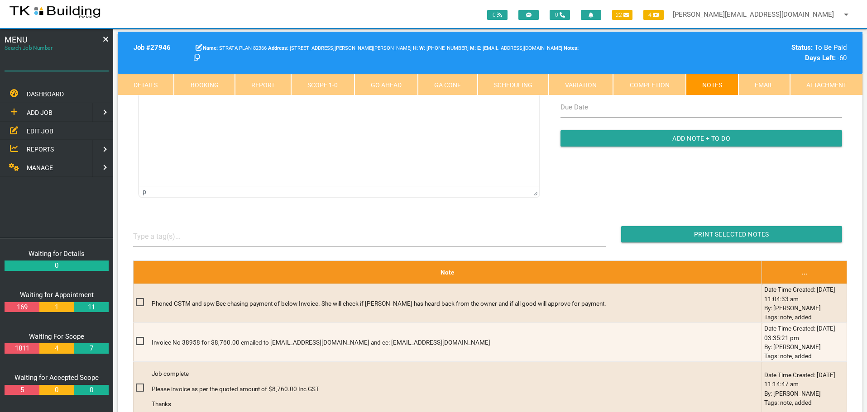
click at [53, 69] on input "Search Job Number" at bounding box center [57, 60] width 104 height 21
type input "27954"
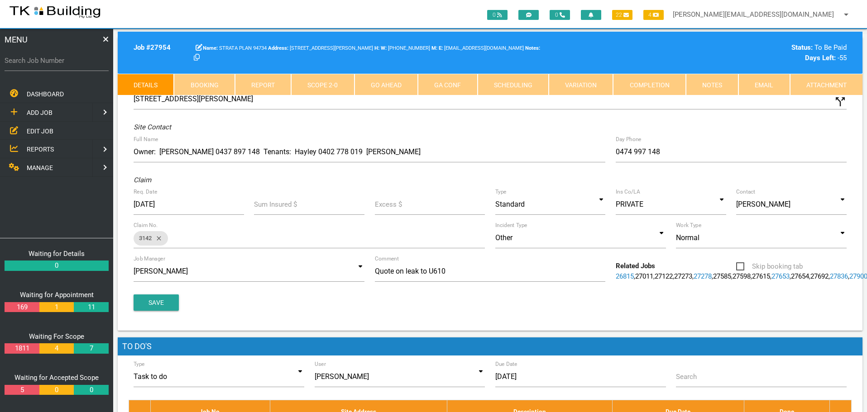
click at [706, 85] on link "Notes" at bounding box center [712, 85] width 53 height 22
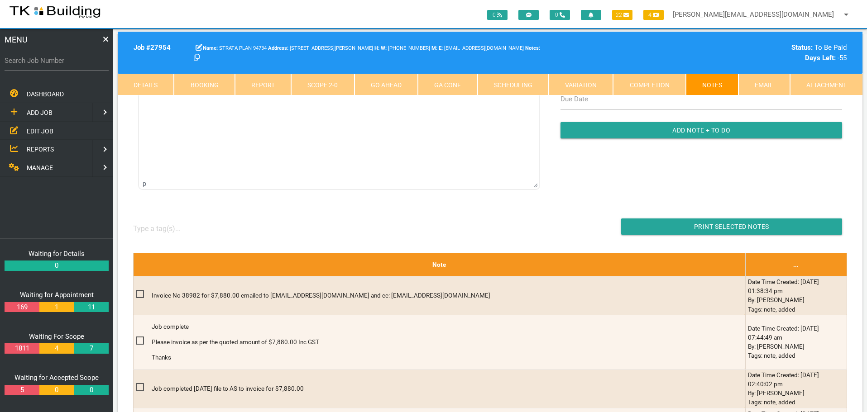
scroll to position [91, 0]
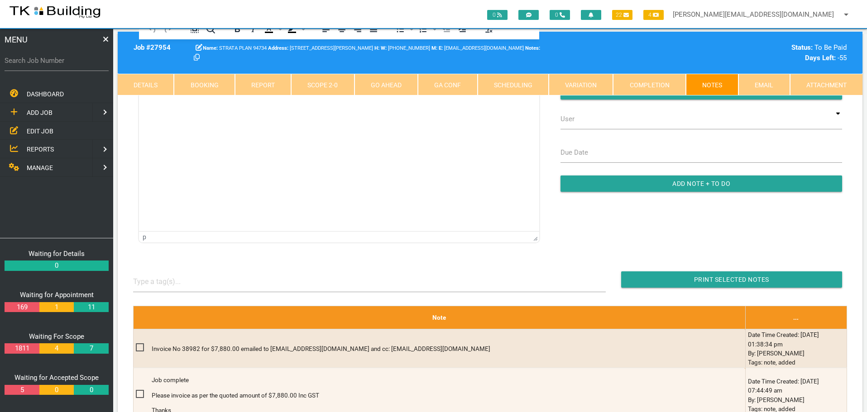
click at [79, 65] on label "Search Job Number" at bounding box center [57, 61] width 104 height 10
click at [79, 65] on input "Search Job Number" at bounding box center [57, 60] width 104 height 21
type input "27938"
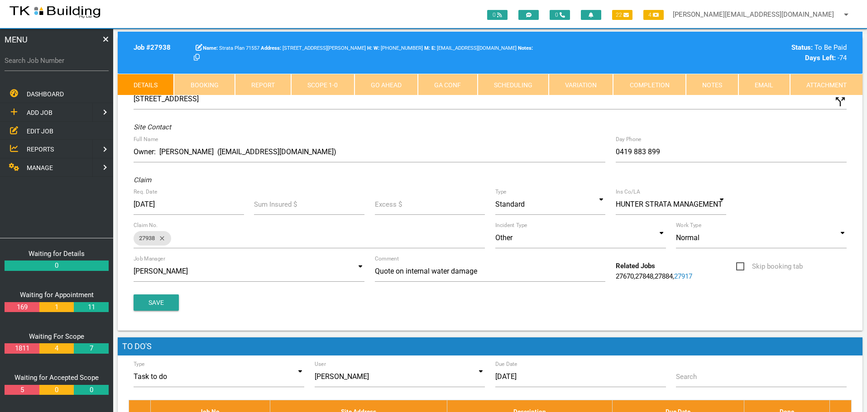
click at [723, 81] on link "Notes" at bounding box center [712, 85] width 53 height 22
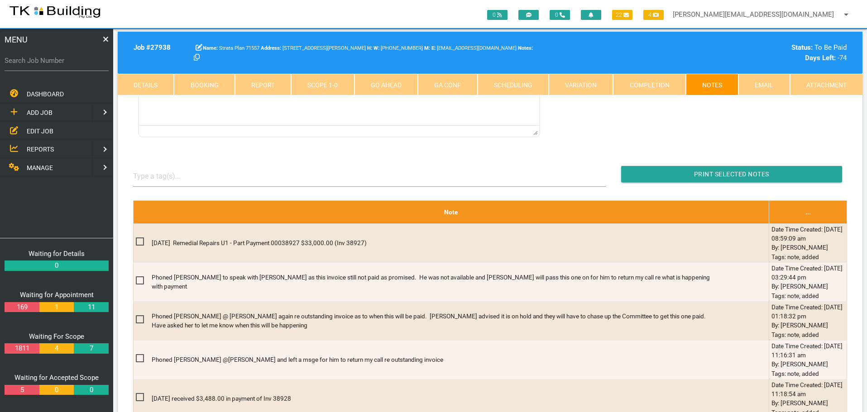
scroll to position [153, 0]
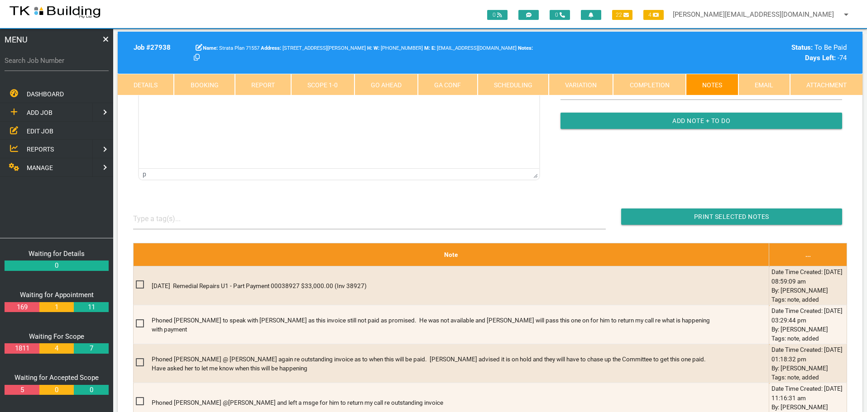
click at [43, 132] on span "EDIT JOB" at bounding box center [40, 130] width 27 height 7
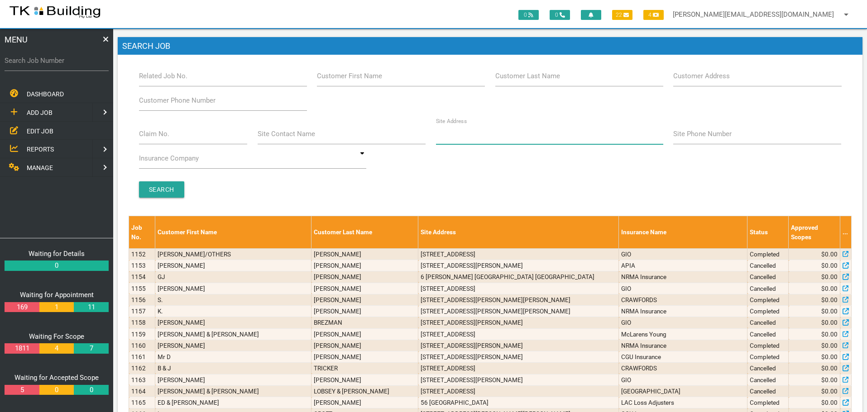
click at [503, 134] on input "Site Address" at bounding box center [549, 134] width 227 height 21
type input "18 Grayson"
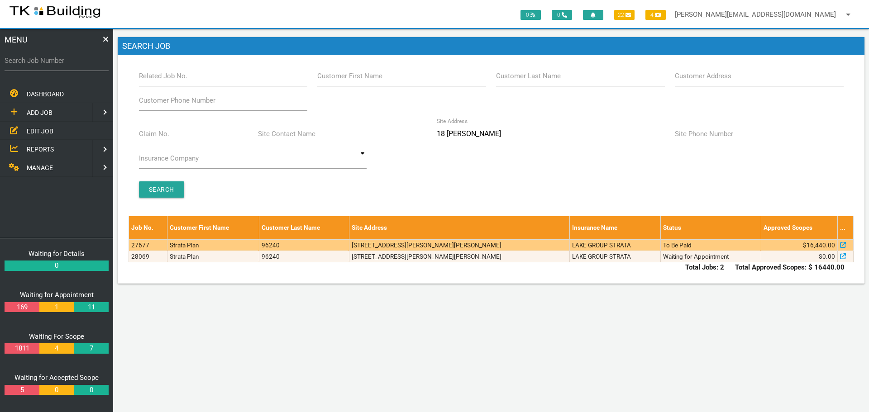
click at [534, 247] on td "3/18 Grayson Ave, Kotara NSW 2289, Australia" at bounding box center [459, 245] width 220 height 11
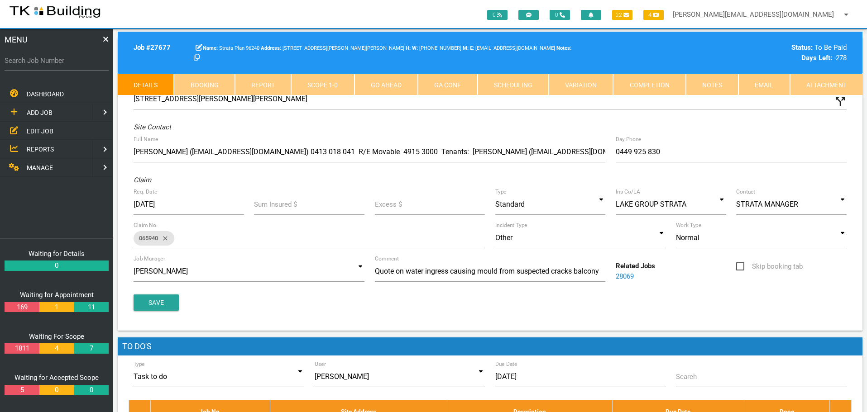
click at [708, 86] on link "Notes" at bounding box center [712, 85] width 53 height 22
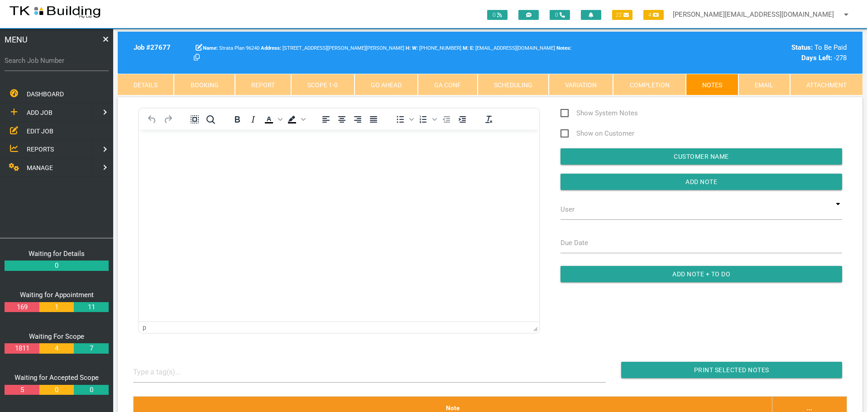
click at [212, 158] on body "Rich Text Area. Press ALT-0 for help." at bounding box center [339, 156] width 400 height 30
click at [71, 66] on input "Search Job Number" at bounding box center [57, 60] width 104 height 21
type input "27764"
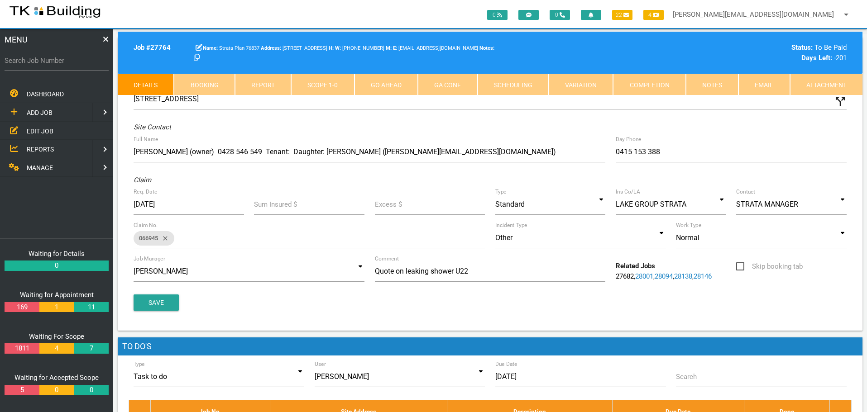
click at [713, 85] on link "Notes" at bounding box center [712, 85] width 53 height 22
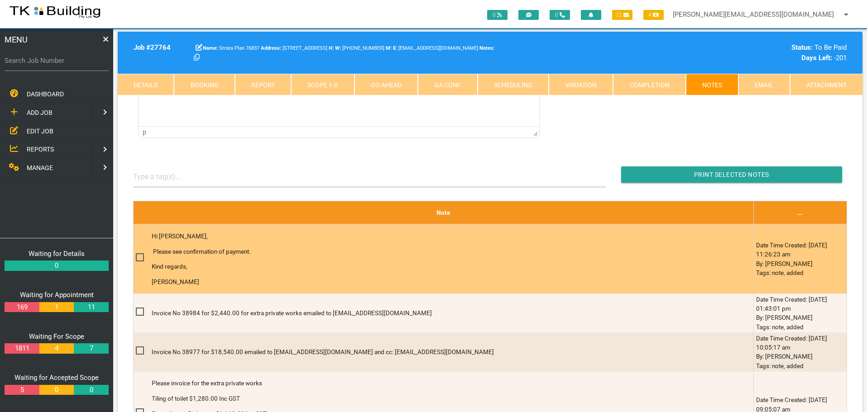
scroll to position [272, 0]
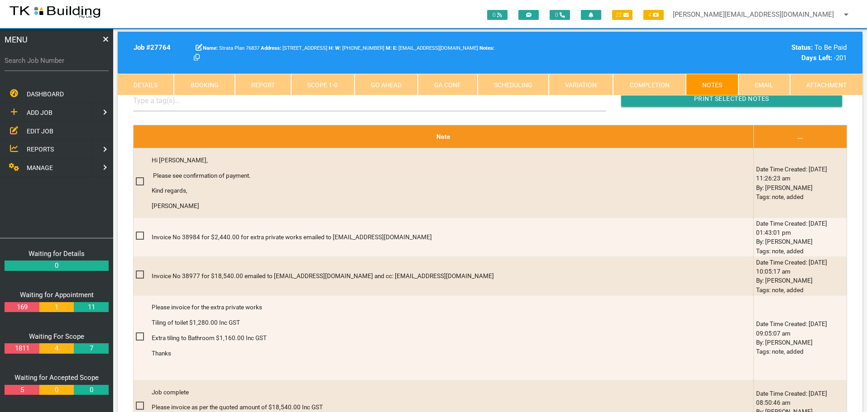
click at [60, 65] on label "Search Job Number" at bounding box center [57, 61] width 104 height 10
click at [60, 65] on input "Search Job Number" at bounding box center [57, 60] width 104 height 21
type input "28074"
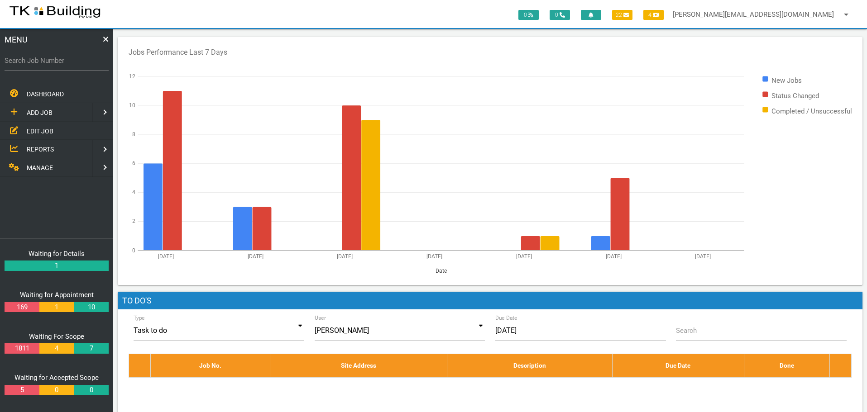
click at [40, 131] on span "EDIT JOB" at bounding box center [40, 130] width 27 height 7
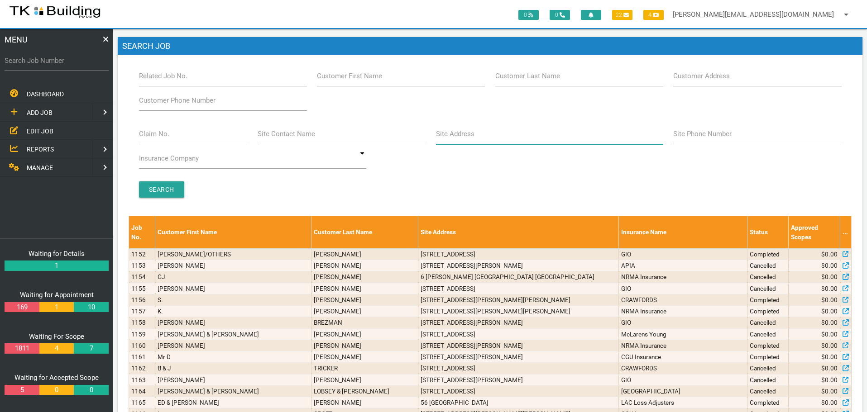
click at [487, 137] on input "Site Address" at bounding box center [549, 134] width 227 height 21
type input "[GEOGRAPHIC_DATA]"
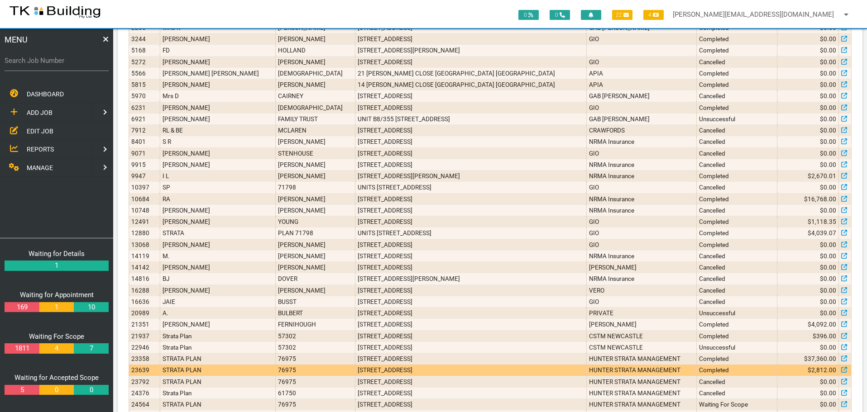
scroll to position [363, 0]
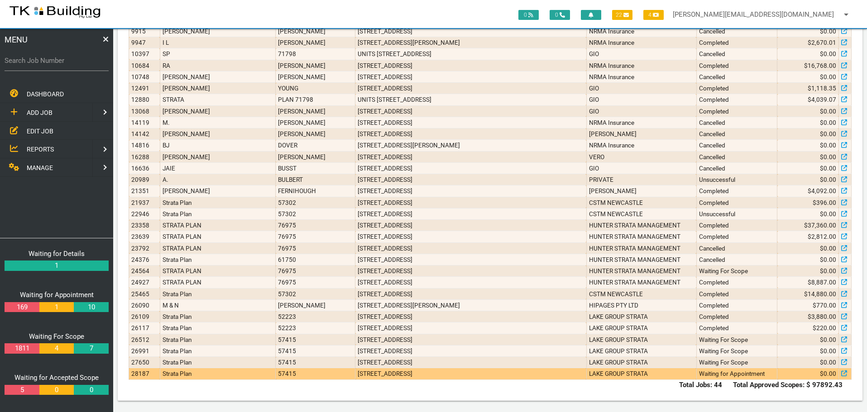
click at [368, 374] on td "[STREET_ADDRESS]" at bounding box center [470, 374] width 231 height 11
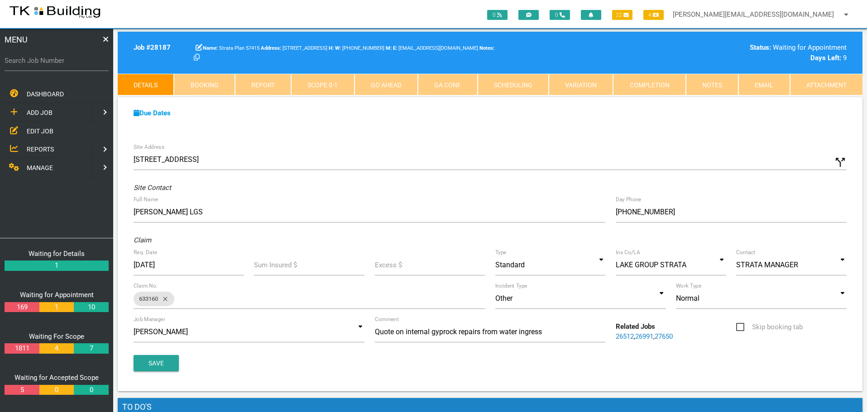
click at [216, 81] on link "Booking" at bounding box center [204, 85] width 61 height 22
select select "9"
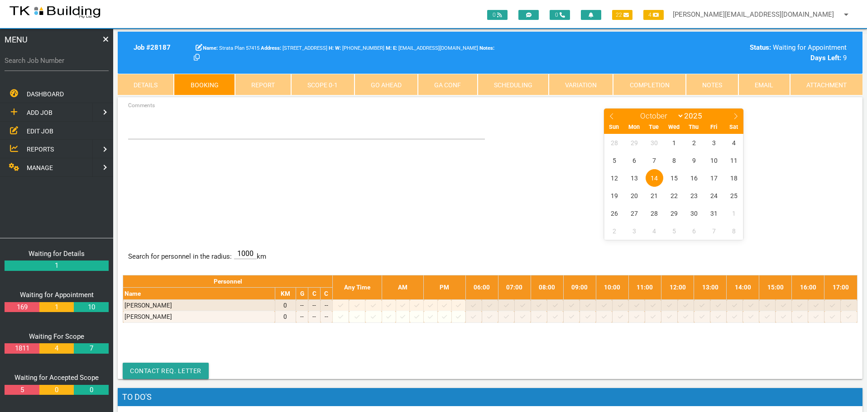
click at [144, 81] on link "Details" at bounding box center [146, 85] width 56 height 22
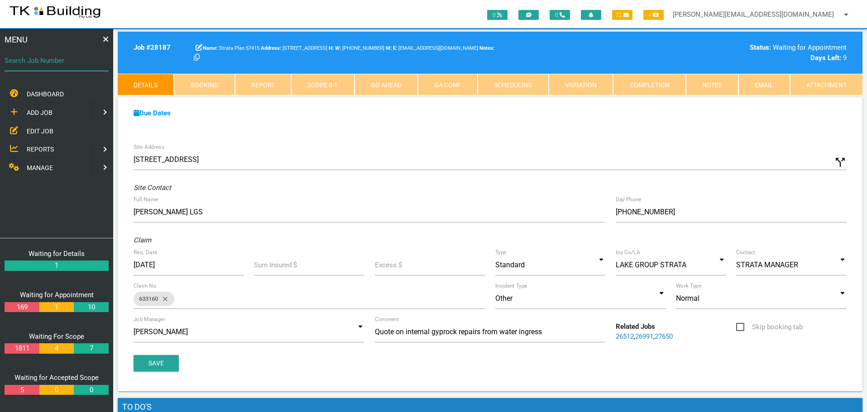
click at [45, 68] on input "Search Job Number" at bounding box center [57, 60] width 104 height 21
type input "28191"
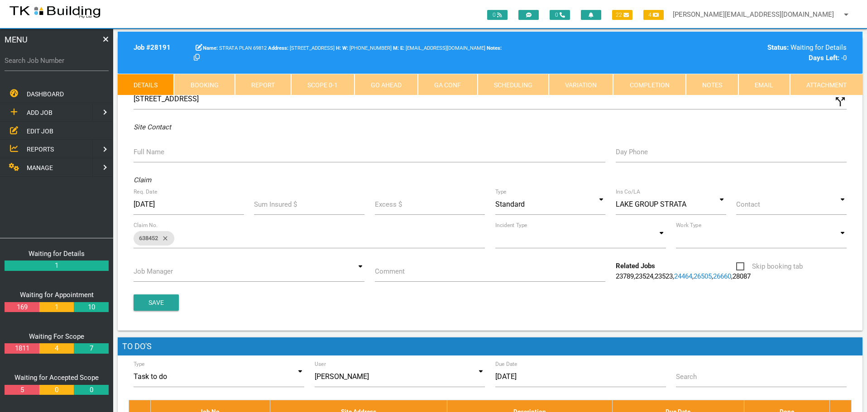
click at [153, 154] on label "Full Name" at bounding box center [149, 152] width 31 height 10
click at [153, 154] on input "Full Name" at bounding box center [370, 152] width 472 height 21
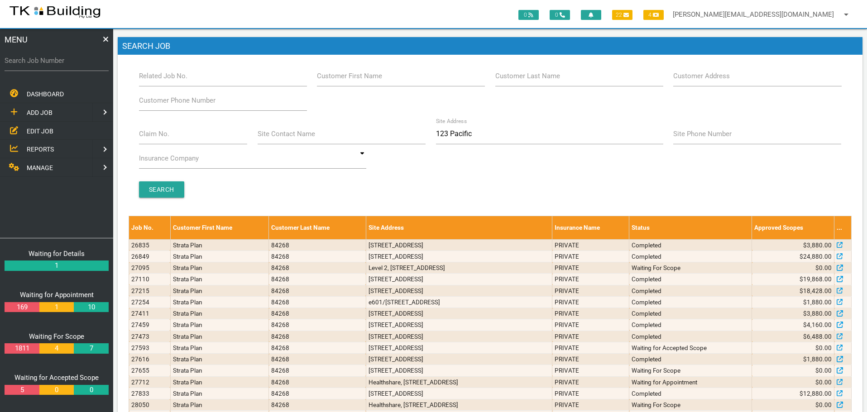
scroll to position [54, 0]
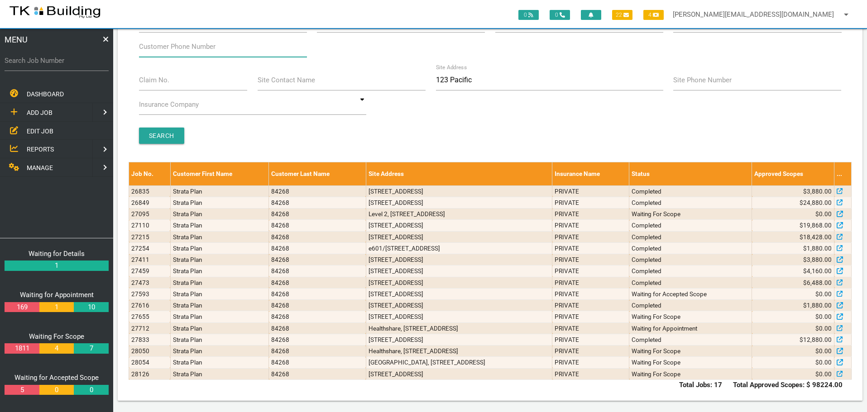
click at [192, 39] on input "Customer Phone Number" at bounding box center [223, 46] width 168 height 21
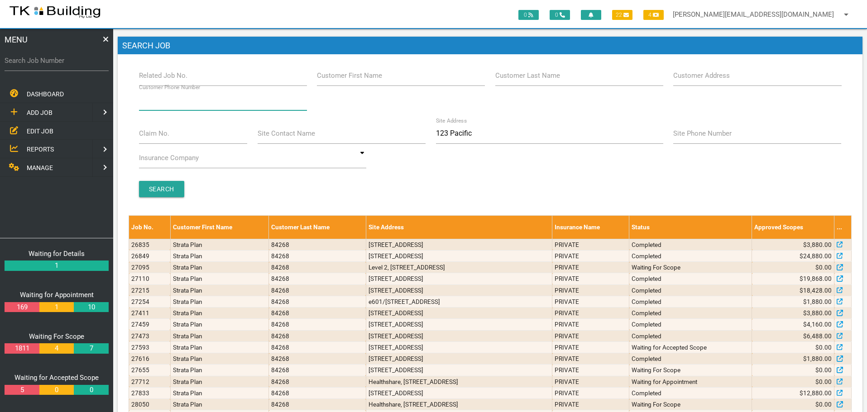
scroll to position [0, 0]
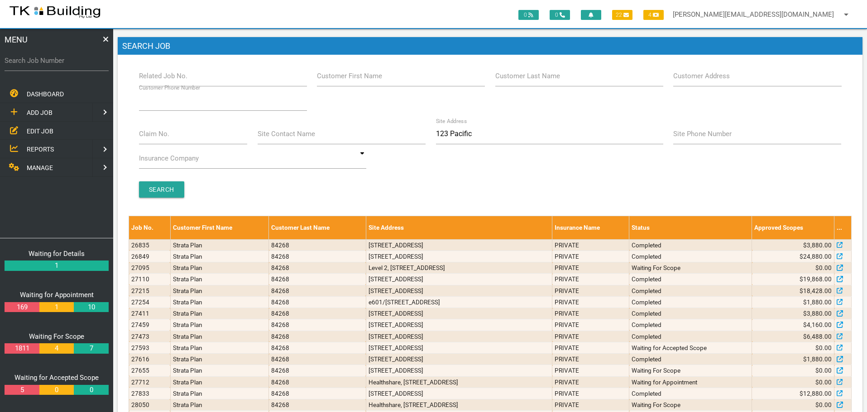
click at [40, 131] on span "EDIT JOB" at bounding box center [40, 130] width 27 height 7
click at [43, 127] on span "EDIT JOB" at bounding box center [40, 130] width 27 height 7
click at [41, 147] on span "REPORTS" at bounding box center [40, 149] width 27 height 7
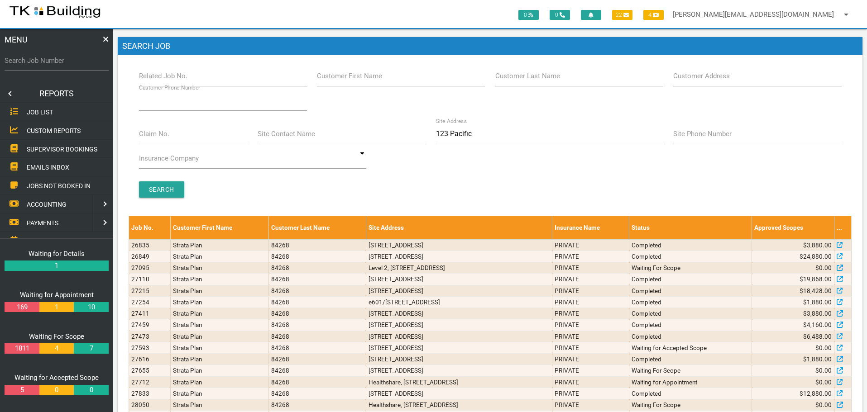
click at [62, 146] on span "SUPERVISOR BOOKINGS" at bounding box center [62, 148] width 71 height 7
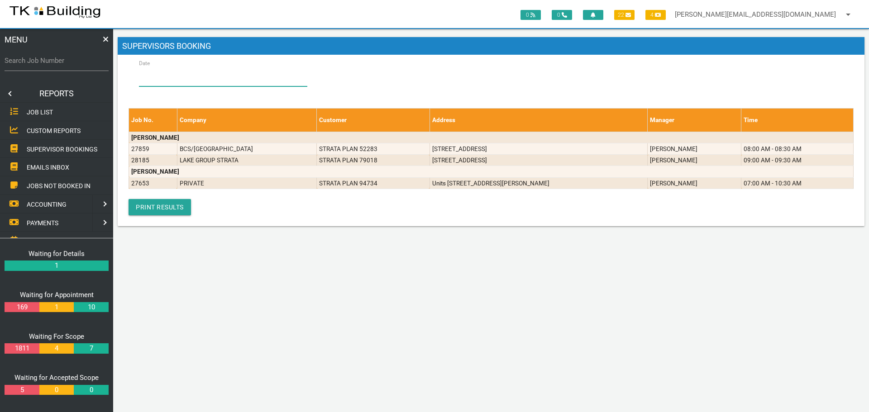
click at [166, 81] on input "Date" at bounding box center [223, 76] width 168 height 21
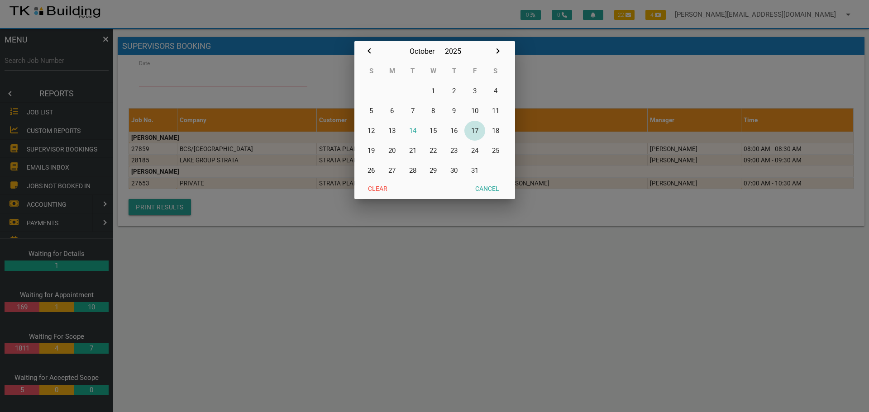
click at [474, 131] on button "17" at bounding box center [475, 131] width 21 height 20
type input "17/10/2025"
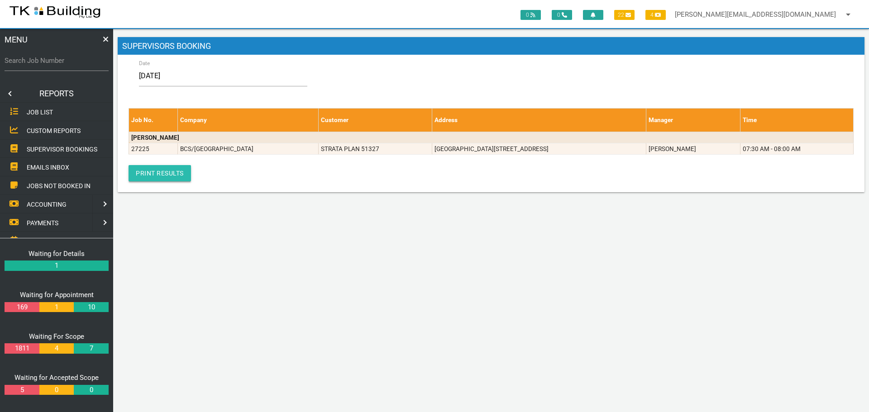
click at [146, 180] on link "Print Results" at bounding box center [160, 173] width 62 height 16
click at [10, 91] on link at bounding box center [9, 94] width 18 height 18
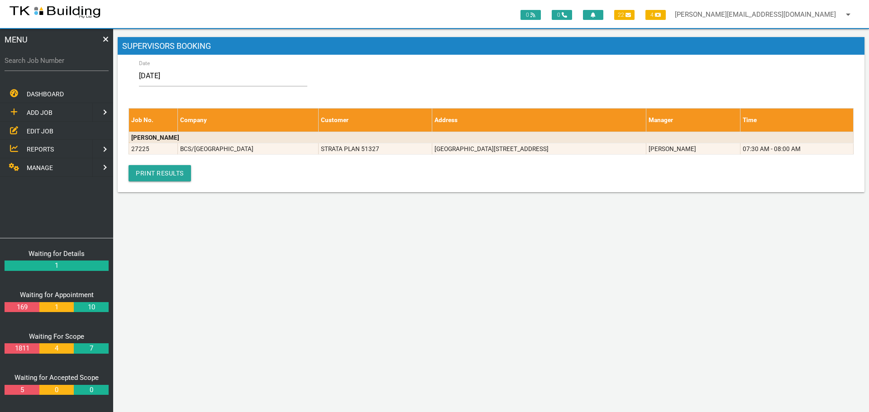
click at [124, 130] on div "Date Clear Cancel Ok 17/10/2025 Job No. Company Customer Address Manager Time A…" at bounding box center [491, 123] width 747 height 137
click at [33, 129] on span "EDIT JOB" at bounding box center [40, 130] width 27 height 7
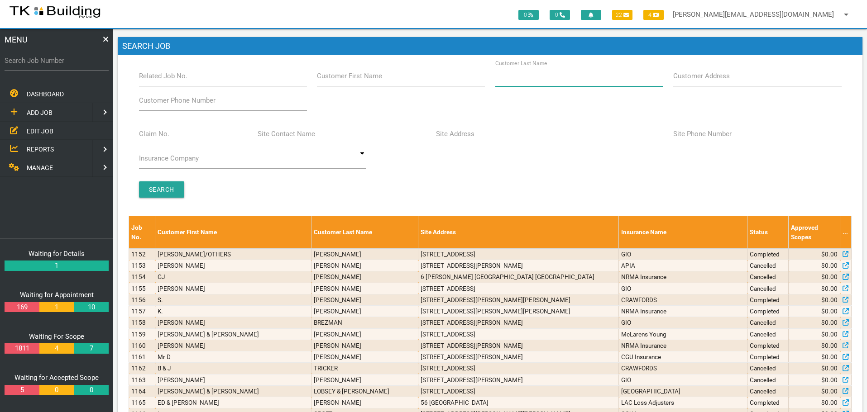
click at [567, 84] on input "Customer Last Name" at bounding box center [579, 76] width 168 height 21
type input "93478"
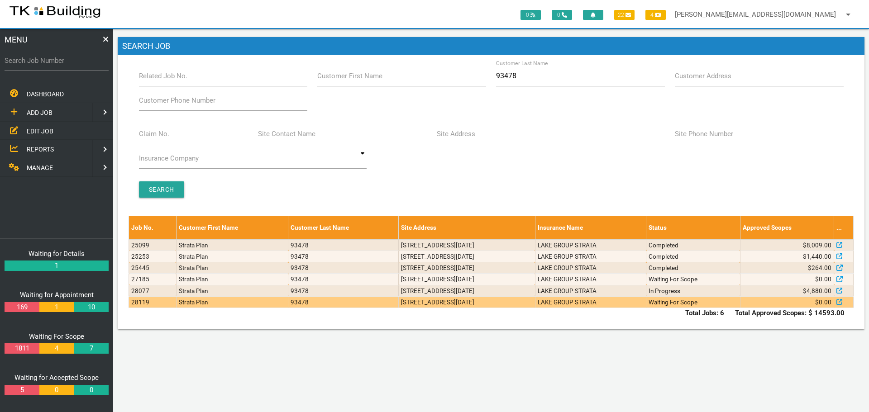
click at [640, 304] on td "LAKE GROUP STRATA" at bounding box center [590, 302] width 111 height 11
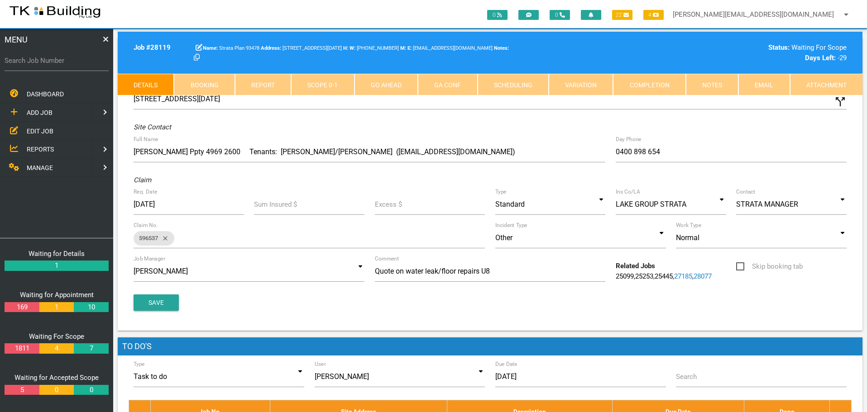
click at [718, 87] on link "Notes" at bounding box center [712, 85] width 53 height 22
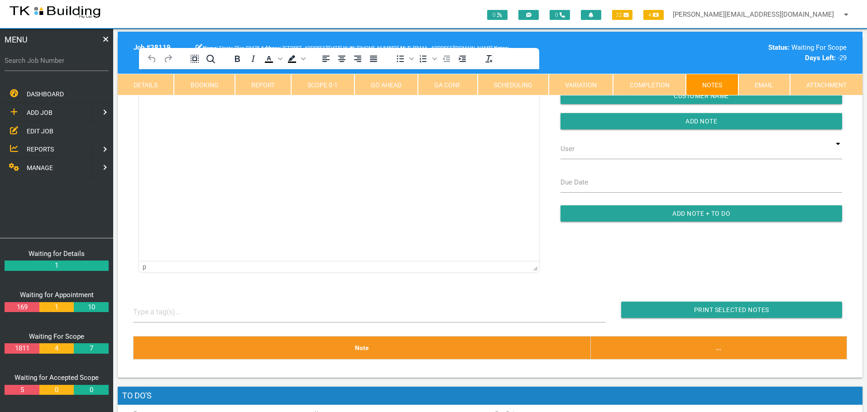
click at [210, 85] on link "Booking" at bounding box center [204, 85] width 61 height 22
select select "9"
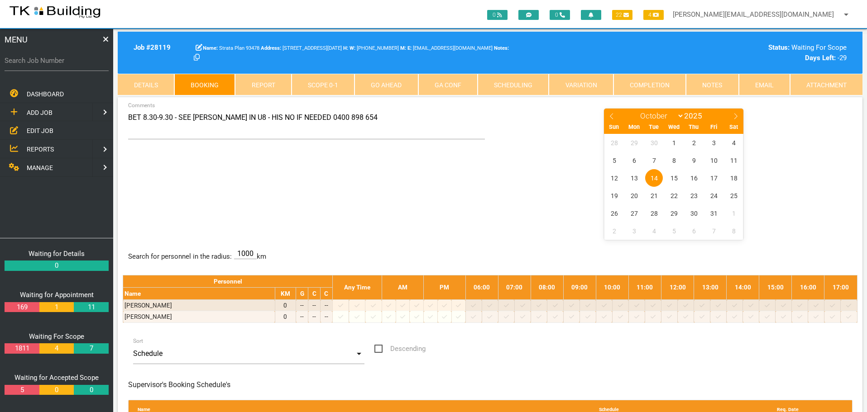
select select "9"
drag, startPoint x: 0, startPoint y: 0, endPoint x: 41, endPoint y: 70, distance: 81.4
click at [41, 70] on input "Search Job Number" at bounding box center [57, 60] width 104 height 21
type input "27957"
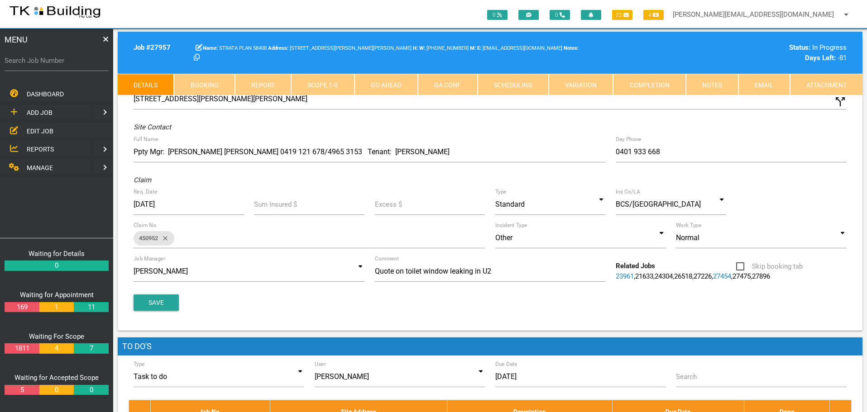
click at [704, 83] on link "Notes" at bounding box center [712, 85] width 53 height 22
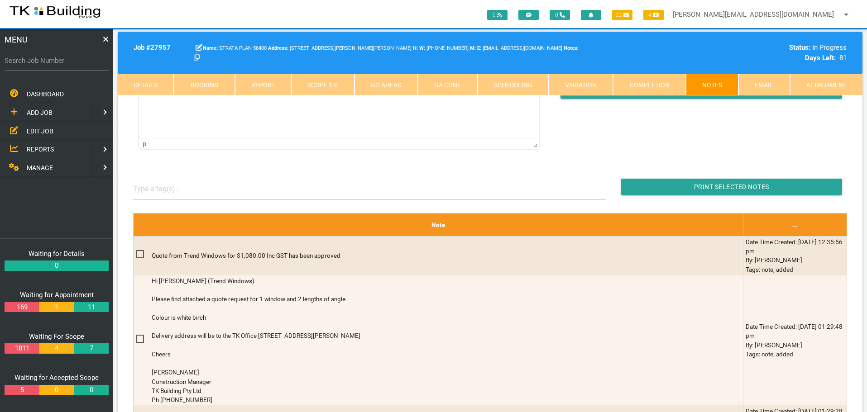
scroll to position [136, 0]
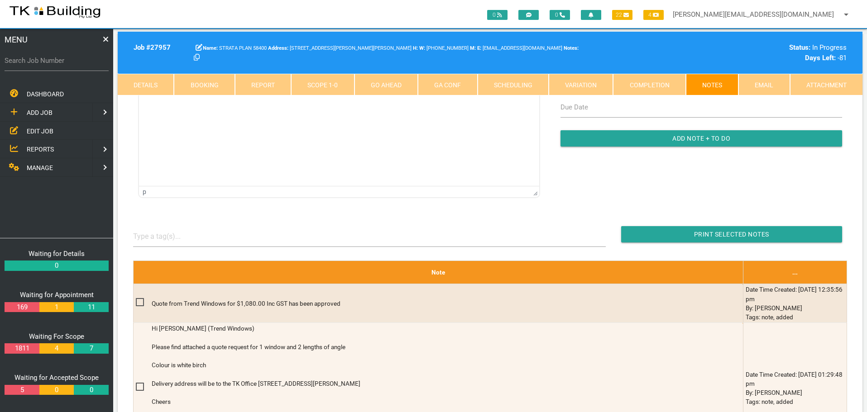
click at [332, 79] on link "Scope 1 - 0" at bounding box center [322, 85] width 63 height 22
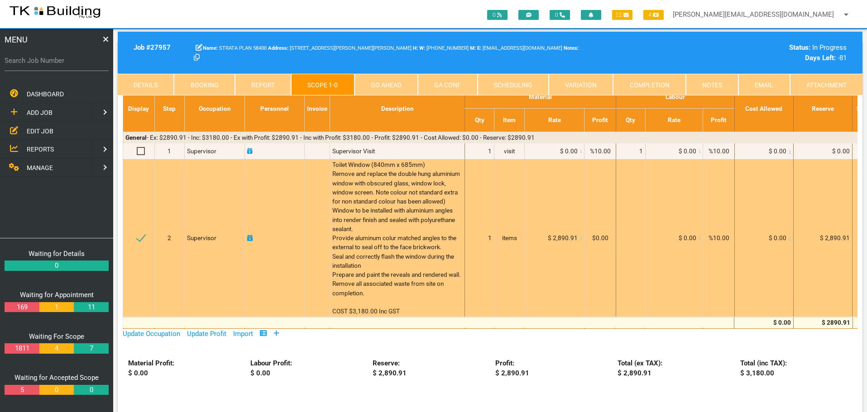
scroll to position [0, 0]
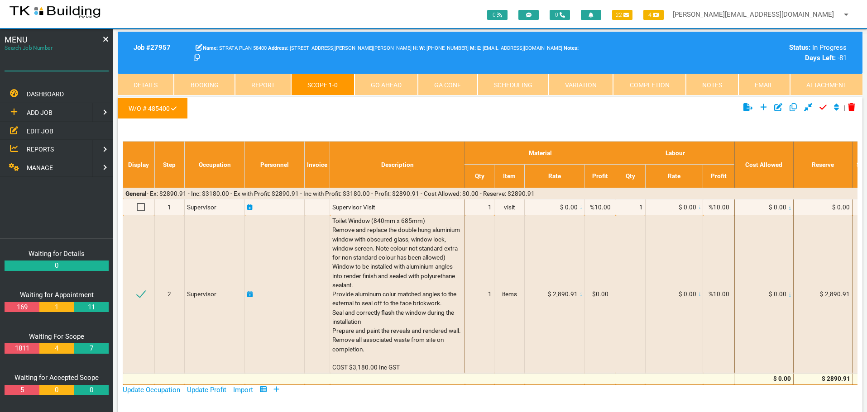
click at [46, 68] on input "Search Job Number" at bounding box center [57, 60] width 104 height 21
type input "27919"
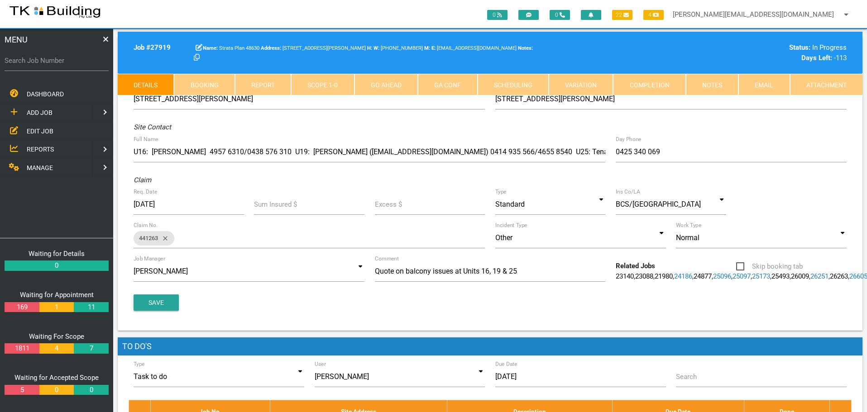
click at [718, 84] on link "Notes" at bounding box center [712, 85] width 53 height 22
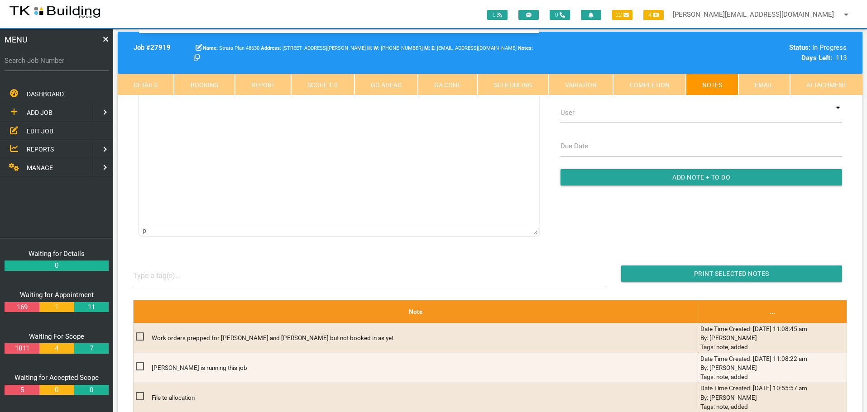
scroll to position [153, 0]
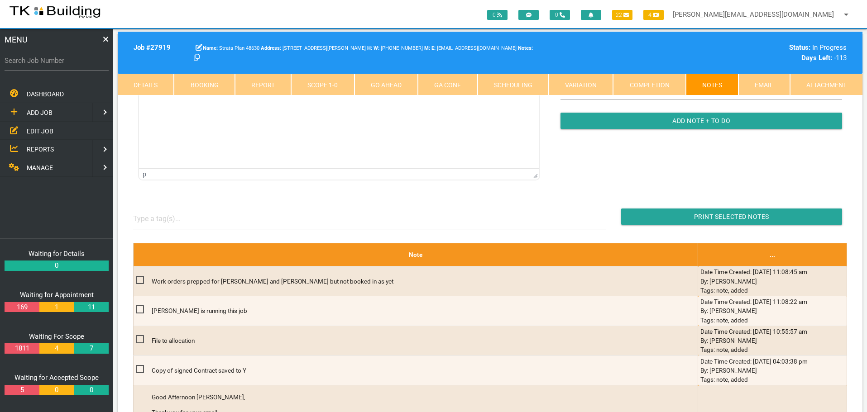
click at [217, 84] on link "Booking" at bounding box center [204, 85] width 61 height 22
select select "9"
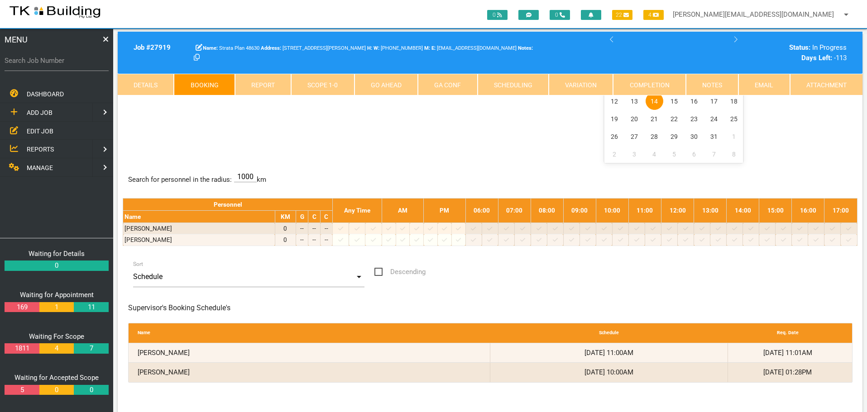
scroll to position [0, 0]
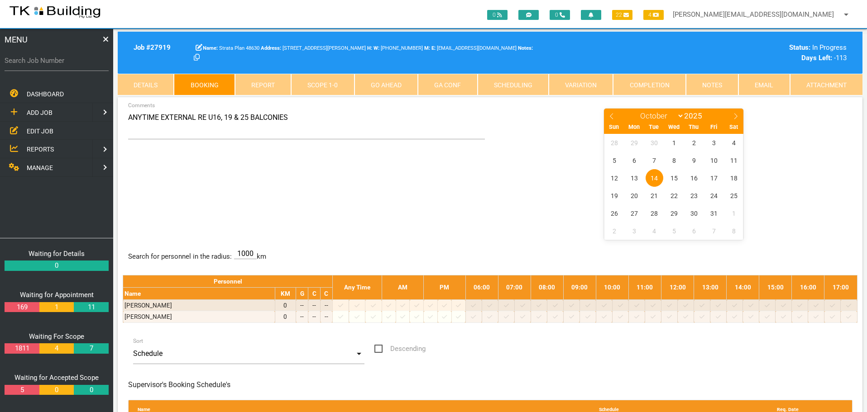
click at [326, 86] on link "Scope 1 - 0" at bounding box center [322, 85] width 63 height 22
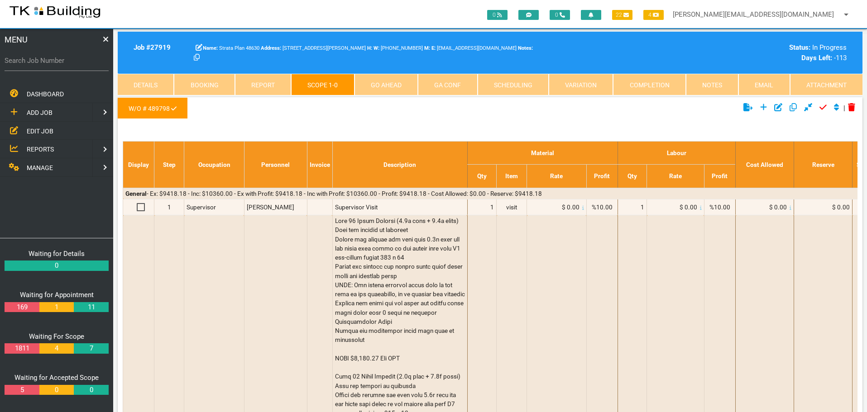
click at [707, 86] on link "Notes" at bounding box center [712, 85] width 53 height 22
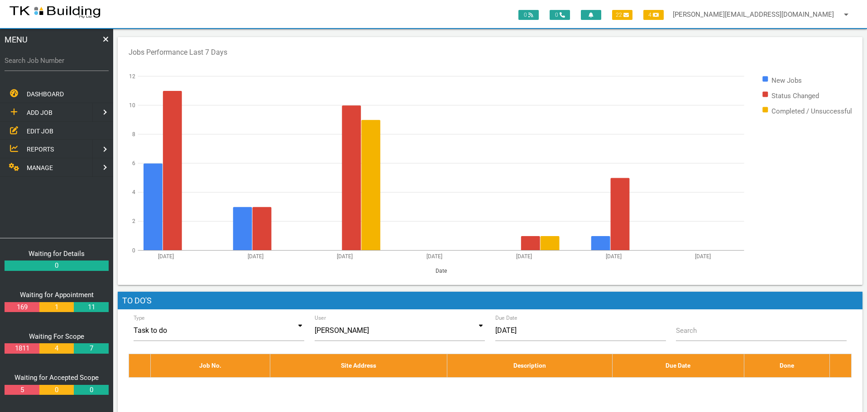
click at [35, 64] on label "Search Job Number" at bounding box center [57, 61] width 104 height 10
click at [35, 64] on input "Search Job Number" at bounding box center [57, 60] width 104 height 21
type input "28074"
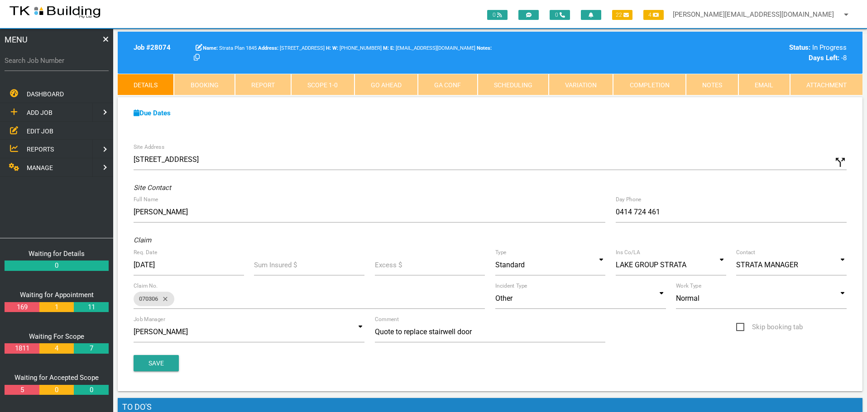
click at [704, 84] on link "Notes" at bounding box center [712, 85] width 53 height 22
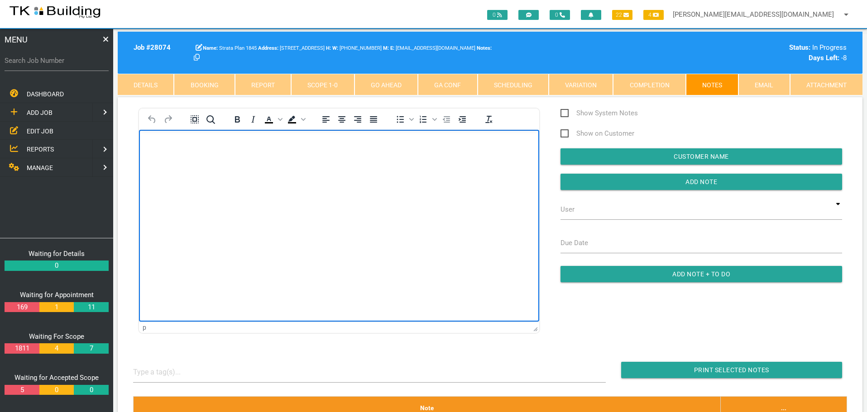
click at [169, 152] on body "Rich Text Area. Press ALT-0 for help." at bounding box center [339, 156] width 400 height 30
click at [300, 144] on p "AS collecting door [DATE][DATE] from [GEOGRAPHIC_DATA]" at bounding box center [339, 144] width 378 height 7
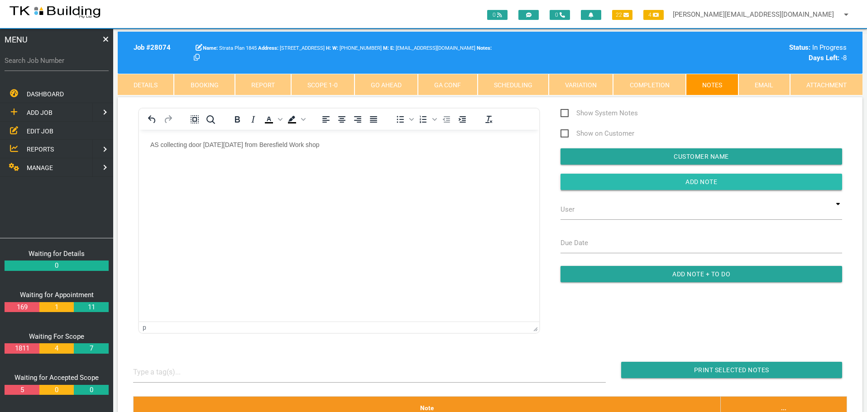
click at [629, 182] on input "button" at bounding box center [701, 182] width 282 height 16
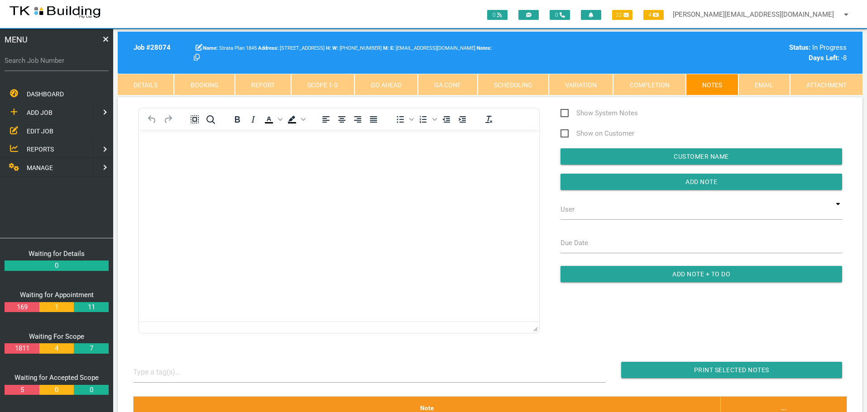
click at [206, 80] on link "Booking" at bounding box center [204, 85] width 61 height 22
select select "9"
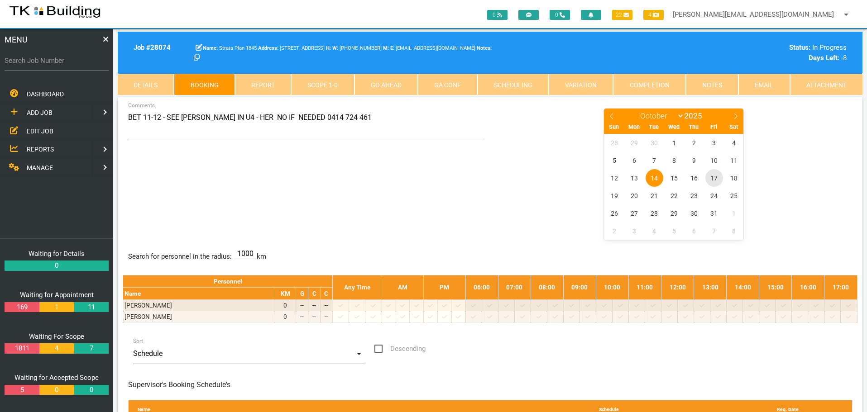
click at [717, 178] on span "17" at bounding box center [714, 178] width 18 height 18
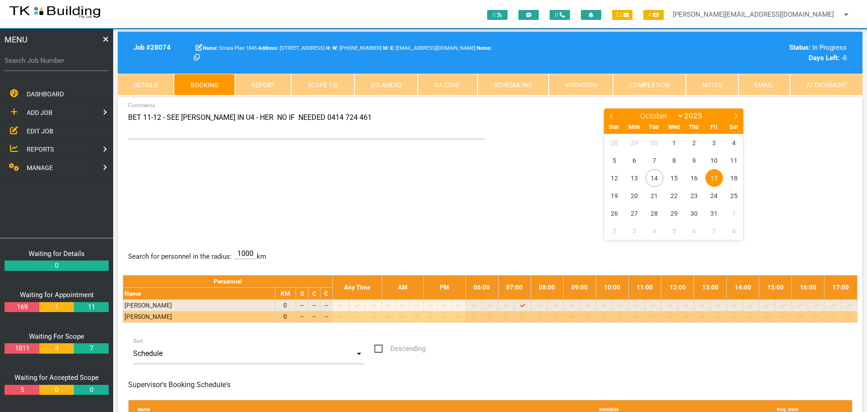
click at [574, 316] on icon at bounding box center [571, 317] width 5 height 6
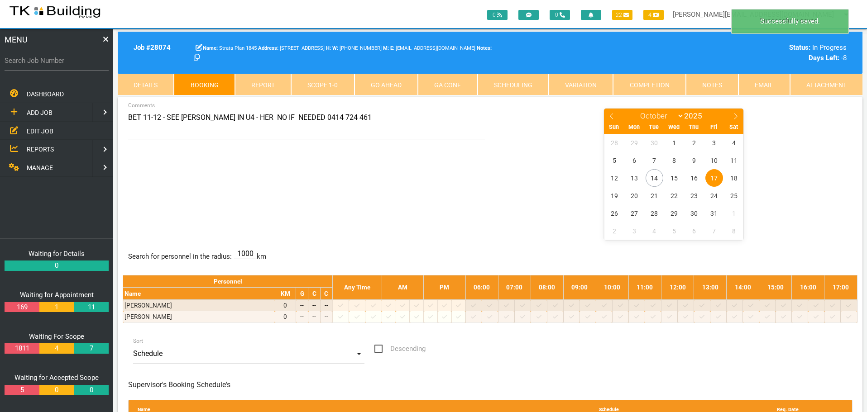
drag, startPoint x: 127, startPoint y: 117, endPoint x: 321, endPoint y: 116, distance: 193.3
click at [321, 116] on div "BET 11-12 - SEE [PERSON_NAME] IN U4 - HER NO IF NEEDED 0414 724 461 Comments" at bounding box center [306, 127] width 367 height 38
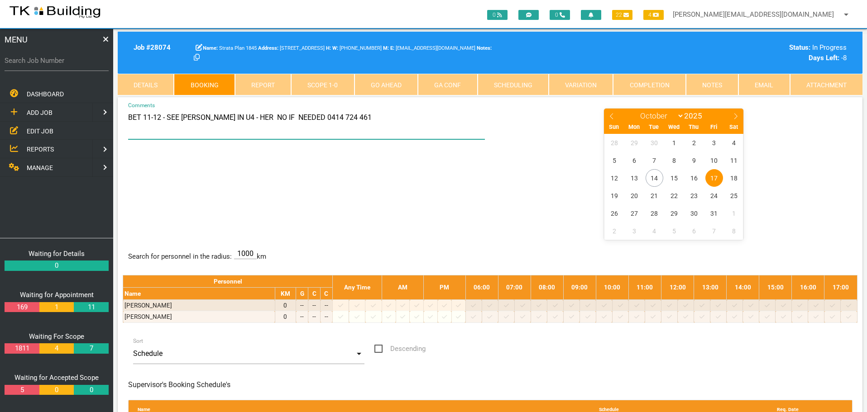
drag, startPoint x: 128, startPoint y: 117, endPoint x: 367, endPoint y: 111, distance: 239.1
click at [367, 111] on textarea "BET 11-12 - SEE [PERSON_NAME] IN U4 - HER NO IF NEEDED 0414 724 461" at bounding box center [306, 124] width 357 height 32
paste textarea "[STREET_ADDRESS]."
type textarea "COLLECT DOOR FROM SPARTAN DOORS (NEDF) [STREET_ADDRESS]."
click at [450, 211] on div "COLLECT DOOR FROM SPARTAN DOORS (NEDF) [STREET_ADDRESS]. Comments January Febru…" at bounding box center [490, 174] width 735 height 132
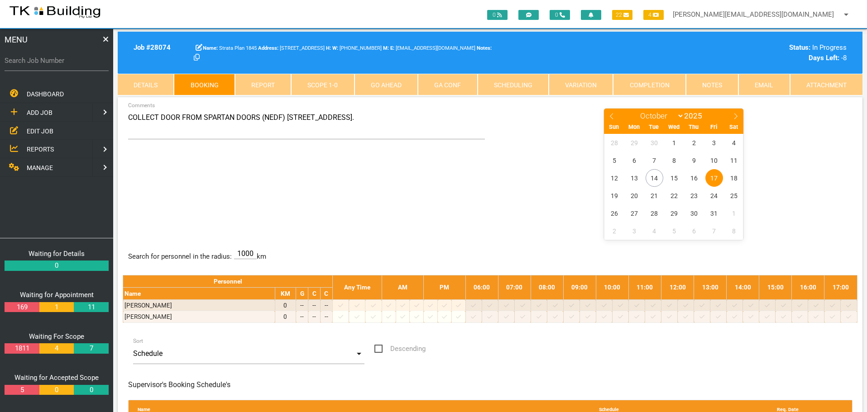
click at [714, 178] on span "17" at bounding box center [714, 178] width 18 height 18
click at [59, 67] on input "Search Job Number" at bounding box center [57, 60] width 104 height 21
type input "27205"
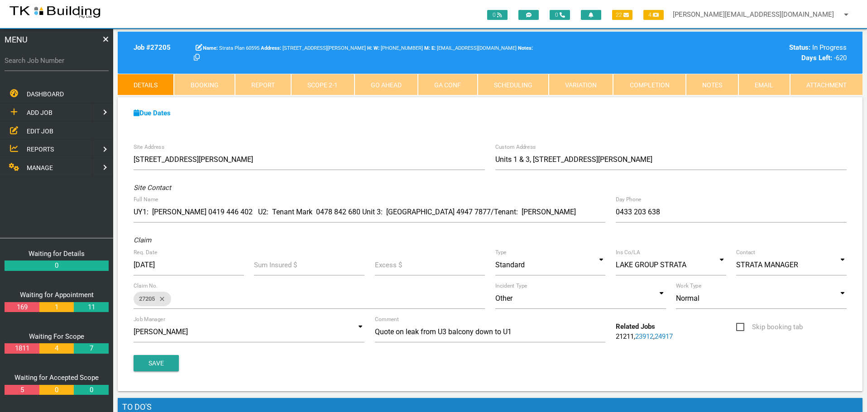
click at [713, 81] on link "Notes" at bounding box center [712, 85] width 53 height 22
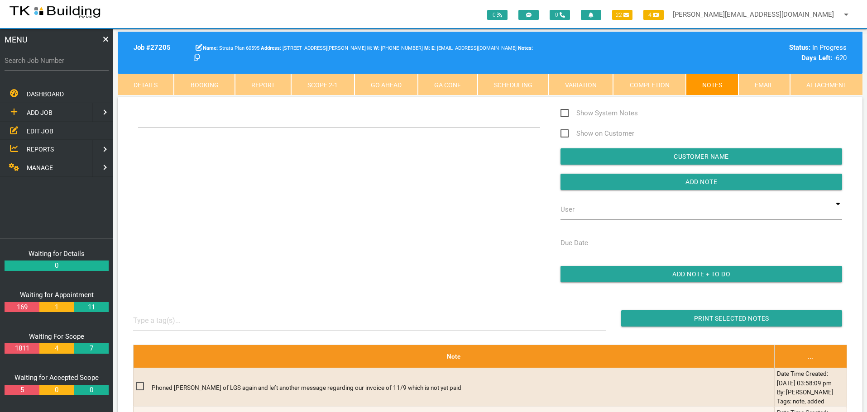
click at [183, 158] on div "Show System Notes Show on Customer Customer Name Add Note User TKB JobTracking …" at bounding box center [490, 200] width 724 height 184
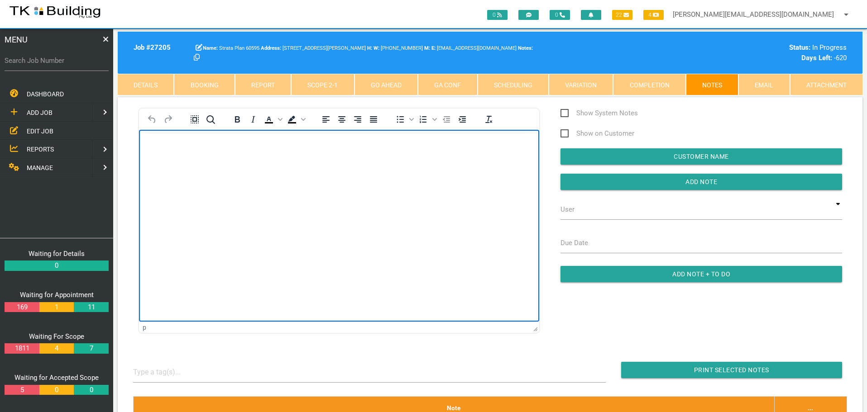
click at [164, 154] on body "Rich Text Area. Press ALT-0 for help." at bounding box center [339, 156] width 400 height 30
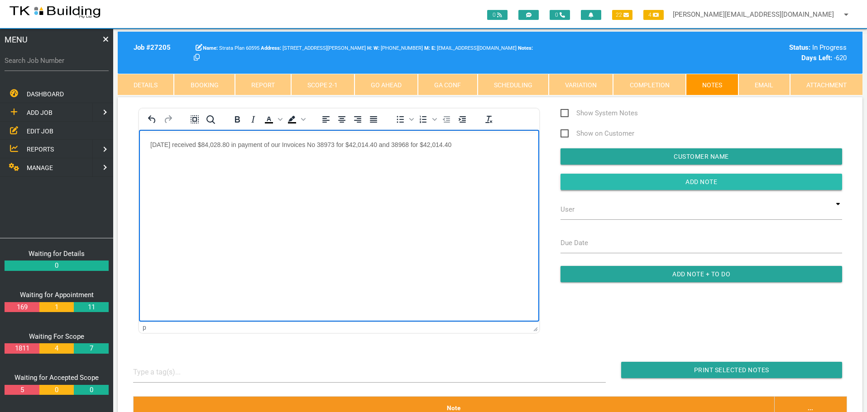
click at [618, 184] on input "Add Note" at bounding box center [701, 182] width 282 height 16
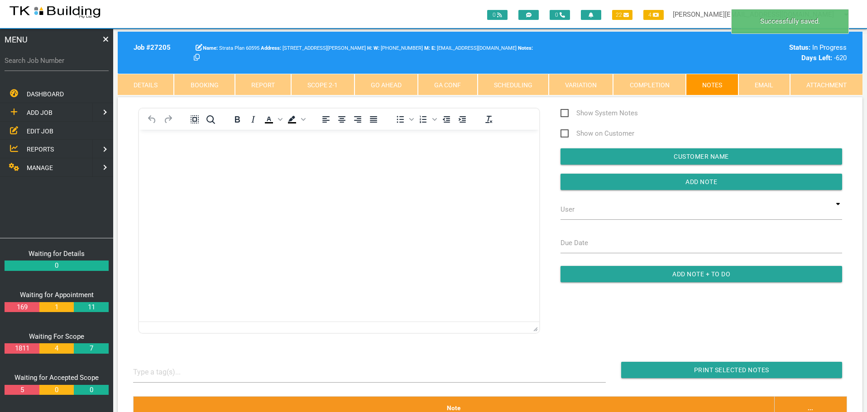
click at [47, 167] on span "MANAGE" at bounding box center [40, 167] width 26 height 7
click at [47, 129] on span "INSURANCE" at bounding box center [44, 130] width 34 height 7
click at [45, 153] on span "RECEIVE PAYMENT" at bounding box center [54, 148] width 54 height 7
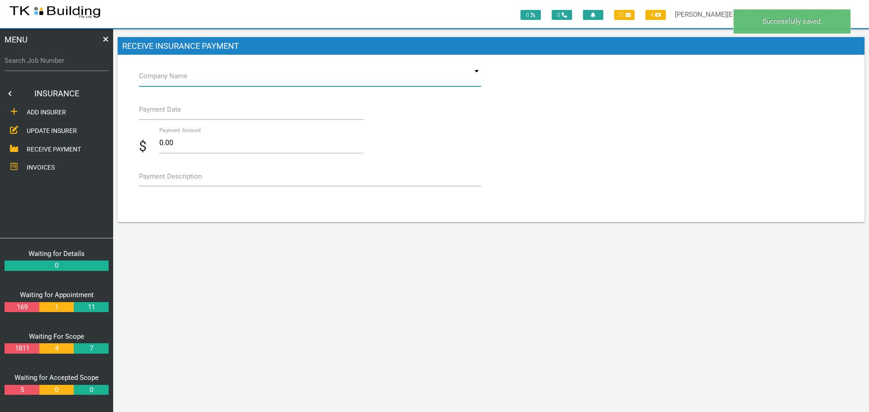
click at [191, 80] on input at bounding box center [310, 76] width 342 height 21
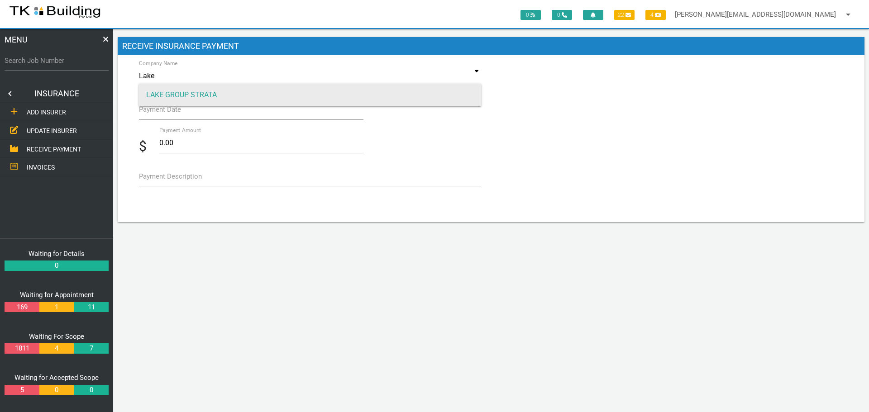
type input "Lake"
click at [188, 93] on span "LAKE GROUP STRATA" at bounding box center [310, 95] width 342 height 23
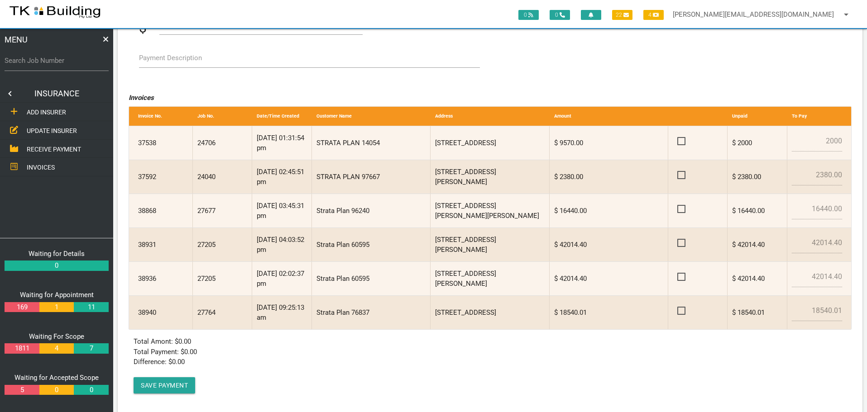
scroll to position [131, 0]
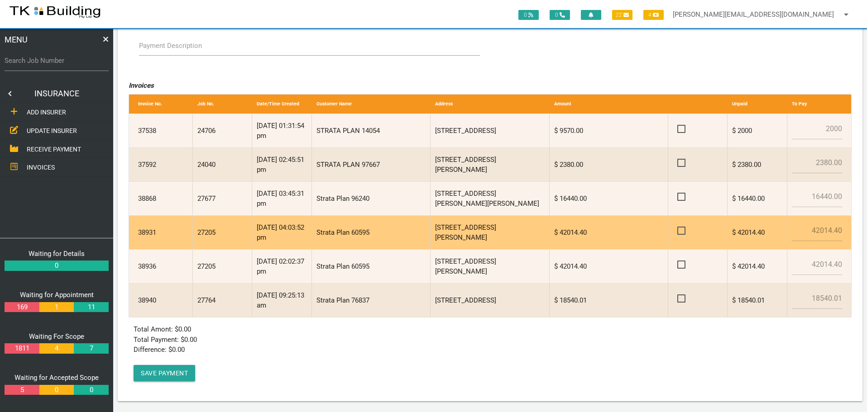
click at [680, 229] on span at bounding box center [685, 230] width 16 height 11
click at [680, 229] on input "checkbox" at bounding box center [680, 228] width 6 height 6
checkbox input "true"
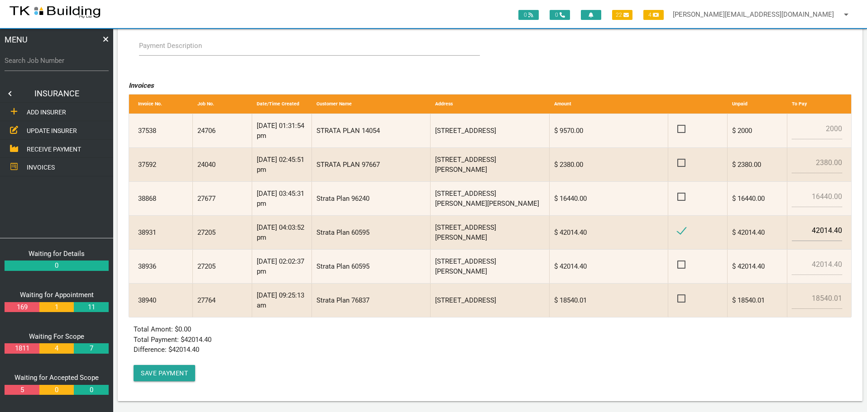
click at [164, 50] on label "Payment Description" at bounding box center [170, 46] width 63 height 10
click at [164, 50] on textarea "Payment Description" at bounding box center [309, 45] width 341 height 20
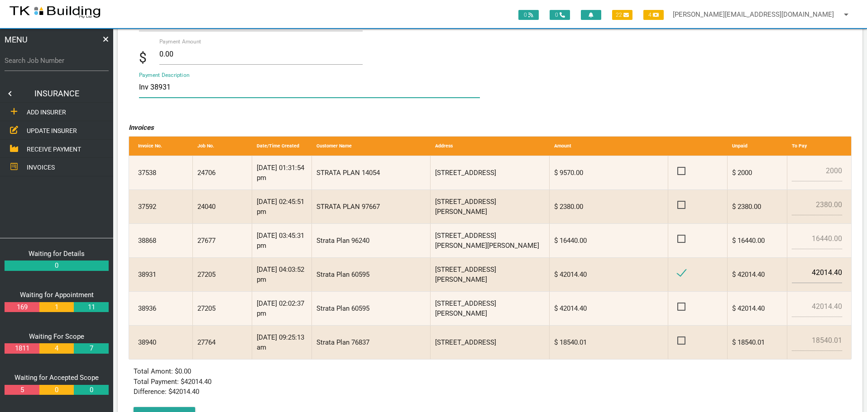
scroll to position [0, 0]
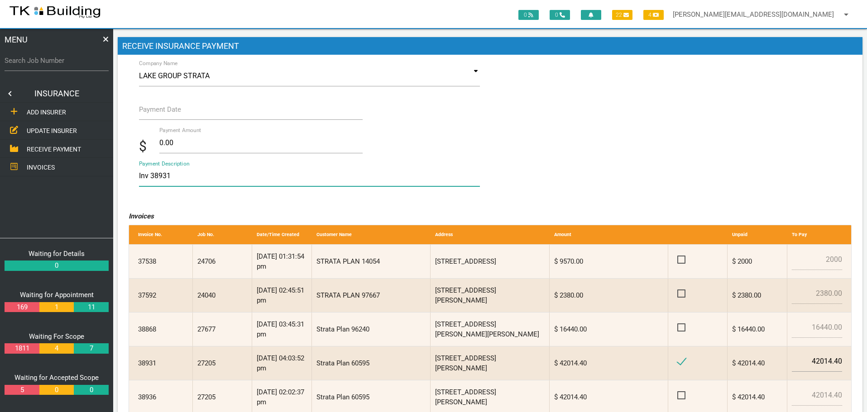
type textarea "Inv 38931"
click at [152, 110] on label "Payment Date" at bounding box center [160, 110] width 42 height 10
click at [152, 110] on input "Payment Date" at bounding box center [251, 109] width 224 height 21
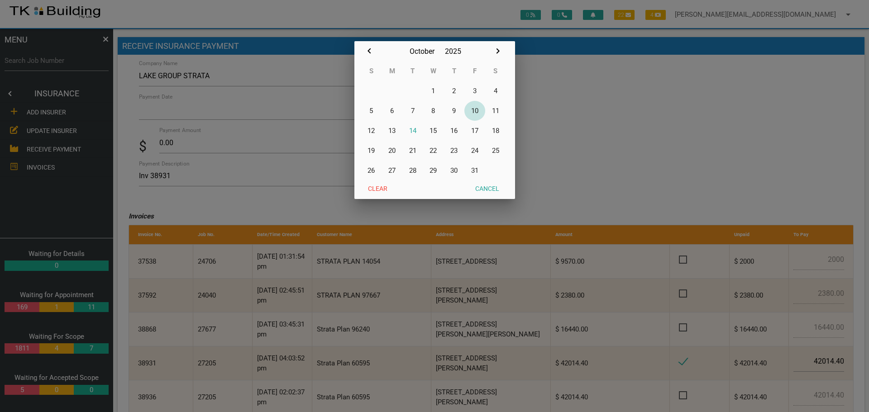
click at [474, 109] on button "10" at bounding box center [475, 111] width 21 height 20
type input "[DATE]"
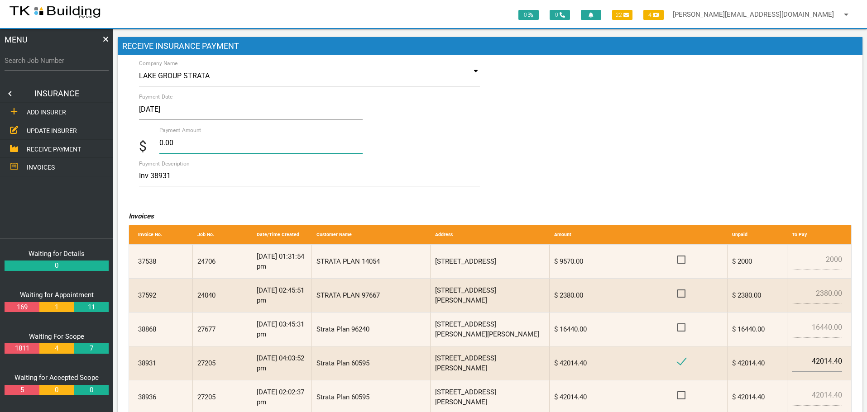
click at [195, 143] on input "0.00" at bounding box center [261, 143] width 204 height 21
type input "0"
type input "42014.40"
click at [248, 175] on textarea "Inv 38931" at bounding box center [309, 176] width 341 height 20
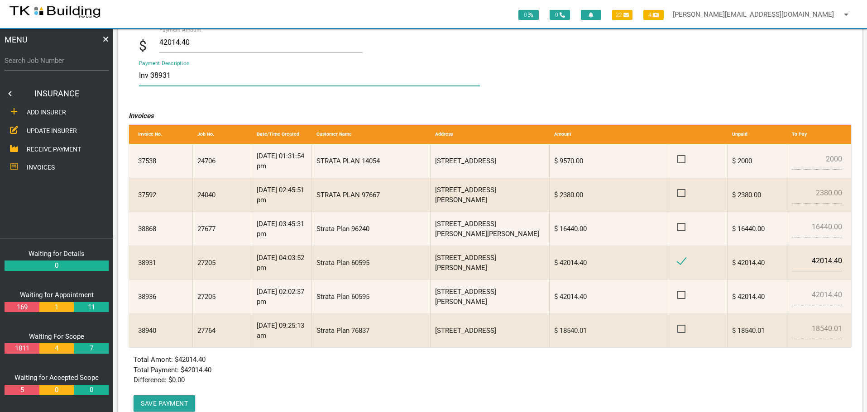
scroll to position [131, 0]
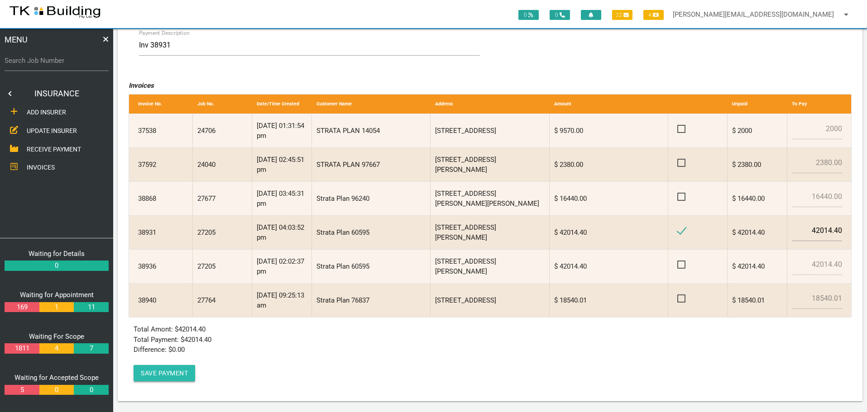
click at [168, 373] on button "Save Payment" at bounding box center [165, 373] width 62 height 16
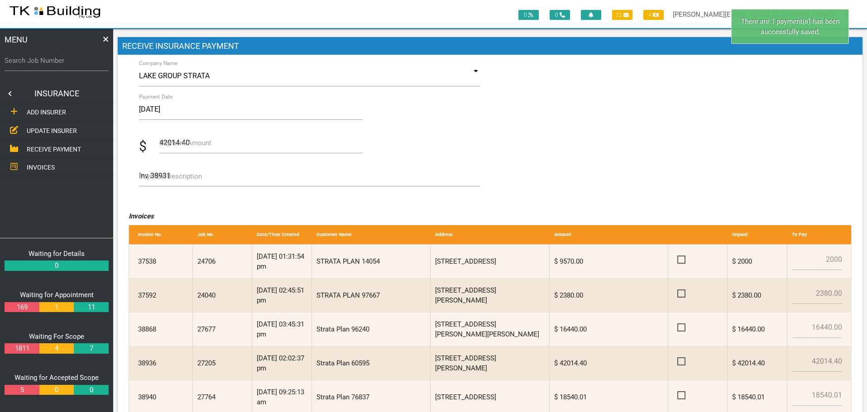
click at [45, 65] on label "Search Job Number" at bounding box center [57, 61] width 104 height 10
click at [45, 65] on input "Search Job Number" at bounding box center [57, 60] width 104 height 21
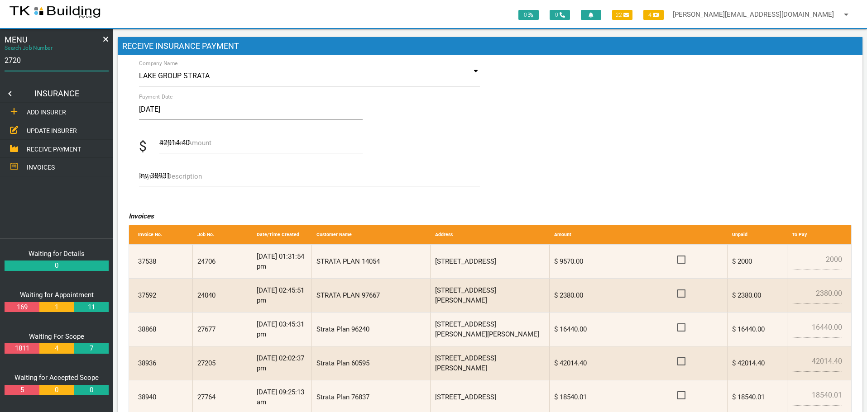
type input "27205"
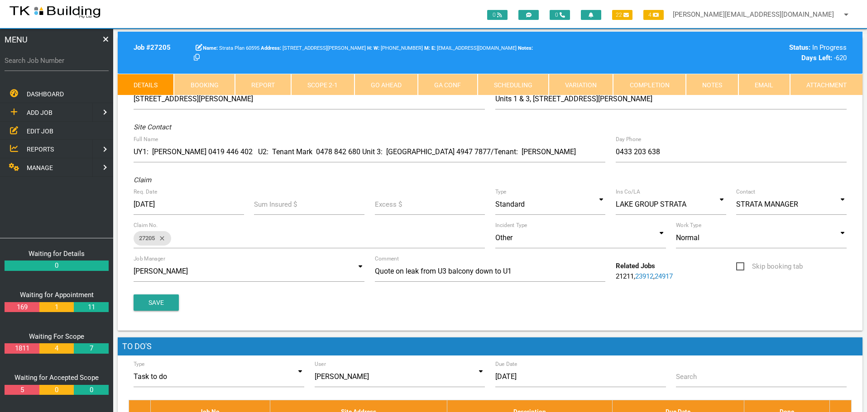
click at [655, 84] on link "Completion" at bounding box center [649, 85] width 72 height 22
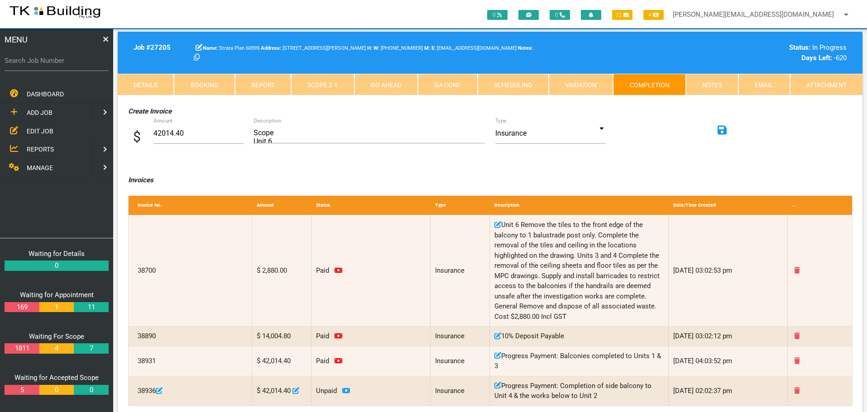
scroll to position [45, 0]
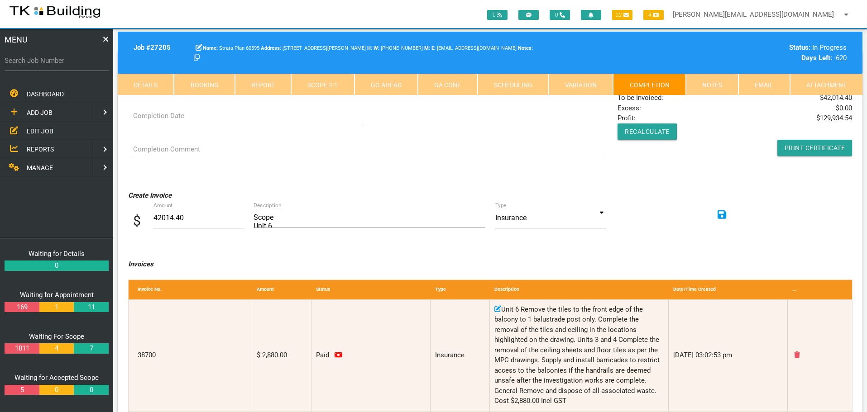
click at [41, 168] on span "MANAGE" at bounding box center [40, 167] width 26 height 7
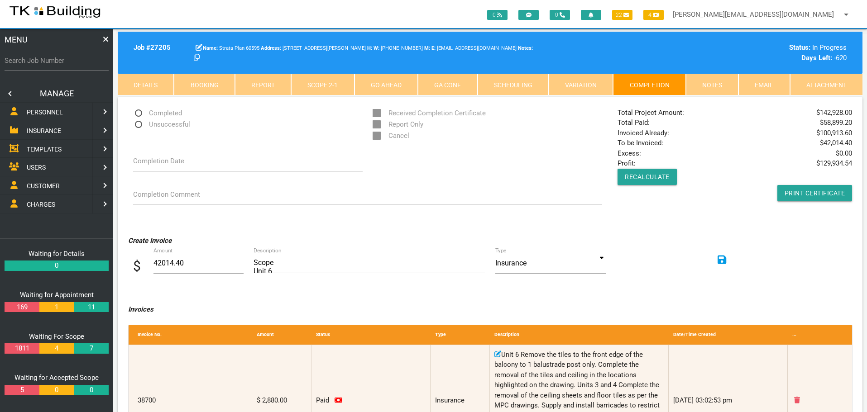
click at [51, 129] on span "INSURANCE" at bounding box center [44, 130] width 34 height 7
click at [53, 149] on span "RECEIVE PAYMENT" at bounding box center [54, 148] width 54 height 7
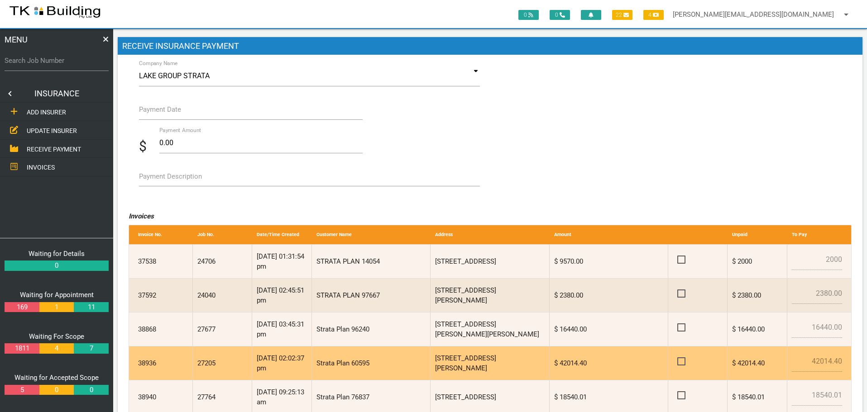
click at [681, 360] on span at bounding box center [685, 361] width 16 height 11
click at [681, 360] on input "checkbox" at bounding box center [680, 359] width 6 height 6
checkbox input "true"
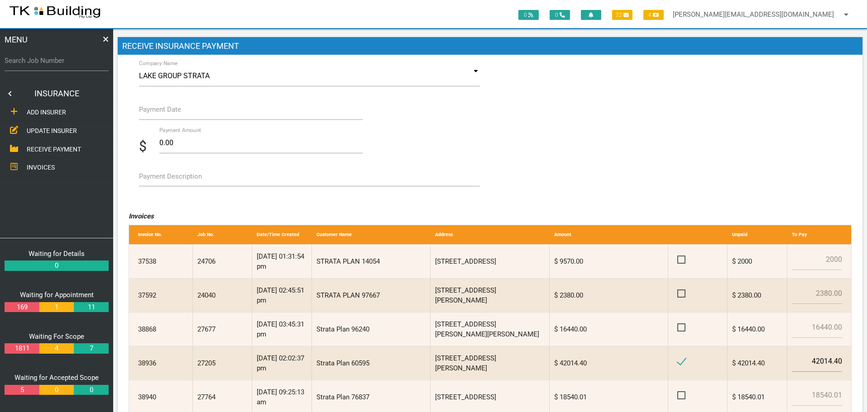
click at [160, 176] on label "Payment Description" at bounding box center [170, 177] width 63 height 10
click at [160, 176] on textarea "Payment Description" at bounding box center [309, 176] width 341 height 20
type textarea "Inv 38936"
click at [165, 110] on label "Payment Date" at bounding box center [160, 110] width 42 height 10
click at [165, 110] on input "Payment Date" at bounding box center [251, 109] width 224 height 21
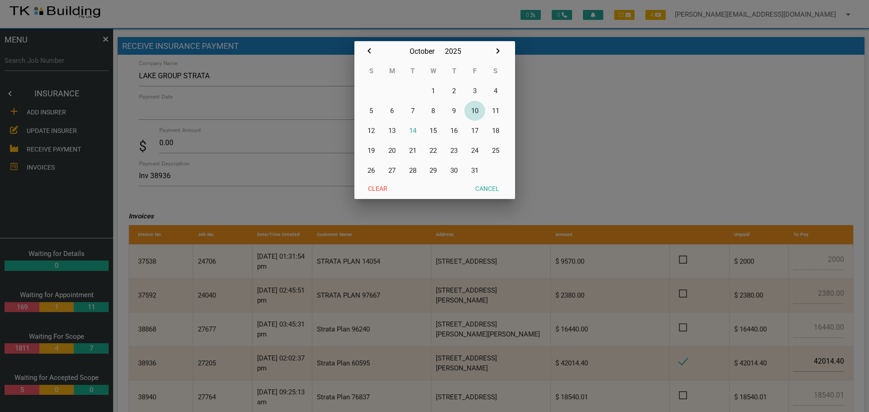
click at [476, 109] on button "10" at bounding box center [475, 111] width 21 height 20
type input "10/10/2025"
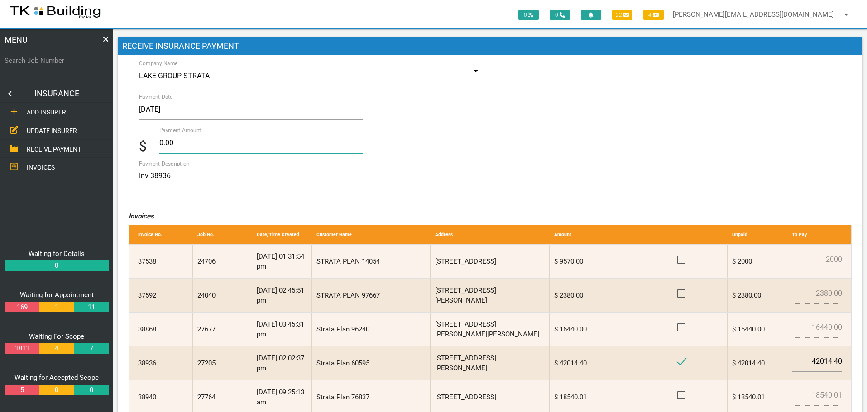
click at [186, 142] on input "0.00" at bounding box center [261, 143] width 204 height 21
type input "0"
type input "42014.40"
click at [257, 174] on textarea "Inv 38936" at bounding box center [309, 176] width 341 height 20
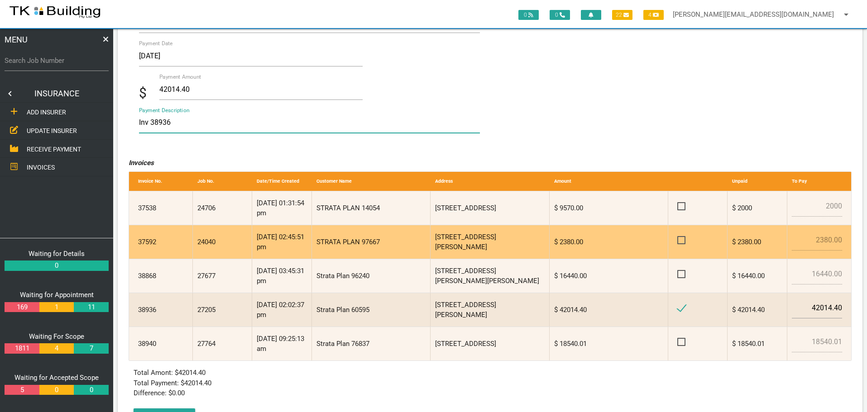
scroll to position [97, 0]
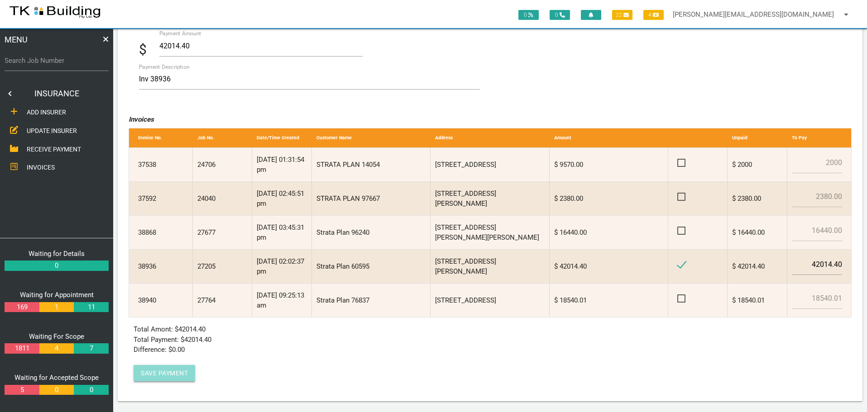
click at [171, 368] on button "Save Payment" at bounding box center [165, 373] width 62 height 16
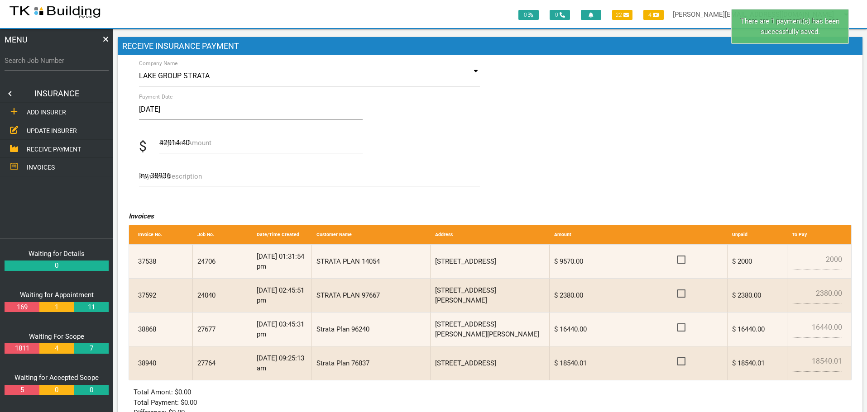
click at [55, 65] on label "Search Job Number" at bounding box center [57, 61] width 104 height 10
click at [55, 65] on input "Search Job Number" at bounding box center [57, 60] width 104 height 21
type input "27205"
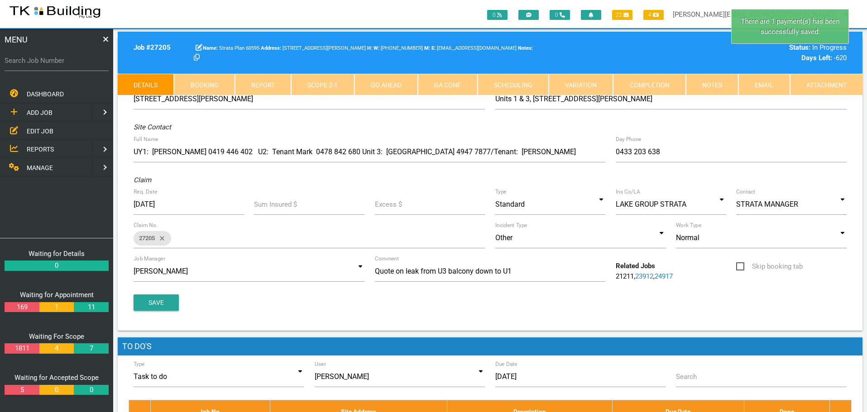
click at [667, 89] on link "Completion" at bounding box center [649, 85] width 72 height 22
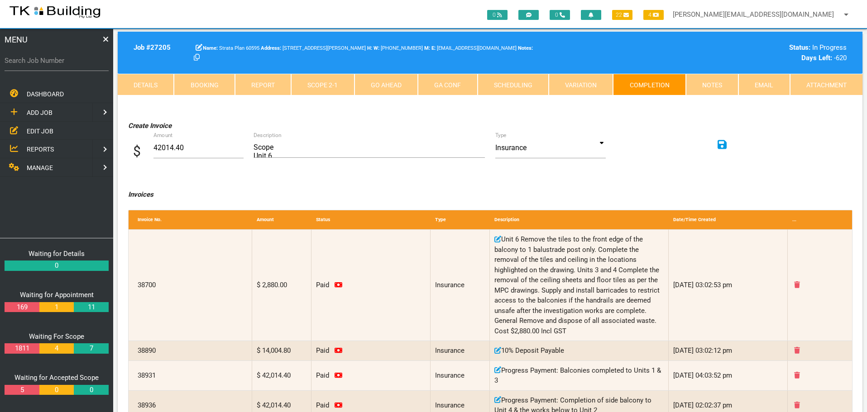
scroll to position [181, 0]
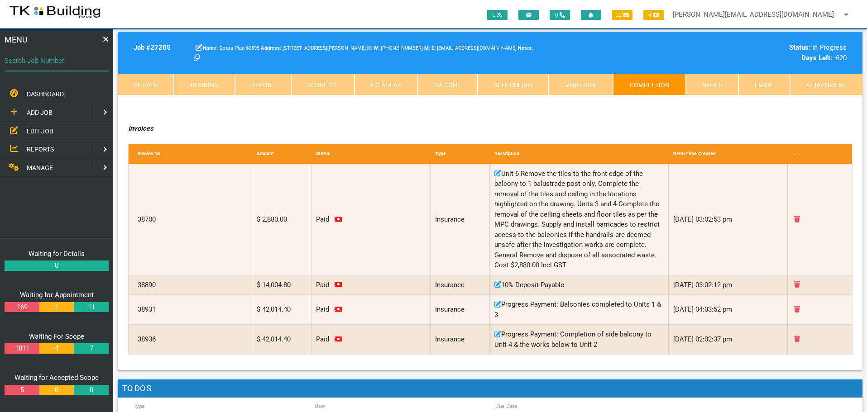
click at [52, 68] on input "Search Job Number" at bounding box center [57, 60] width 104 height 21
type input "27764"
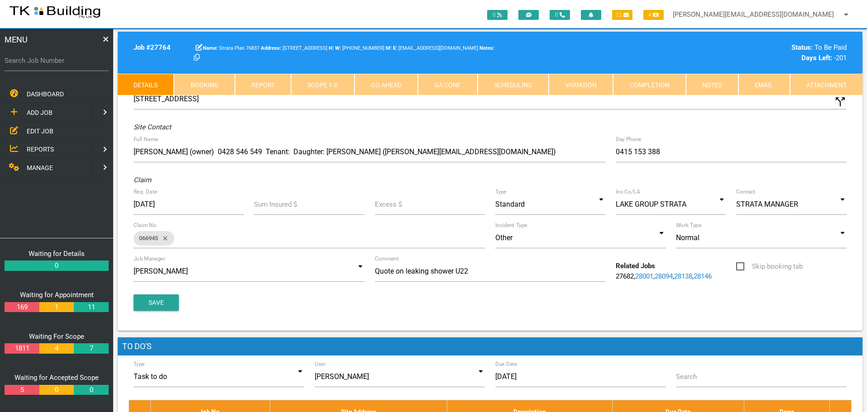
click at [704, 69] on div "Job # 27764 Strata Plan 76837 346-348 Pacific Hwy, Belmont North NSW 2280, Aust…" at bounding box center [490, 53] width 745 height 42
click at [703, 81] on link "Notes" at bounding box center [712, 85] width 53 height 22
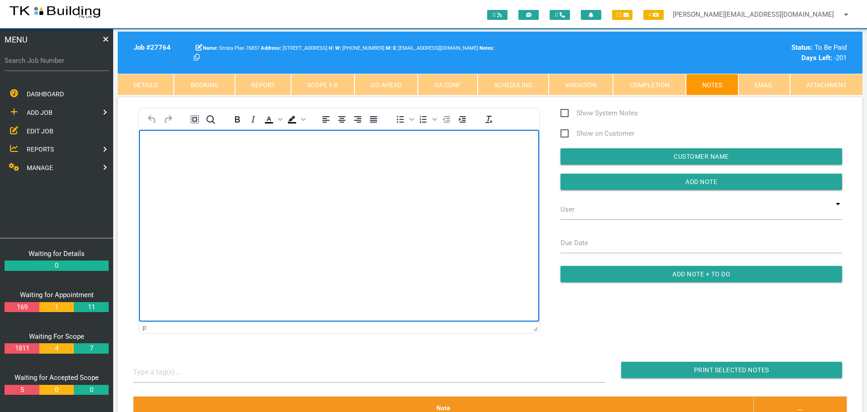
click at [169, 149] on body "Rich Text Area. Press ALT-0 for help." at bounding box center [339, 156] width 400 height 30
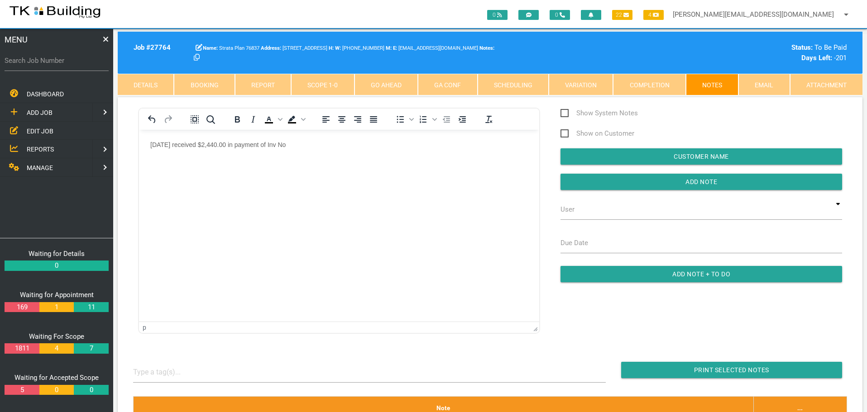
click at [323, 53] on div "Strata Plan 76837 346-348 Pacific Hwy, Belmont North NSW 2280, Australia W: (02…" at bounding box center [430, 53] width 482 height 20
click at [307, 143] on p "10/10/25 received $2,440.00 in payment of Inv No" at bounding box center [339, 144] width 378 height 7
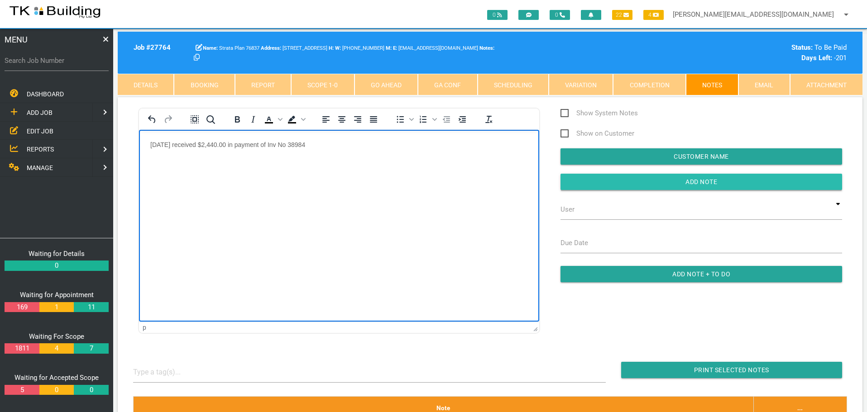
click at [594, 186] on input "Add Note" at bounding box center [701, 182] width 282 height 16
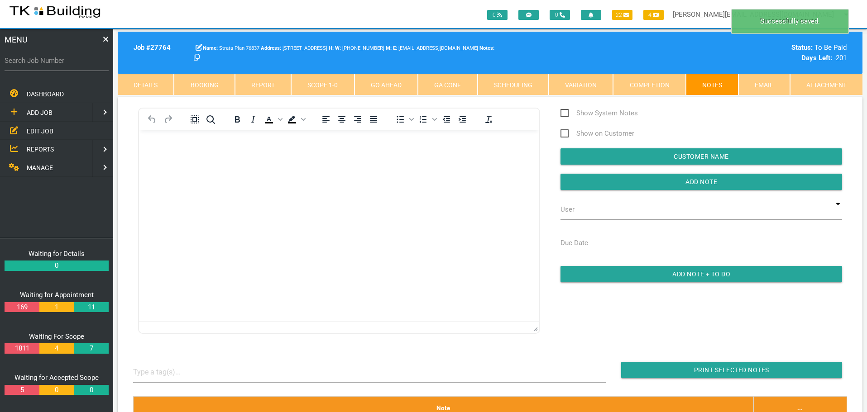
click at [635, 85] on link "Completion" at bounding box center [649, 85] width 72 height 22
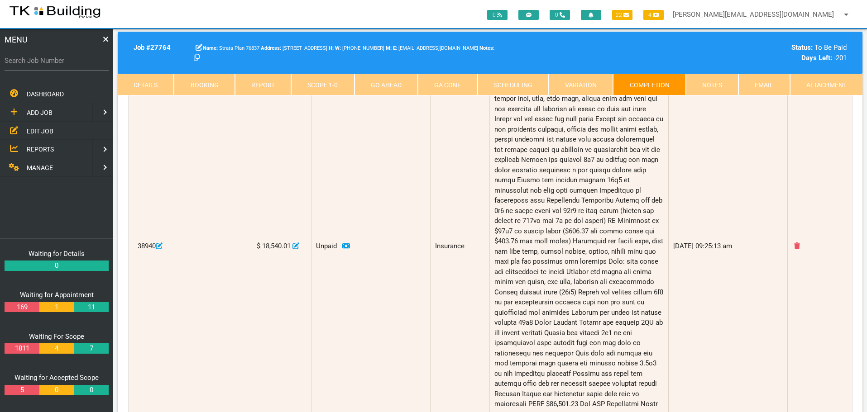
scroll to position [91, 0]
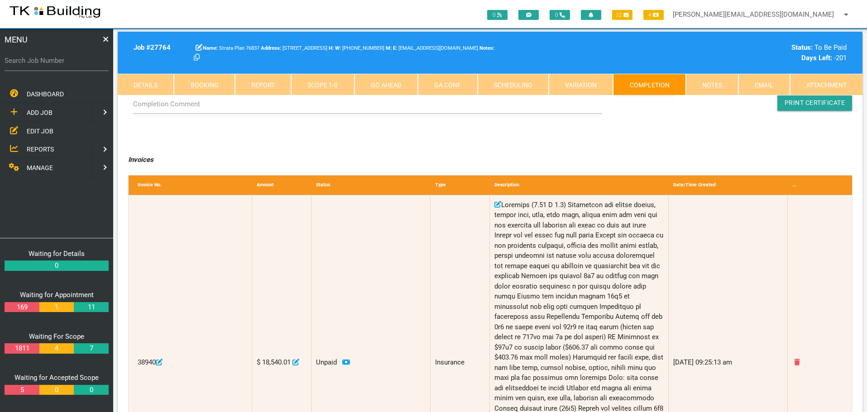
click at [61, 65] on label "Search Job Number" at bounding box center [57, 61] width 104 height 10
click at [61, 65] on input "Search Job Number" at bounding box center [57, 60] width 104 height 21
type input "27312"
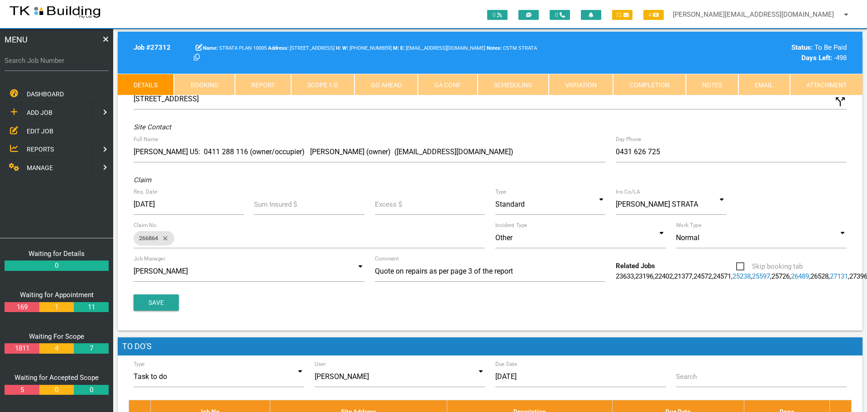
click at [717, 84] on link "Notes" at bounding box center [712, 85] width 53 height 22
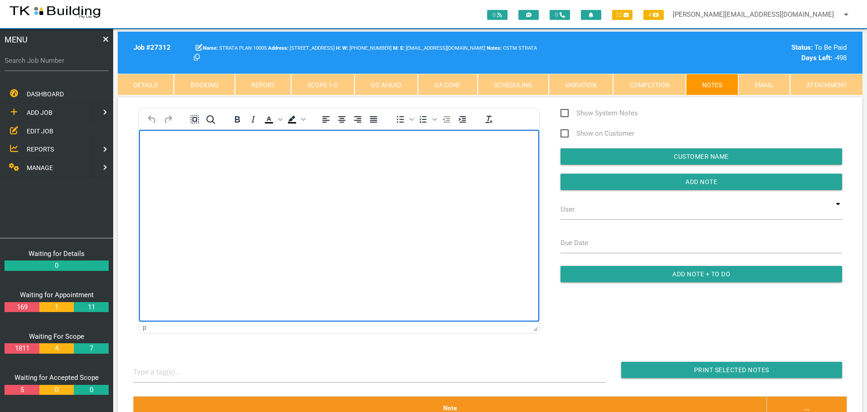
click at [182, 159] on body "Rich Text Area. Press ALT-0 for help." at bounding box center [339, 156] width 400 height 30
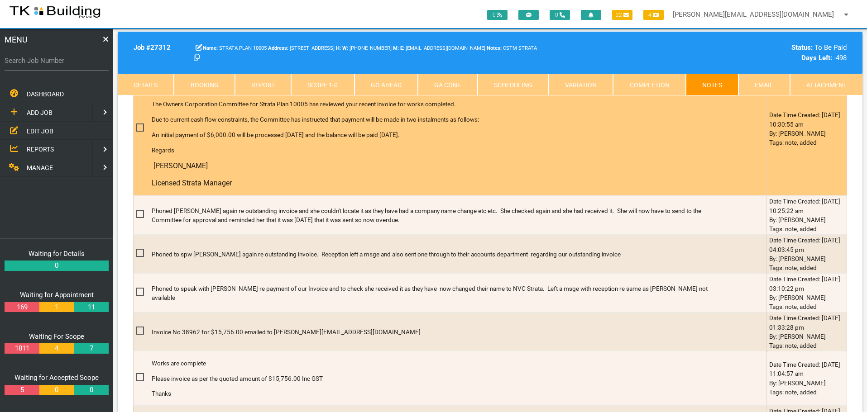
scroll to position [362, 0]
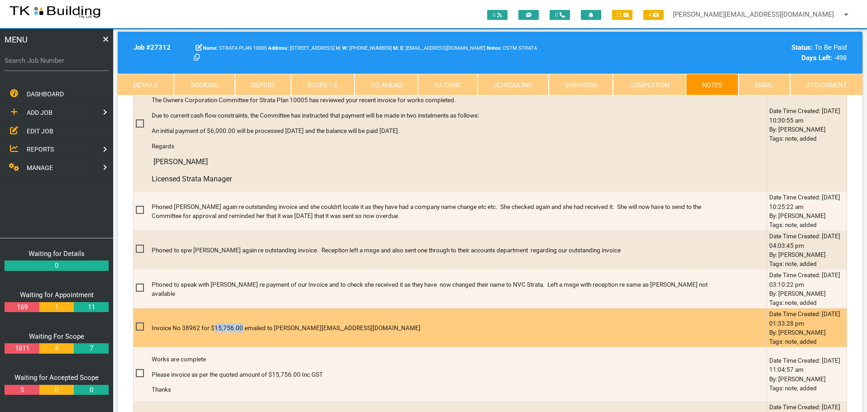
drag, startPoint x: 214, startPoint y: 326, endPoint x: 238, endPoint y: 327, distance: 23.5
click at [238, 327] on p "Invoice No 38962 for $15,756.00 emailed to yvonne@chapmanstrata.com.au" at bounding box center [435, 328] width 566 height 9
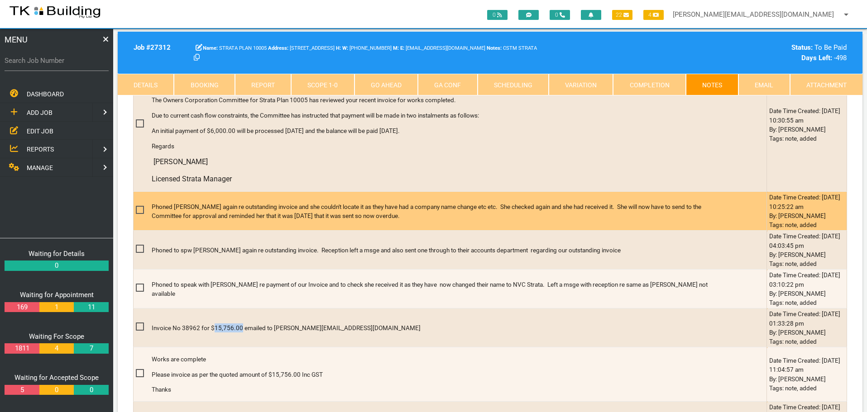
copy p "15,756.00"
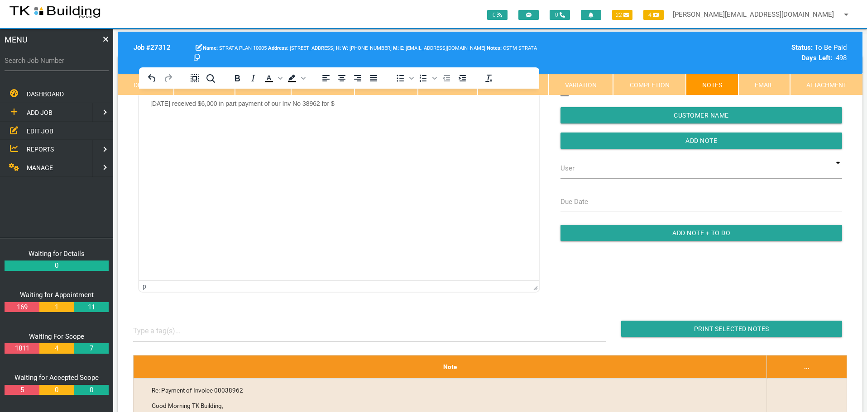
scroll to position [0, 0]
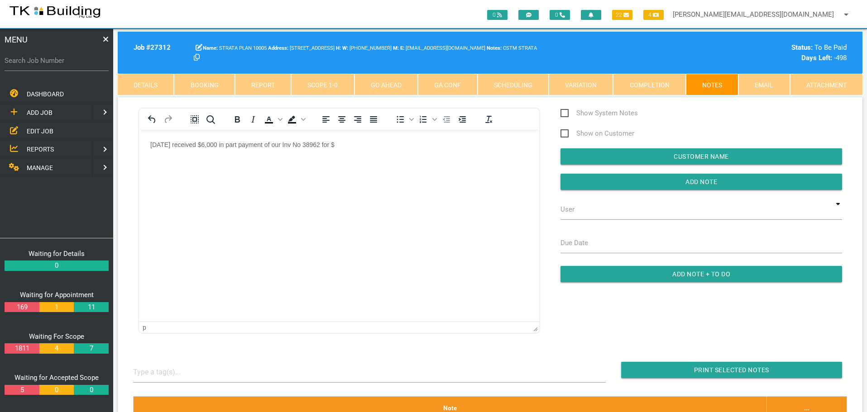
click at [344, 141] on p "9/10/25 received $6,000 in part payment of our Inv No 38962 for $" at bounding box center [339, 144] width 378 height 7
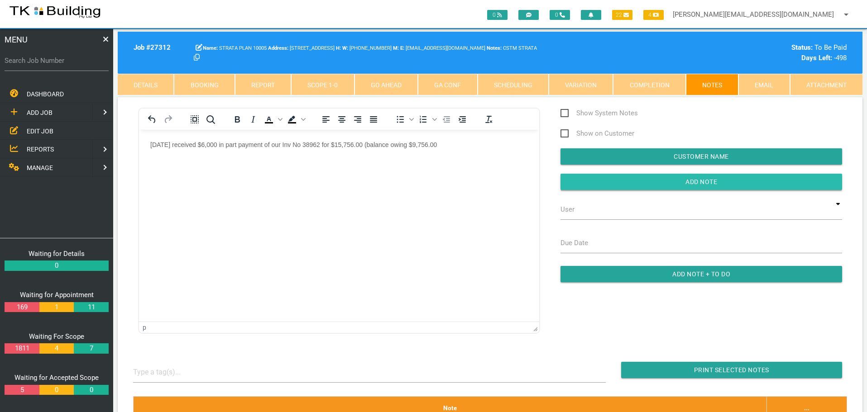
click at [592, 185] on input "button" at bounding box center [701, 182] width 282 height 16
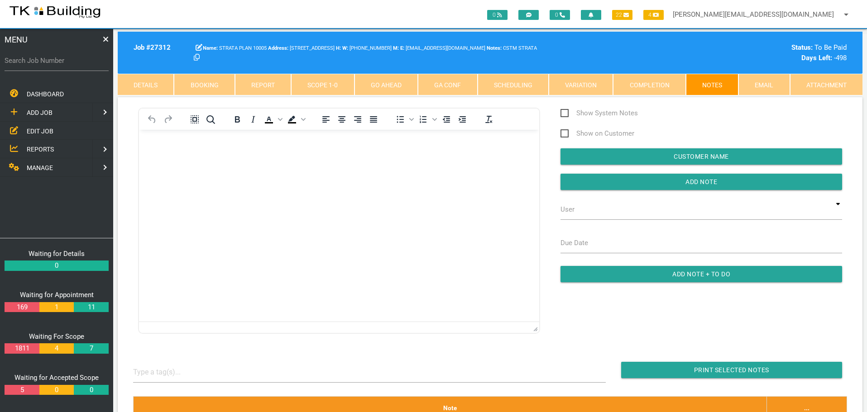
click at [33, 129] on span "EDIT JOB" at bounding box center [40, 130] width 27 height 7
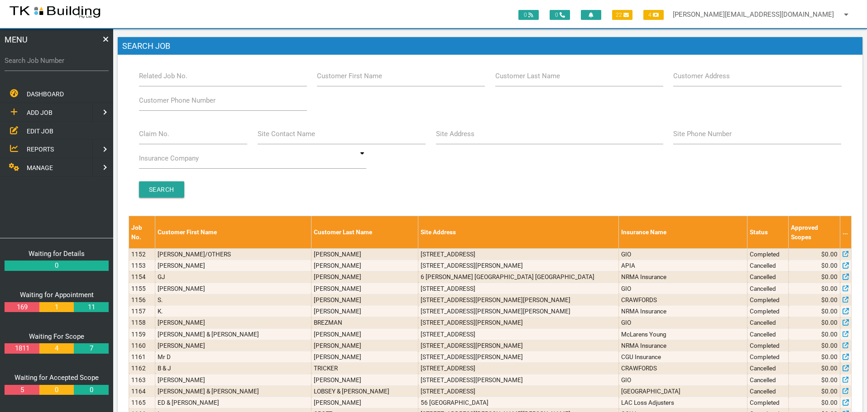
click at [470, 137] on label "Site Address" at bounding box center [455, 134] width 38 height 10
click at [470, 137] on input "Site Address" at bounding box center [549, 134] width 227 height 21
type input "5 dawson"
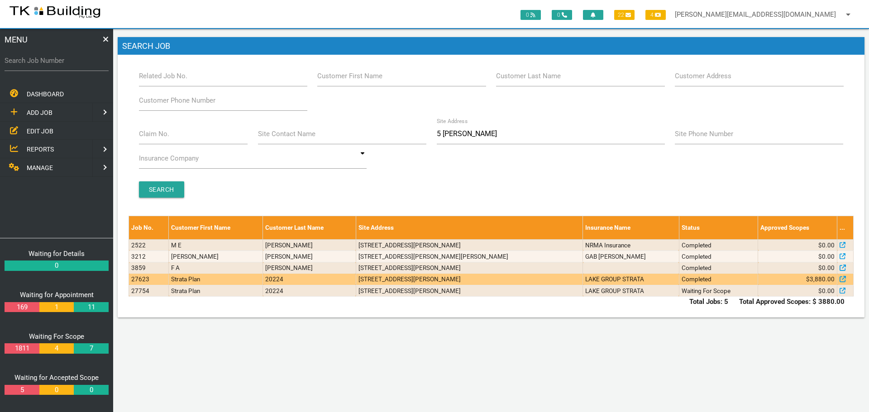
click at [480, 283] on td "[STREET_ADDRESS][PERSON_NAME]" at bounding box center [469, 279] width 227 height 11
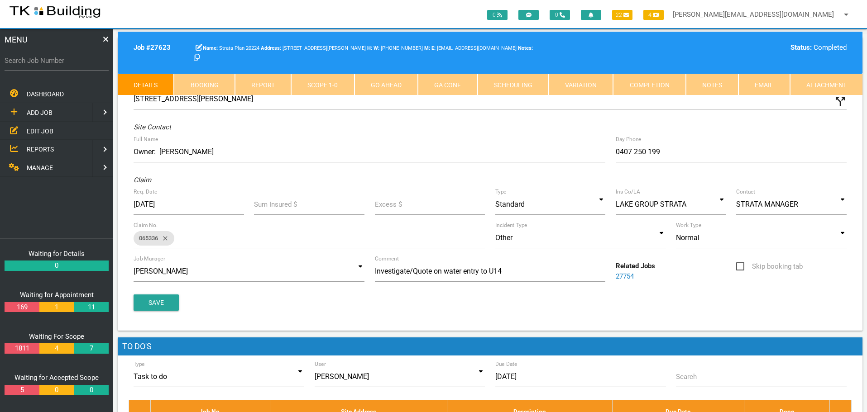
click at [707, 86] on link "Notes" at bounding box center [712, 85] width 53 height 22
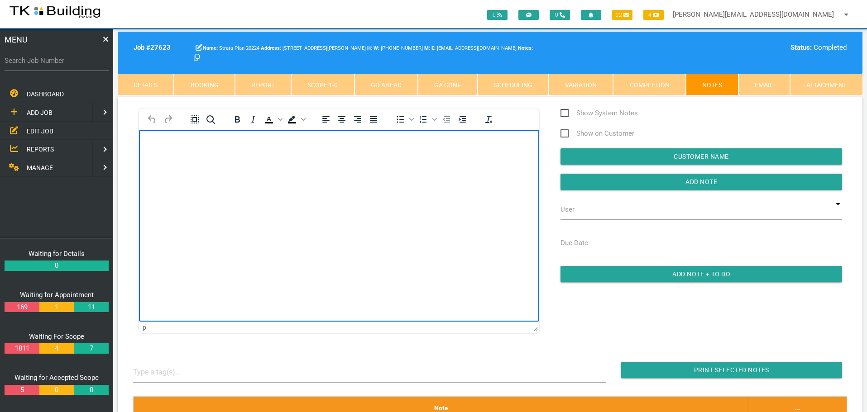
click at [174, 148] on p "Rich Text Area. Press ALT-0 for help." at bounding box center [339, 144] width 378 height 7
click at [156, 149] on body "Rich Text Area. Press ALT-0 for help." at bounding box center [339, 156] width 400 height 30
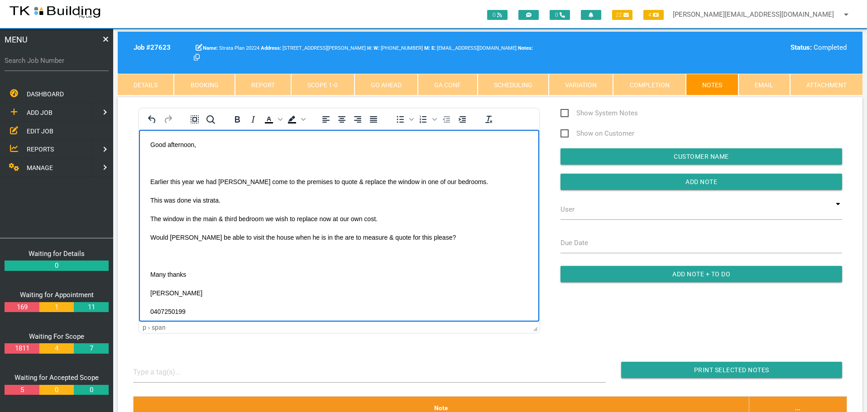
click at [158, 158] on body "Good afternoon, Earlier this year we had Andrew come to the premises to quote &…" at bounding box center [339, 239] width 400 height 197
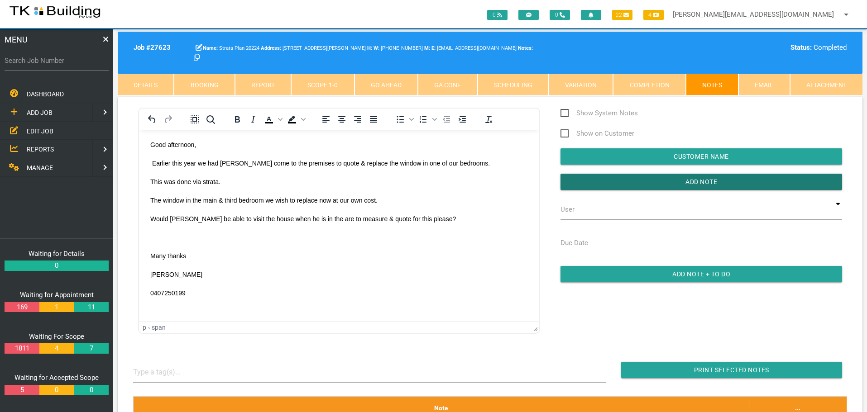
drag, startPoint x: 590, startPoint y: 183, endPoint x: 553, endPoint y: 194, distance: 38.7
click at [587, 184] on input "button" at bounding box center [701, 182] width 282 height 16
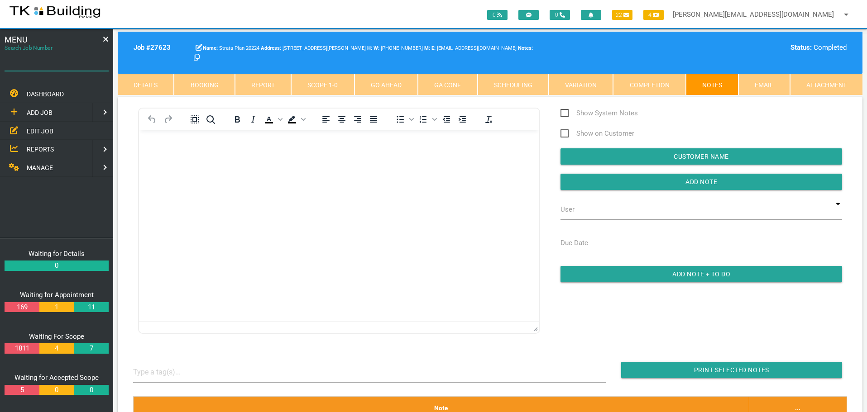
click at [62, 69] on input "Search Job Number" at bounding box center [57, 60] width 104 height 21
type input "27677"
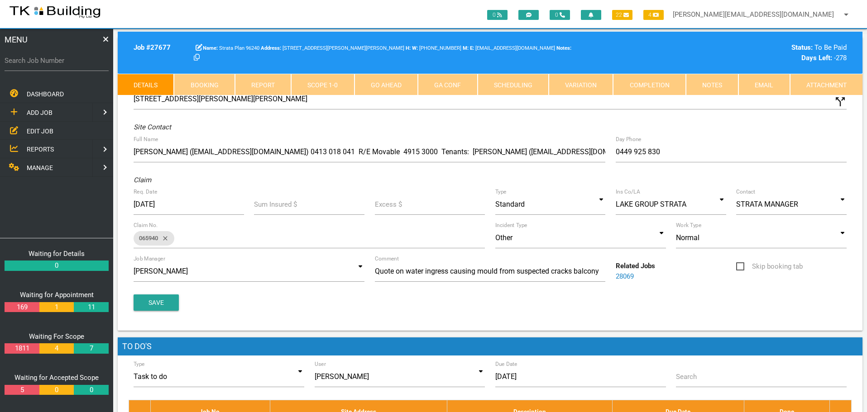
click at [720, 87] on link "Notes" at bounding box center [712, 85] width 53 height 22
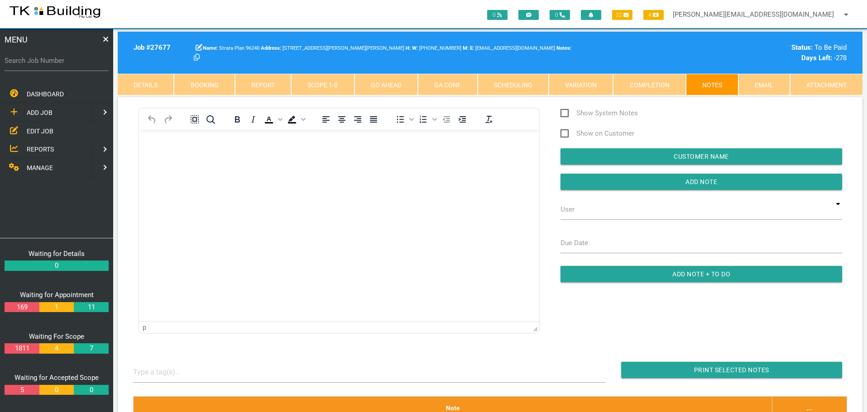
click at [166, 139] on html at bounding box center [339, 149] width 400 height 41
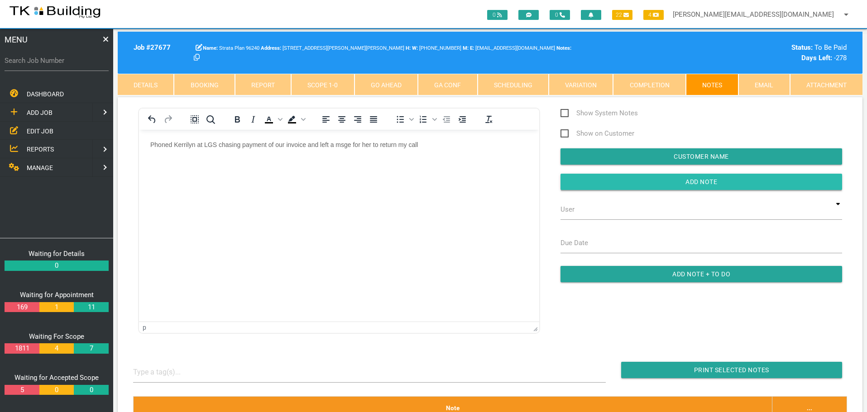
click at [619, 182] on input "button" at bounding box center [701, 182] width 282 height 16
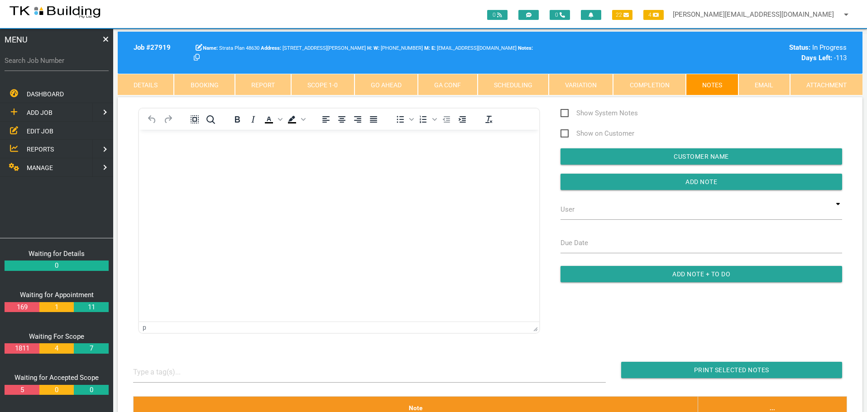
drag, startPoint x: 0, startPoint y: 0, endPoint x: 43, endPoint y: 128, distance: 135.2
click at [43, 128] on span "EDIT JOB" at bounding box center [40, 130] width 27 height 7
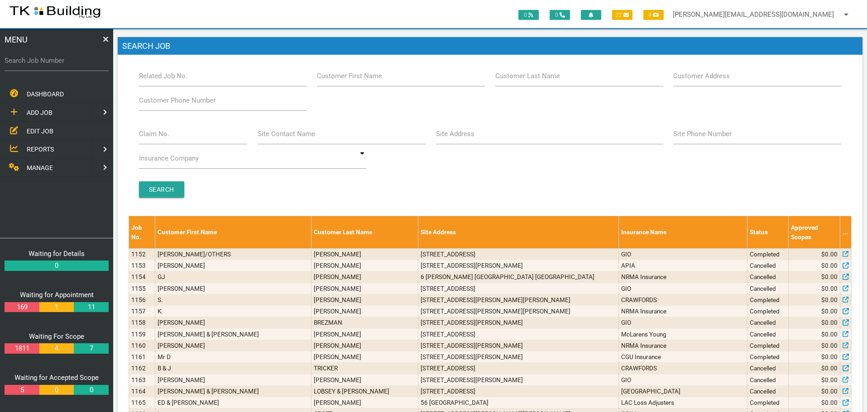
click at [450, 135] on label "Site Address" at bounding box center [455, 134] width 38 height 10
click at [450, 135] on input "Site Address" at bounding box center [549, 134] width 227 height 21
type input "5 [PERSON_NAME]"
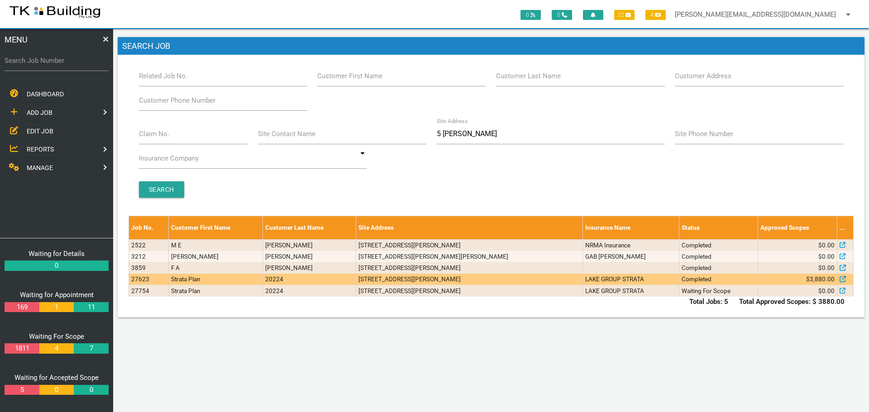
click at [523, 281] on td "[STREET_ADDRESS][PERSON_NAME]" at bounding box center [469, 279] width 227 height 11
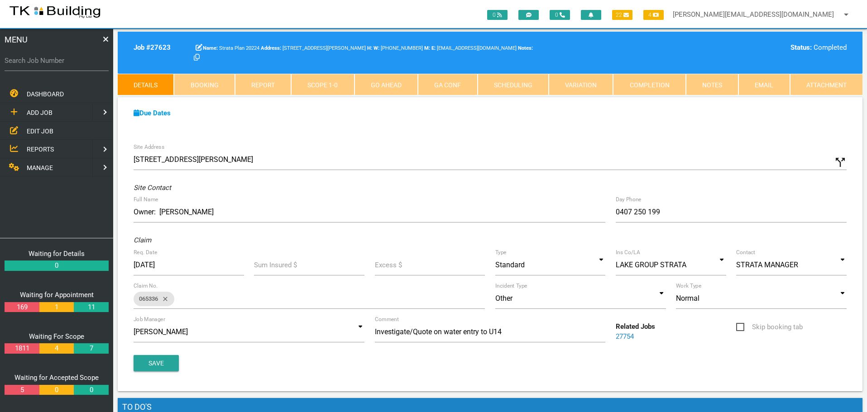
click at [719, 86] on link "Notes" at bounding box center [712, 85] width 53 height 22
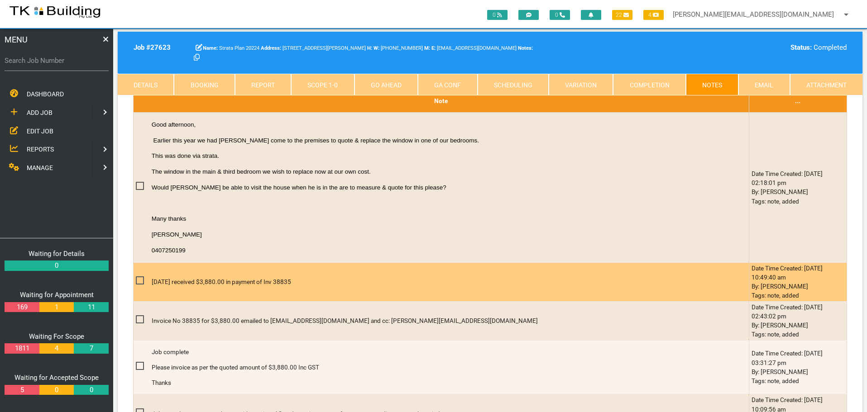
scroll to position [317, 0]
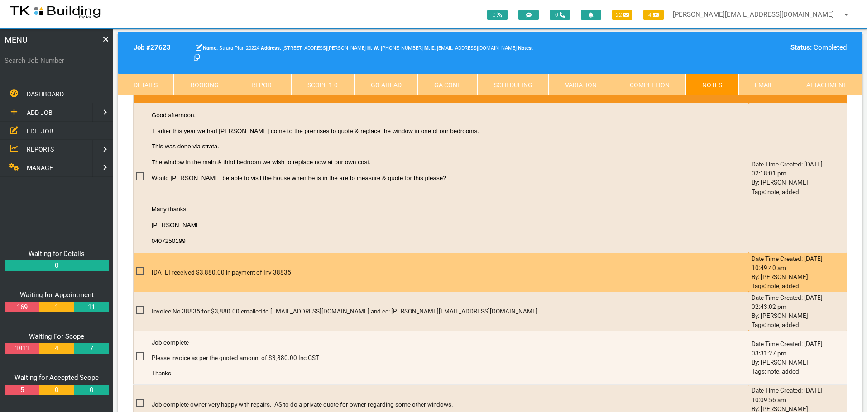
drag, startPoint x: 394, startPoint y: 254, endPoint x: 403, endPoint y: 271, distance: 19.3
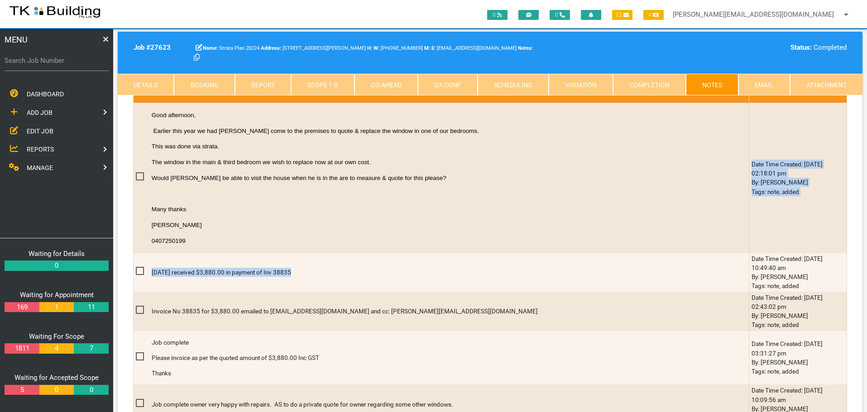
click at [44, 132] on span "EDIT JOB" at bounding box center [40, 130] width 27 height 7
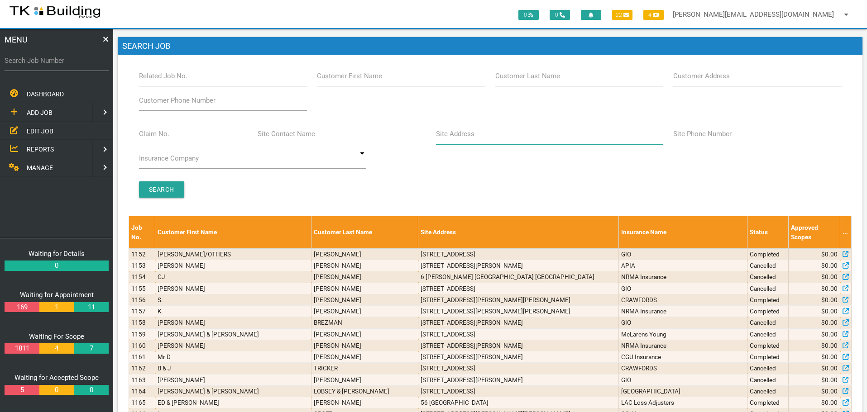
click at [491, 140] on input "Site Address" at bounding box center [549, 134] width 227 height 21
type input "27 [DEMOGRAPHIC_DATA]"
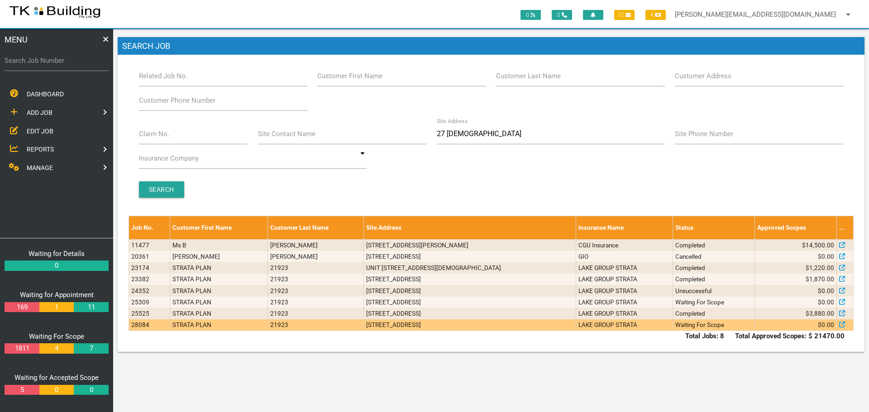
click at [489, 326] on td "[STREET_ADDRESS]" at bounding box center [470, 325] width 212 height 11
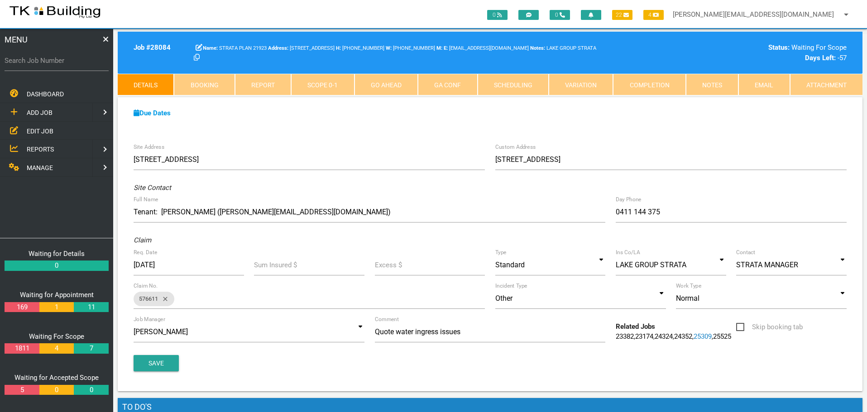
click at [706, 86] on link "Notes" at bounding box center [712, 85] width 53 height 22
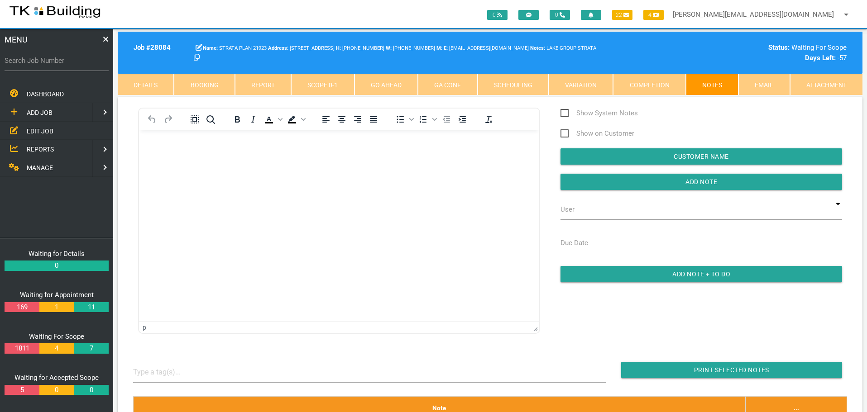
drag, startPoint x: 268, startPoint y: 308, endPoint x: 156, endPoint y: 170, distance: 177.3
click at [182, 162] on body "Rich Text Area. Press ALT-0 for help." at bounding box center [339, 156] width 400 height 30
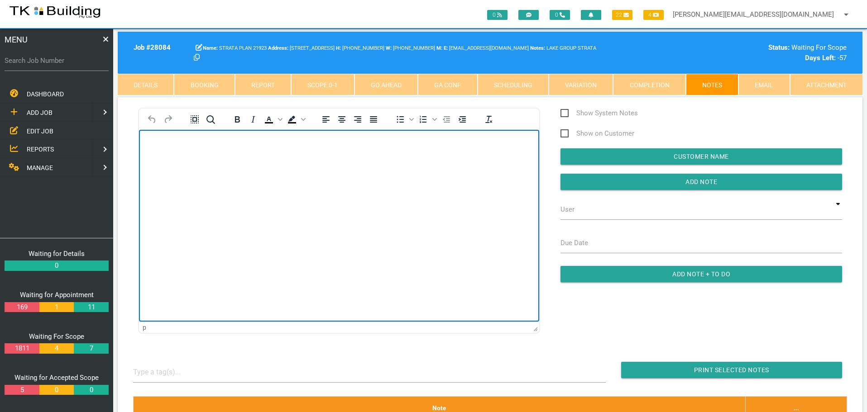
drag, startPoint x: 157, startPoint y: 150, endPoint x: 149, endPoint y: 164, distance: 15.6
click at [157, 151] on body "Rich Text Area. Press ALT-0 for help." at bounding box center [339, 156] width 400 height 30
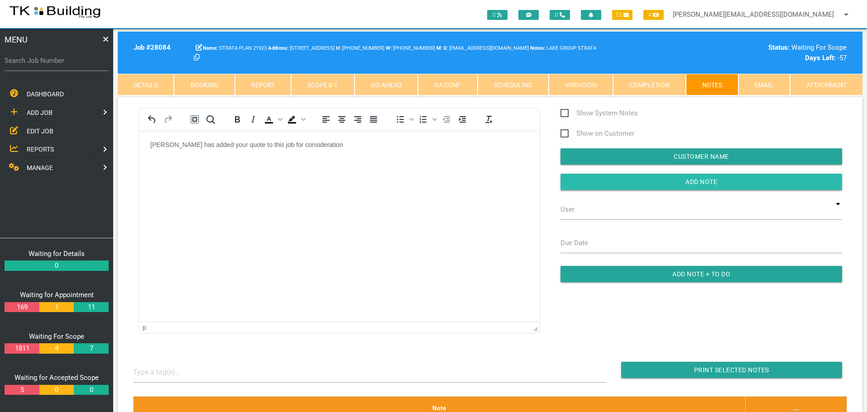
click at [653, 180] on input "button" at bounding box center [701, 182] width 282 height 16
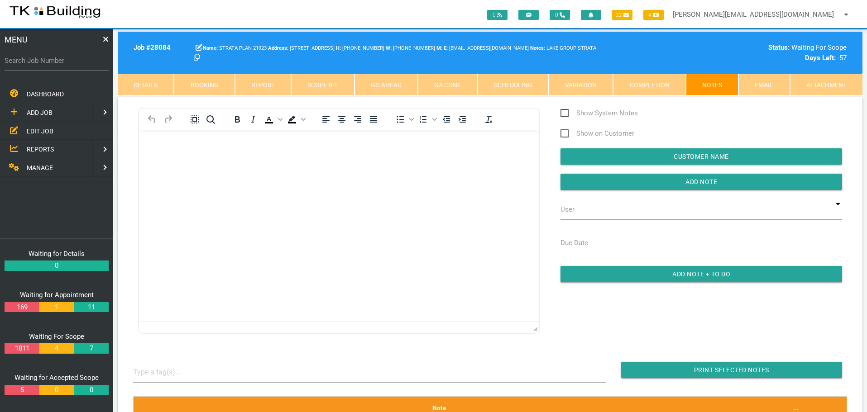
click at [38, 130] on span "EDIT JOB" at bounding box center [40, 130] width 27 height 7
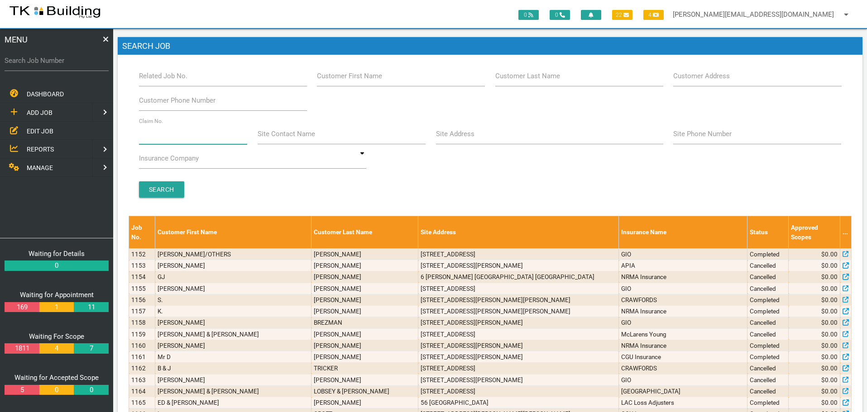
click at [175, 136] on input "Claim No." at bounding box center [193, 134] width 109 height 21
type input "33871"
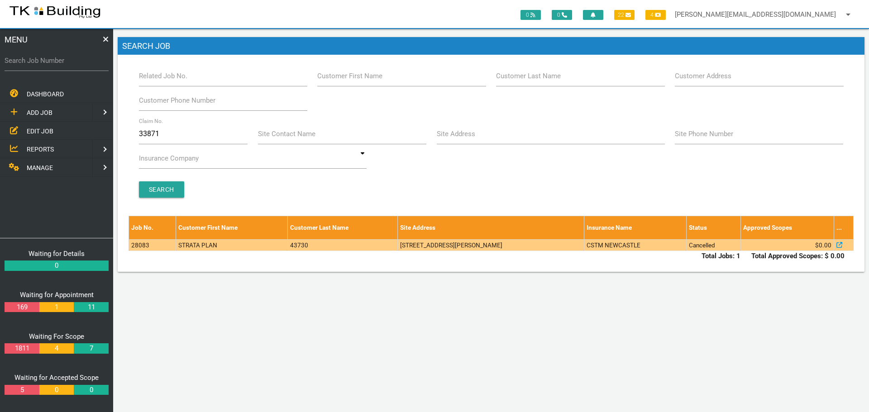
click at [405, 247] on td "[STREET_ADDRESS][PERSON_NAME]" at bounding box center [491, 245] width 187 height 11
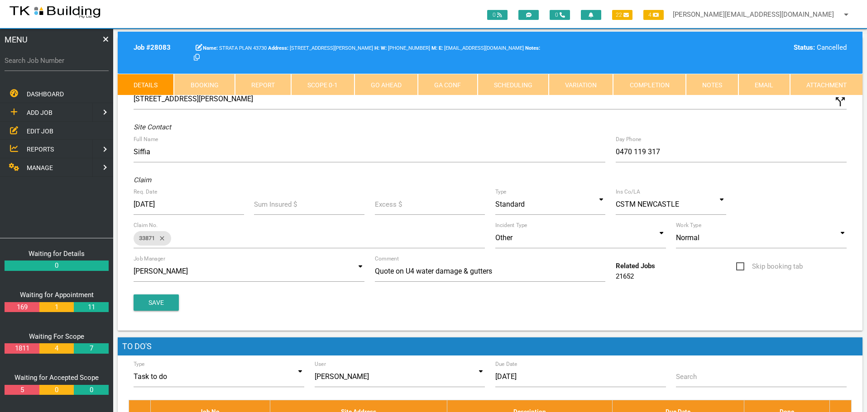
click at [708, 87] on link "Notes" at bounding box center [712, 85] width 53 height 22
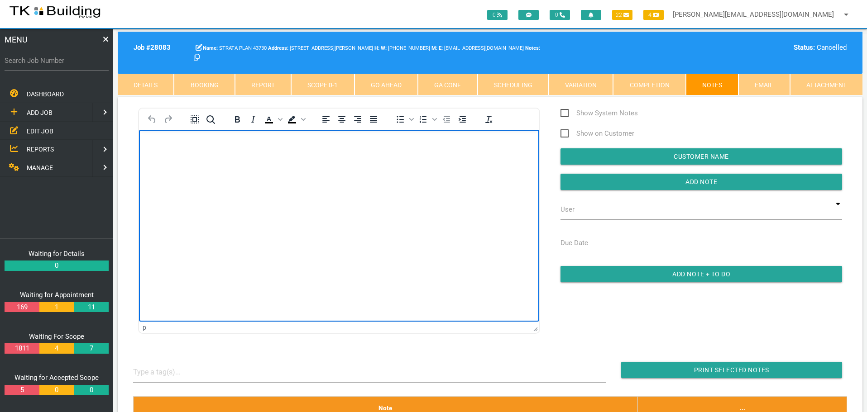
click at [162, 147] on p "Rich Text Area. Press ALT-0 for help." at bounding box center [339, 144] width 378 height 7
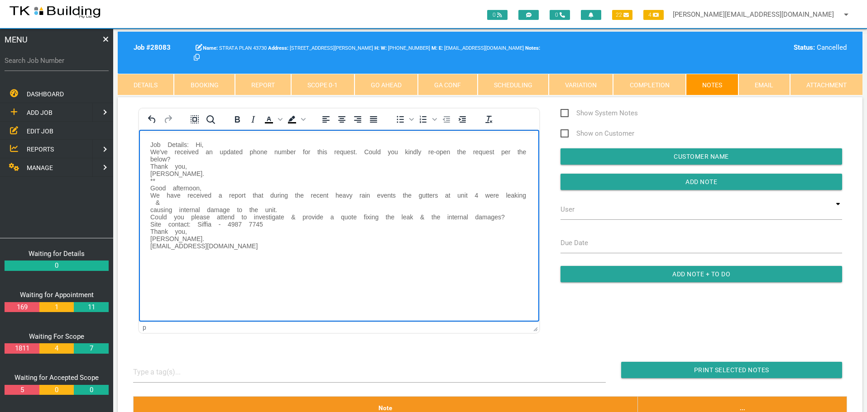
click at [162, 143] on p "Job Details: Hi, We've received an updated phone number for this request. Could…" at bounding box center [339, 195] width 378 height 109
click at [184, 143] on p "Job Details: Hi, We've received an updated phone number for this request. Could…" at bounding box center [339, 195] width 378 height 109
click at [202, 143] on p "Job Details: Hi, We've received an updated phone number for this request. Could…" at bounding box center [339, 195] width 378 height 109
click at [214, 143] on p "Job Details: Hi, We've received an updated phone number for this request. Could…" at bounding box center [339, 195] width 378 height 109
click at [240, 144] on p "Job Details: Hi, We've received an updated phone number for this request. Could…" at bounding box center [339, 195] width 378 height 109
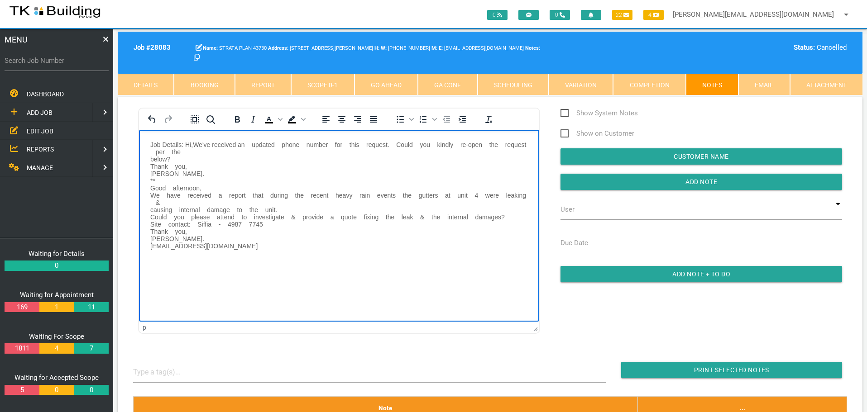
click at [248, 144] on p "Job Details: Hi, We've received an updated phone number for this request. Could…" at bounding box center [339, 195] width 378 height 109
click at [272, 144] on p "Job Details: Hi, We've received an updated phone number for this request. Could…" at bounding box center [339, 195] width 378 height 109
click at [292, 144] on p "Job Details: Hi, We've received an updated phone number for this request. Could…" at bounding box center [339, 195] width 378 height 109
click at [316, 144] on p "Job Details: Hi, We've received an updated phone number for this request. Could…" at bounding box center [339, 195] width 378 height 109
click at [325, 143] on p "Job Details: Hi, We've received an updated phone number for this request. Could…" at bounding box center [339, 195] width 378 height 109
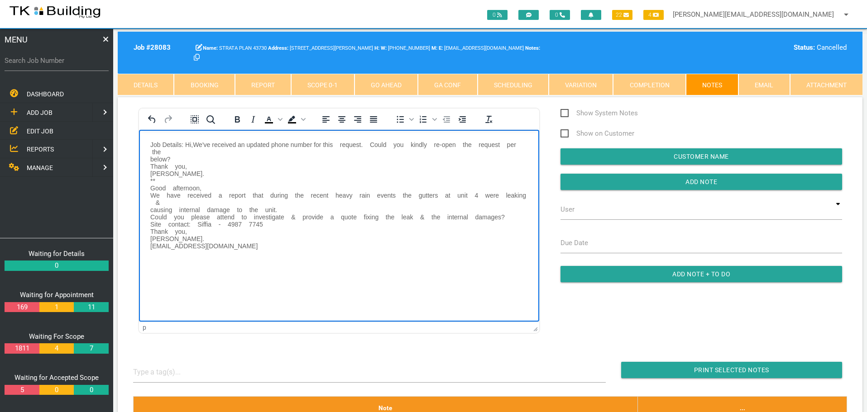
click at [337, 143] on p "Job Details: Hi, We've received an updated phone number for this request. Could…" at bounding box center [339, 195] width 378 height 109
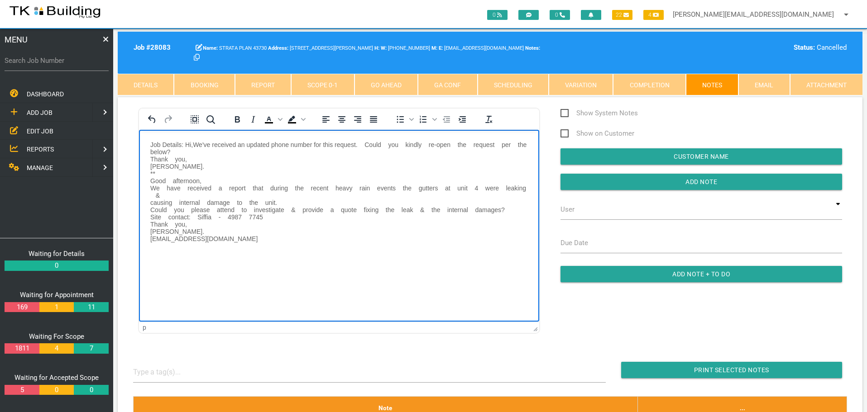
click at [362, 144] on p "Job Details: Hi, We've received an updated phone number for this request. Could…" at bounding box center [339, 191] width 378 height 101
click at [381, 144] on p "Job Details: Hi, We've received an updated phone number for this request. Could…" at bounding box center [339, 191] width 378 height 101
click at [393, 143] on p "Job Details: Hi, We've received an updated phone number for this request. Could…" at bounding box center [339, 191] width 378 height 101
click at [409, 144] on p "Job Details: Hi, We've received an updated phone number for this request. Could…" at bounding box center [339, 191] width 378 height 101
click at [434, 143] on p "Job Details: Hi, We've received an updated phone number for this request. Could…" at bounding box center [339, 191] width 378 height 101
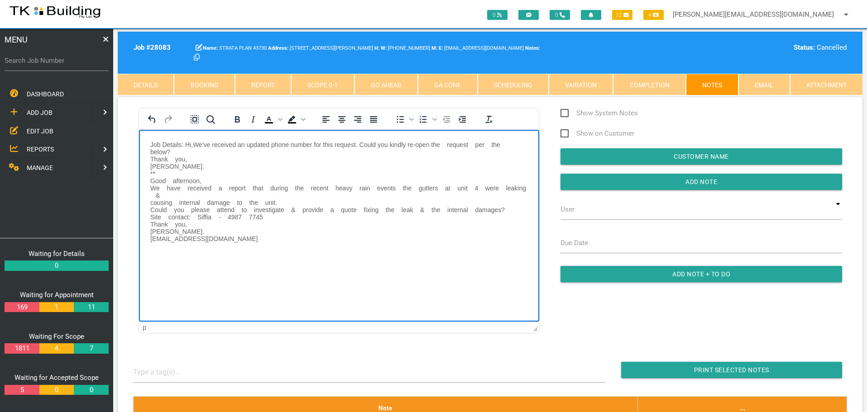
click at [443, 144] on p "Job Details: Hi, We've received an updated phone number for this request. Could…" at bounding box center [339, 191] width 378 height 101
click at [467, 144] on p "Job Details: Hi, We've received an updated phone number for this request. Could…" at bounding box center [339, 191] width 378 height 101
click at [478, 144] on p "Job Details: Hi, We've received an updated phone number for this request. Could…" at bounding box center [339, 191] width 378 height 101
click at [489, 144] on p "Job Details: Hi, We've received an updated phone number for this request. Could…" at bounding box center [339, 191] width 378 height 101
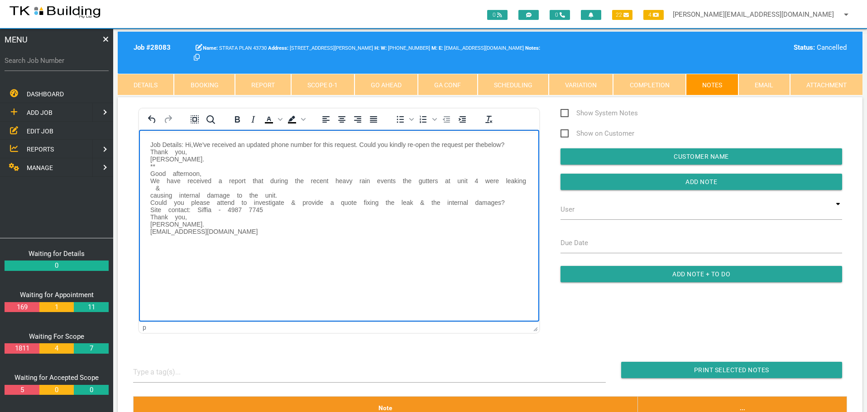
click at [170, 151] on p "Job Details: Hi, We've received an updated phone number for this request. Could…" at bounding box center [339, 188] width 378 height 94
click at [189, 151] on p "Job Details: Hi, We've received an updated phone number for this request. Could…" at bounding box center [339, 188] width 378 height 94
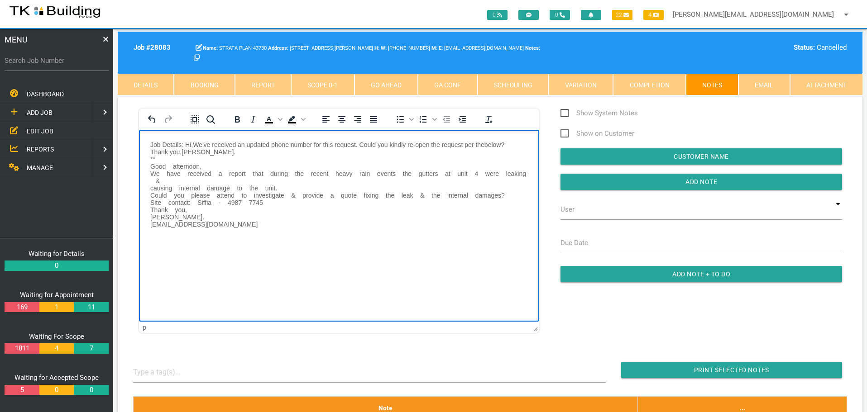
click at [167, 165] on p "Job Details: Hi, We've received an updated phone number for this request. Could…" at bounding box center [339, 184] width 378 height 87
click at [204, 165] on p "Job Details: Hi, We've received an updated phone number for this request. Could…" at bounding box center [339, 184] width 378 height 87
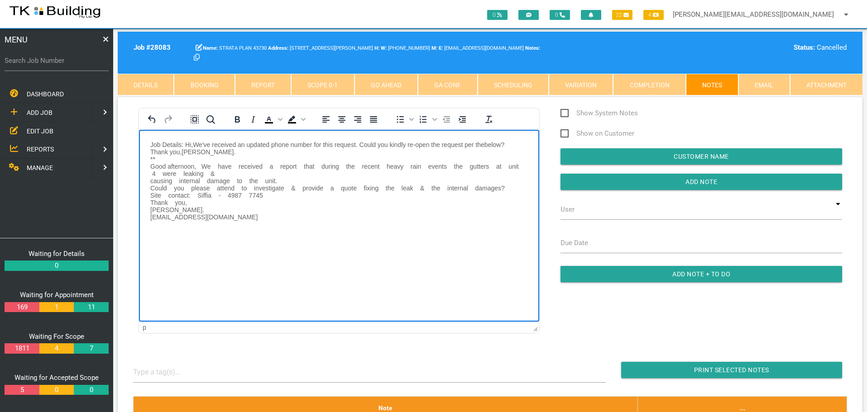
click at [212, 166] on p "Job Details: Hi, We've received an updated phone number for this request. Could…" at bounding box center [339, 181] width 378 height 80
click at [228, 166] on p "Job Details: Hi, We've received an updated phone number for this request. Could…" at bounding box center [339, 181] width 378 height 80
click at [254, 165] on p "Job Details: Hi, We've received an updated phone number for this request. Could…" at bounding box center [339, 181] width 378 height 80
click at [260, 165] on p "Job Details: Hi, We've received an updated phone number for this request. Could…" at bounding box center [339, 181] width 378 height 80
click at [278, 166] on p "Job Details: Hi, We've received an updated phone number for this request. Could…" at bounding box center [339, 181] width 378 height 80
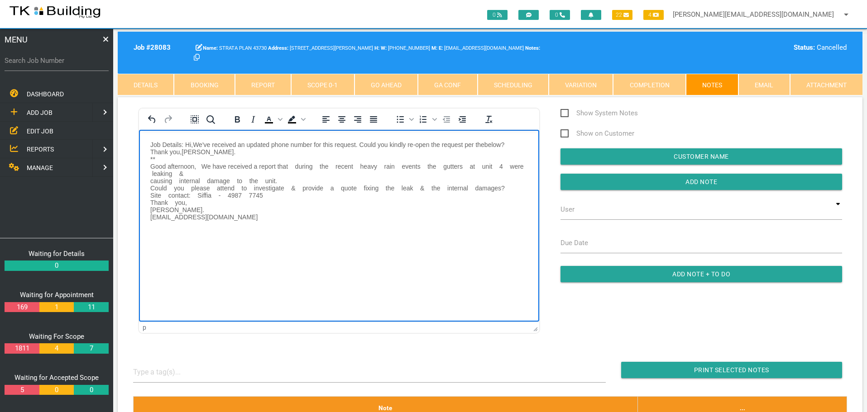
click at [290, 166] on p "Job Details: Hi, We've received an updated phone number for this request. Could…" at bounding box center [339, 181] width 378 height 80
click at [310, 166] on p "Job Details: Hi, We've received an updated phone number for this request. Could…" at bounding box center [339, 181] width 378 height 80
click at [321, 167] on p "Job Details: Hi, We've received an updated phone number for this request. Could…" at bounding box center [339, 181] width 378 height 80
click at [340, 166] on p "Job Details: Hi, We've received an updated phone number for this request. Could…" at bounding box center [339, 181] width 378 height 80
click at [359, 165] on p "Job Details: Hi, We've received an updated phone number for this request. Could…" at bounding box center [339, 181] width 378 height 80
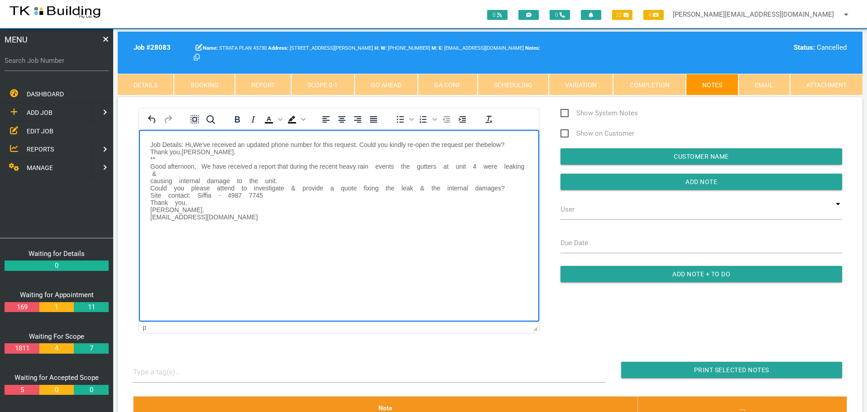
click at [370, 166] on p "Job Details: Hi, We've received an updated phone number for this request. Could…" at bounding box center [339, 181] width 378 height 80
click at [391, 164] on p "Job Details: Hi, We've received an updated phone number for this request. Could…" at bounding box center [339, 181] width 378 height 80
click at [402, 165] on p "Job Details: Hi, We've received an updated phone number for this request. Could…" at bounding box center [339, 177] width 378 height 72
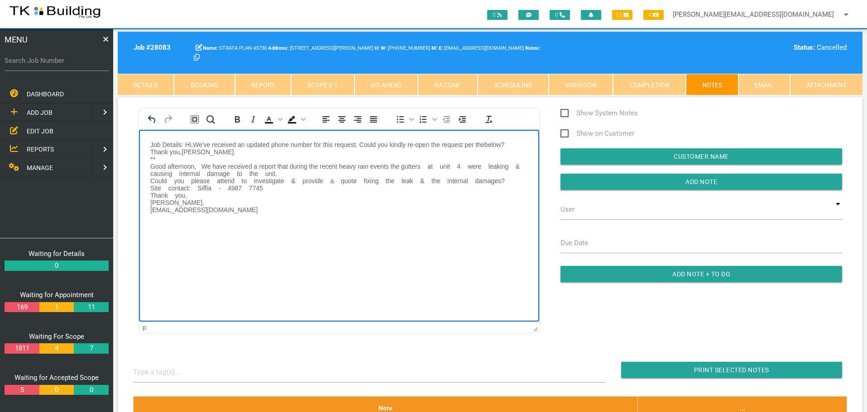
click at [422, 166] on p "Job Details: Hi, We've received an updated phone number for this request. Could…" at bounding box center [339, 177] width 378 height 72
click at [430, 165] on p "Job Details: Hi, We've received an updated phone number for this request. Could…" at bounding box center [339, 177] width 378 height 72
click at [442, 165] on p "Job Details: Hi, We've received an updated phone number for this request. Could…" at bounding box center [339, 177] width 378 height 72
click at [447, 165] on p "Job Details: Hi, We've received an updated phone number for this request. Could…" at bounding box center [339, 177] width 378 height 72
click at [463, 167] on p "Job Details: Hi, We've received an updated phone number for this request. Could…" at bounding box center [339, 177] width 378 height 72
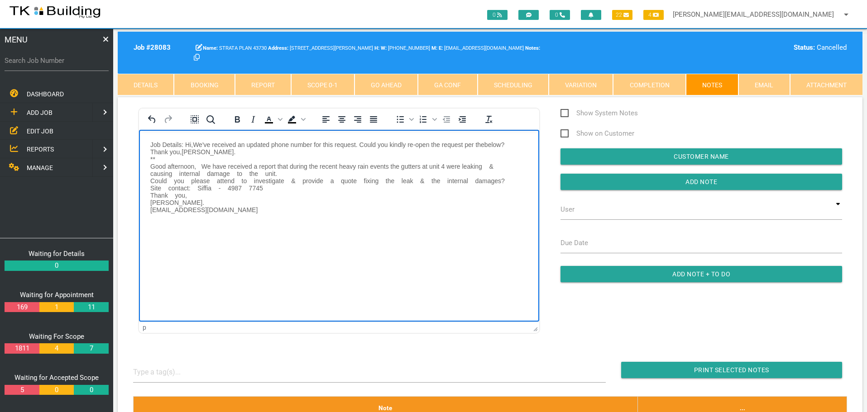
click at [484, 165] on p "Job Details: Hi, We've received an updated phone number for this request. Could…" at bounding box center [339, 177] width 378 height 72
click at [490, 165] on p "Job Details: Hi, We've received an updated phone number for this request. Could…" at bounding box center [339, 177] width 378 height 72
click at [173, 173] on p "Job Details: Hi, We've received an updated phone number for this request. Could…" at bounding box center [339, 177] width 378 height 72
click at [198, 172] on p "Job Details: Hi, We've received an updated phone number for this request. Could…" at bounding box center [339, 177] width 378 height 72
click at [206, 172] on p "Job Details: Hi, We've received an updated phone number for this request. Could…" at bounding box center [339, 177] width 378 height 72
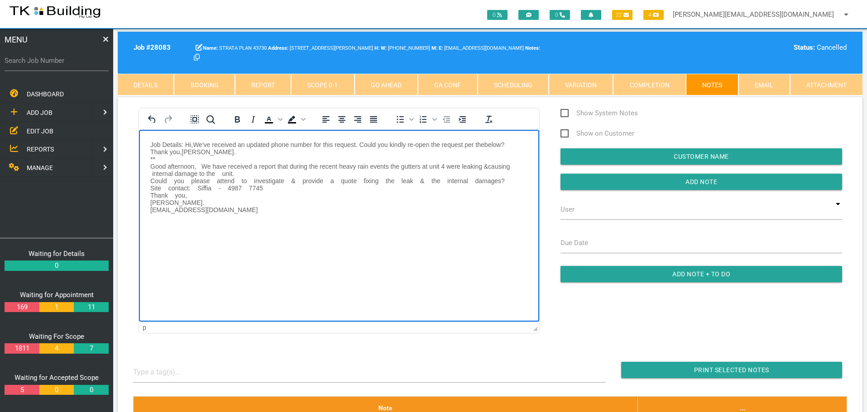
click at [215, 174] on p "Job Details: Hi, We've received an updated phone number for this request. Could…" at bounding box center [339, 177] width 378 height 72
click at [233, 172] on p "Job Details: Hi, We've received an updated phone number for this request. Could…" at bounding box center [339, 177] width 378 height 72
click at [249, 173] on p "Job Details: Hi, We've received an updated phone number for this request. Could…" at bounding box center [339, 177] width 378 height 72
click at [262, 172] on p "Job Details: Hi, We've received an updated phone number for this request. Could…" at bounding box center [339, 177] width 378 height 72
click at [283, 172] on p "Job Details: Hi, We've received an updated phone number for this request. Could…" at bounding box center [339, 177] width 378 height 72
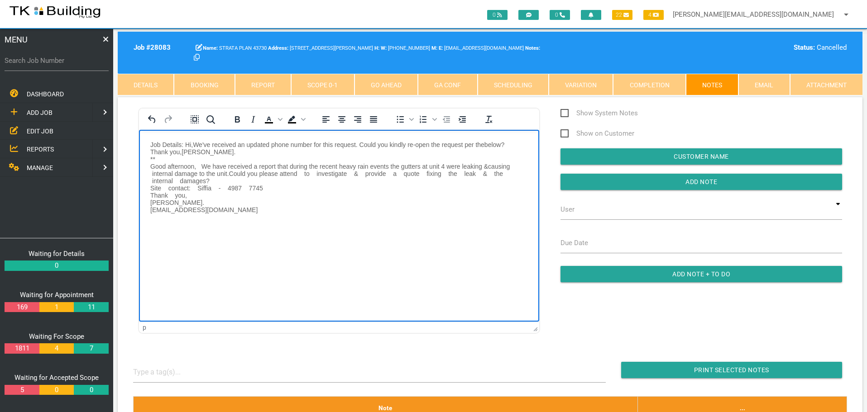
click at [302, 173] on p "Job Details: Hi, We've received an updated phone number for this request. Could…" at bounding box center [339, 177] width 378 height 72
click at [307, 173] on p "Job Details: Hi, We've received an updated phone number for this request. Could…" at bounding box center [339, 177] width 378 height 72
click at [341, 173] on p "Job Details: Hi, We've received an updated phone number for this request. Could…" at bounding box center [339, 177] width 378 height 72
click at [346, 173] on p "Job Details: Hi, We've received an updated phone number for this request. Could…" at bounding box center [339, 177] width 378 height 72
click at [368, 173] on p "Job Details: Hi, We've received an updated phone number for this request. Could…" at bounding box center [339, 177] width 378 height 72
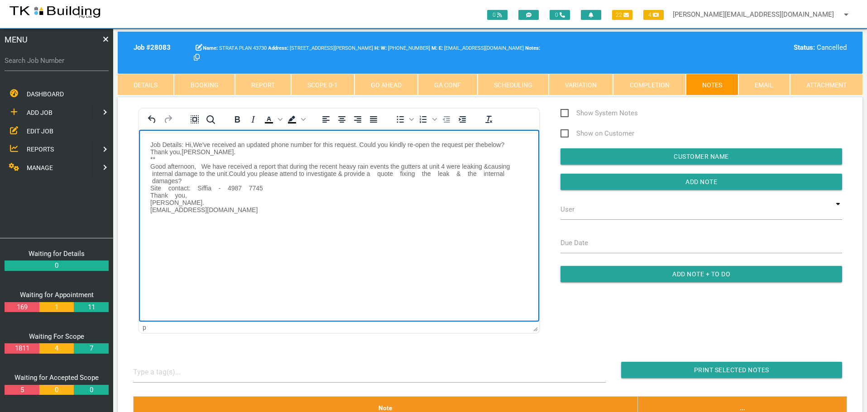
click at [374, 174] on p "Job Details: Hi, We've received an updated phone number for this request. Could…" at bounding box center [339, 177] width 378 height 72
click at [392, 172] on p "Job Details: Hi, We've received an updated phone number for this request. Could…" at bounding box center [339, 177] width 378 height 72
click at [408, 173] on p "Job Details: Hi, We've received an updated phone number for this request. Could…" at bounding box center [339, 177] width 378 height 72
click at [419, 173] on p "Job Details: Hi, We've received an updated phone number for this request. Could…" at bounding box center [339, 173] width 378 height 65
click at [432, 172] on p "Job Details: Hi, We've received an updated phone number for this request. Could…" at bounding box center [339, 173] width 378 height 65
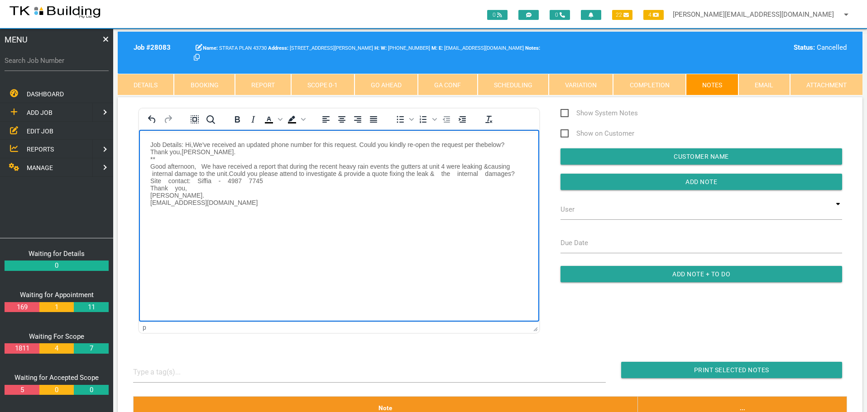
click at [438, 172] on p "Job Details: Hi, We've received an updated phone number for this request. Could…" at bounding box center [339, 173] width 378 height 65
click at [449, 172] on p "Job Details: Hi, We've received an updated phone number for this request. Could…" at bounding box center [339, 173] width 378 height 65
click at [472, 172] on p "Job Details: Hi, We've received an updated phone number for this request. Could…" at bounding box center [339, 173] width 378 height 65
click at [165, 181] on p "Job Details: Hi, We've received an updated phone number for this request. Could…" at bounding box center [339, 173] width 378 height 65
click at [189, 181] on p "Job Details: Hi, We've received an updated phone number for this request. Could…" at bounding box center [339, 173] width 378 height 65
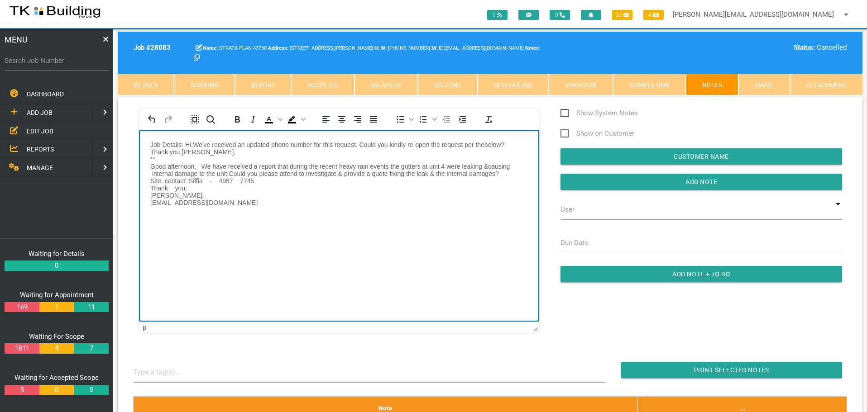
click at [204, 180] on p "Job Details: Hi, We've received an updated phone number for this request. Could…" at bounding box center [339, 173] width 378 height 65
click at [210, 180] on p "Job Details: Hi, We've received an updated phone number for this request. Could…" at bounding box center [339, 173] width 378 height 65
click at [225, 178] on p "Job Details: Hi, We've received an updated phone number for this request. Could…" at bounding box center [339, 173] width 378 height 65
click at [170, 187] on p "Job Details: Hi, We've received an updated phone number for this request. Could…" at bounding box center [339, 173] width 378 height 65
click at [187, 187] on p "Job Details: Hi, We've received an updated phone number for this request. Could…" at bounding box center [339, 173] width 378 height 65
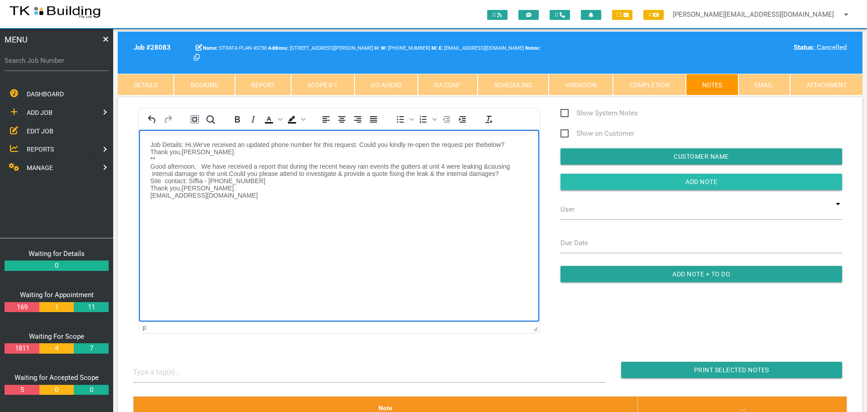
click at [570, 182] on input "Add Note" at bounding box center [701, 182] width 282 height 16
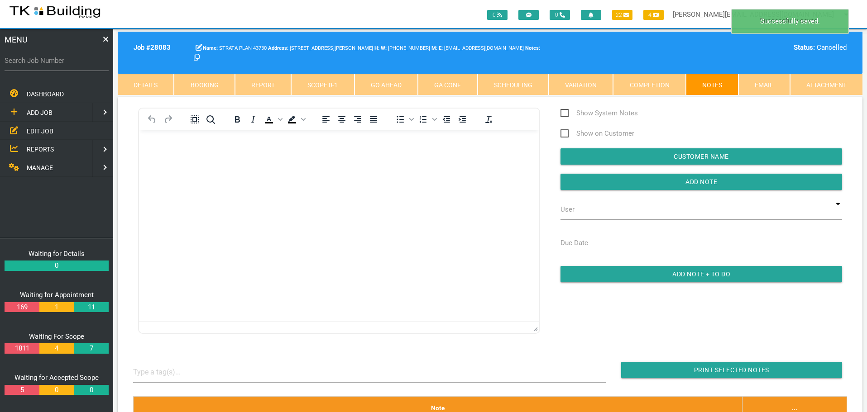
click at [151, 83] on link "Details" at bounding box center [146, 85] width 56 height 22
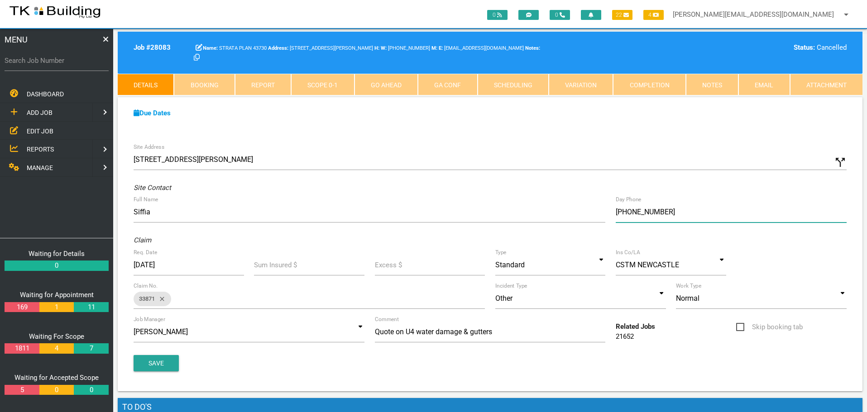
drag, startPoint x: 665, startPoint y: 211, endPoint x: 675, endPoint y: 204, distance: 12.4
click at [666, 211] on input "[PHONE_NUMBER]" at bounding box center [731, 212] width 231 height 21
type input "("
type input "[PHONE_NUMBER]"
click at [155, 364] on button "Save" at bounding box center [156, 363] width 45 height 16
